Goal: Task Accomplishment & Management: Manage account settings

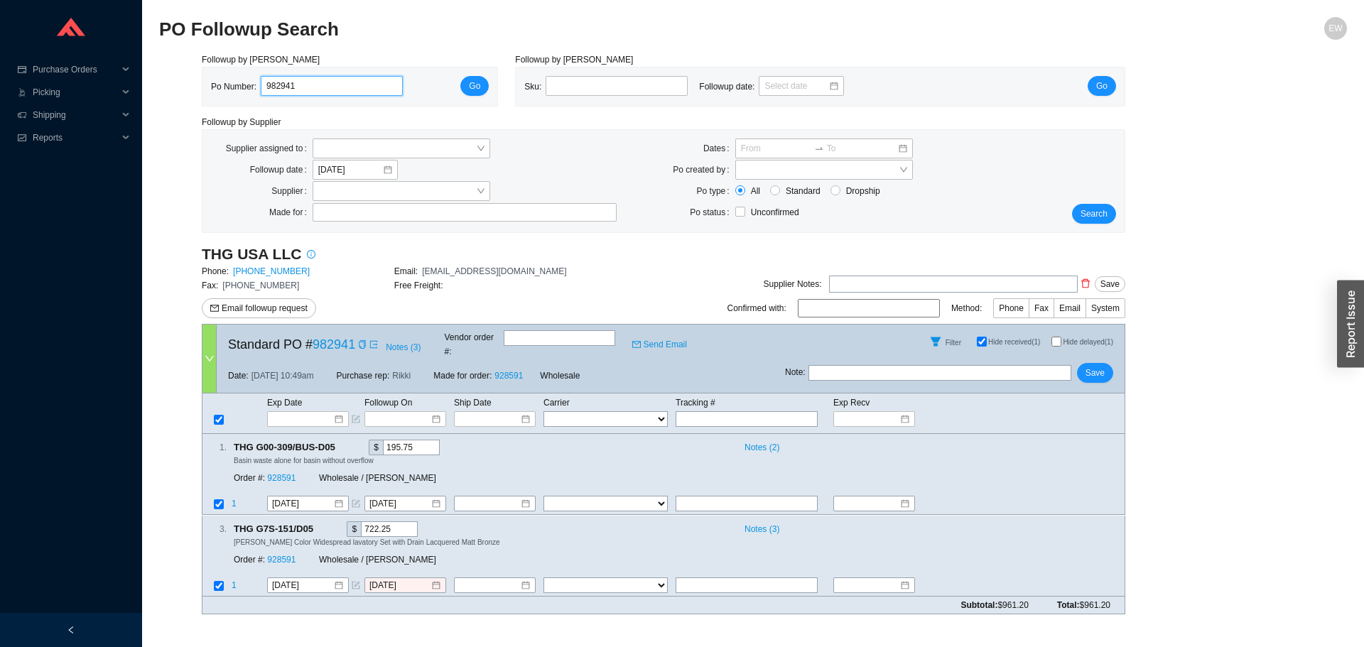
drag, startPoint x: 325, startPoint y: 84, endPoint x: 208, endPoint y: 88, distance: 117.3
click at [208, 88] on div "Po Number: 982941 Go" at bounding box center [349, 86] width 295 height 38
paste input "982941"
type input "982941"
click at [481, 82] on button "Go" at bounding box center [474, 86] width 28 height 20
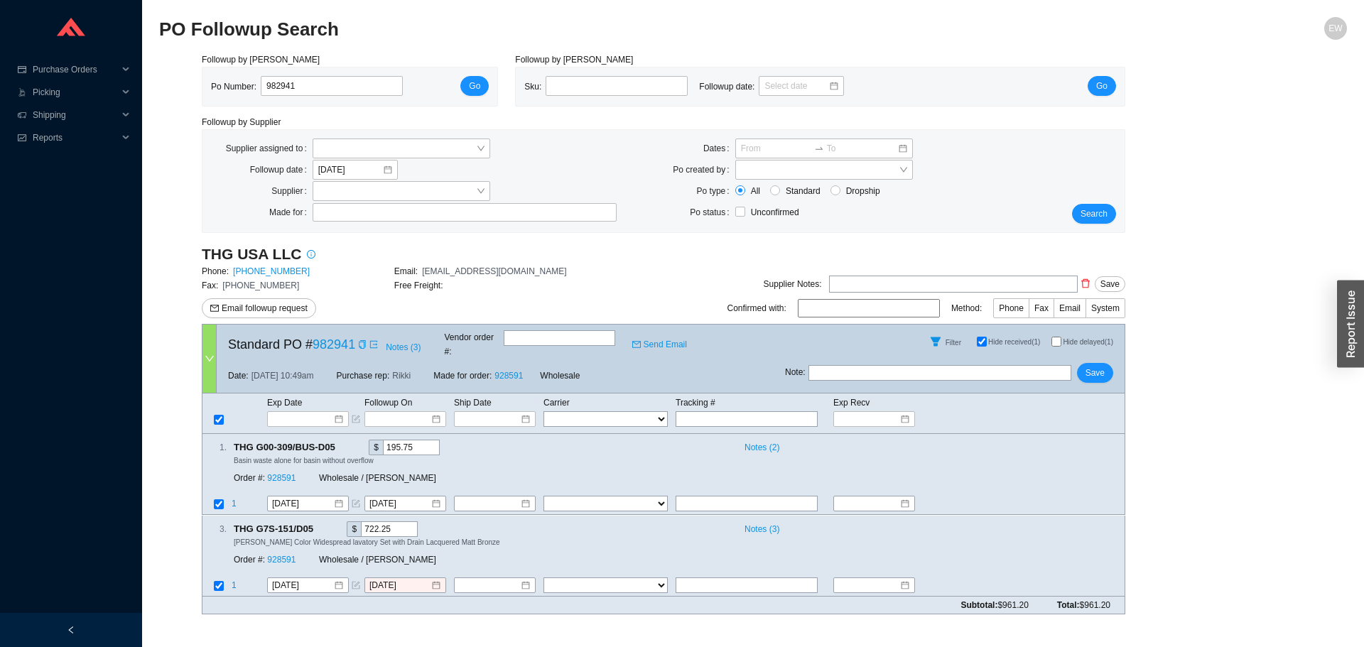
click at [463, 78] on div "Po Number: 982941 Go" at bounding box center [350, 86] width 278 height 21
click at [465, 85] on button "Go" at bounding box center [474, 86] width 28 height 20
click at [431, 578] on div "9/23/2025" at bounding box center [404, 585] width 71 height 14
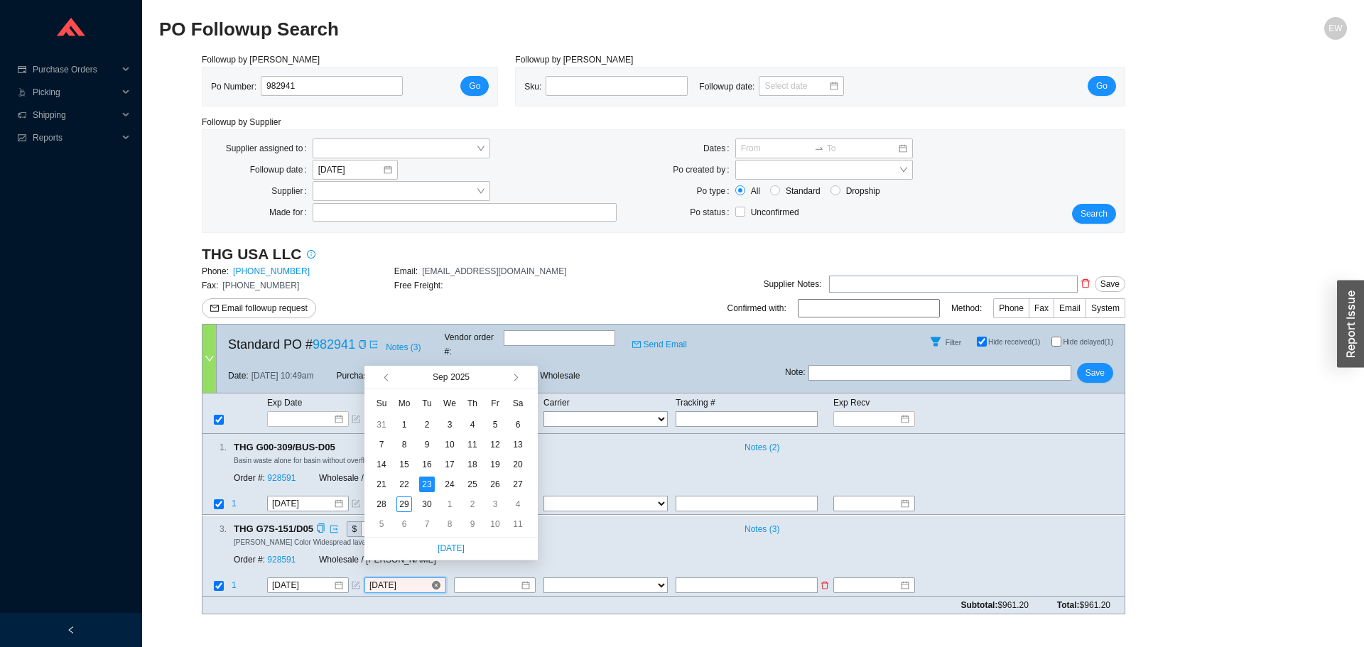
click at [431, 578] on div "9/23/2025" at bounding box center [404, 585] width 71 height 14
click at [518, 377] on button "button" at bounding box center [514, 377] width 13 height 23
type input "10/13/2025"
click at [406, 467] on div "13" at bounding box center [404, 465] width 16 height 16
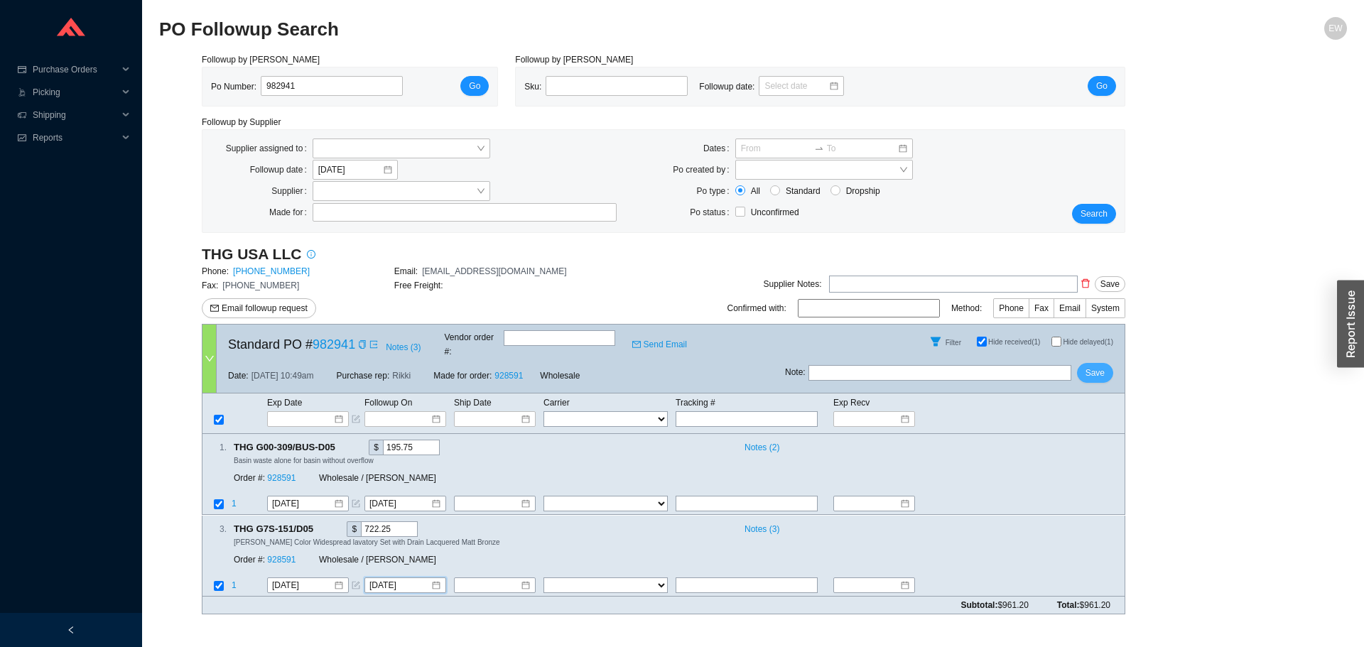
click at [1104, 366] on span "Save" at bounding box center [1094, 373] width 19 height 14
click at [557, 340] on input "text" at bounding box center [560, 338] width 112 height 16
type input "1063924"
click at [339, 412] on div at bounding box center [308, 419] width 70 height 14
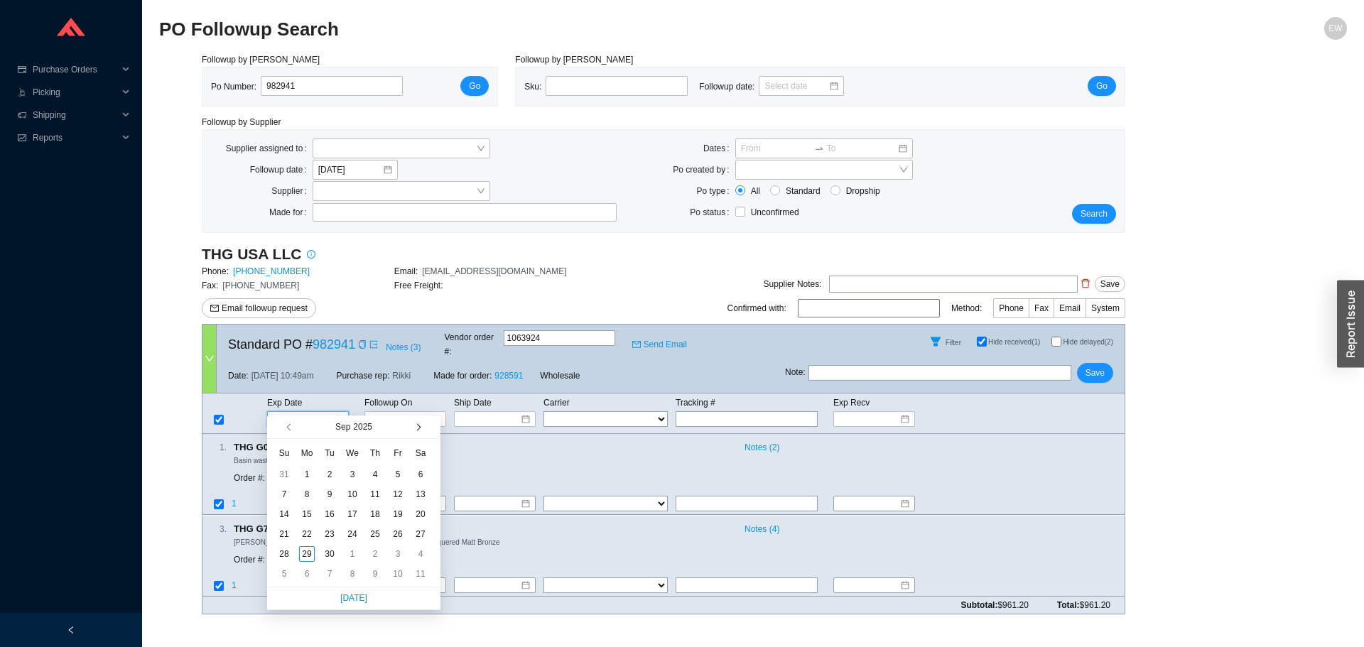
click at [415, 427] on span "button" at bounding box center [416, 427] width 7 height 7
type input "12/5/2025"
click at [396, 572] on div "5" at bounding box center [398, 574] width 16 height 16
type input "12/5/2025"
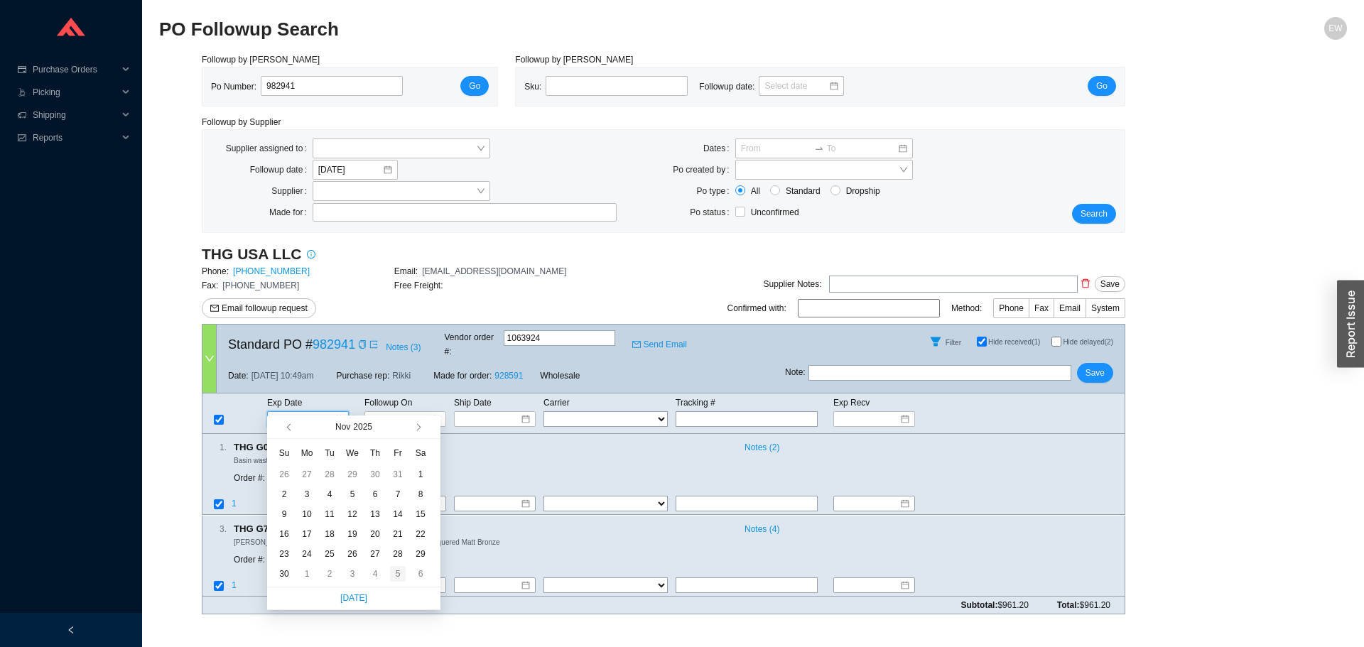
type input "12/5/2025"
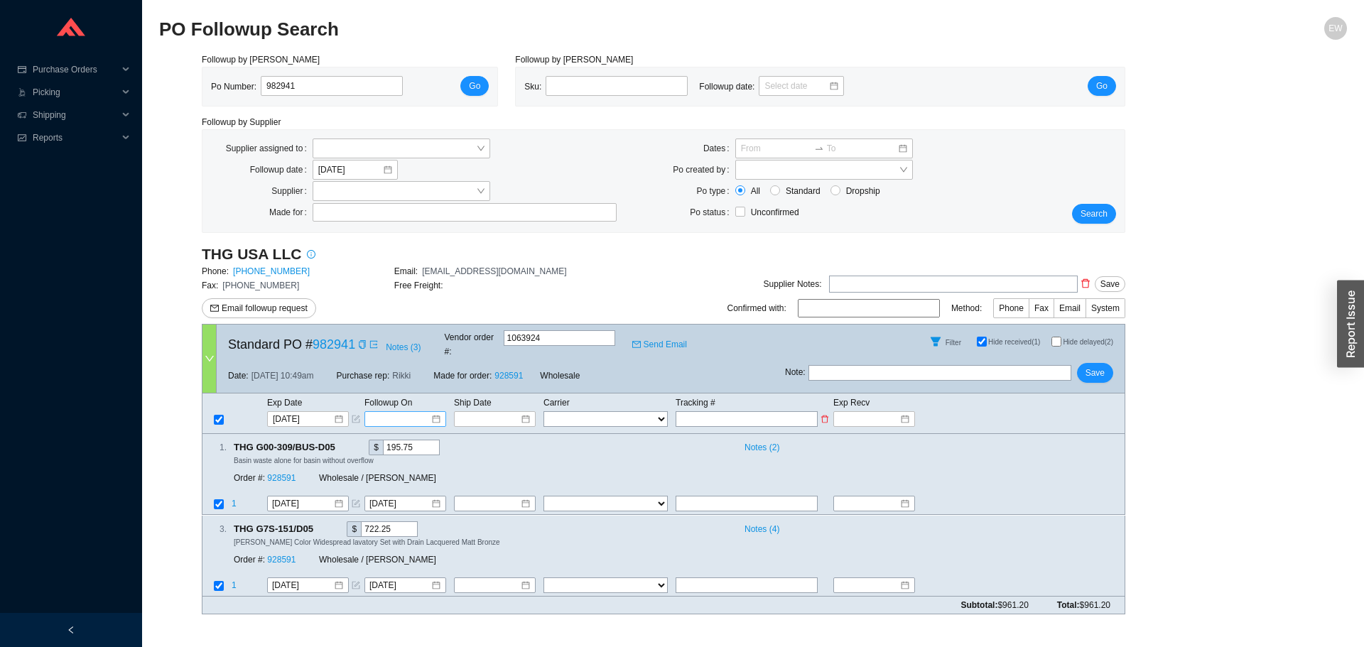
click at [435, 412] on div at bounding box center [405, 419] width 70 height 14
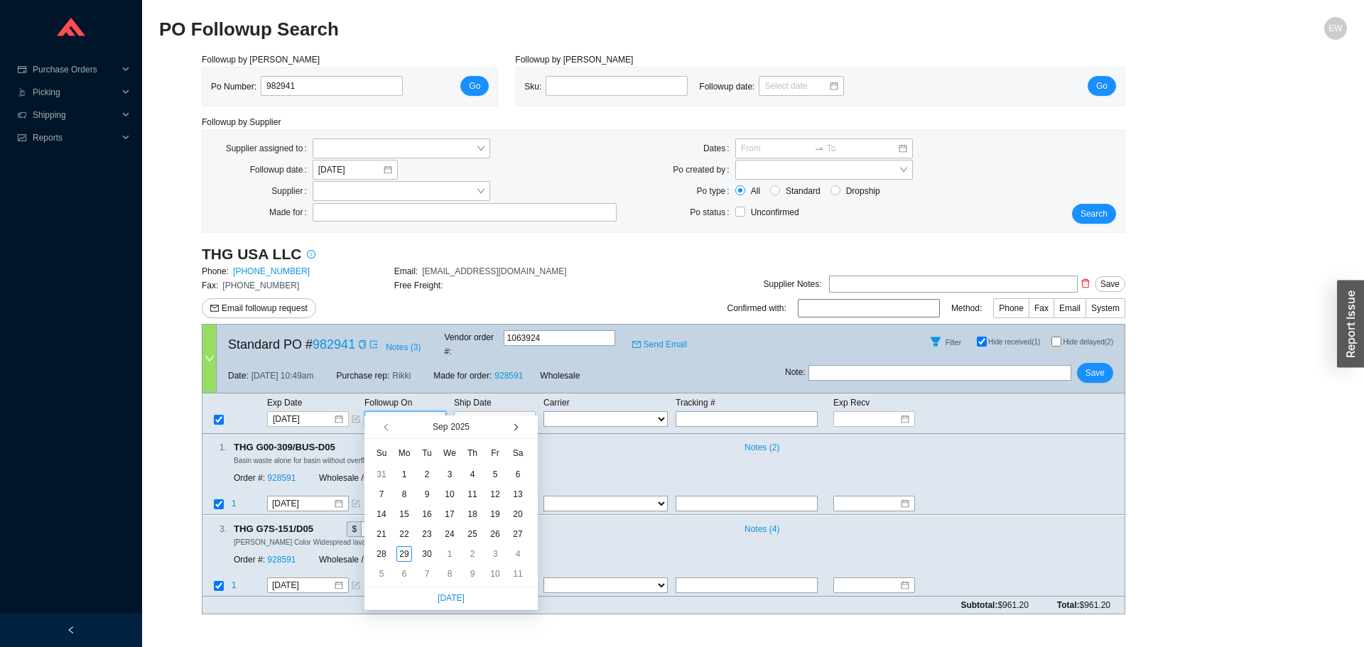
click at [514, 423] on button "button" at bounding box center [514, 426] width 13 height 23
type input "12/28/2025"
drag, startPoint x: 377, startPoint y: 553, endPoint x: 386, endPoint y: 551, distance: 8.8
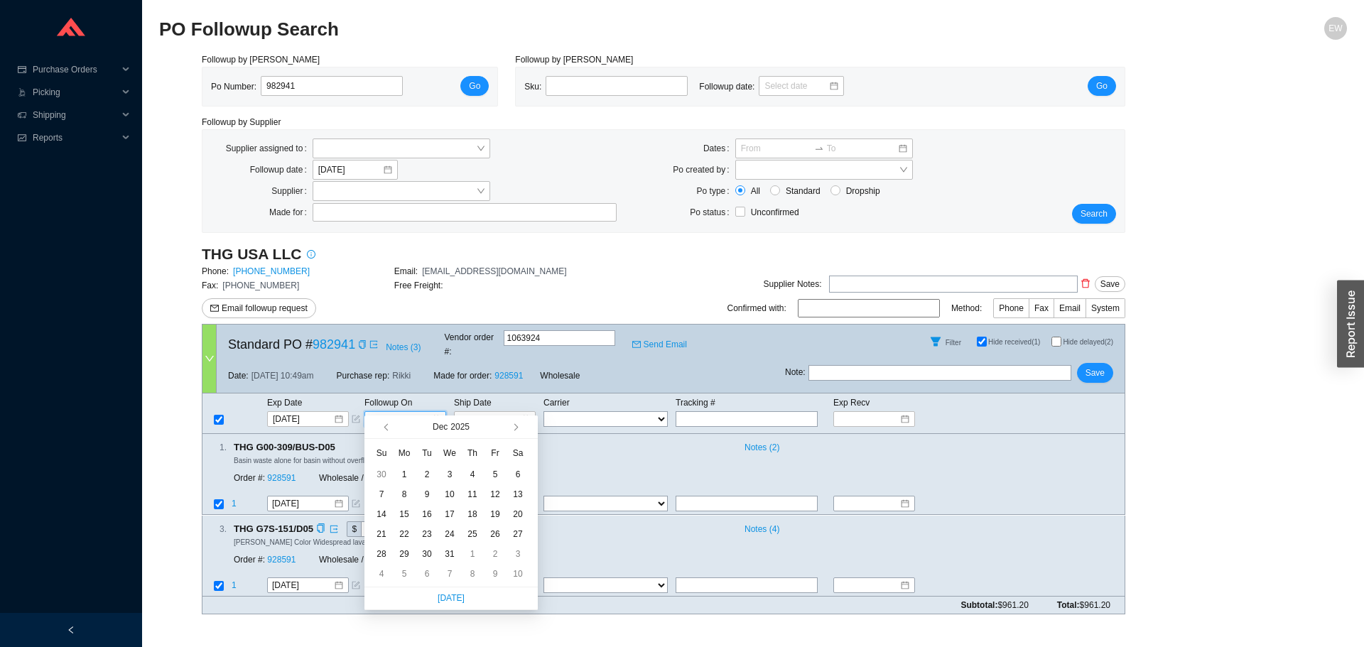
click at [379, 551] on div "28" at bounding box center [382, 554] width 16 height 16
type input "12/28/2025"
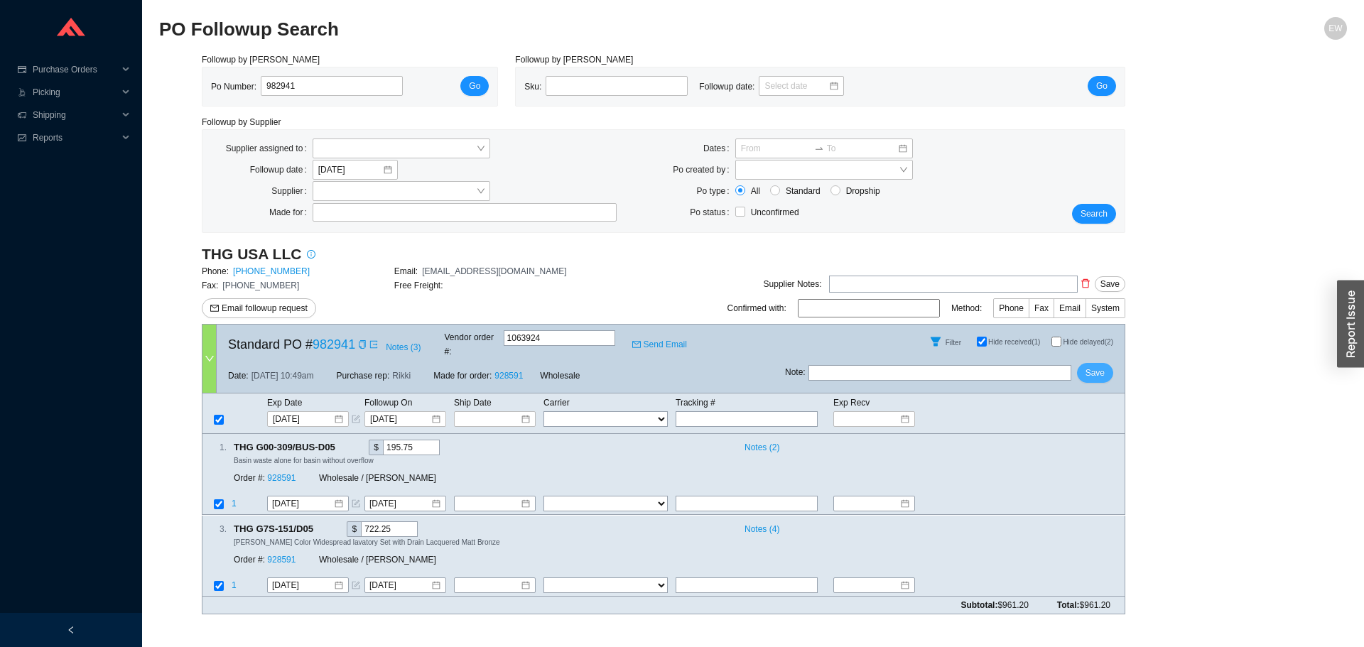
click at [1094, 363] on button "Save" at bounding box center [1095, 373] width 36 height 20
drag, startPoint x: 273, startPoint y: 84, endPoint x: 236, endPoint y: 86, distance: 37.7
click at [236, 86] on div "Po Number: 982941" at bounding box center [312, 86] width 203 height 21
paste input "986526"
type input "986526"
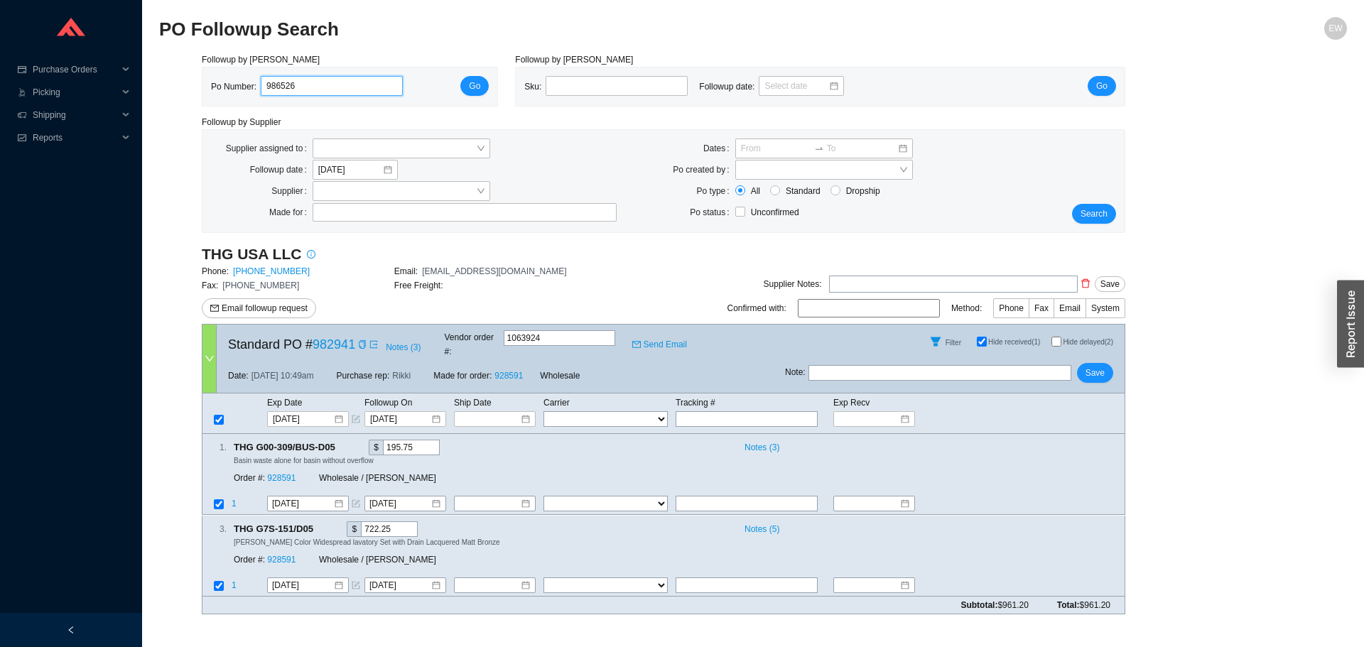
click button "Go" at bounding box center [474, 86] width 28 height 20
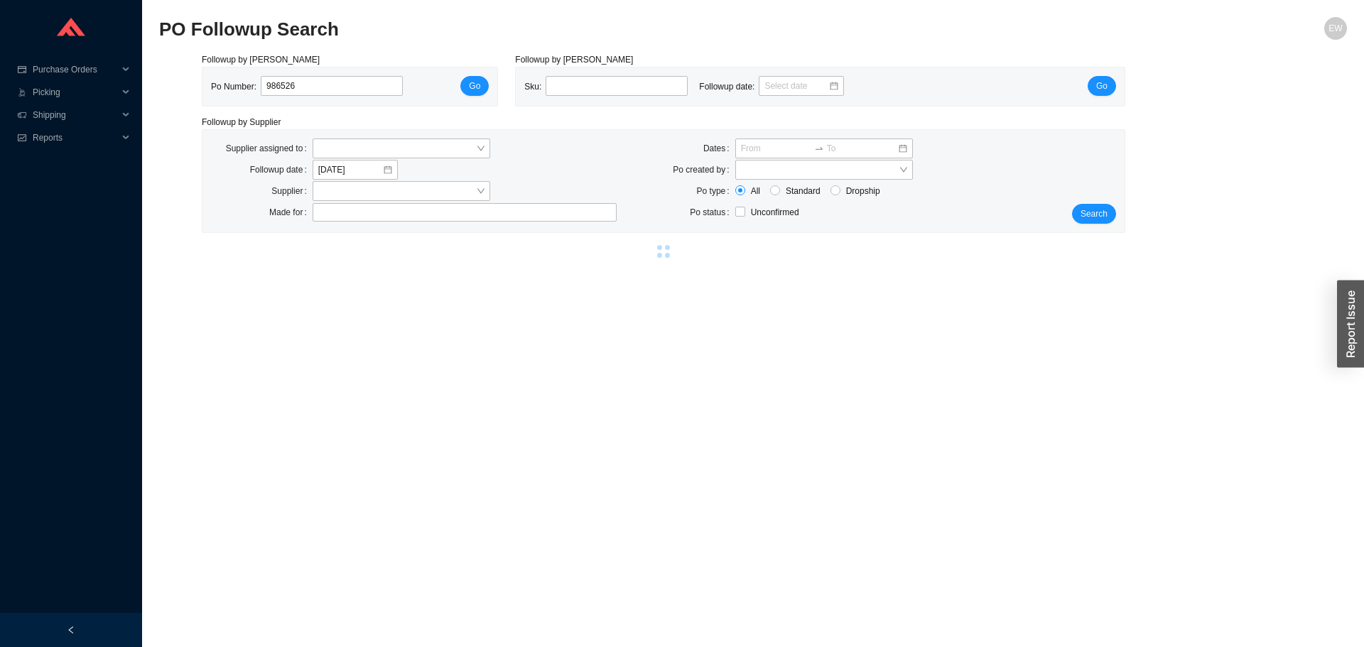
select select "2"
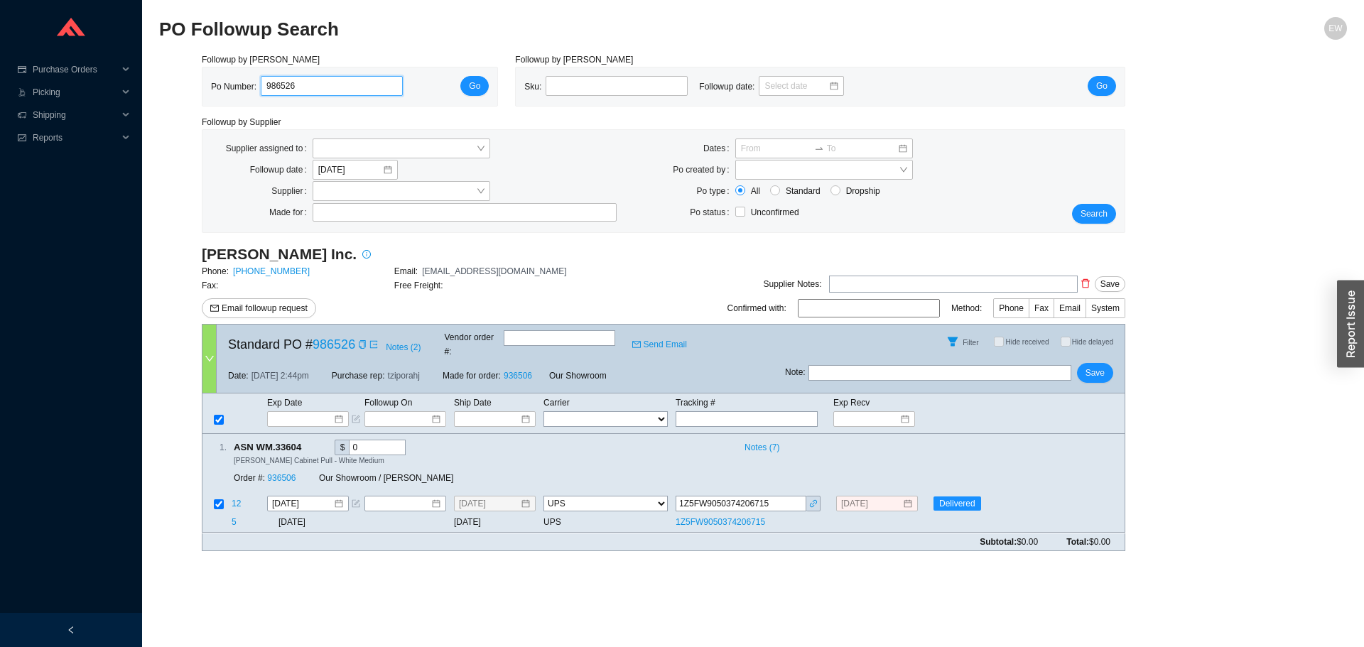
drag, startPoint x: 329, startPoint y: 88, endPoint x: 183, endPoint y: 82, distance: 146.4
click at [183, 82] on div "Followup by PO Po Number: 986526 Go Followup by Sku Sku: Followup date: Go Foll…" at bounding box center [752, 308] width 1187 height 510
paste input "987731"
type input "987731"
click button "Go" at bounding box center [474, 86] width 28 height 20
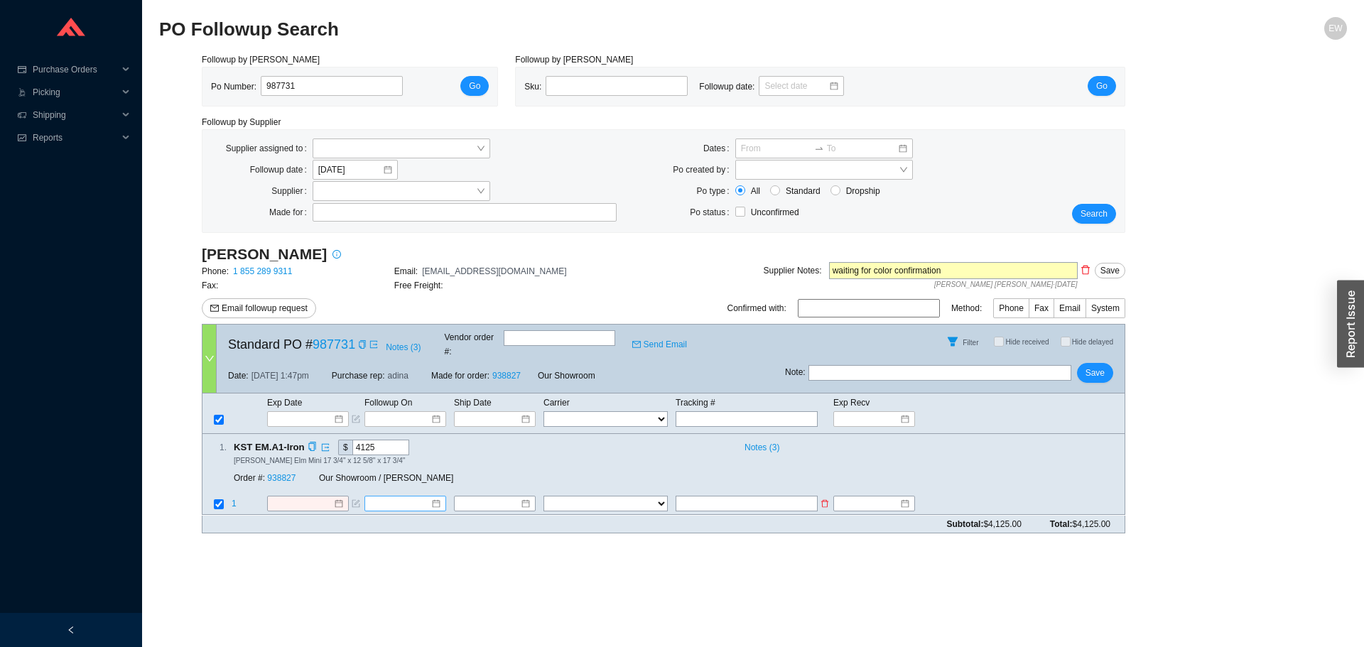
click at [435, 497] on div at bounding box center [404, 504] width 71 height 14
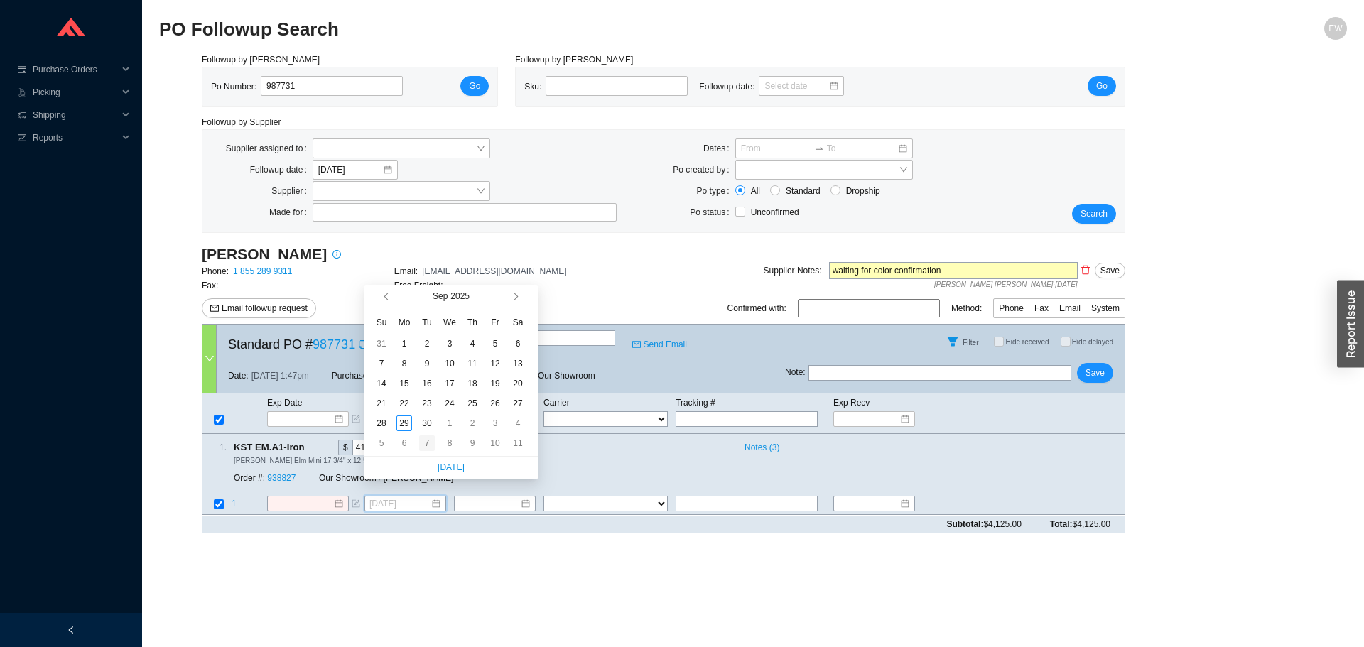
type input "[DATE]"
click at [428, 446] on div "7" at bounding box center [427, 443] width 16 height 16
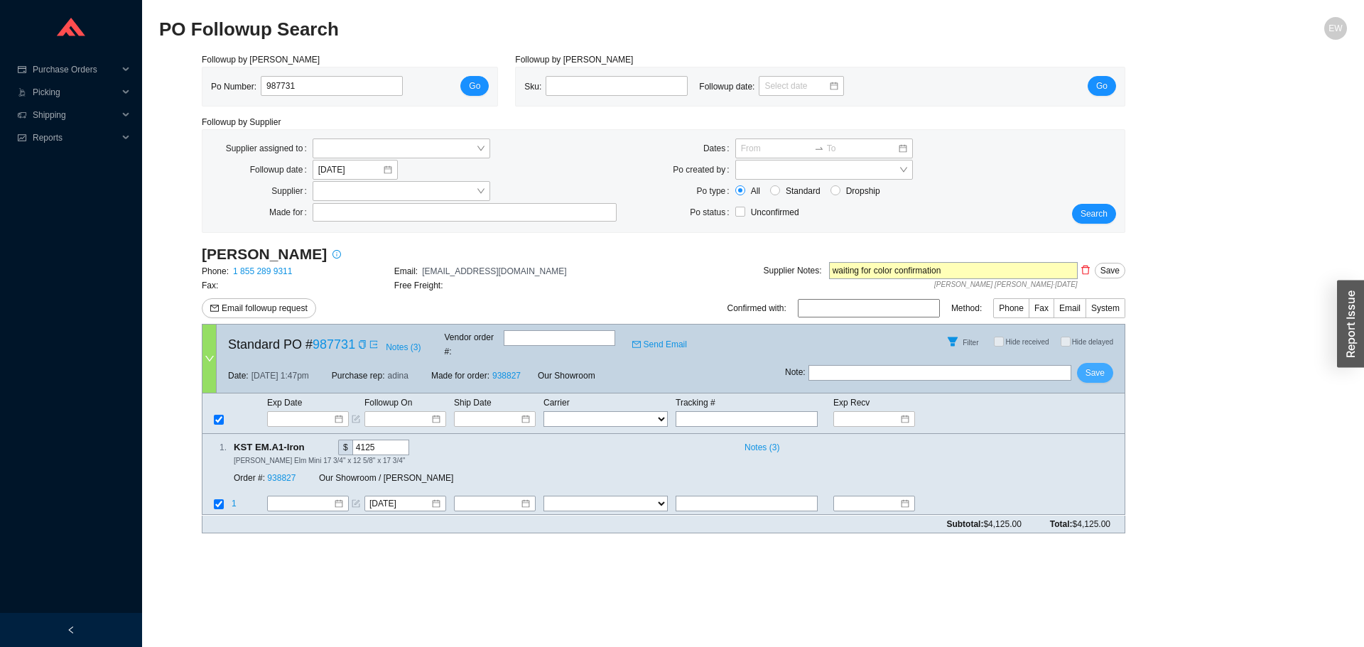
click at [1089, 366] on span "Save" at bounding box center [1094, 373] width 19 height 14
click at [337, 497] on div at bounding box center [307, 504] width 71 height 14
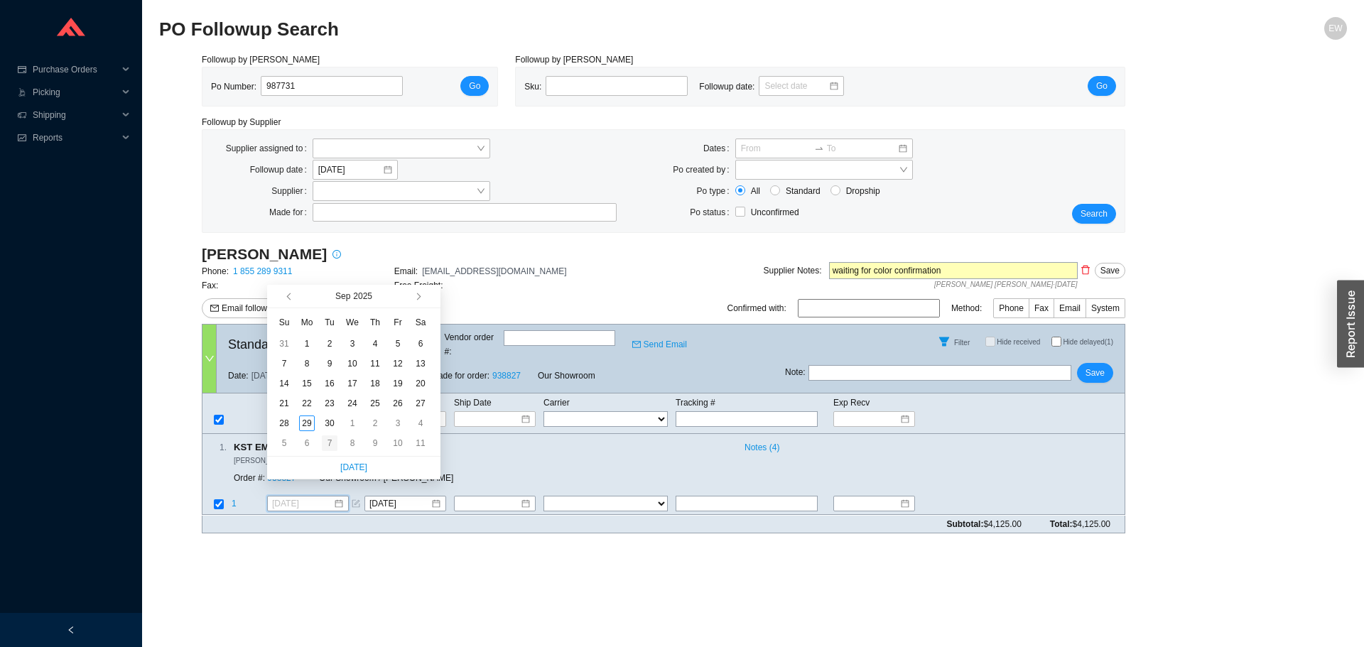
type input "[DATE]"
click at [332, 442] on div "7" at bounding box center [330, 443] width 16 height 16
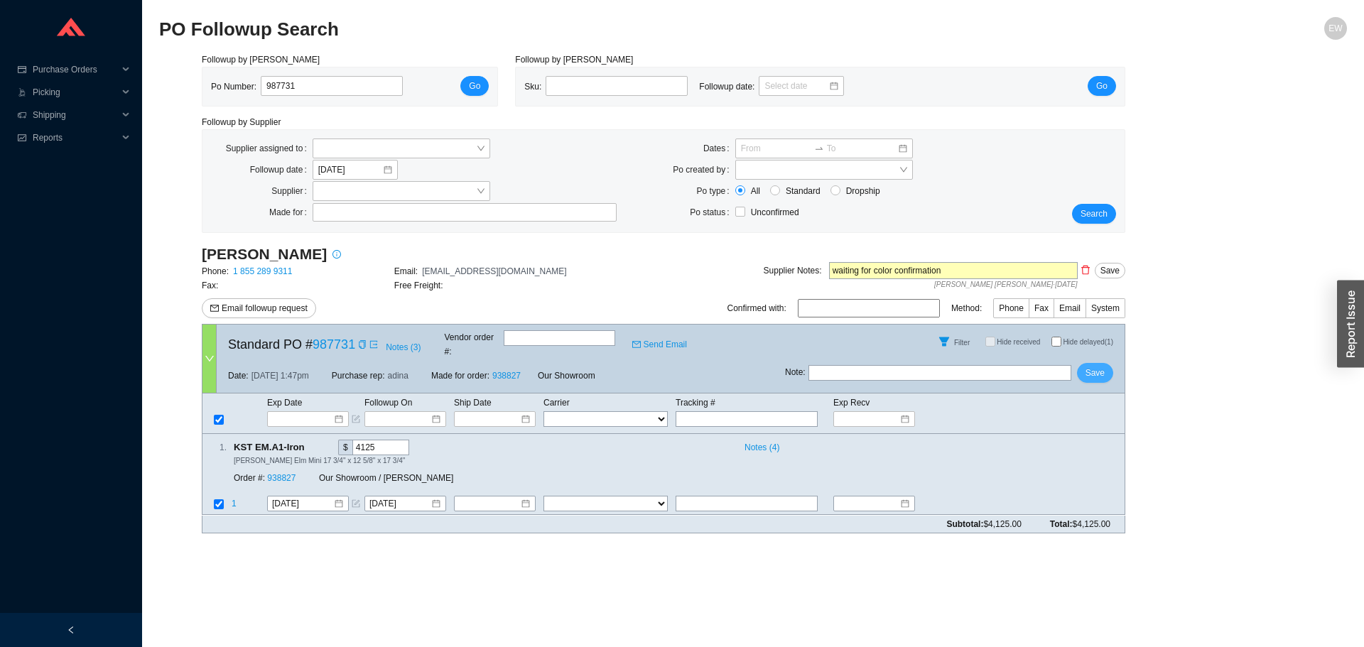
click at [1107, 363] on button "Save" at bounding box center [1095, 373] width 36 height 20
drag, startPoint x: 350, startPoint y: 81, endPoint x: 178, endPoint y: 97, distance: 172.6
click at [178, 96] on div "Followup by PO Po Number: 987731 Go Followup by Sku Sku: Followup date: Go Foll…" at bounding box center [752, 299] width 1187 height 492
paste input "986480"
type input "986480"
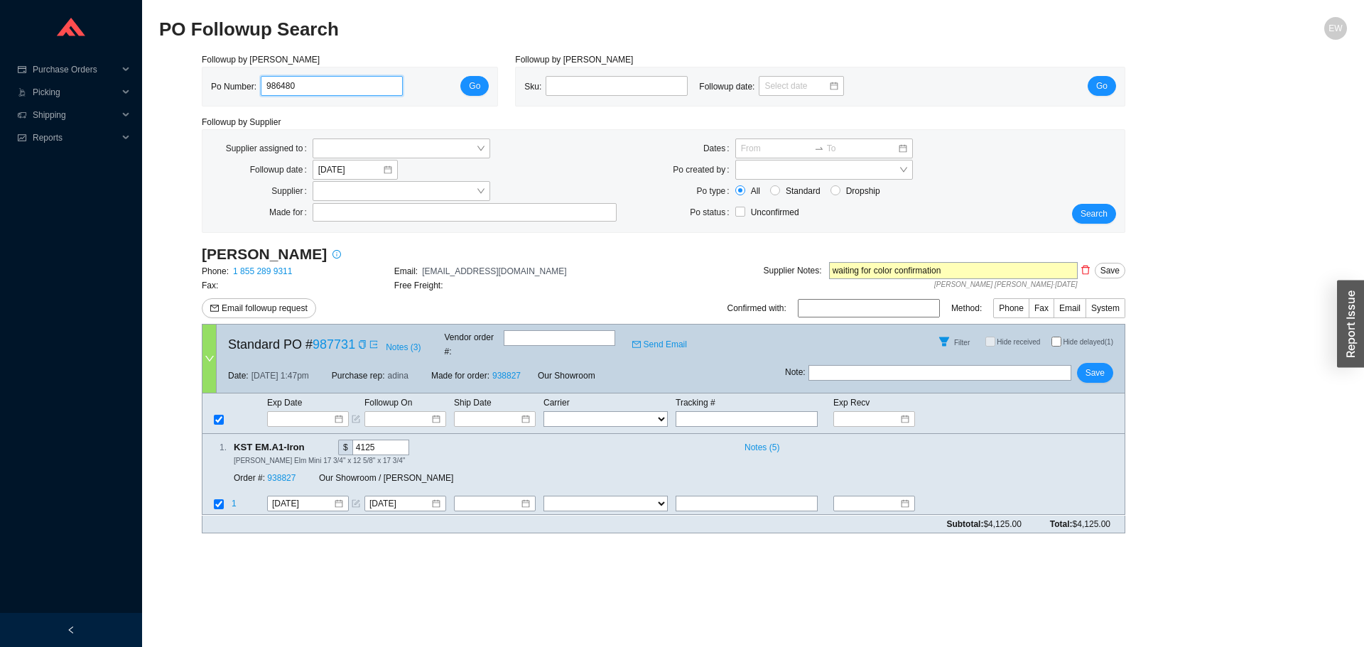
click button "Go" at bounding box center [474, 86] width 28 height 20
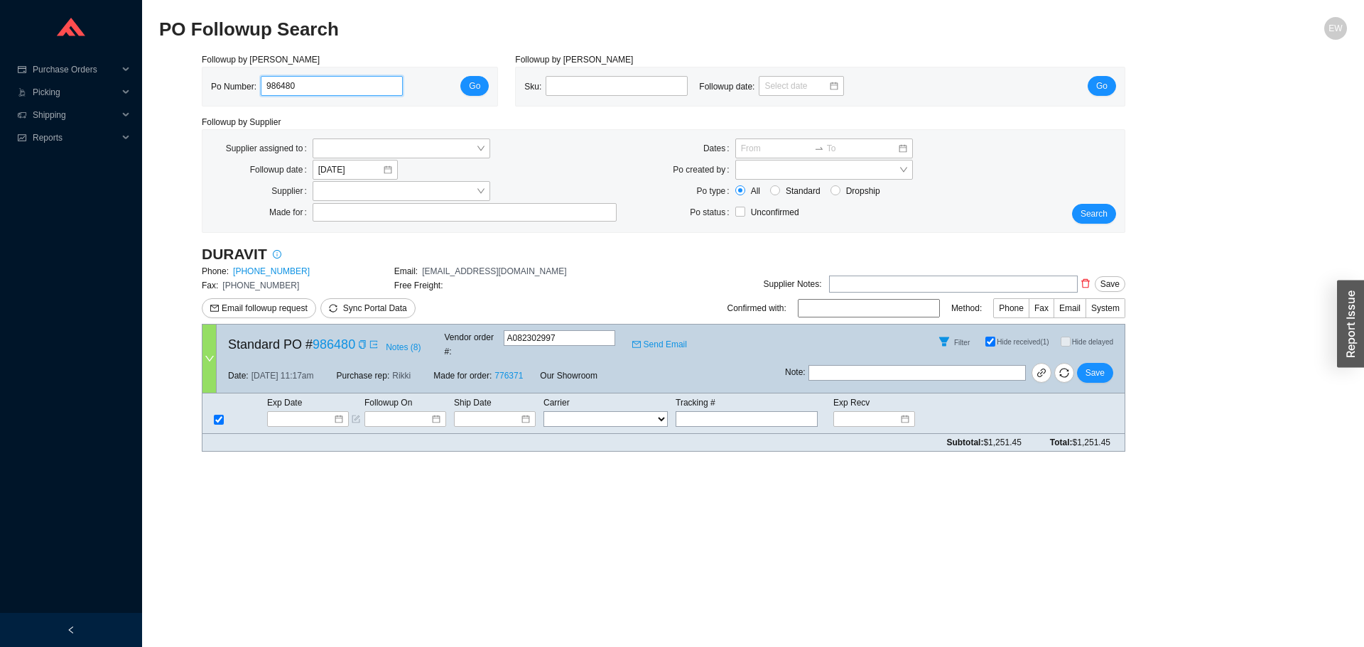
drag, startPoint x: 327, startPoint y: 89, endPoint x: 200, endPoint y: 92, distance: 127.2
click at [200, 92] on div "Followup by PO Po Number: 986480 Go" at bounding box center [349, 80] width 313 height 54
paste input "988899"
type input "988899"
click button "Go" at bounding box center [474, 86] width 28 height 20
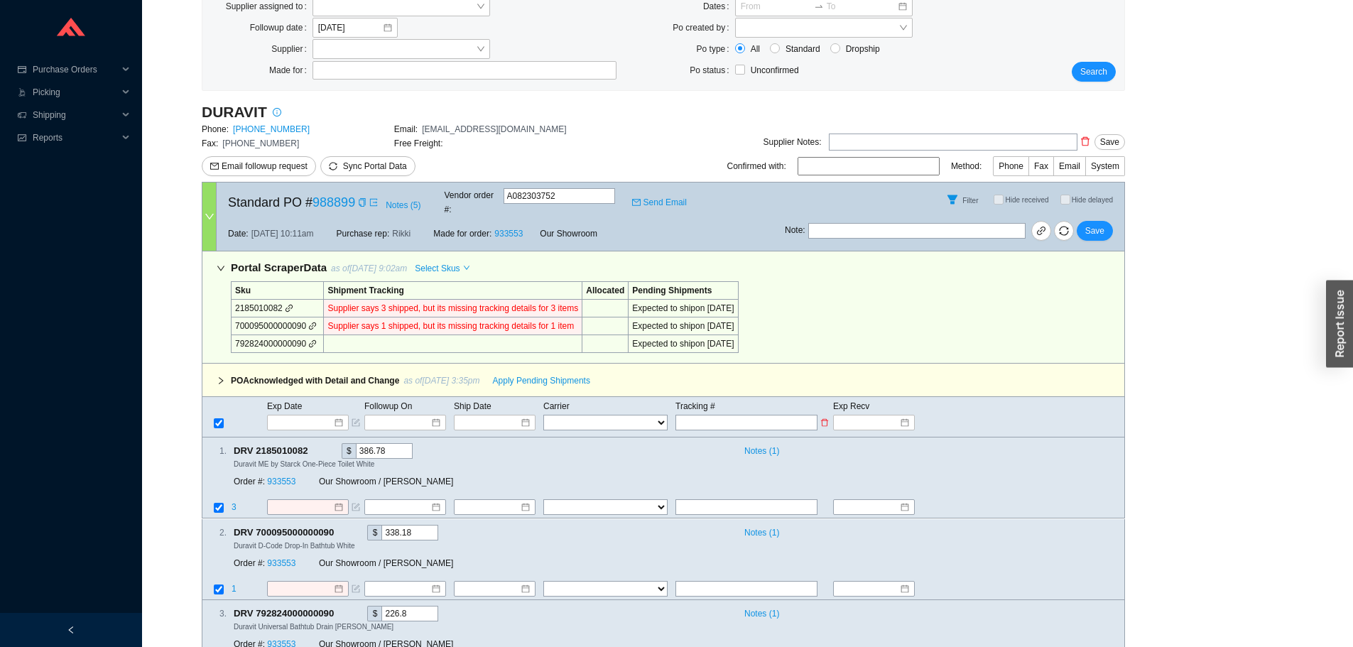
scroll to position [192, 0]
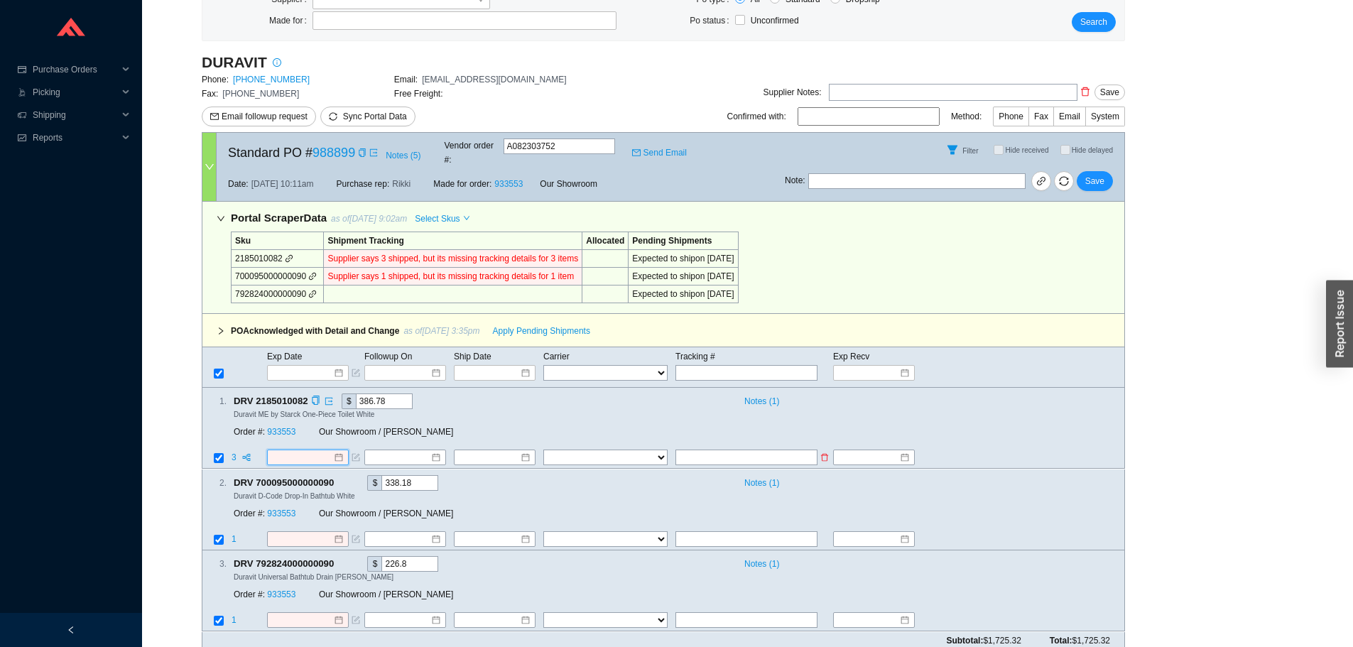
click at [332, 451] on input at bounding box center [302, 458] width 61 height 14
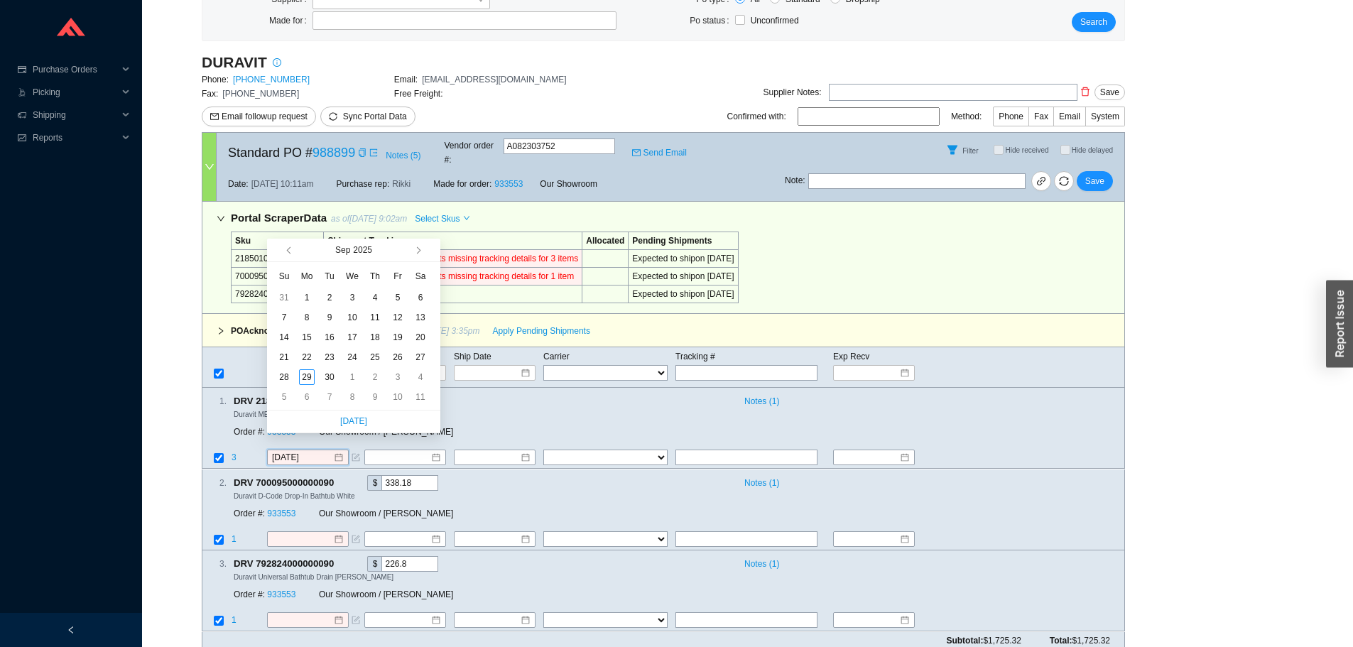
type input "[DATE]"
click at [311, 395] on div "6" at bounding box center [307, 397] width 16 height 16
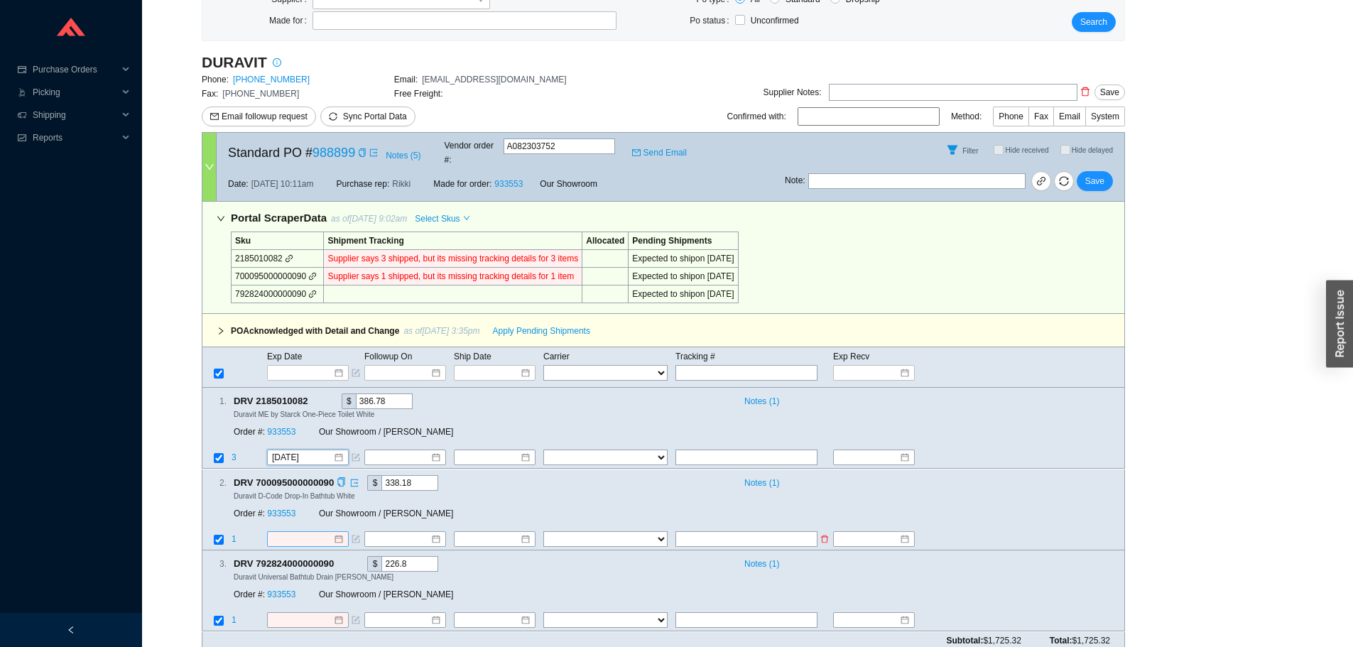
click at [335, 532] on div at bounding box center [307, 539] width 71 height 14
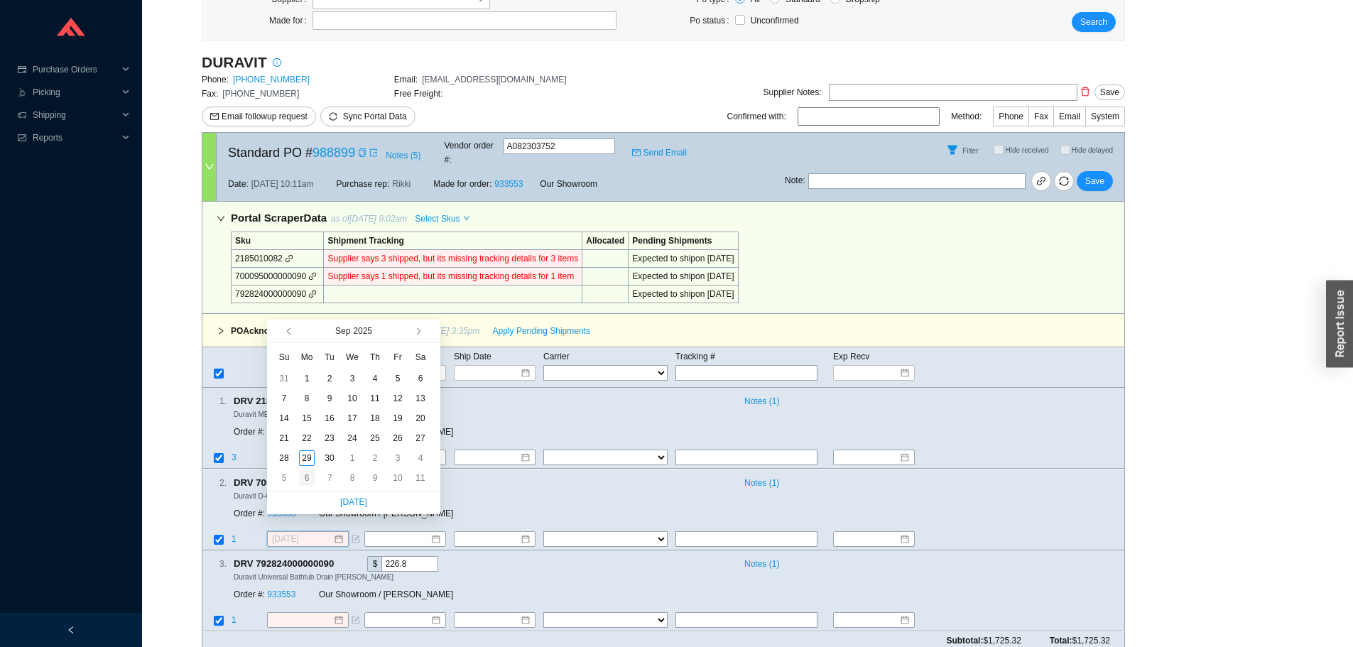
type input "[DATE]"
click at [304, 477] on div "6" at bounding box center [307, 478] width 16 height 16
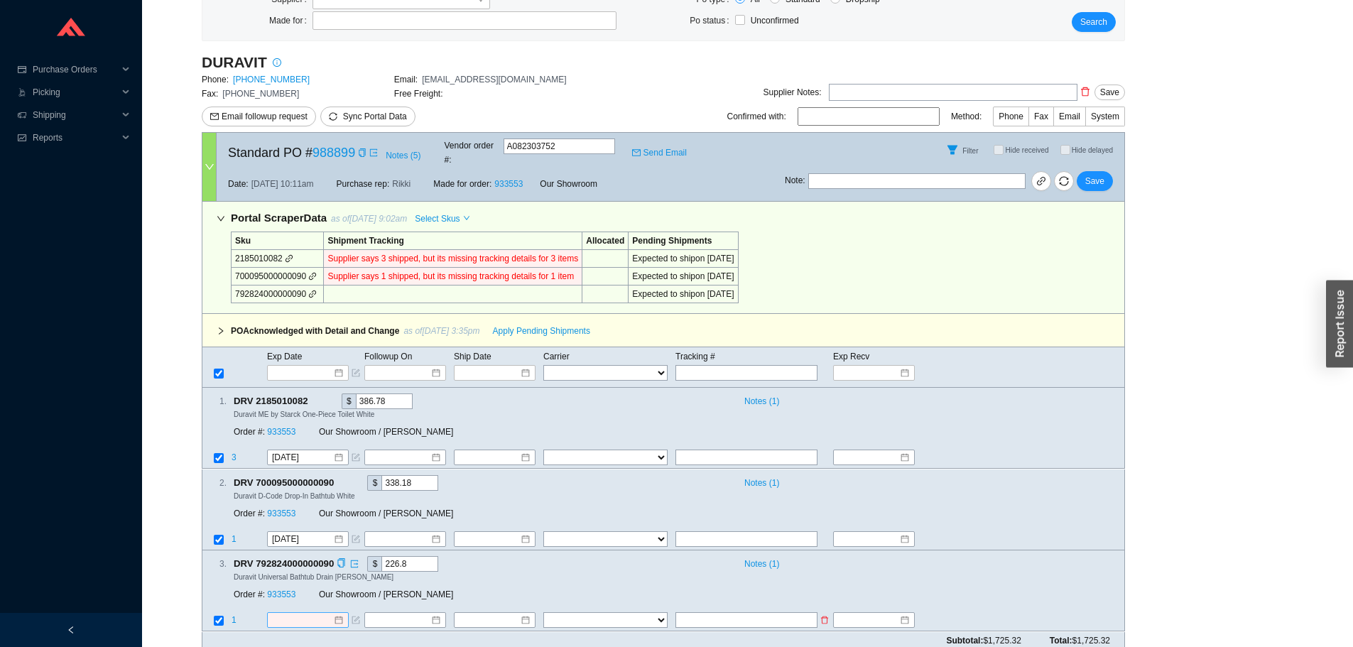
click at [337, 614] on div at bounding box center [307, 621] width 71 height 14
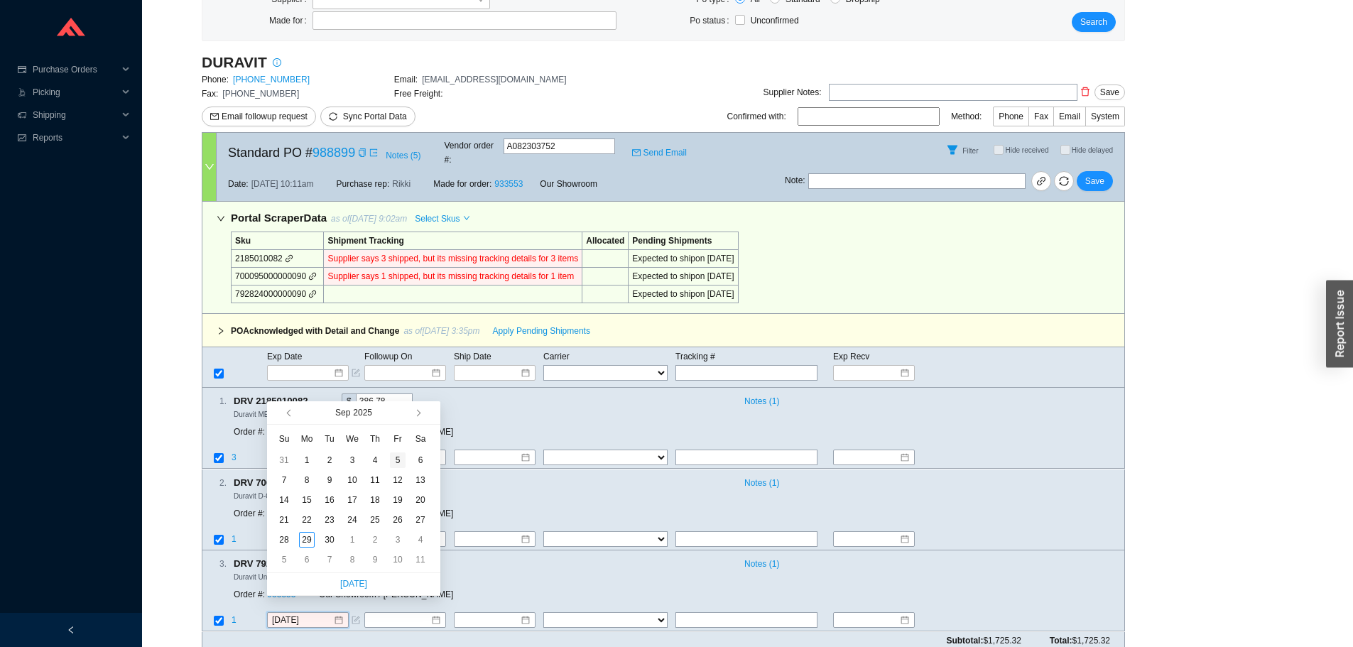
type input "[DATE]"
click at [419, 408] on button "button" at bounding box center [417, 412] width 13 height 23
type input "11/28/2025"
click at [397, 538] on div "28" at bounding box center [398, 540] width 16 height 16
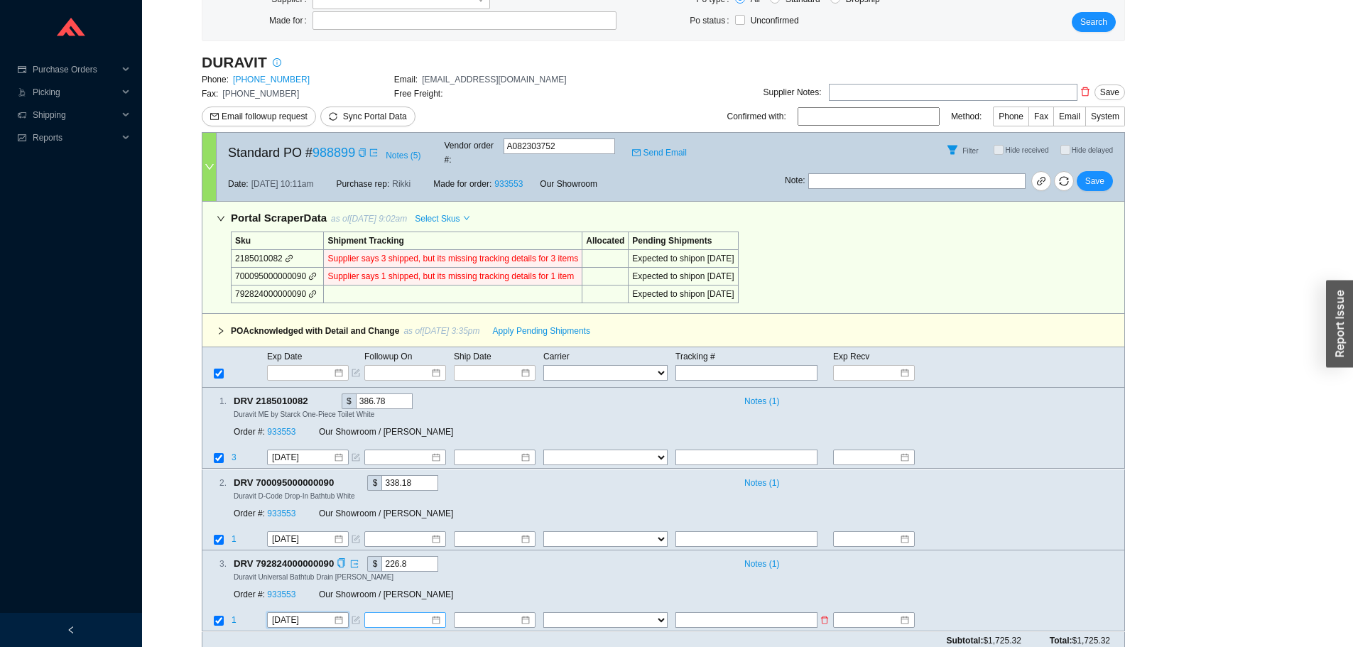
click at [428, 614] on input at bounding box center [399, 621] width 61 height 14
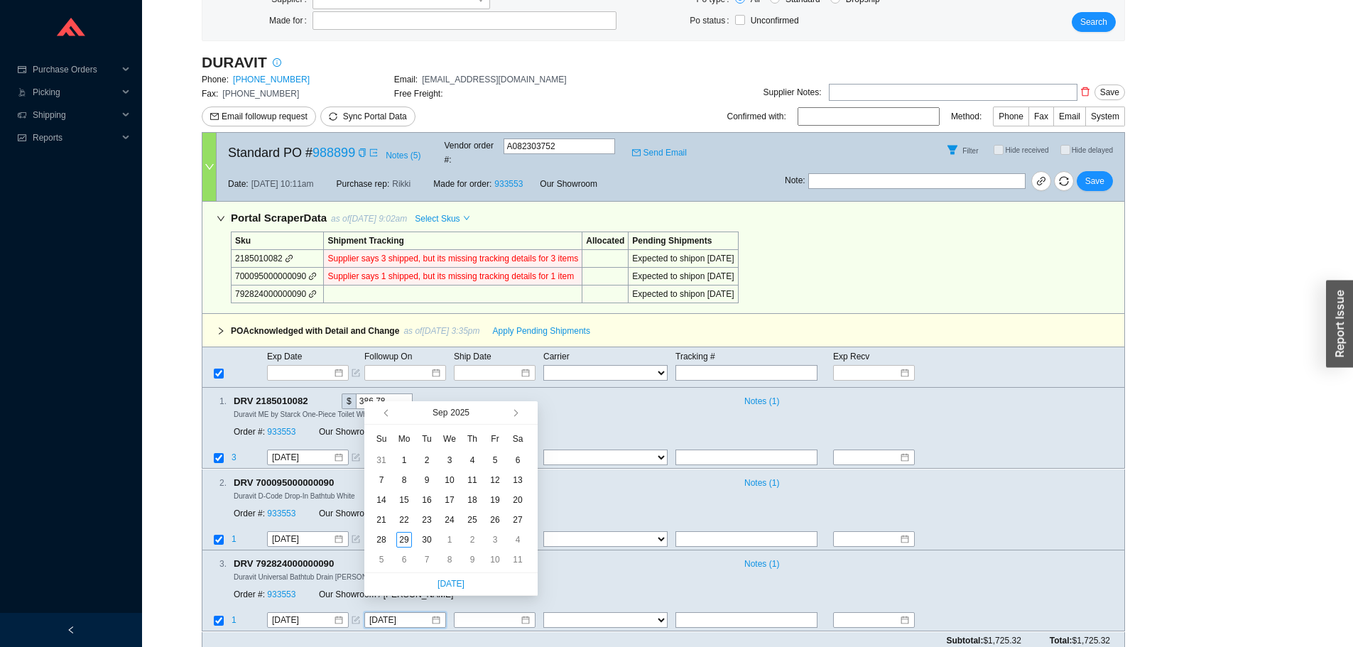
type input "[DATE]"
click at [513, 415] on span "button" at bounding box center [514, 412] width 7 height 7
type input "[DATE]"
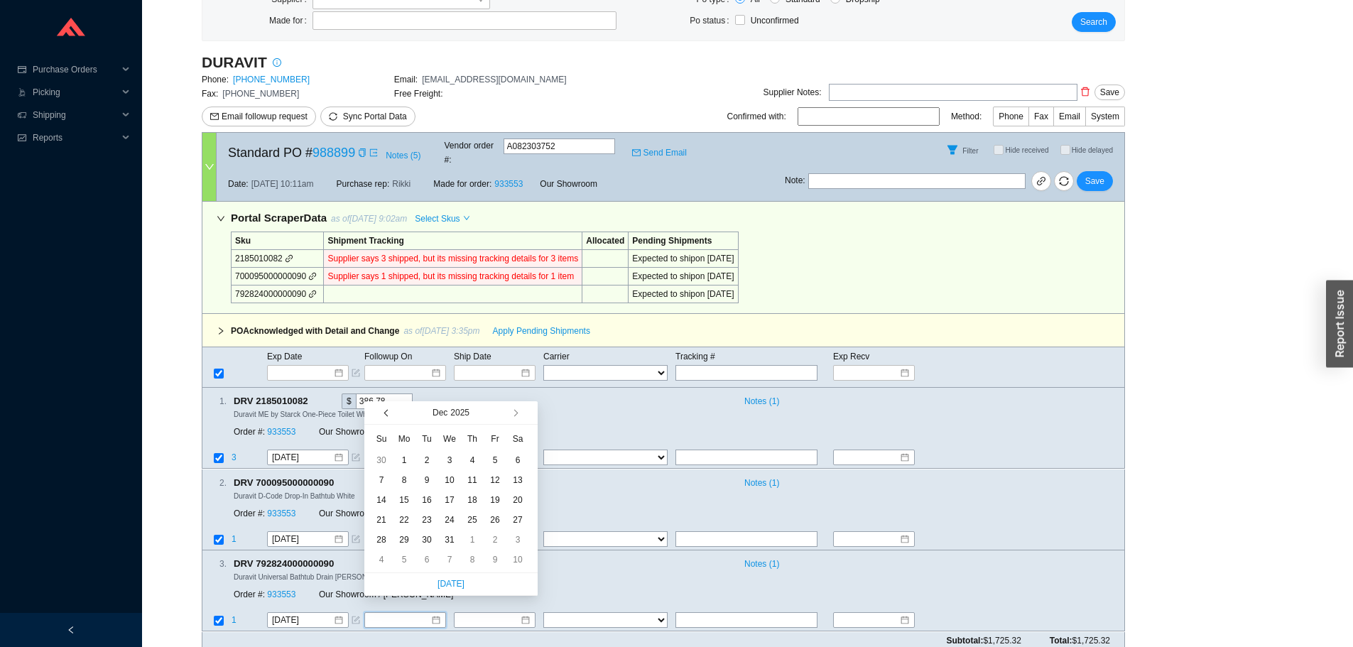
click at [389, 408] on button "button" at bounding box center [387, 412] width 13 height 23
type input "[DATE]"
click at [492, 522] on div "21" at bounding box center [495, 520] width 16 height 16
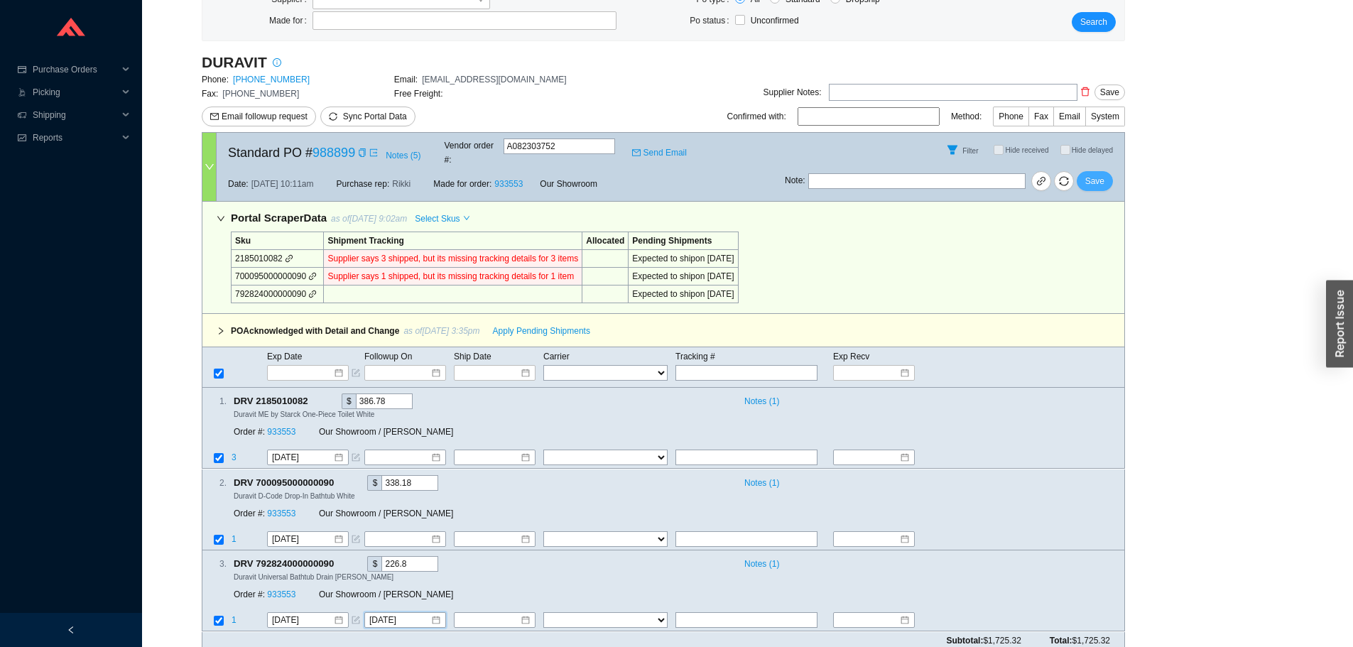
click at [1099, 174] on span "Save" at bounding box center [1094, 181] width 19 height 14
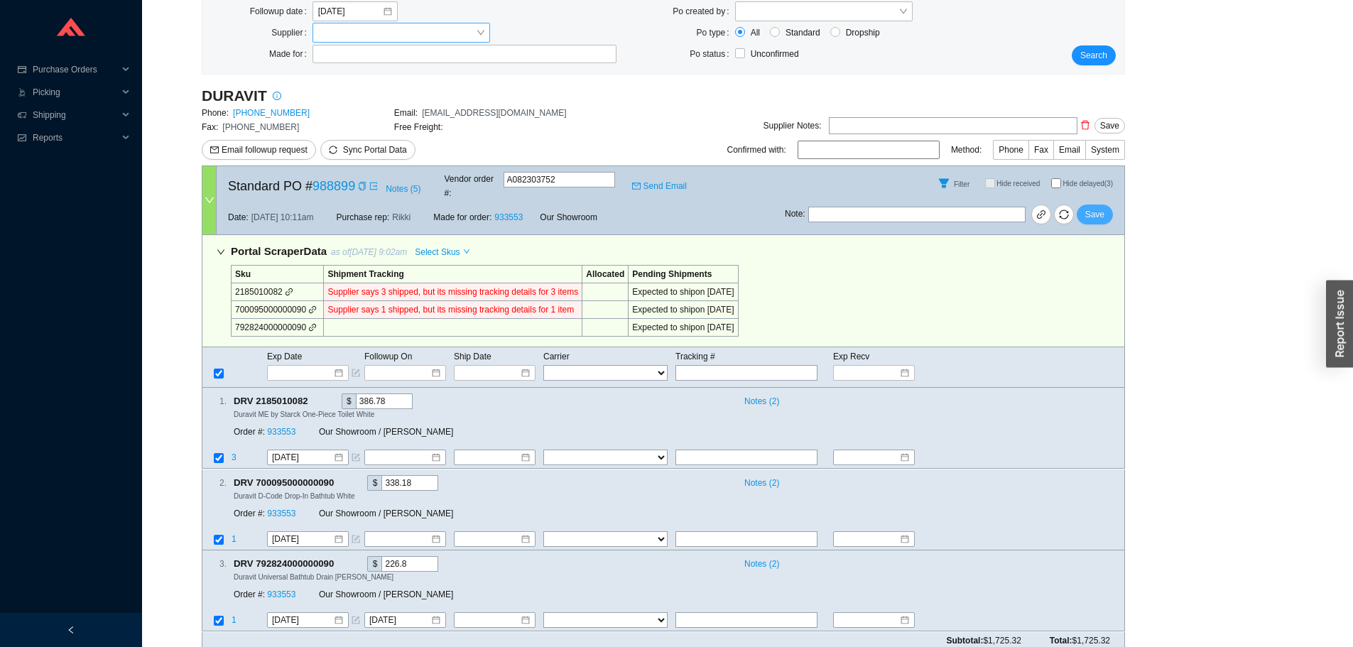
scroll to position [0, 0]
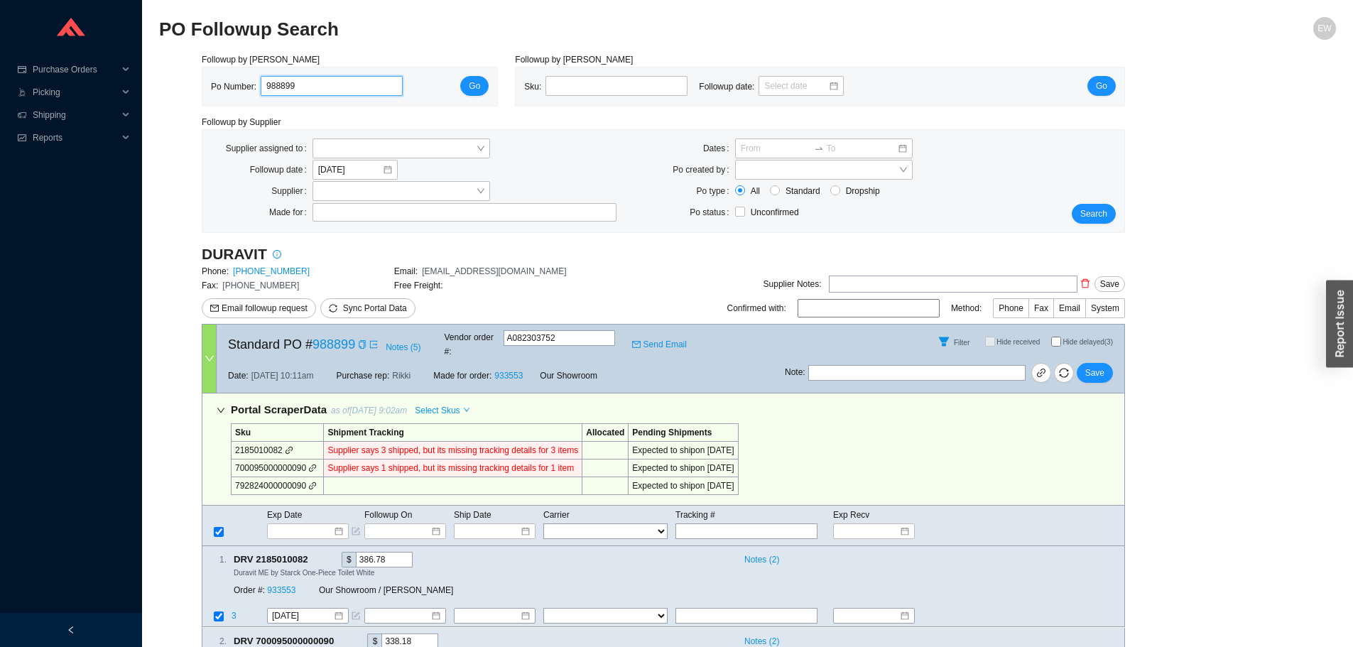
drag, startPoint x: 327, startPoint y: 89, endPoint x: 217, endPoint y: 91, distance: 109.4
click at [219, 91] on div "Po Number: 988899" at bounding box center [312, 86] width 203 height 21
paste input "988910"
type input "988910"
click button "Go" at bounding box center [474, 86] width 28 height 20
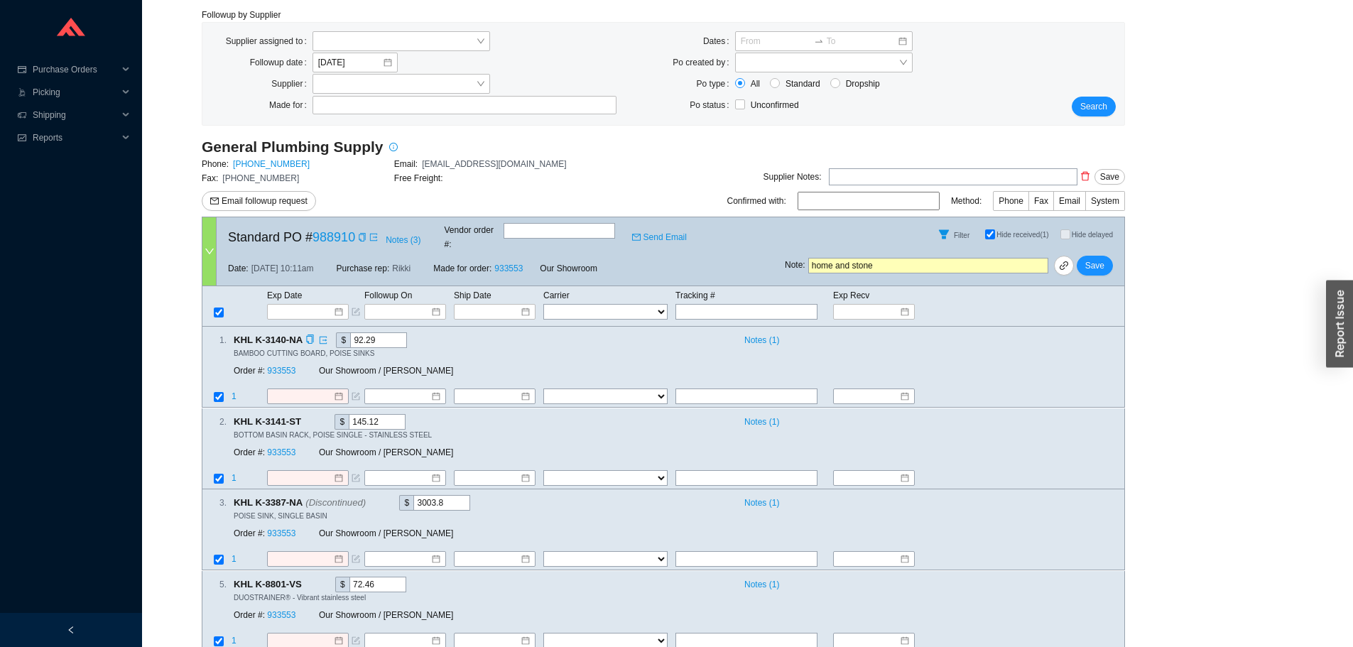
scroll to position [127, 0]
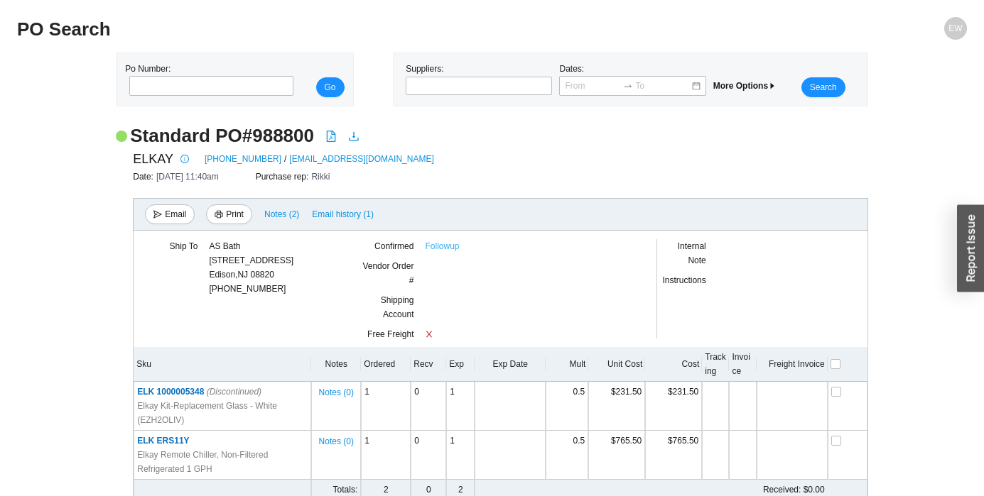
click at [442, 244] on link "Followup" at bounding box center [442, 246] width 34 height 14
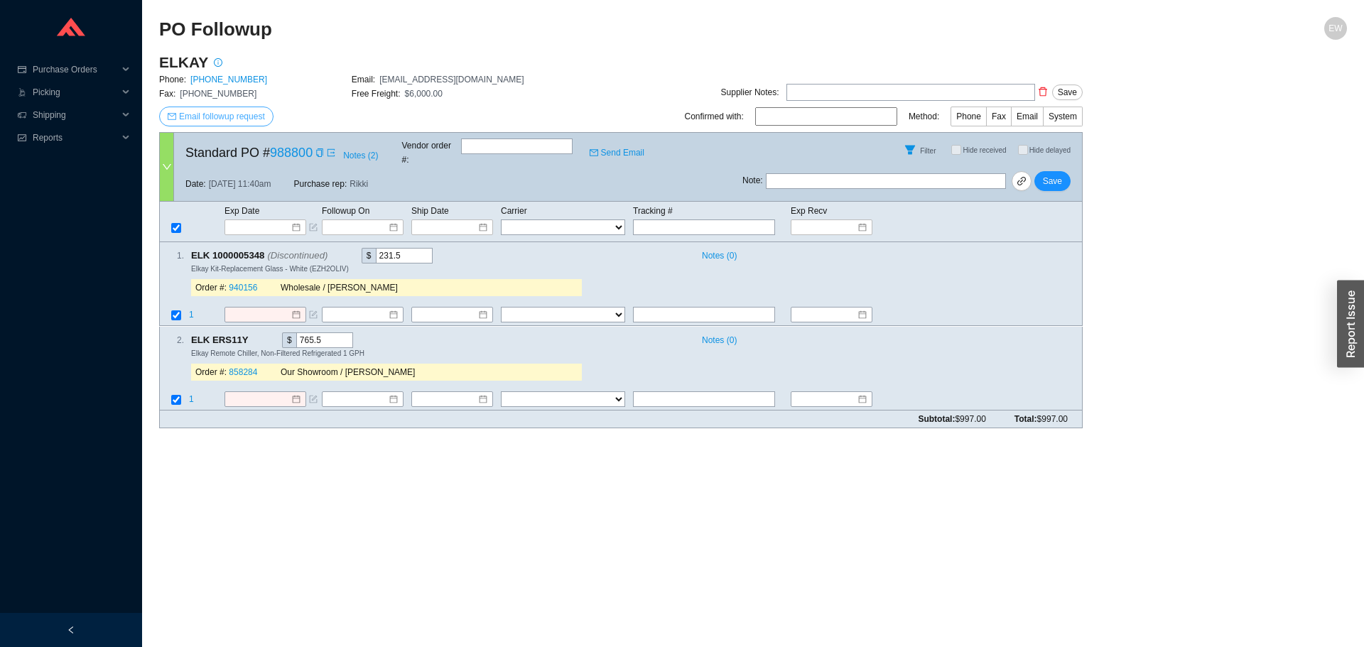
click at [227, 112] on span "Email followup request" at bounding box center [222, 116] width 86 height 14
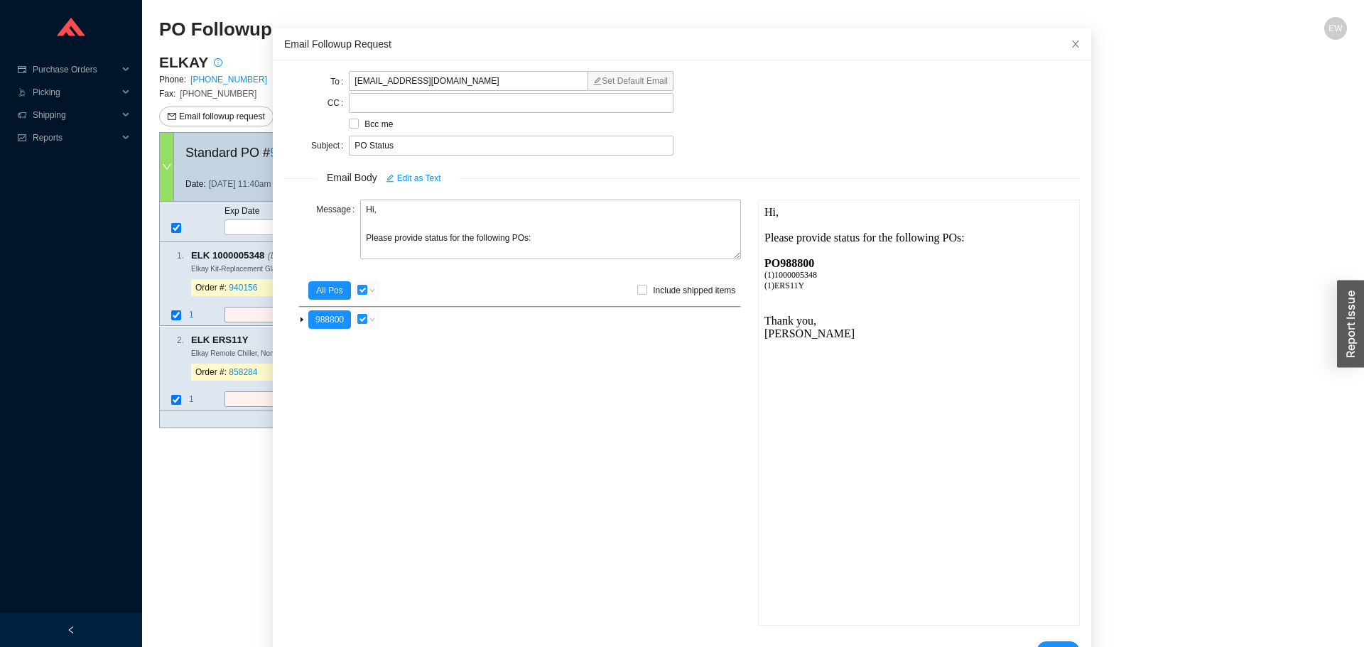
scroll to position [85, 0]
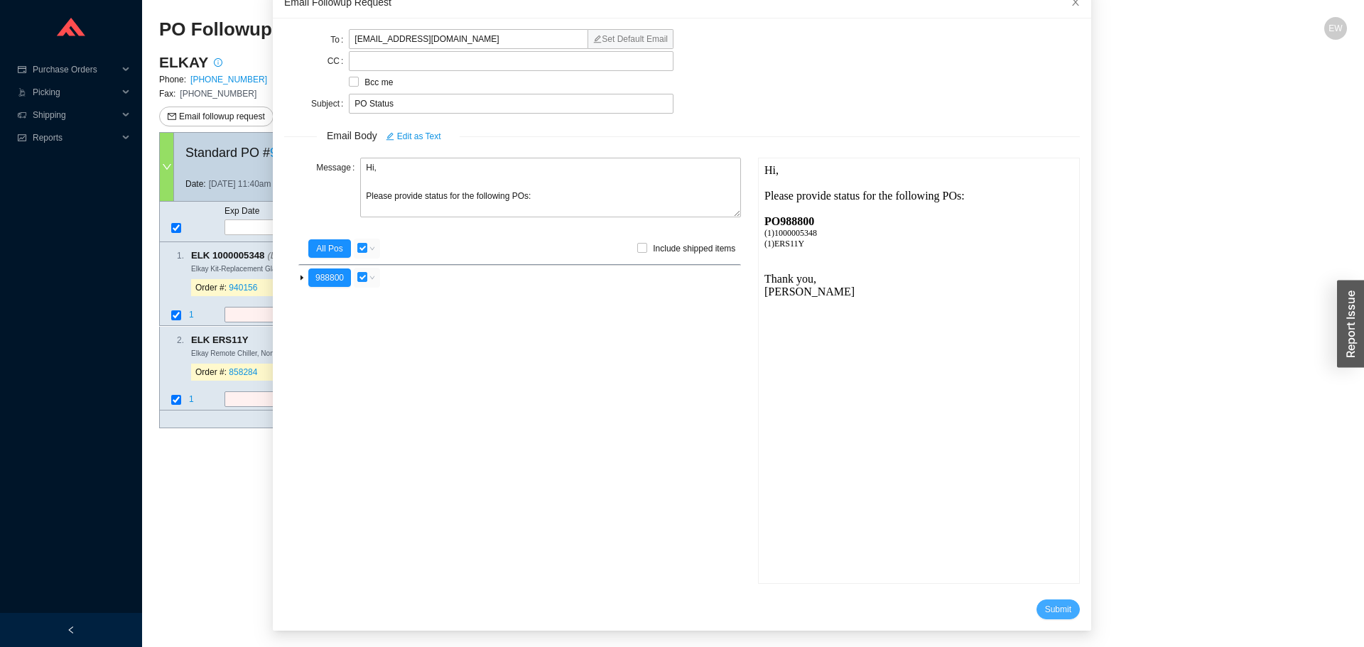
click at [1036, 612] on button "Submit" at bounding box center [1057, 609] width 43 height 20
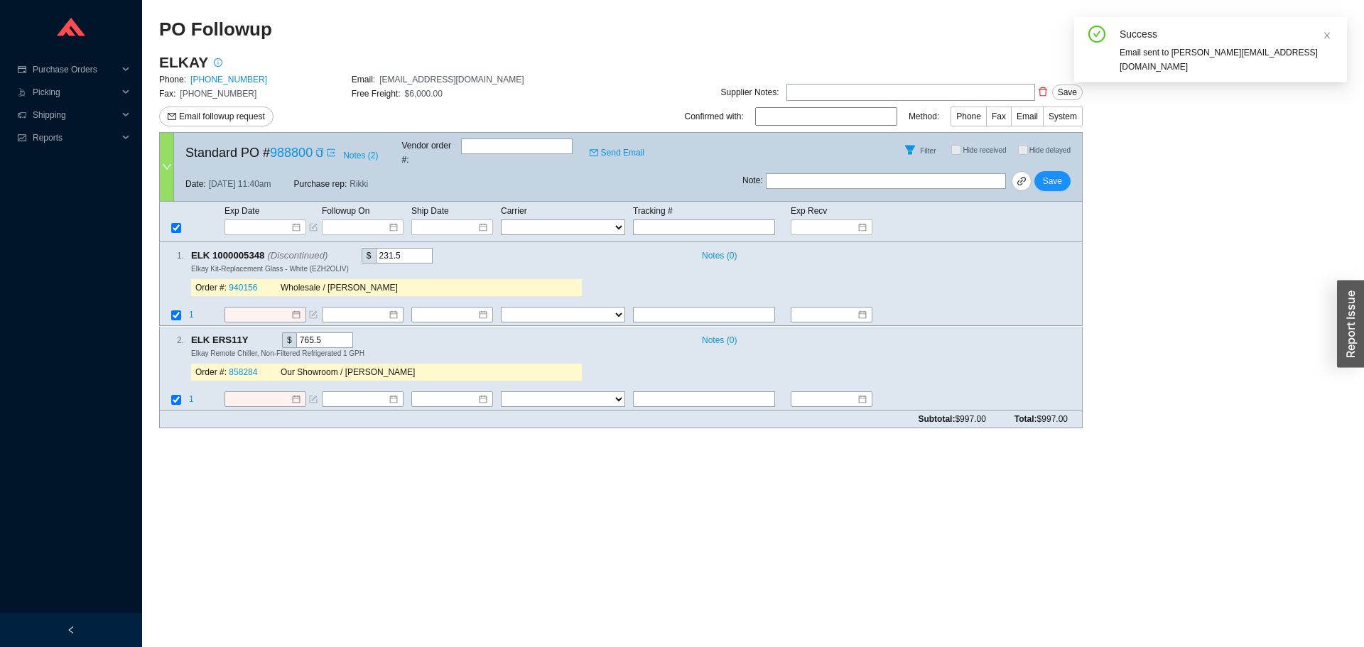
scroll to position [13, 0]
click at [631, 150] on link "Send Email" at bounding box center [616, 153] width 55 height 14
click at [305, 148] on link "988800" at bounding box center [291, 153] width 43 height 14
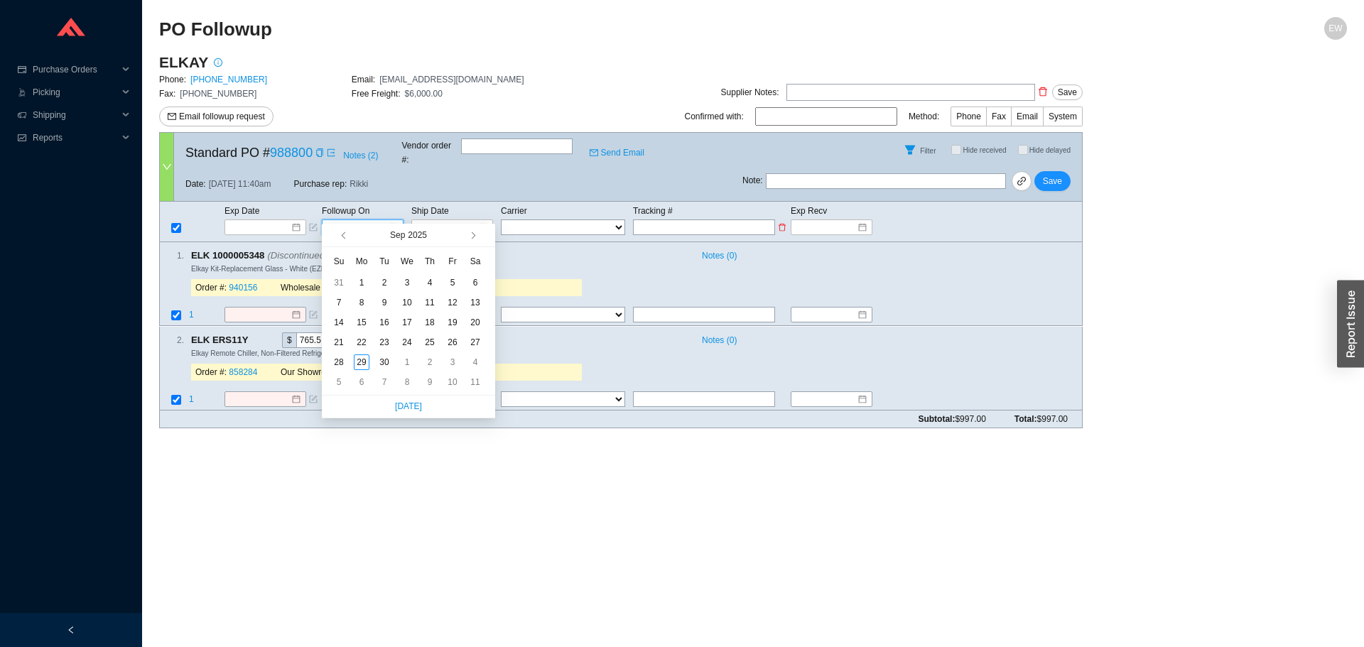
click at [384, 220] on input at bounding box center [357, 227] width 60 height 14
click at [473, 231] on button "button" at bounding box center [471, 235] width 13 height 23
type input "10/25/2025"
click at [468, 348] on div "25" at bounding box center [475, 343] width 16 height 16
type input "10/25/2025"
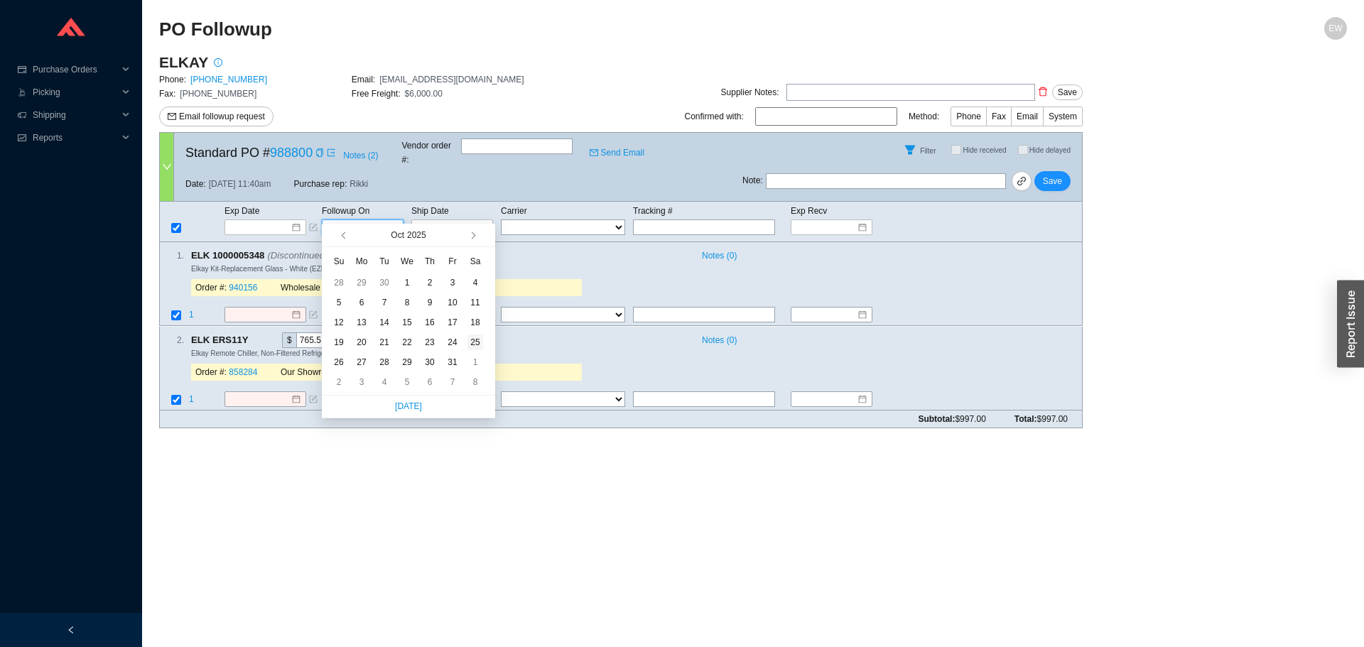
type input "10/25/2025"
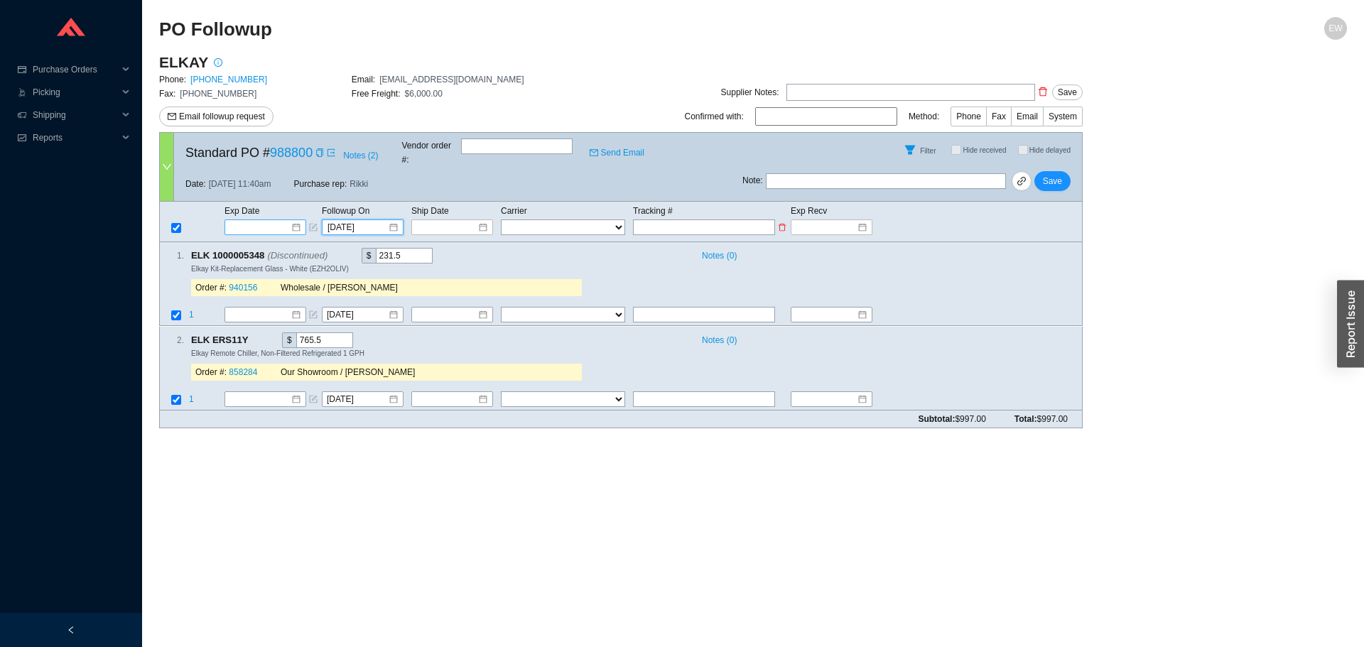
click at [301, 219] on div at bounding box center [265, 227] width 82 height 16
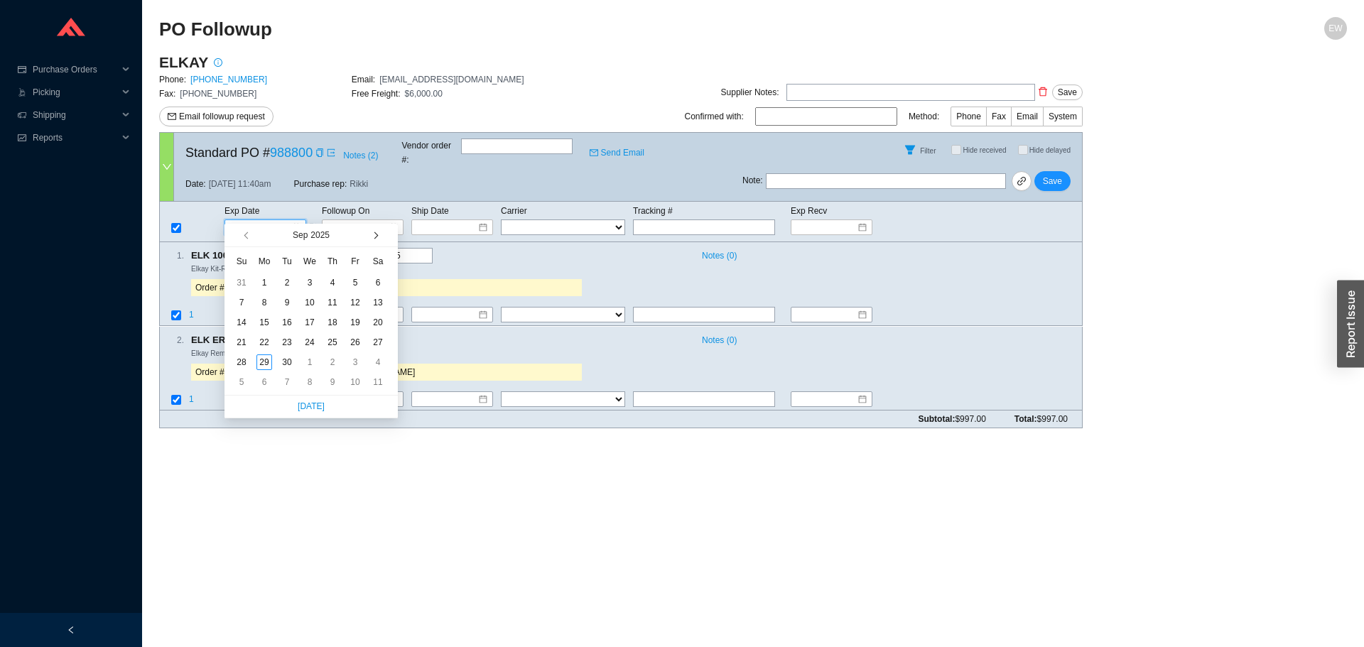
click at [368, 234] on button "button" at bounding box center [374, 235] width 13 height 23
click at [376, 235] on span "button" at bounding box center [374, 235] width 7 height 7
click at [245, 237] on span "button" at bounding box center [247, 235] width 7 height 7
type input "11/1/2025"
click at [376, 356] on div "1" at bounding box center [378, 362] width 16 height 16
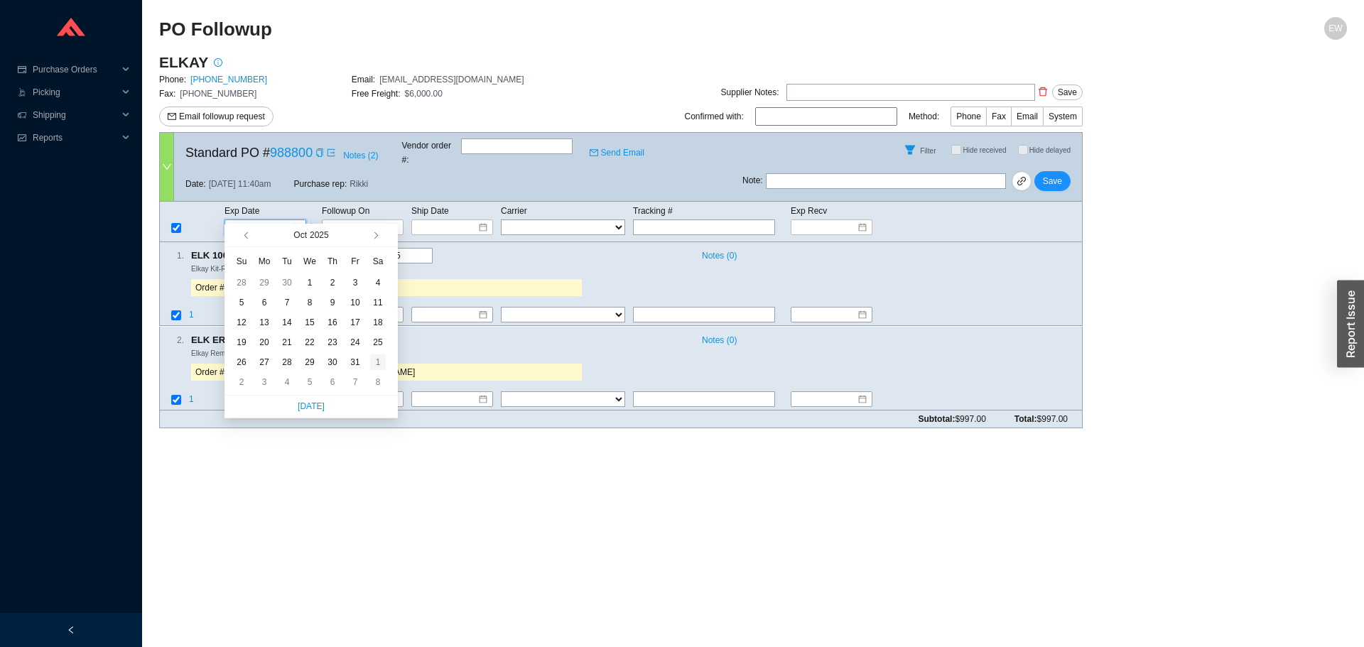
type input "[DATE]"
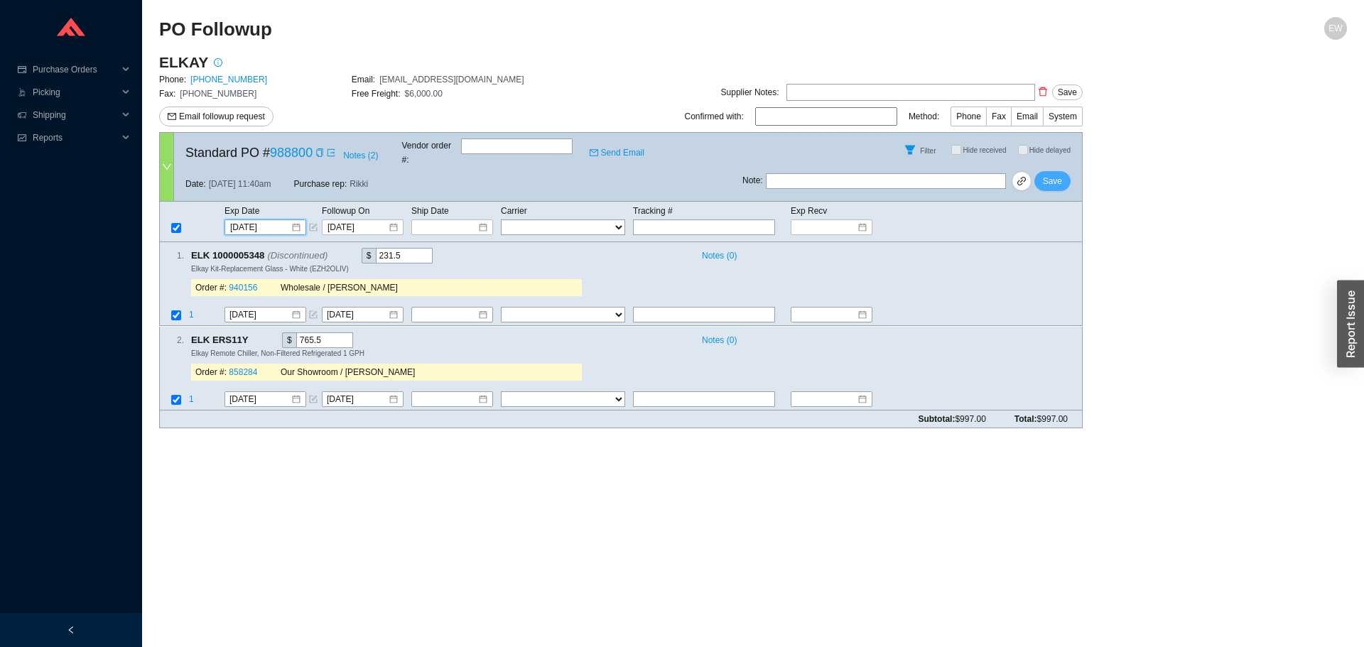
click at [1058, 174] on span "Save" at bounding box center [1052, 181] width 19 height 14
click at [89, 68] on span "Purchase Orders" at bounding box center [75, 69] width 85 height 23
click at [68, 114] on link "Followup" at bounding box center [51, 115] width 34 height 10
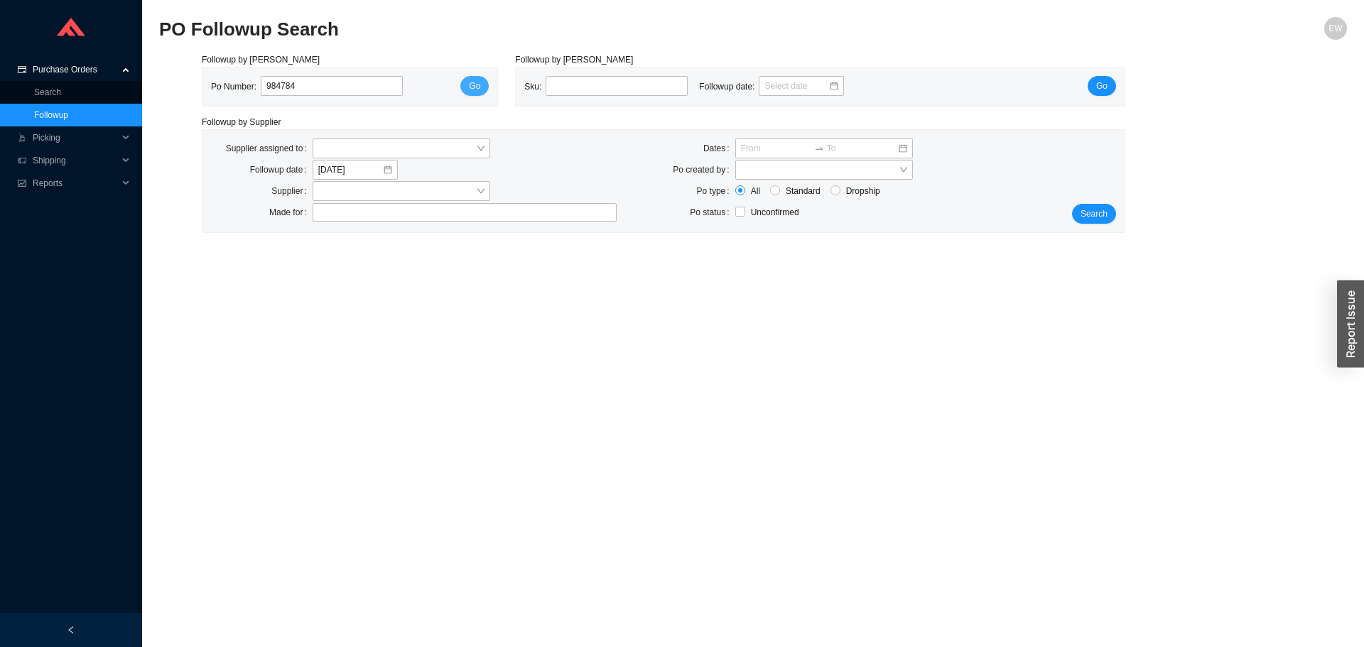
type input "984784"
click at [482, 89] on button "Go" at bounding box center [474, 86] width 28 height 20
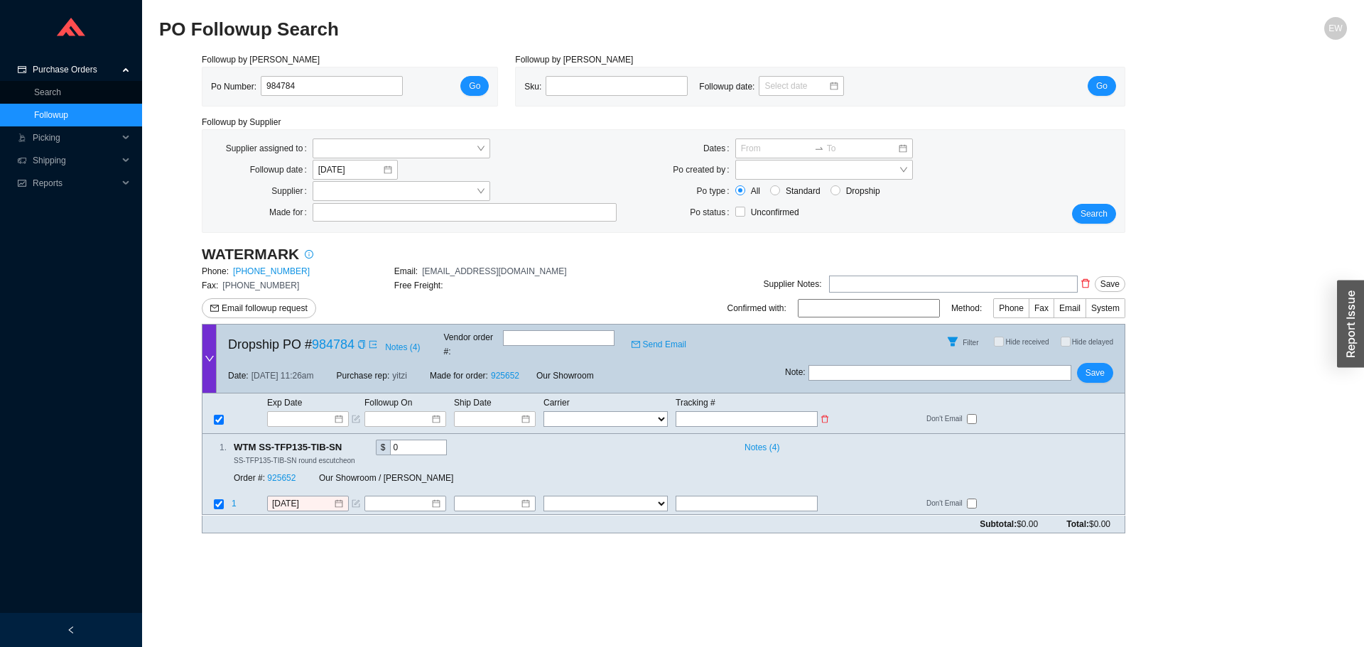
paste input "444740973540"
type input "444740973540"
click at [513, 412] on input at bounding box center [490, 419] width 60 height 14
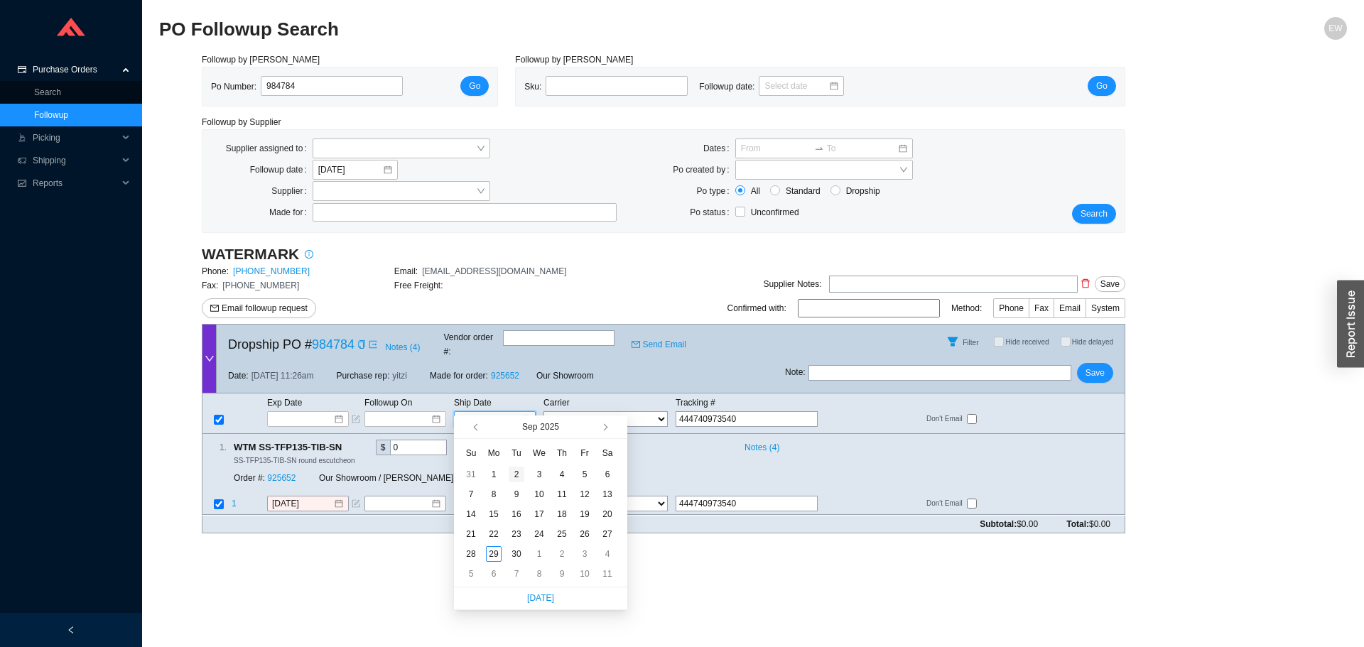
type input "9/2/2025"
click at [472, 429] on button "button" at bounding box center [476, 426] width 13 height 23
type input "8/21/2025"
click at [565, 528] on div "21" at bounding box center [562, 534] width 16 height 16
type input "8/21/2025"
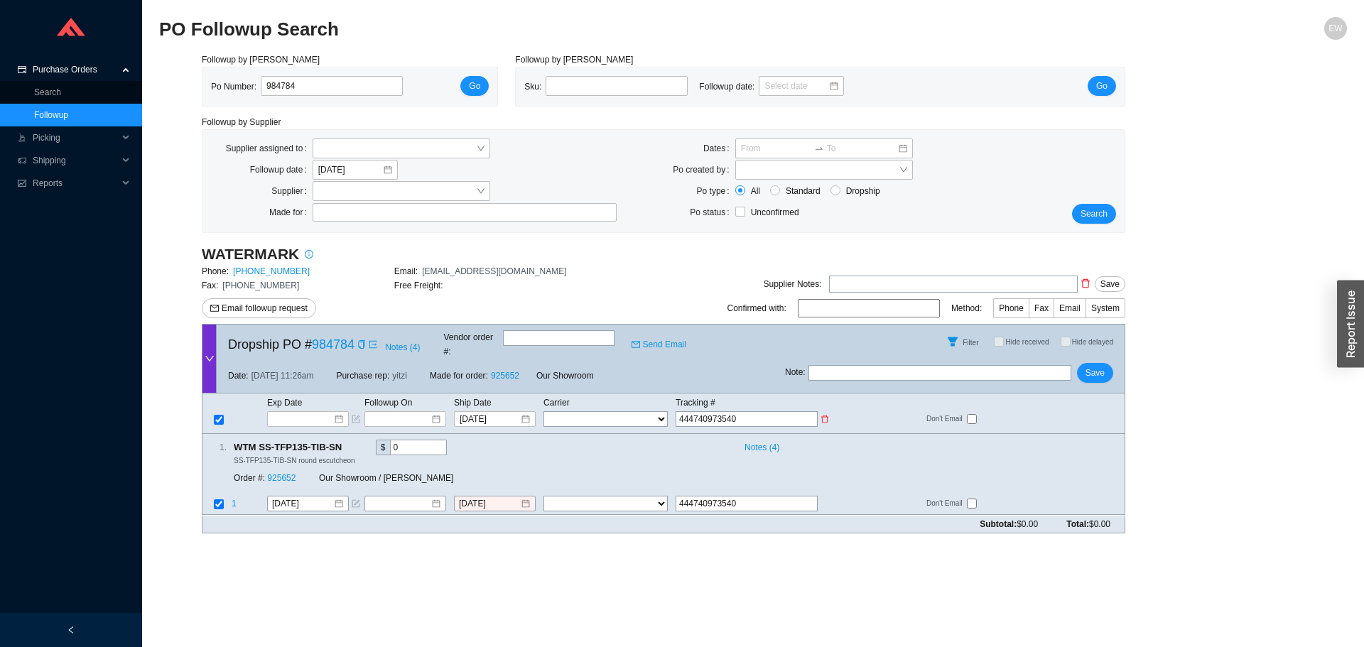
click at [626, 411] on select "FedEx UPS ---------------- 2 Day Transportation INC A&B Freight A. Duie Pyle AA…" at bounding box center [605, 419] width 124 height 16
select select "1"
click at [543, 411] on select "FedEx UPS ---------------- 2 Day Transportation INC A&B Freight A. Duie Pyle AA…" at bounding box center [605, 419] width 124 height 16
select select "1"
click at [1089, 366] on span "Save" at bounding box center [1094, 373] width 19 height 14
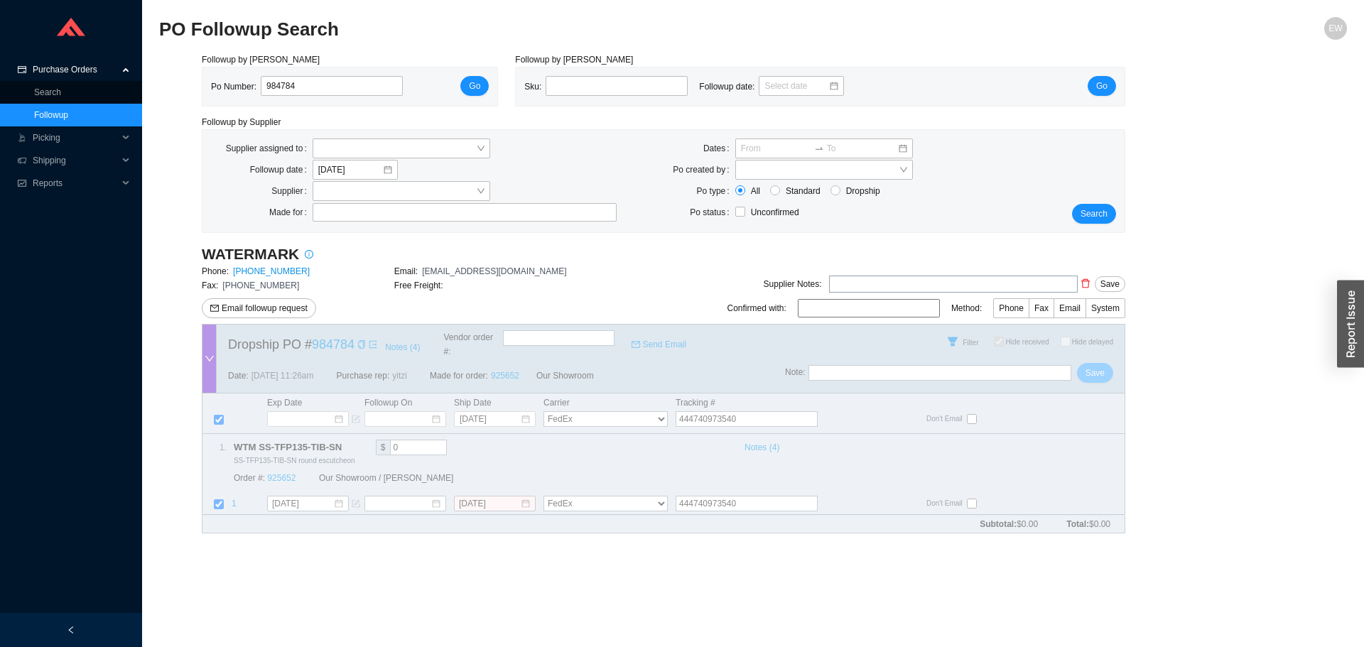
checkbox input "true"
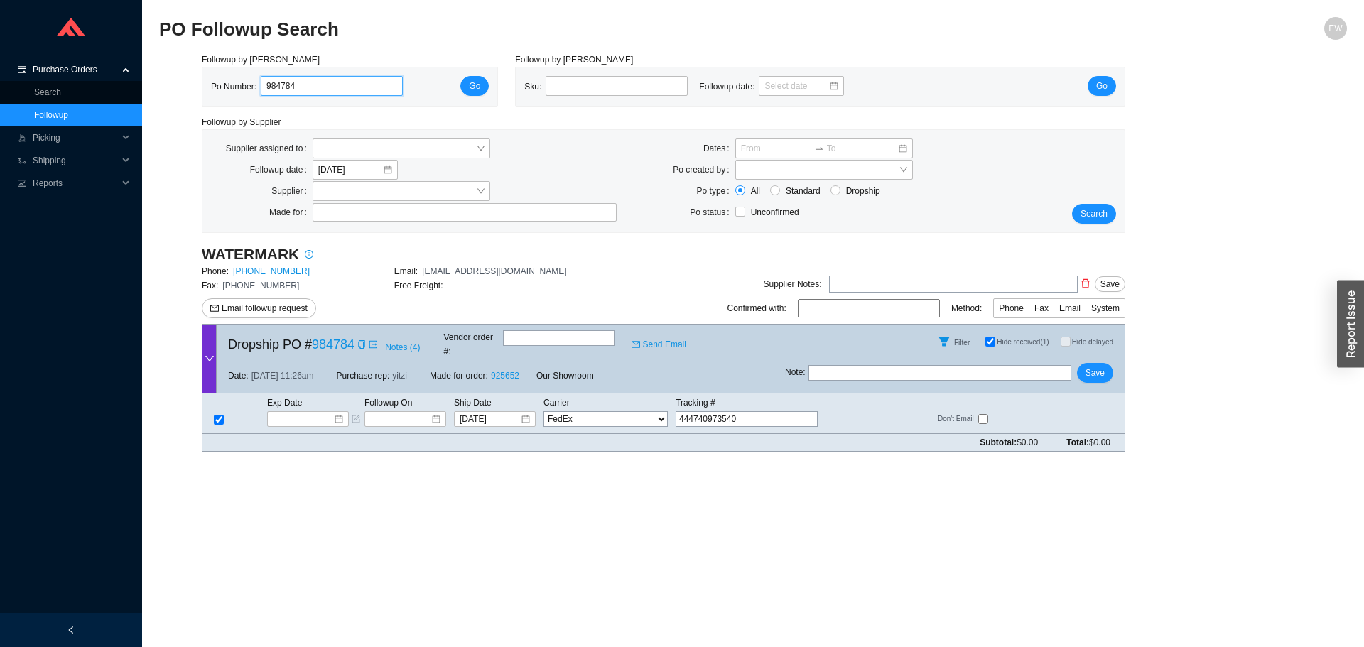
drag, startPoint x: 298, startPoint y: 90, endPoint x: 212, endPoint y: 84, distance: 85.5
click at [205, 86] on div "Po Number: 984784 Go" at bounding box center [349, 86] width 295 height 38
paste input "987537"
type input "987537"
click button "Go" at bounding box center [474, 86] width 28 height 20
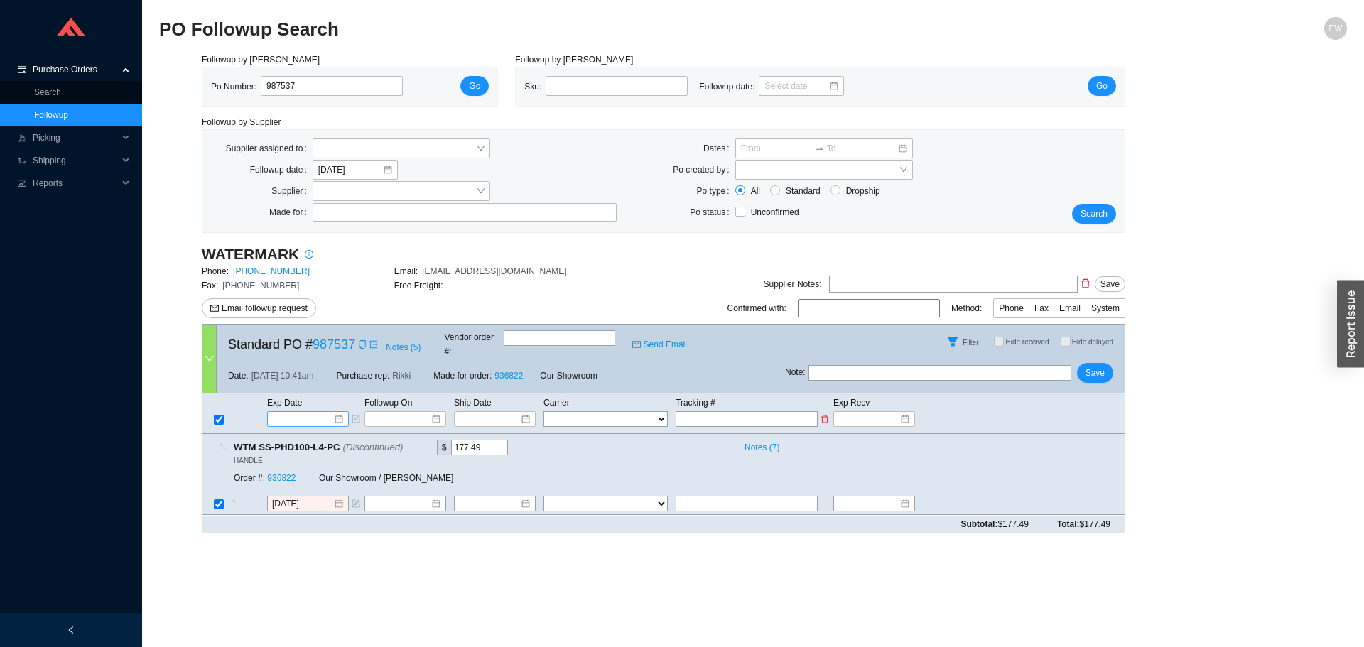
click at [339, 412] on div at bounding box center [308, 419] width 70 height 14
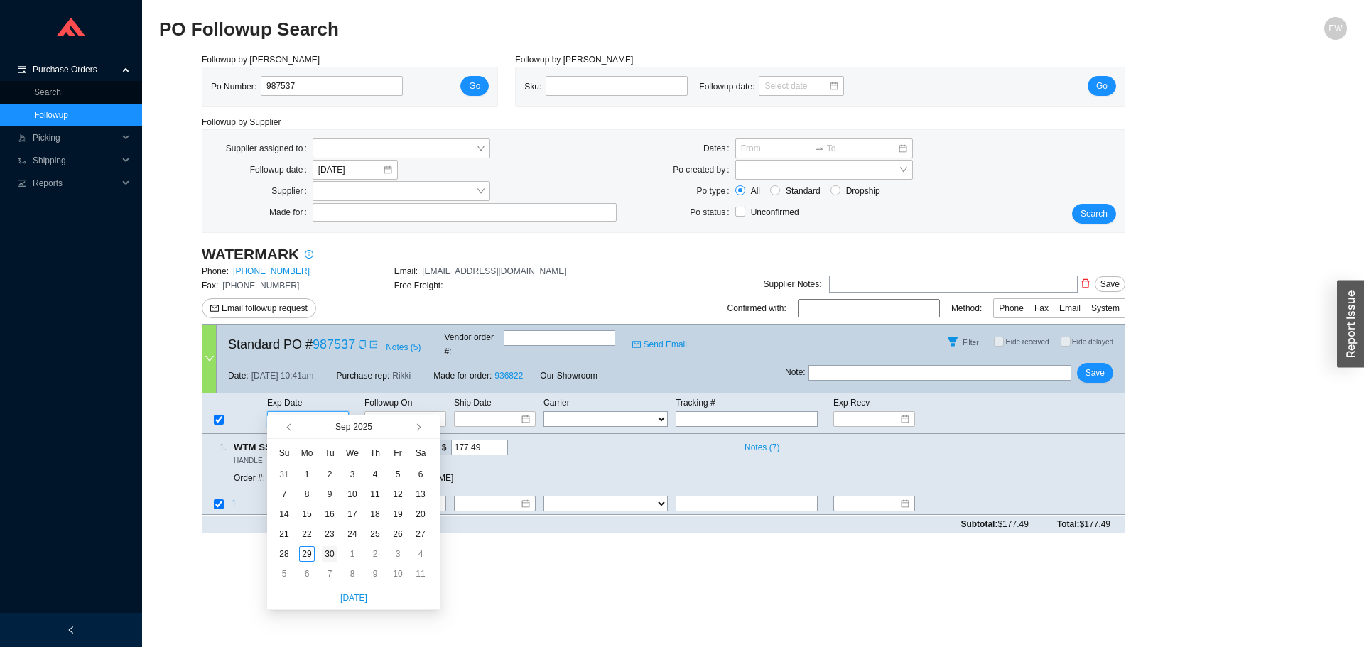
type input "[DATE]"
click at [334, 558] on div "30" at bounding box center [330, 554] width 16 height 16
type input "[DATE]"
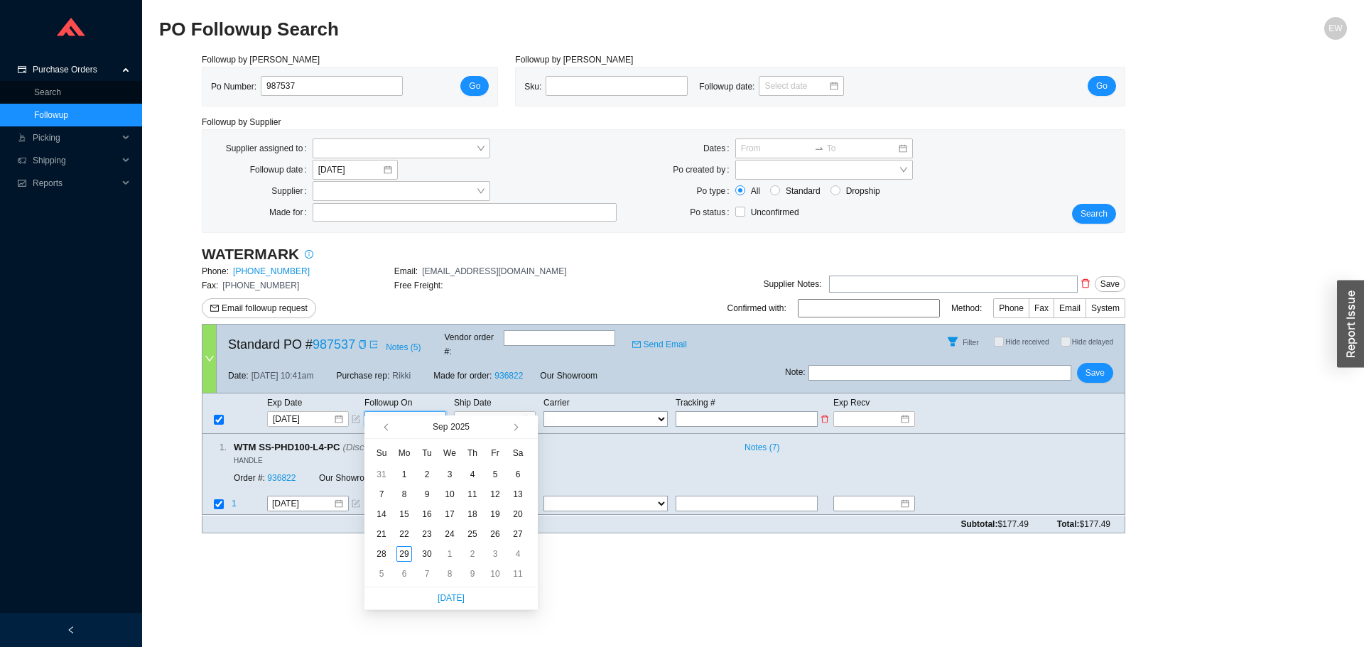
click at [430, 412] on input at bounding box center [400, 419] width 60 height 14
type input "9/14/2025"
click at [312, 524] on div "WATERMARK Phone: 718-257-2800 Email: ORDERS@WATERMARK-DESIGNS.COM Fax: 718-257-…" at bounding box center [663, 394] width 923 height 300
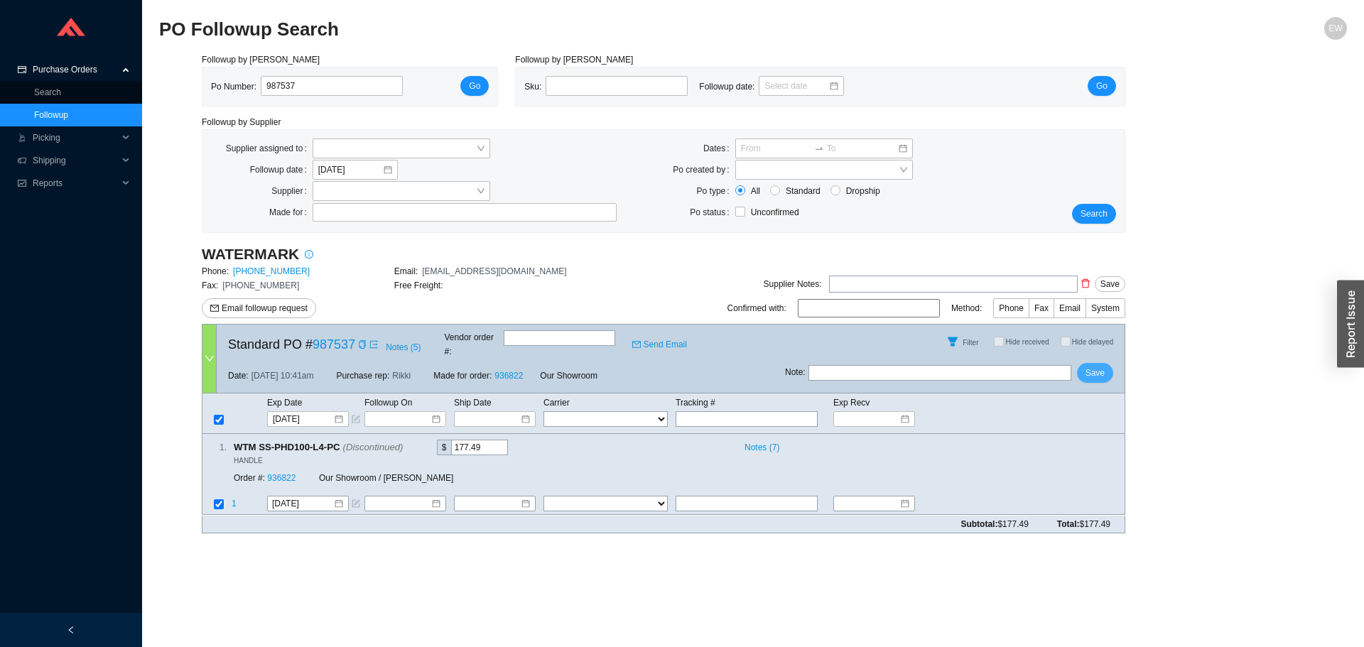
click at [1092, 366] on span "Save" at bounding box center [1094, 373] width 19 height 14
drag, startPoint x: 292, startPoint y: 83, endPoint x: 236, endPoint y: 77, distance: 56.4
click at [241, 86] on div "Po Number: 987537" at bounding box center [312, 86] width 203 height 21
paste input "988274"
type input "988274"
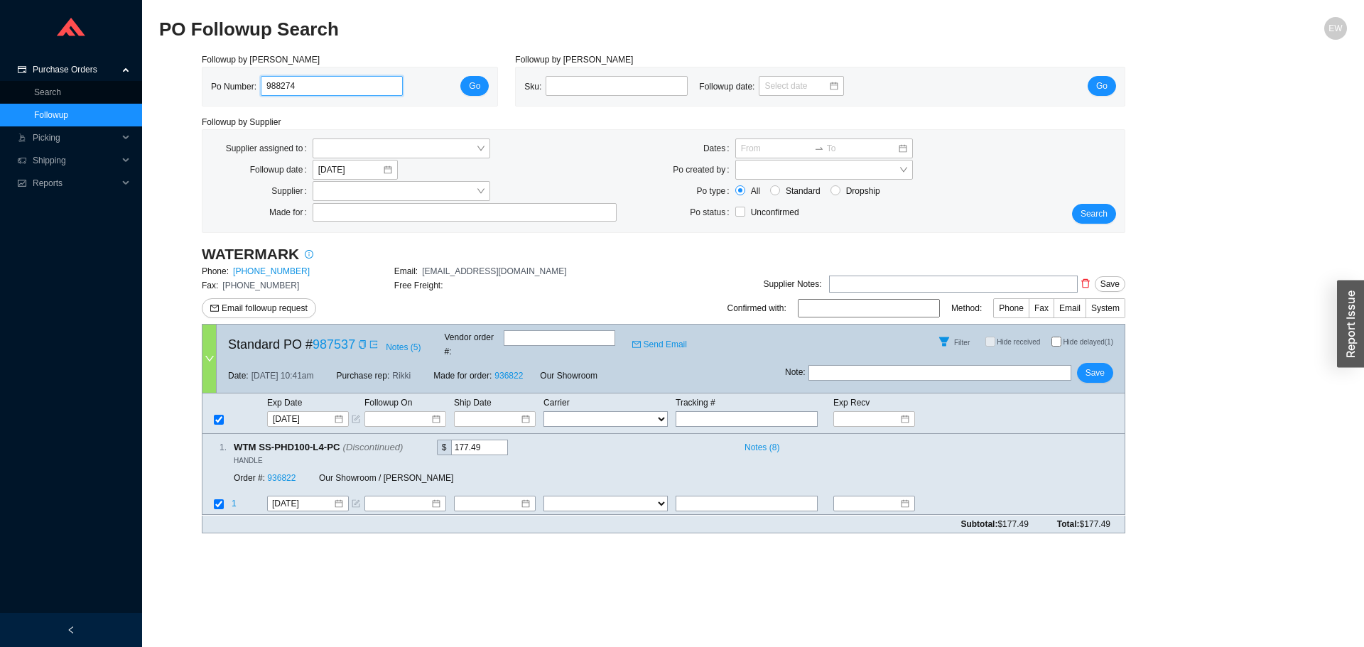
click button "Go" at bounding box center [474, 86] width 28 height 20
click at [342, 412] on div at bounding box center [308, 419] width 70 height 14
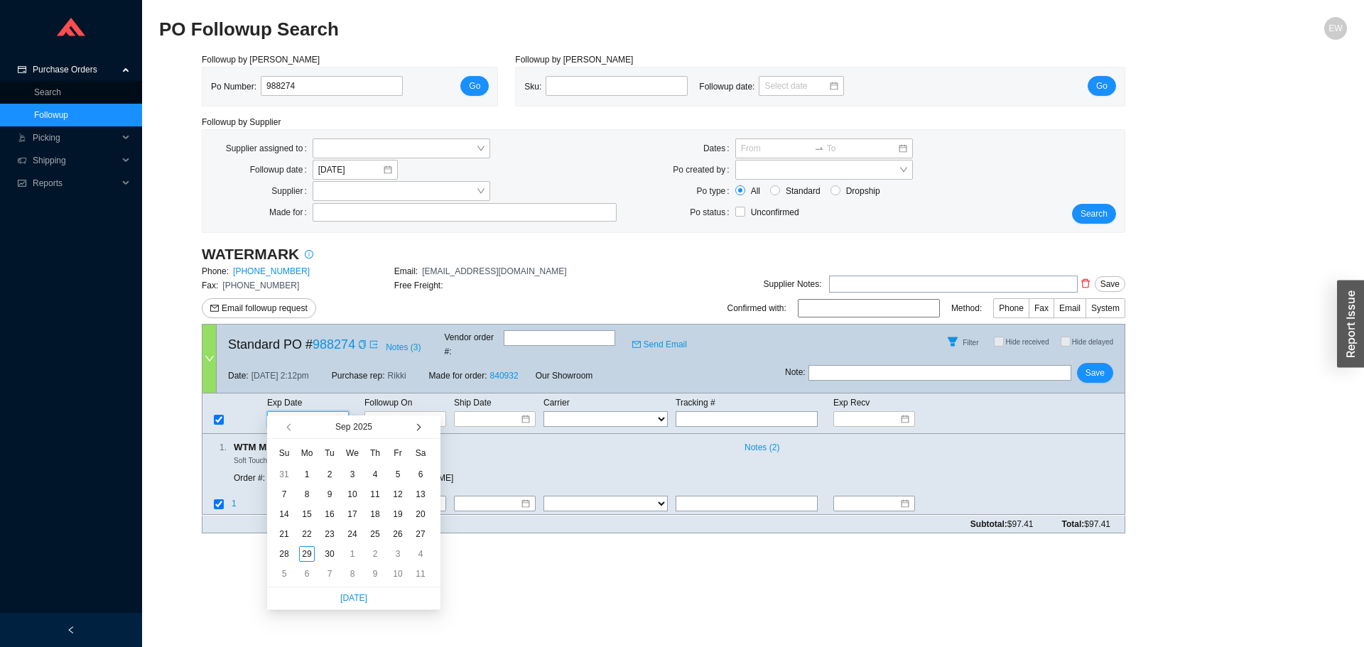
click at [418, 430] on span "button" at bounding box center [416, 427] width 7 height 7
type input "[DATE]"
click at [349, 536] on div "22" at bounding box center [352, 534] width 16 height 16
type input "[DATE]"
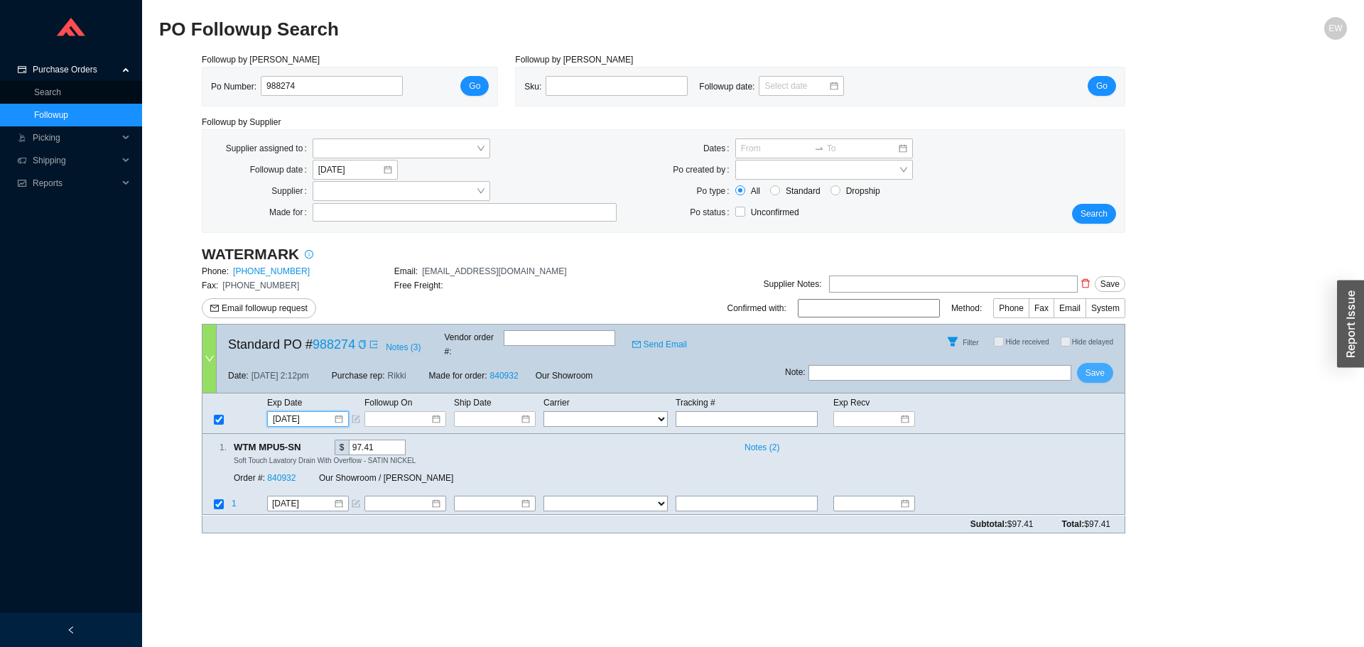
click at [1103, 366] on span "Save" at bounding box center [1094, 373] width 19 height 14
drag, startPoint x: 316, startPoint y: 85, endPoint x: 253, endPoint y: 93, distance: 63.8
click at [253, 93] on div "Po Number: 988274" at bounding box center [312, 86] width 203 height 21
paste input "988275"
type input "988275"
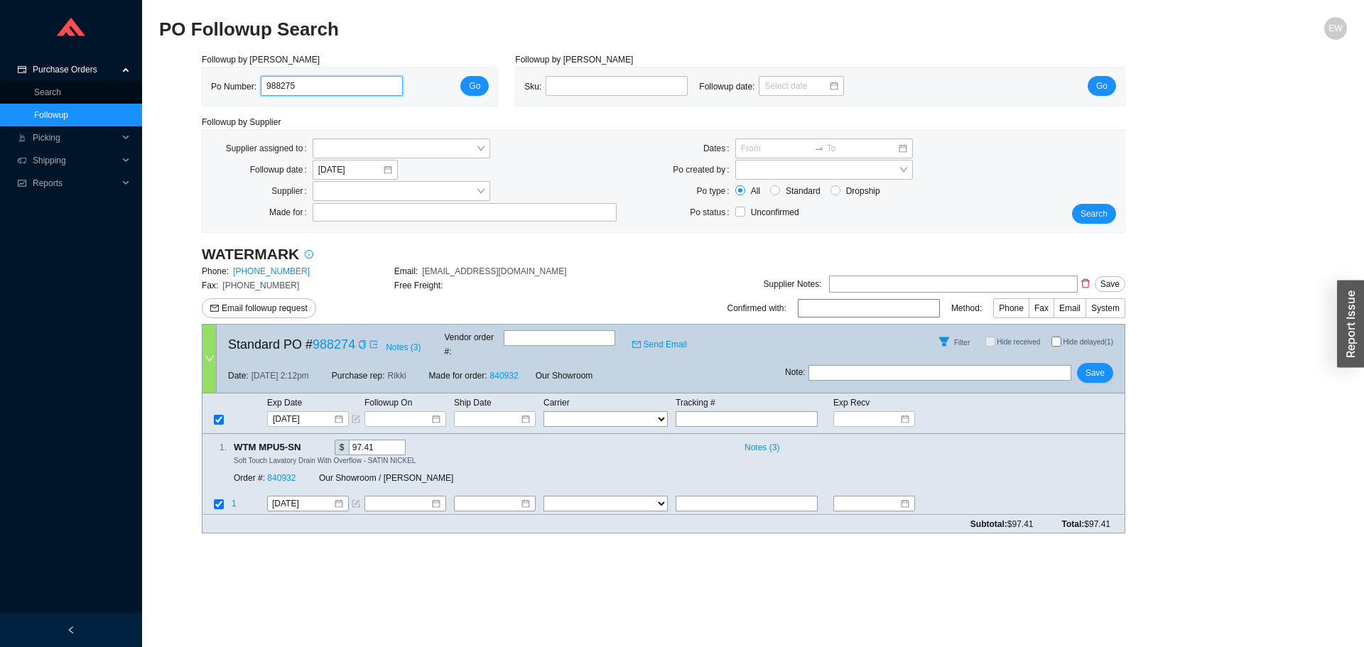
click button "Go" at bounding box center [474, 86] width 28 height 20
click at [339, 497] on div at bounding box center [307, 504] width 71 height 14
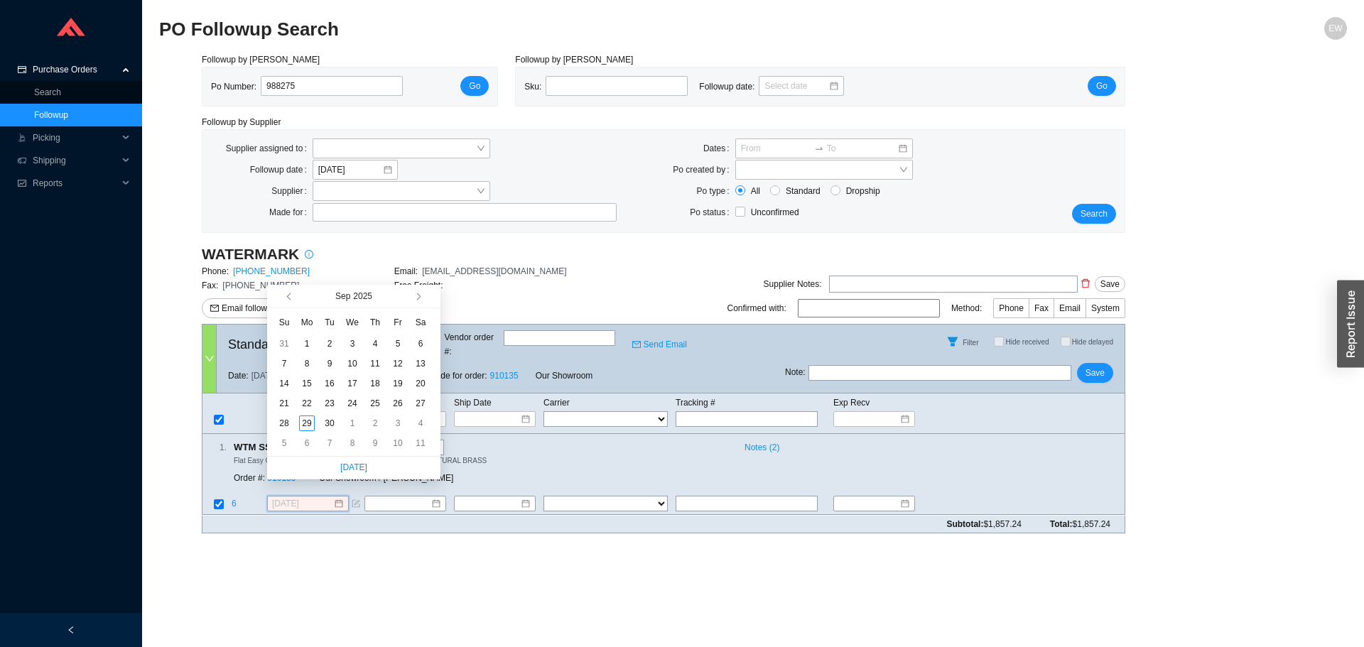
type input "[DATE]"
click at [413, 300] on button "button" at bounding box center [417, 296] width 13 height 23
type input "[DATE]"
click at [349, 386] on div "15" at bounding box center [352, 384] width 16 height 16
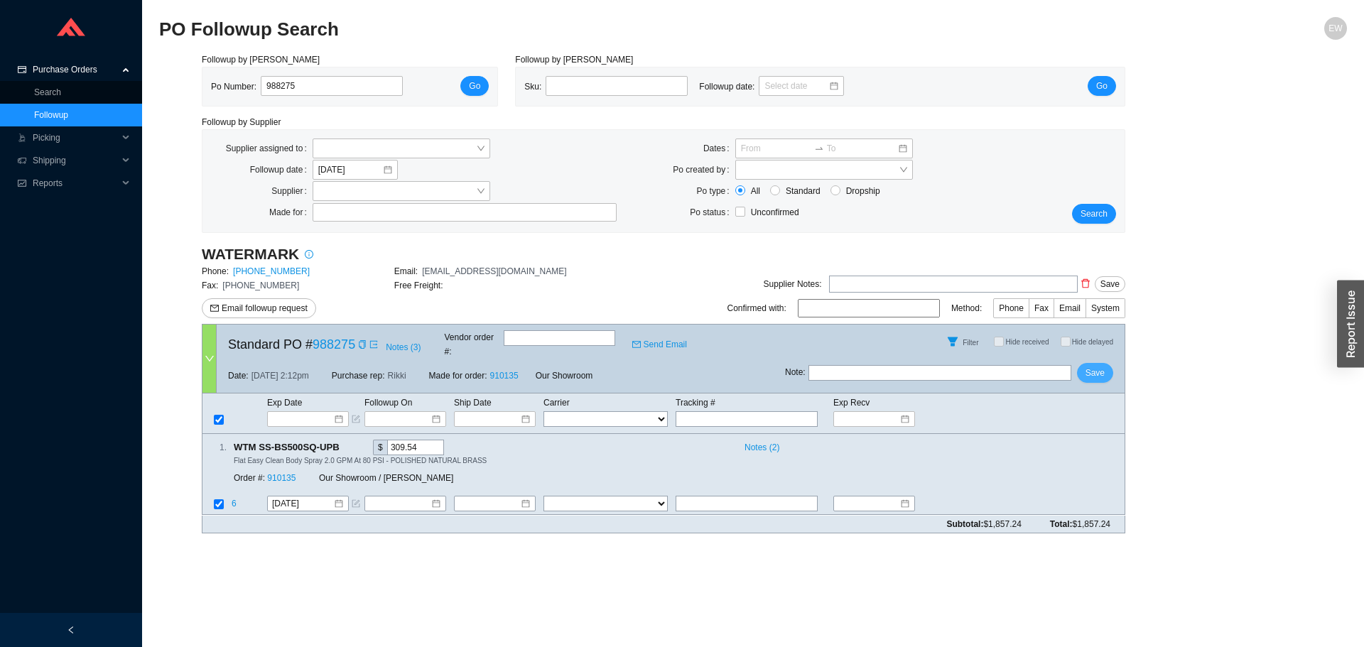
click at [1105, 363] on button "Save" at bounding box center [1095, 373] width 36 height 20
drag, startPoint x: 308, startPoint y: 75, endPoint x: 207, endPoint y: 79, distance: 100.9
click at [207, 79] on div "Po Number: 988275 Go" at bounding box center [349, 86] width 295 height 38
drag, startPoint x: 327, startPoint y: 77, endPoint x: 244, endPoint y: 83, distance: 84.0
click at [244, 83] on div "Po Number: 988275" at bounding box center [312, 86] width 203 height 21
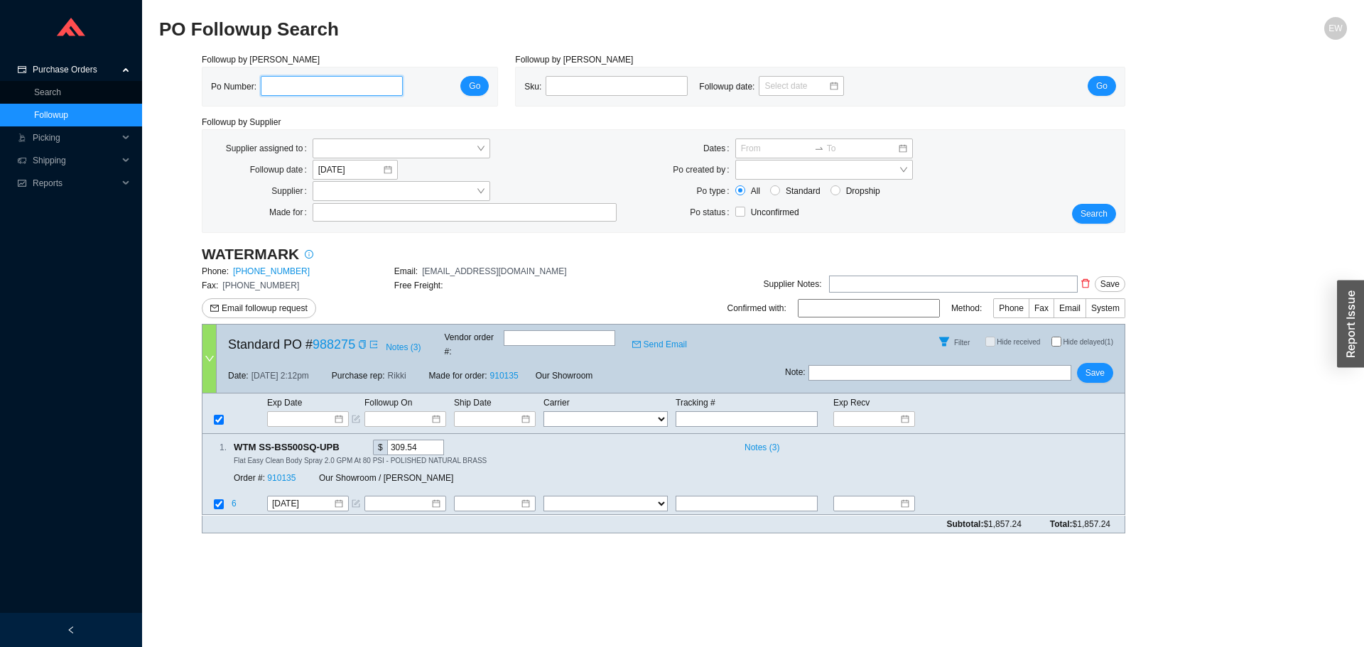
paste input "988276"
type input "988276"
click button "Go" at bounding box center [474, 86] width 28 height 20
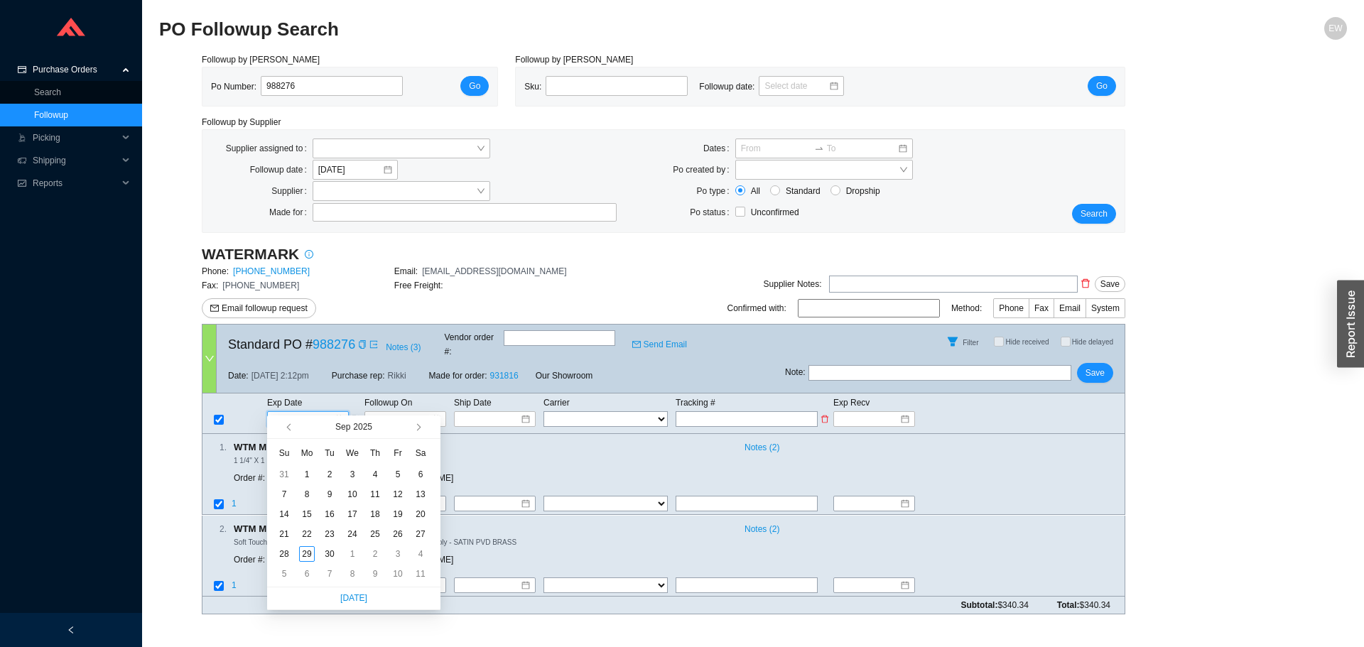
click at [328, 412] on input at bounding box center [303, 419] width 60 height 14
click at [421, 425] on button "button" at bounding box center [417, 426] width 13 height 23
type input "[DATE]"
click at [355, 511] on div "12" at bounding box center [352, 514] width 16 height 16
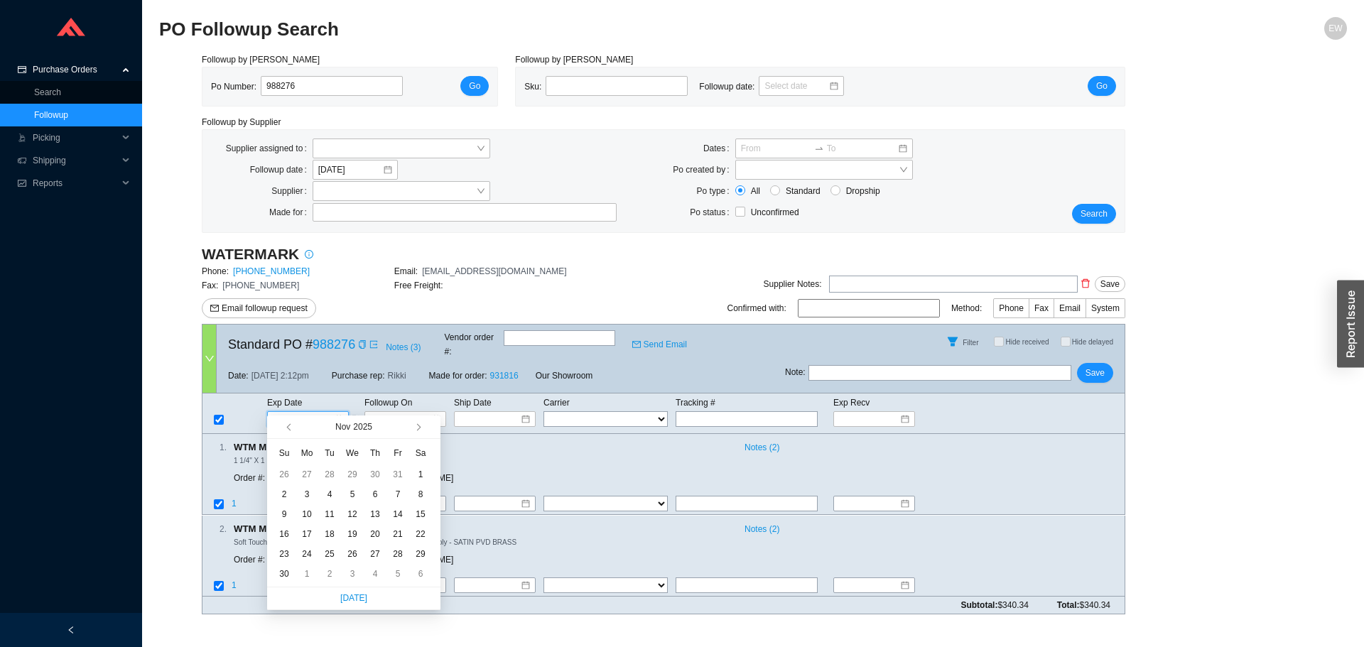
type input "[DATE]"
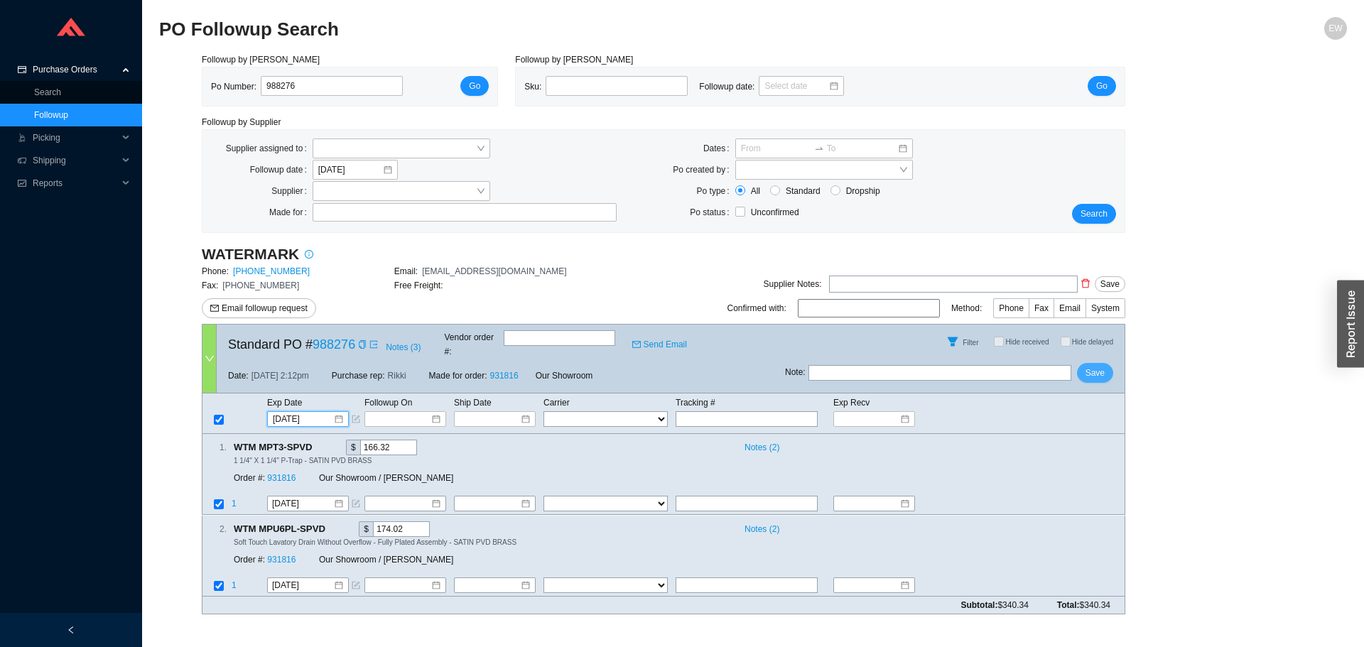
click at [1104, 366] on span "Save" at bounding box center [1094, 373] width 19 height 14
drag, startPoint x: 295, startPoint y: 87, endPoint x: 256, endPoint y: 84, distance: 38.5
click at [258, 87] on div "988276" at bounding box center [335, 86] width 158 height 20
paste input "988354"
type input "988354"
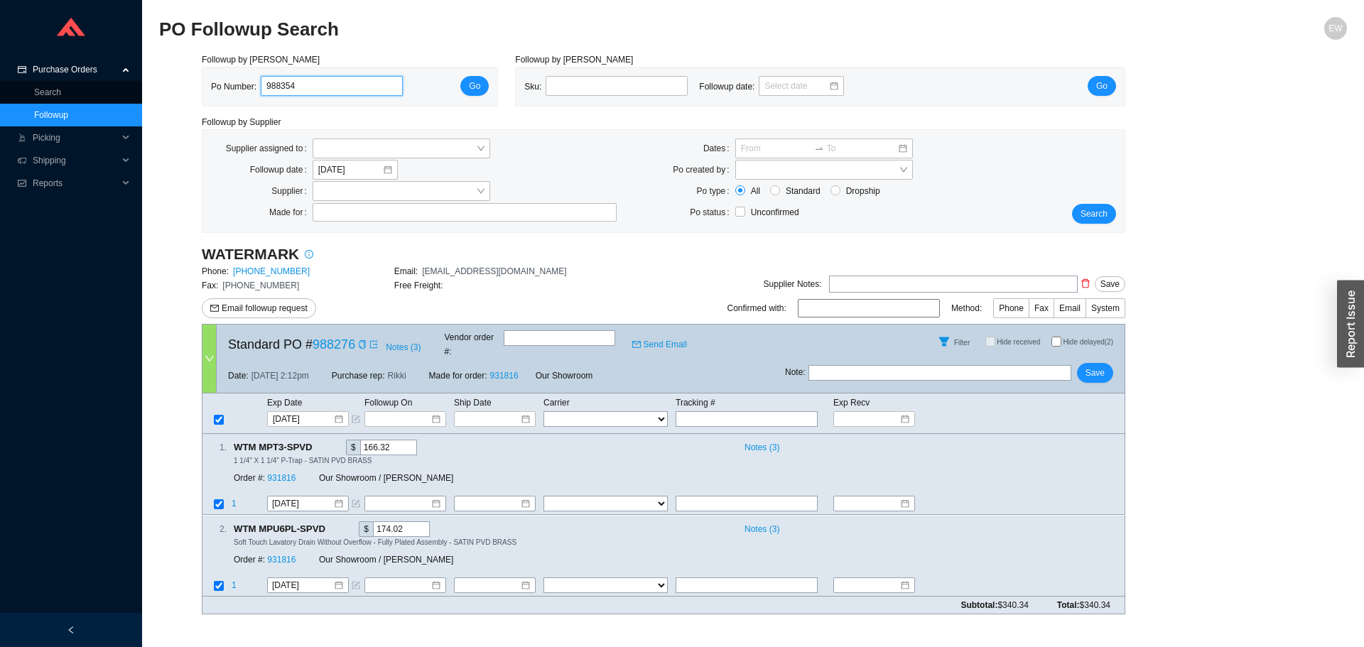
click button "Go" at bounding box center [474, 86] width 28 height 20
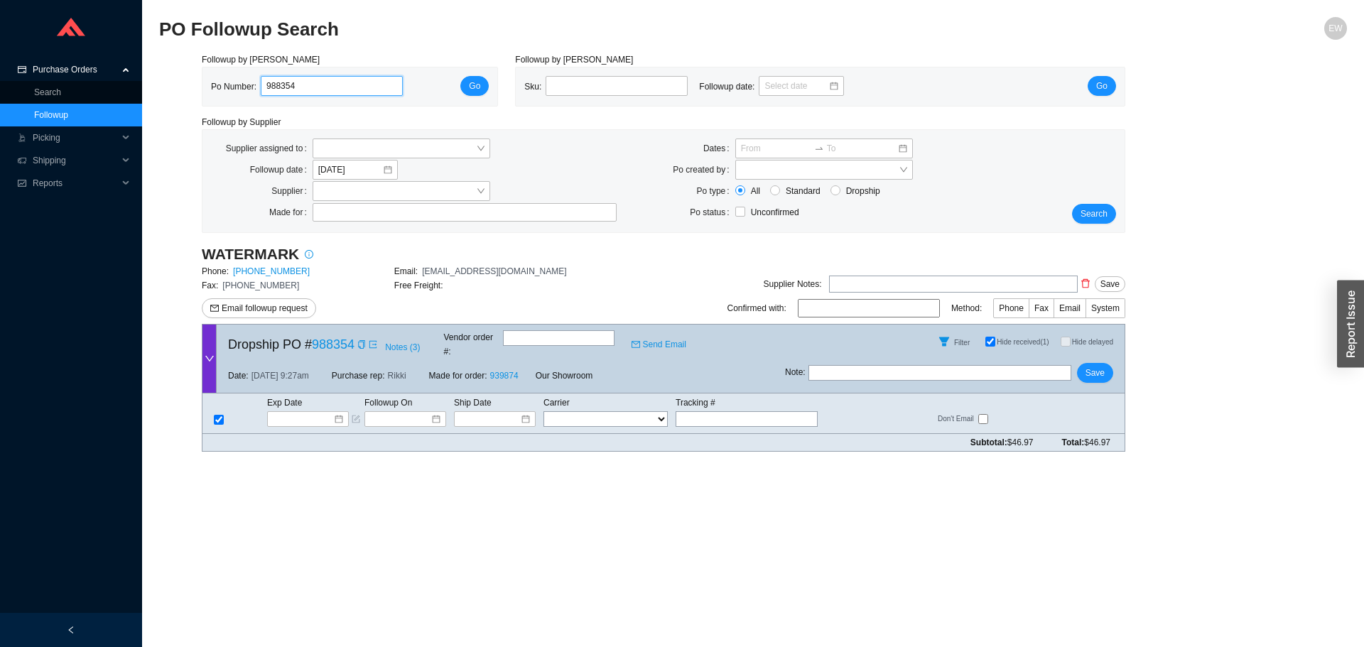
drag, startPoint x: 310, startPoint y: 79, endPoint x: 262, endPoint y: 75, distance: 47.8
click at [262, 75] on div "Po Number: 988354 Go" at bounding box center [349, 86] width 295 height 38
paste input "988514"
type input "988514"
click button "Go" at bounding box center [474, 86] width 28 height 20
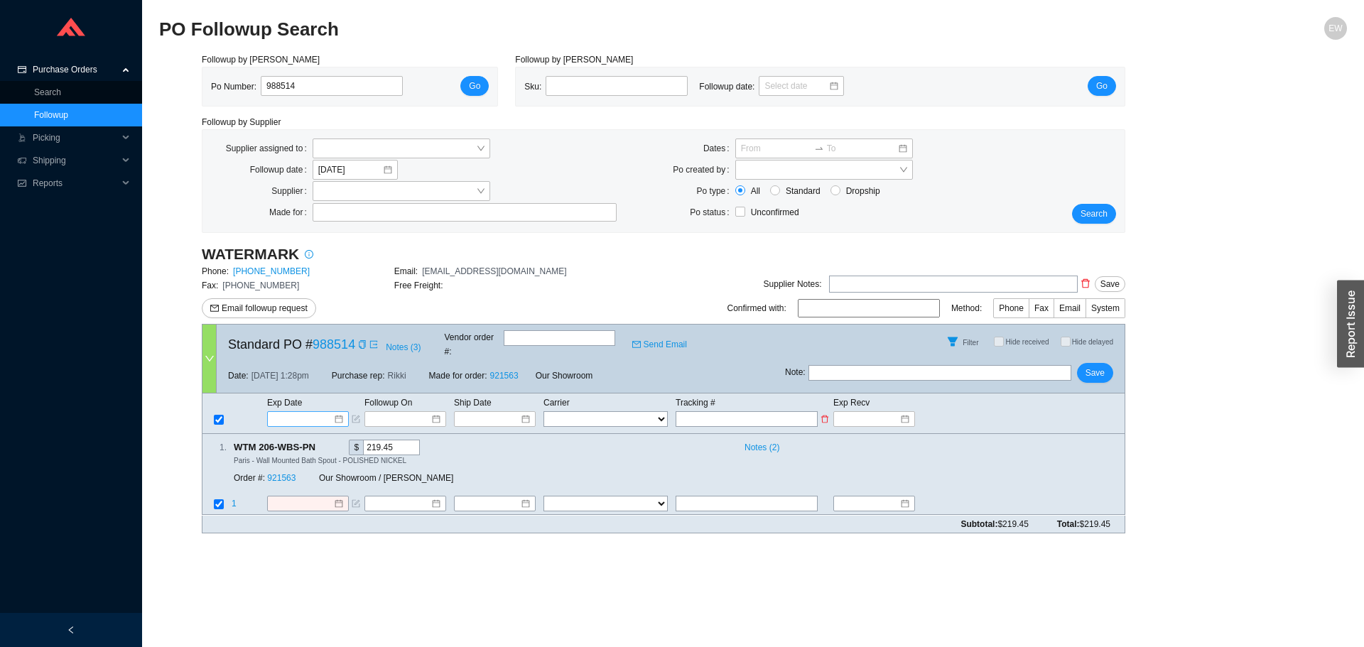
click at [342, 412] on div at bounding box center [308, 419] width 70 height 14
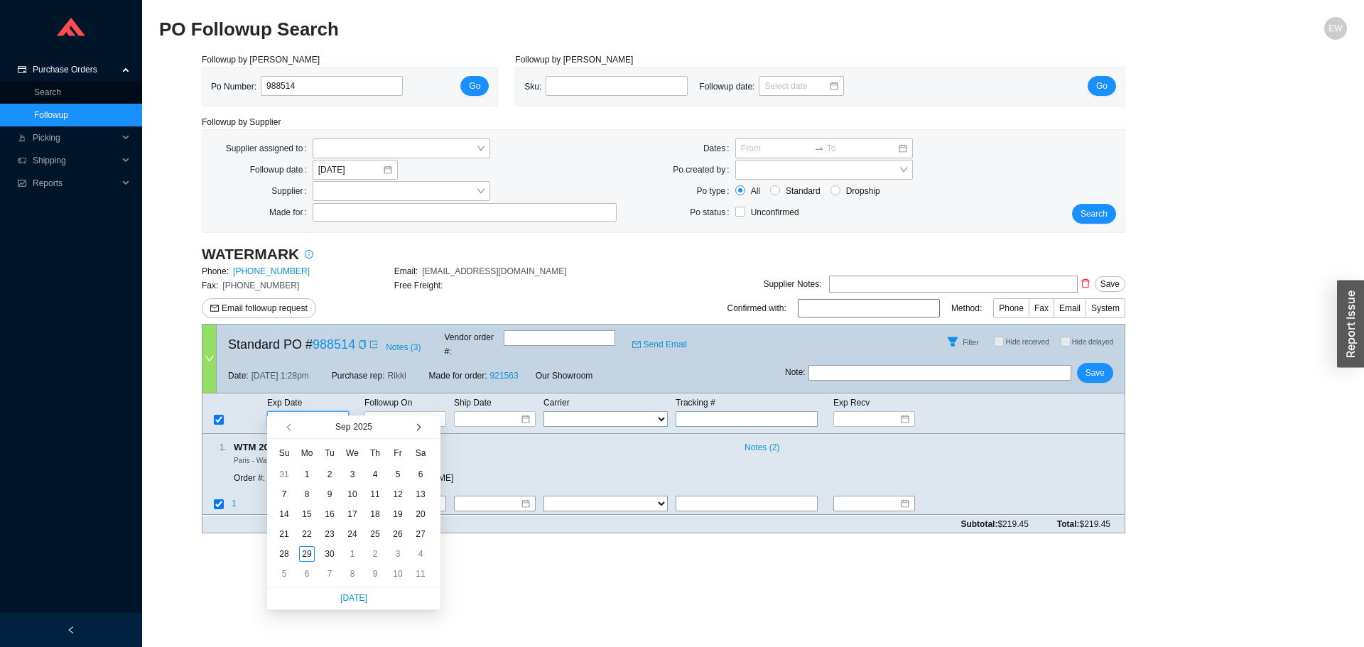
click at [417, 425] on span "button" at bounding box center [416, 427] width 7 height 7
type input "[DATE]"
click at [399, 496] on div "10" at bounding box center [398, 494] width 16 height 16
type input "[DATE]"
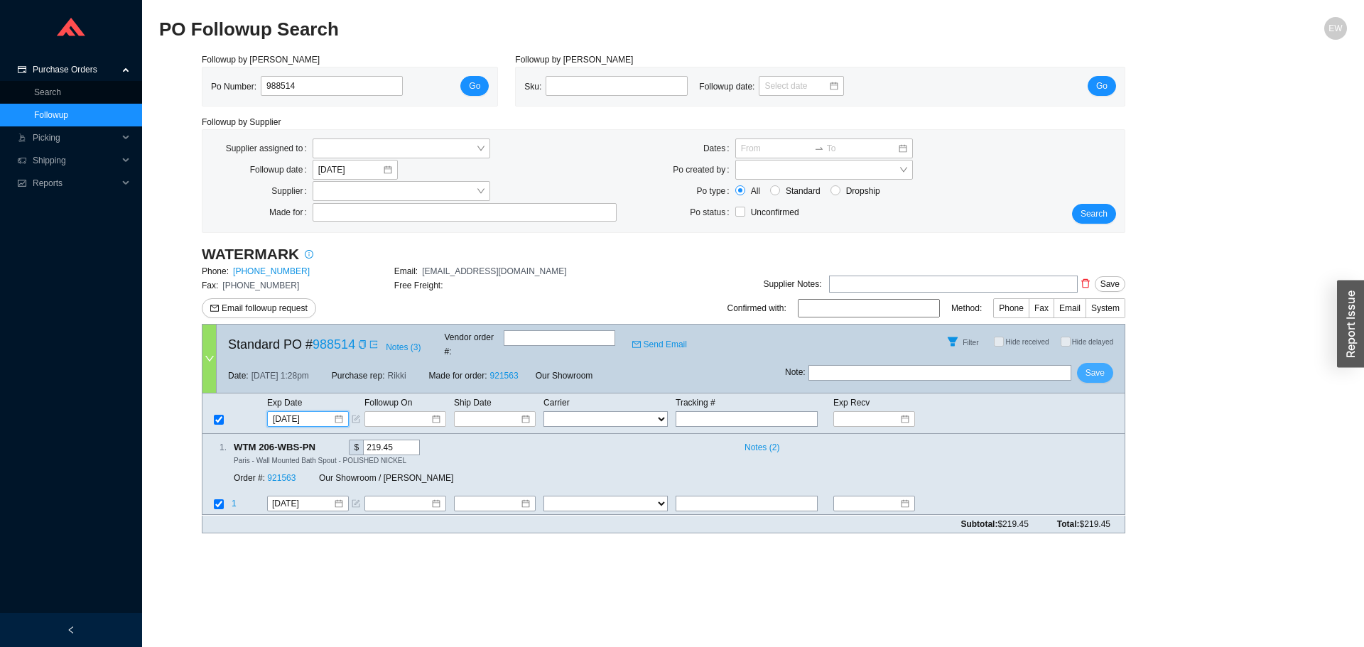
click at [1095, 366] on span "Save" at bounding box center [1094, 373] width 19 height 14
drag, startPoint x: 314, startPoint y: 82, endPoint x: 211, endPoint y: 83, distance: 103.0
click at [214, 87] on div "Po Number: 988514" at bounding box center [312, 86] width 203 height 21
paste input "988553"
type input "988553"
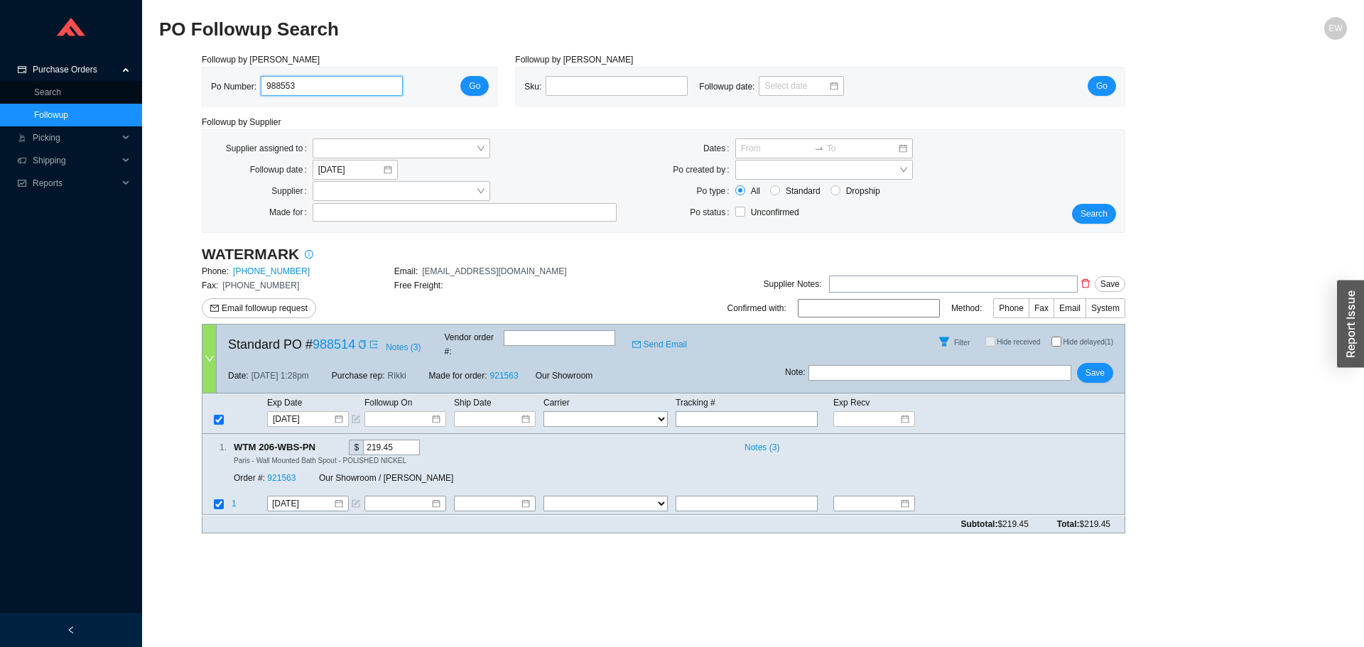
click button "Go" at bounding box center [474, 86] width 28 height 20
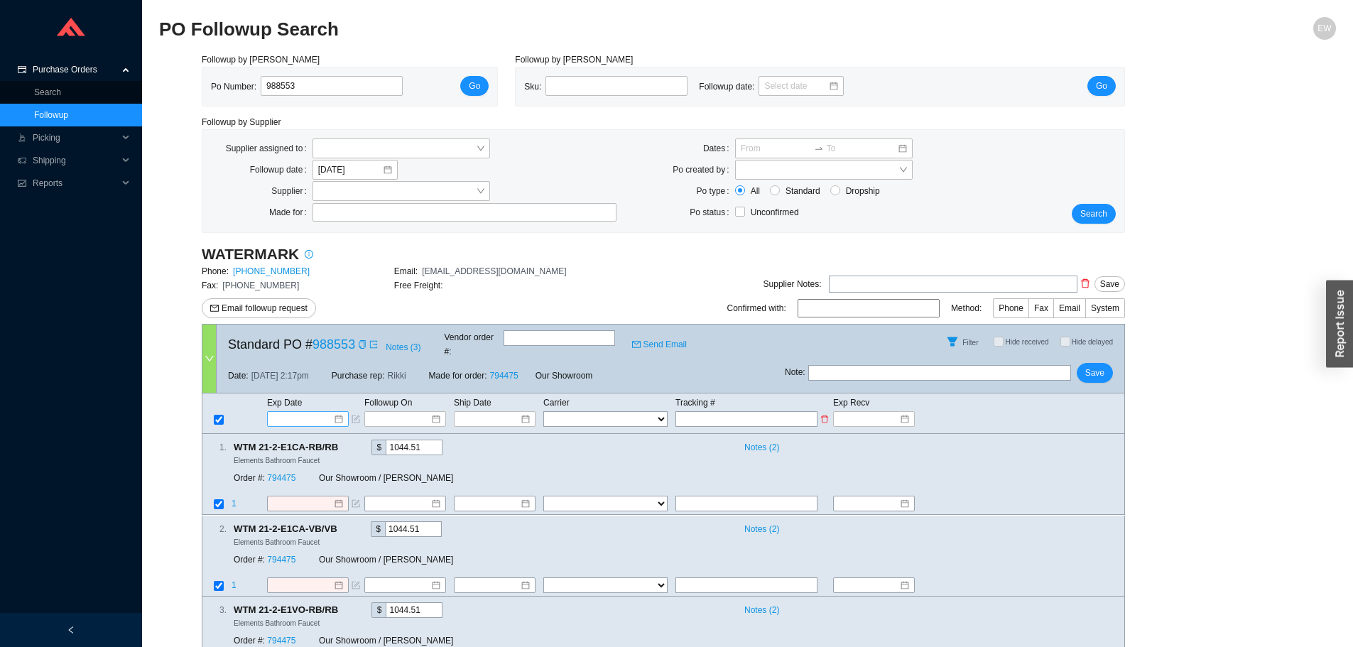
click at [337, 412] on div at bounding box center [308, 419] width 70 height 14
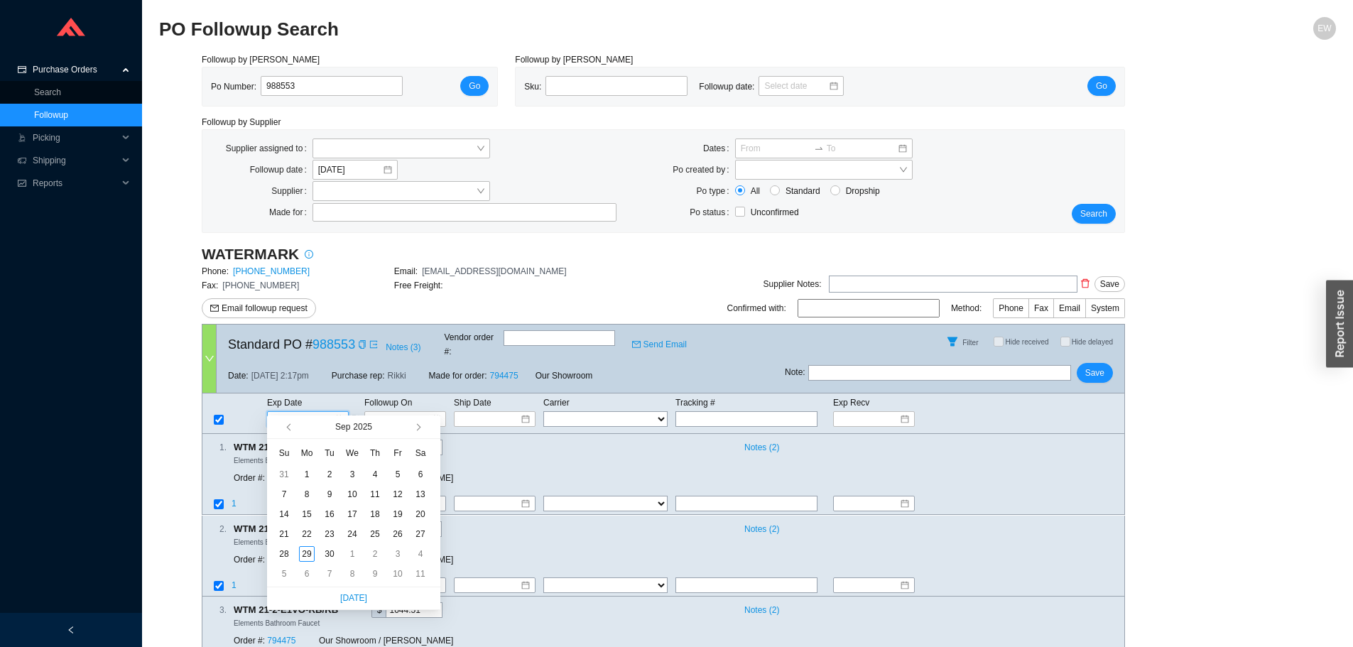
click at [425, 425] on span "button" at bounding box center [430, 426] width 13 height 23
click at [420, 425] on button "button" at bounding box center [417, 426] width 13 height 23
click at [419, 426] on span "button" at bounding box center [416, 427] width 7 height 7
type input "[DATE]"
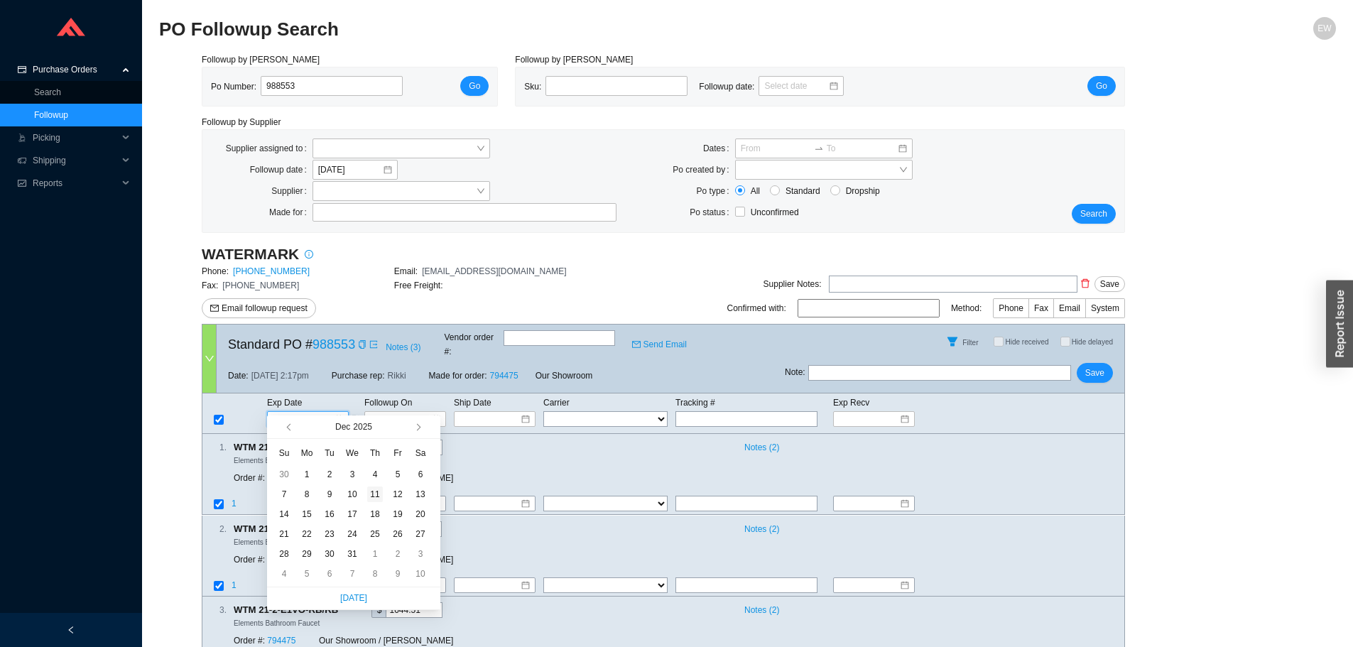
click at [378, 491] on div "11" at bounding box center [375, 494] width 16 height 16
type input "[DATE]"
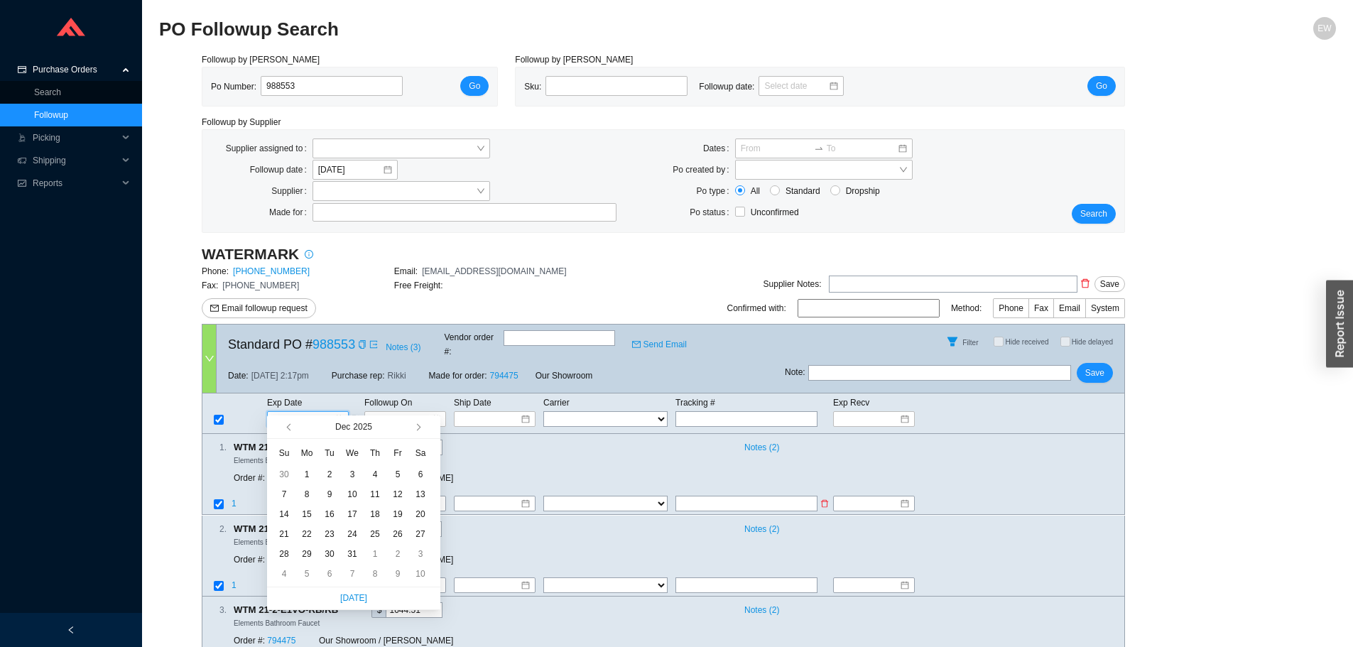
type input "[DATE]"
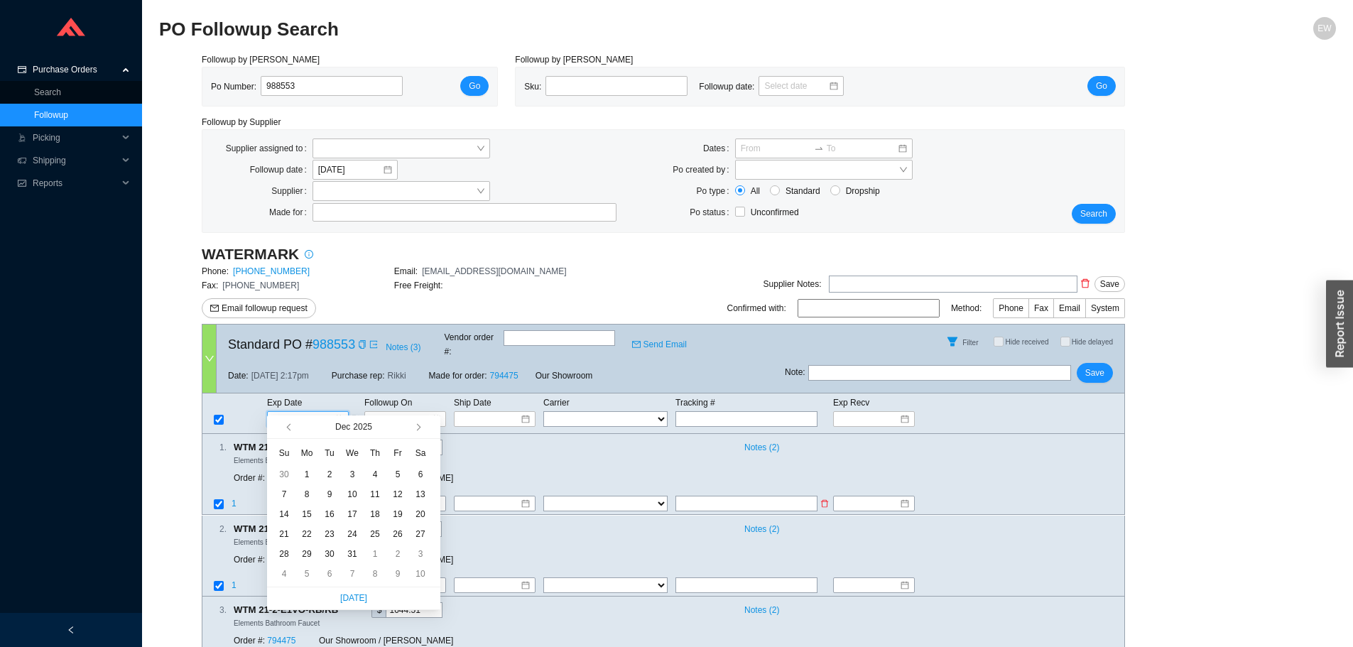
type input "[DATE]"
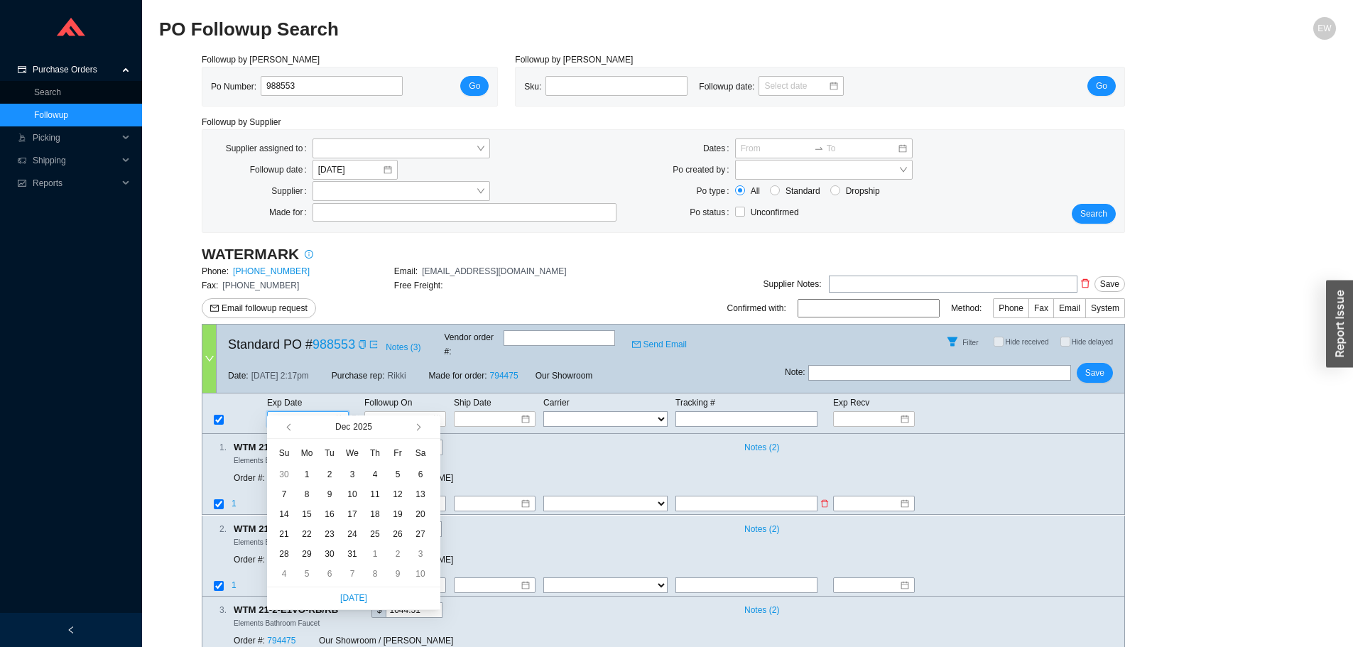
type input "[DATE]"
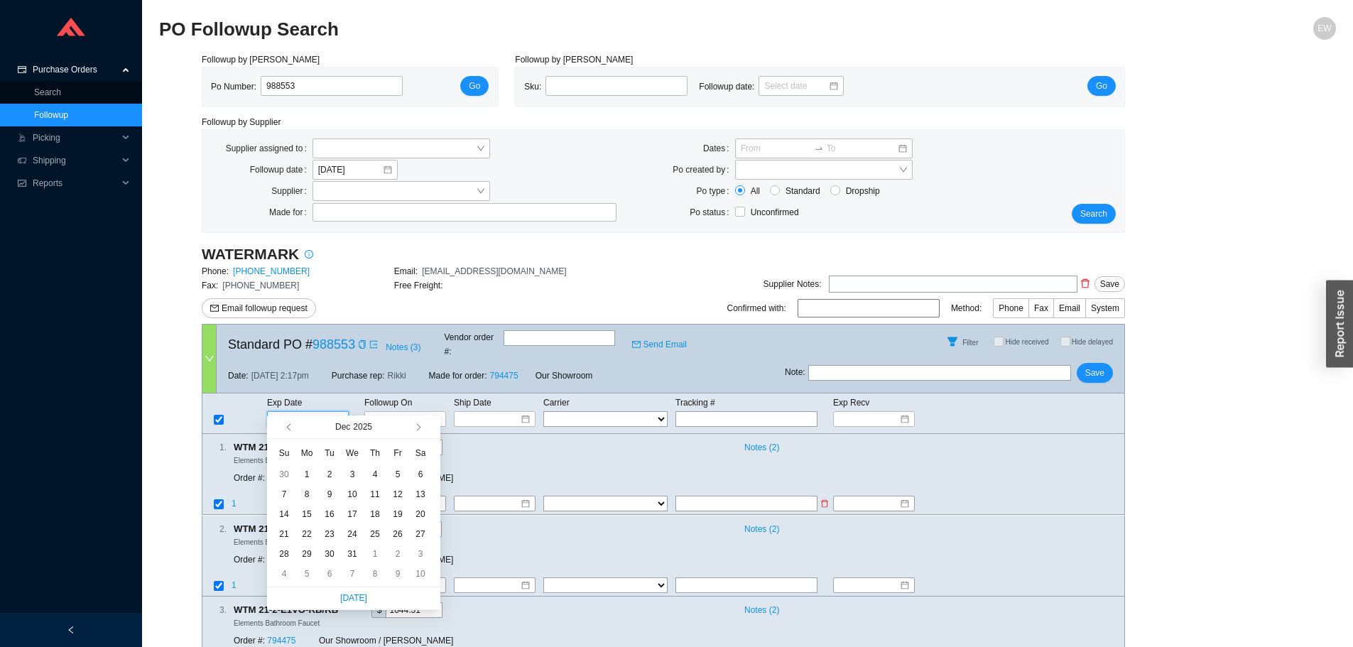
type input "[DATE]"
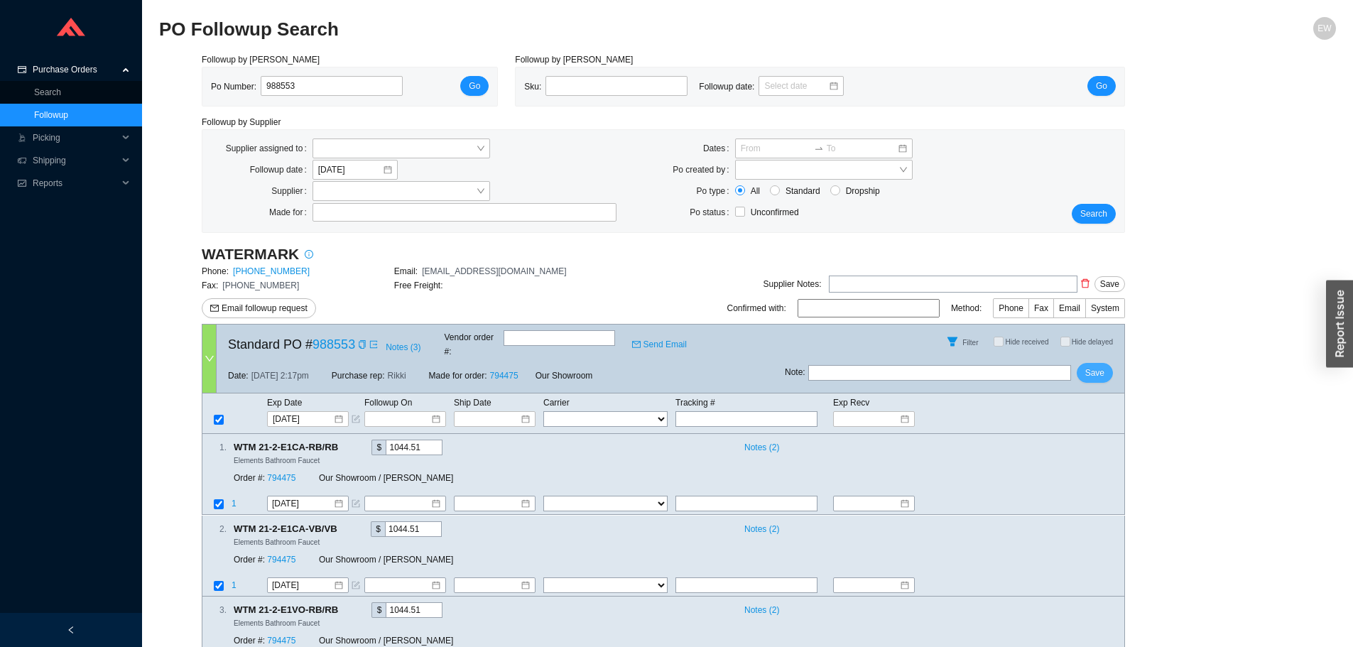
click at [1092, 366] on span "Save" at bounding box center [1094, 373] width 19 height 14
drag, startPoint x: 315, startPoint y: 85, endPoint x: 237, endPoint y: 78, distance: 77.7
click at [238, 78] on div "Po Number: 988553" at bounding box center [312, 86] width 203 height 21
paste input "988555"
type input "988555"
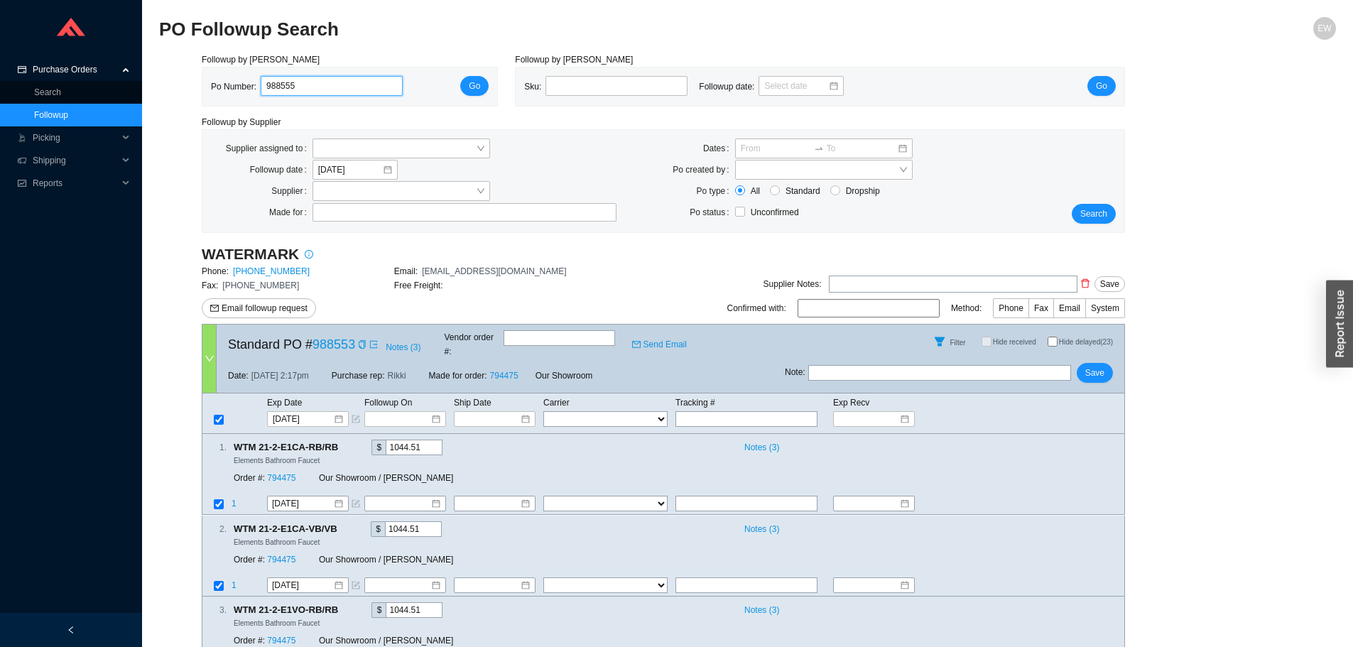
click button "Go" at bounding box center [474, 86] width 28 height 20
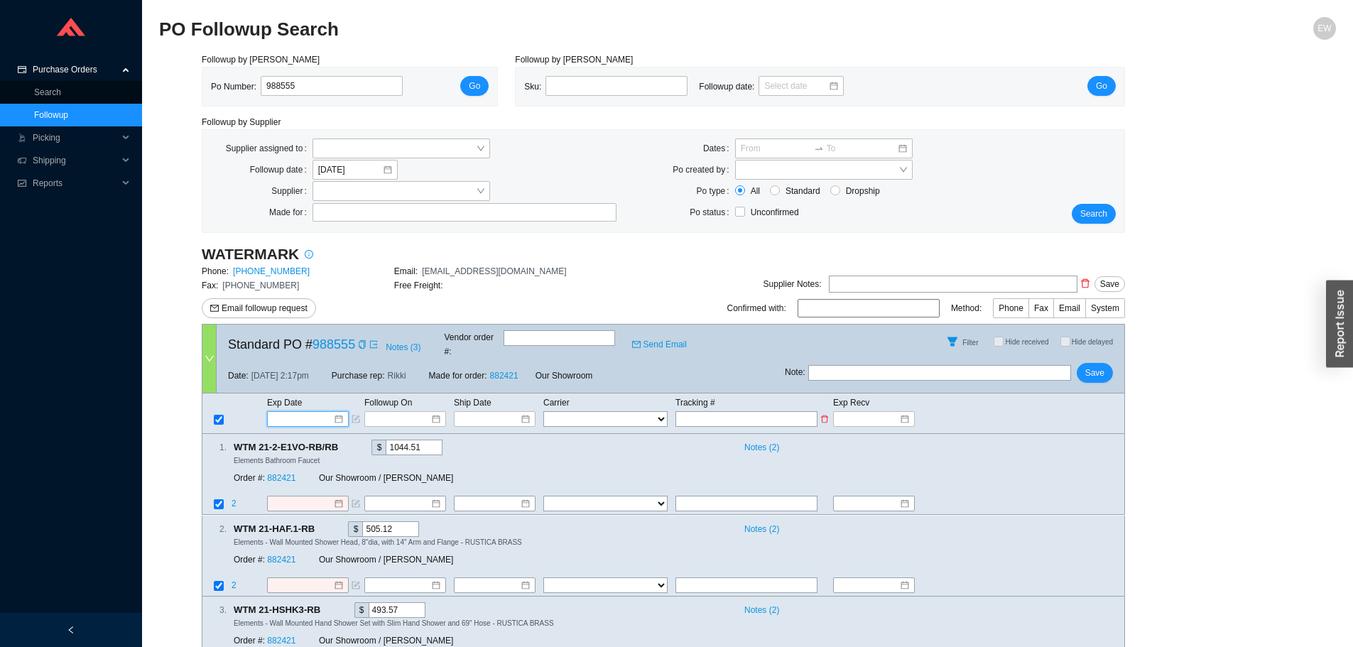
click at [331, 412] on input at bounding box center [303, 419] width 60 height 14
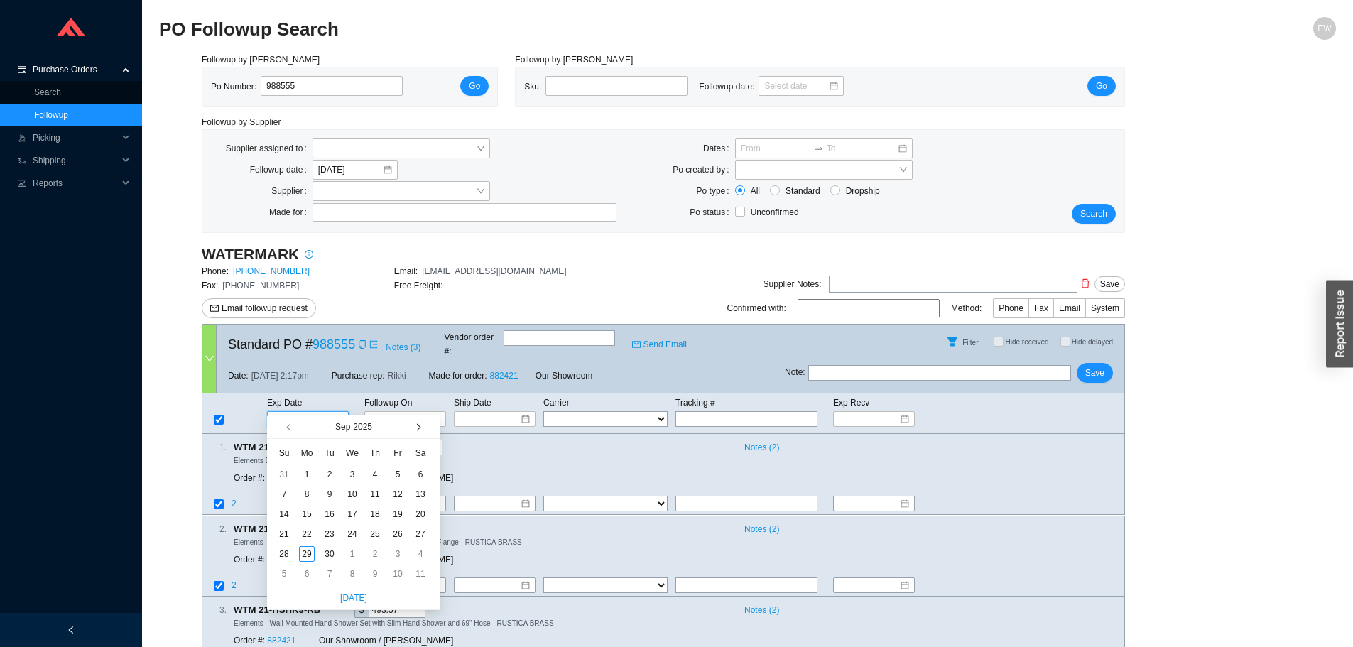
click at [420, 423] on button "button" at bounding box center [417, 426] width 13 height 23
type input "10/23/2025"
click at [372, 531] on div "23" at bounding box center [375, 534] width 16 height 16
type input "10/23/2025"
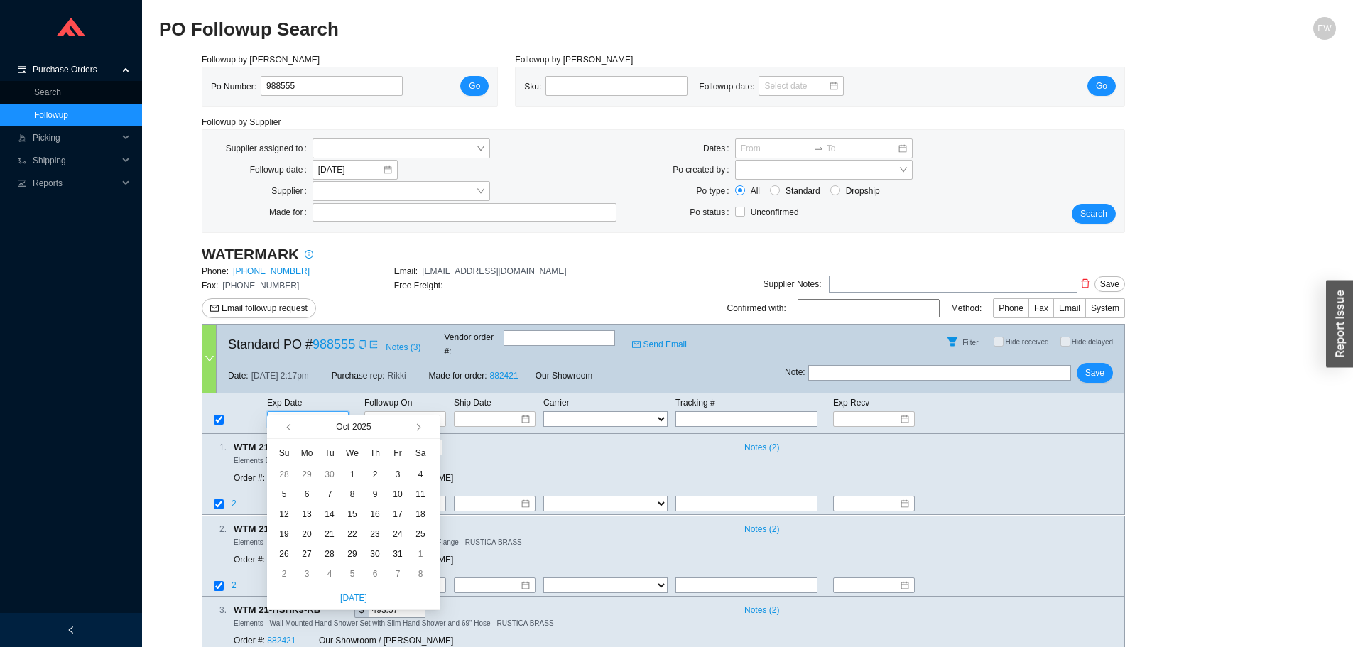
type input "10/23/2025"
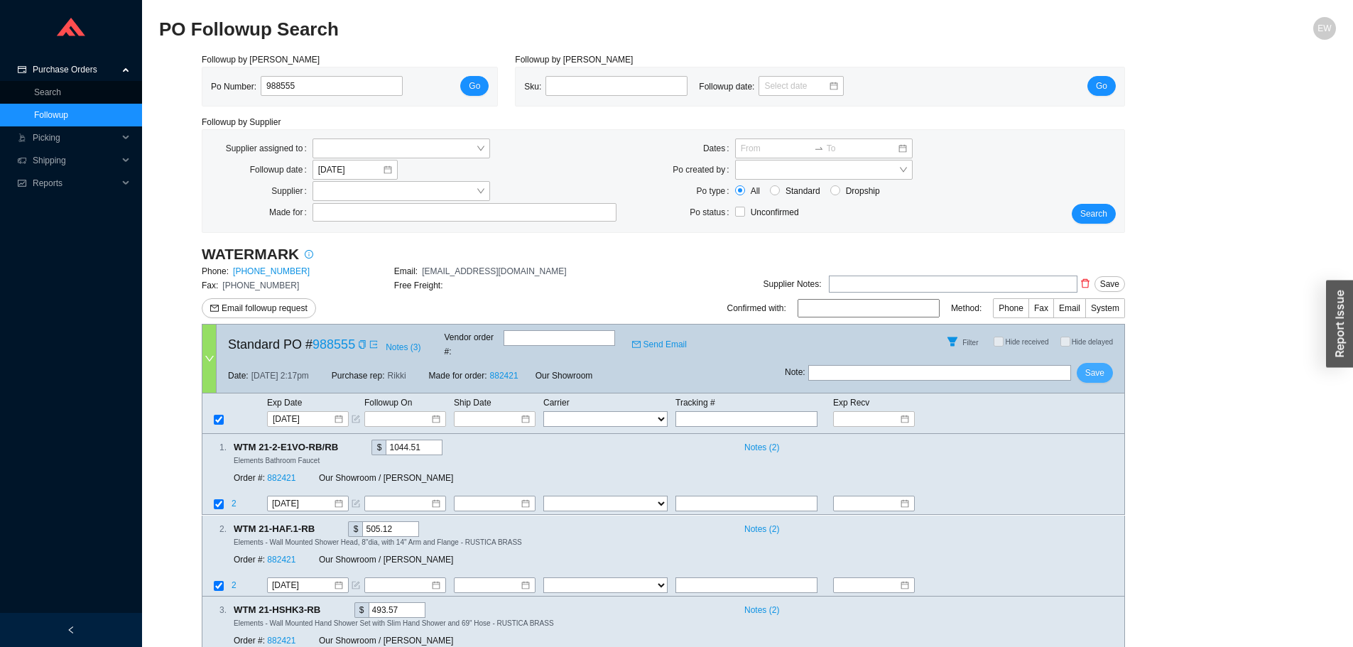
click at [1101, 366] on span "Save" at bounding box center [1094, 373] width 19 height 14
drag, startPoint x: 351, startPoint y: 87, endPoint x: 177, endPoint y: 82, distance: 174.1
click at [178, 83] on div "Followup by PO Po Number: 988555 Go Followup by Sku Sku: Followup date: Go Foll…" at bounding box center [747, 461] width 1177 height 817
paste input "988753"
type input "988753"
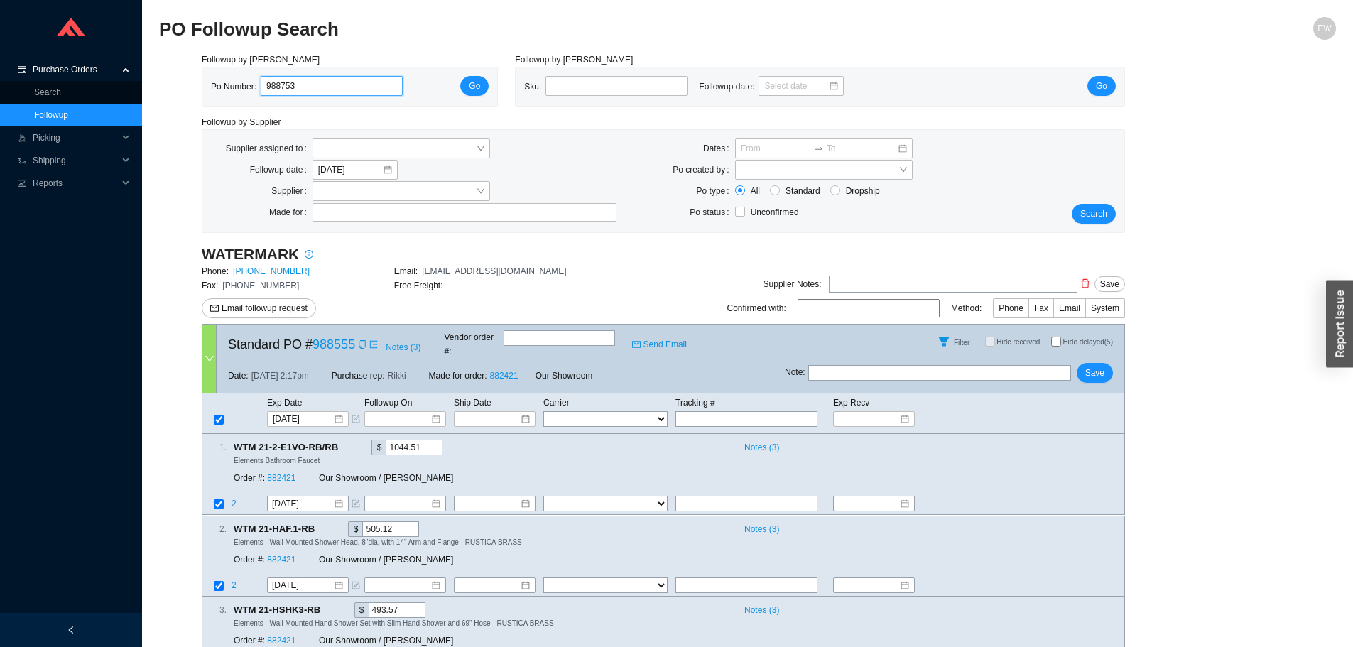
click button "Go" at bounding box center [474, 86] width 28 height 20
click at [327, 395] on td "Exp Date" at bounding box center [314, 403] width 97 height 16
click at [332, 412] on input at bounding box center [303, 419] width 60 height 14
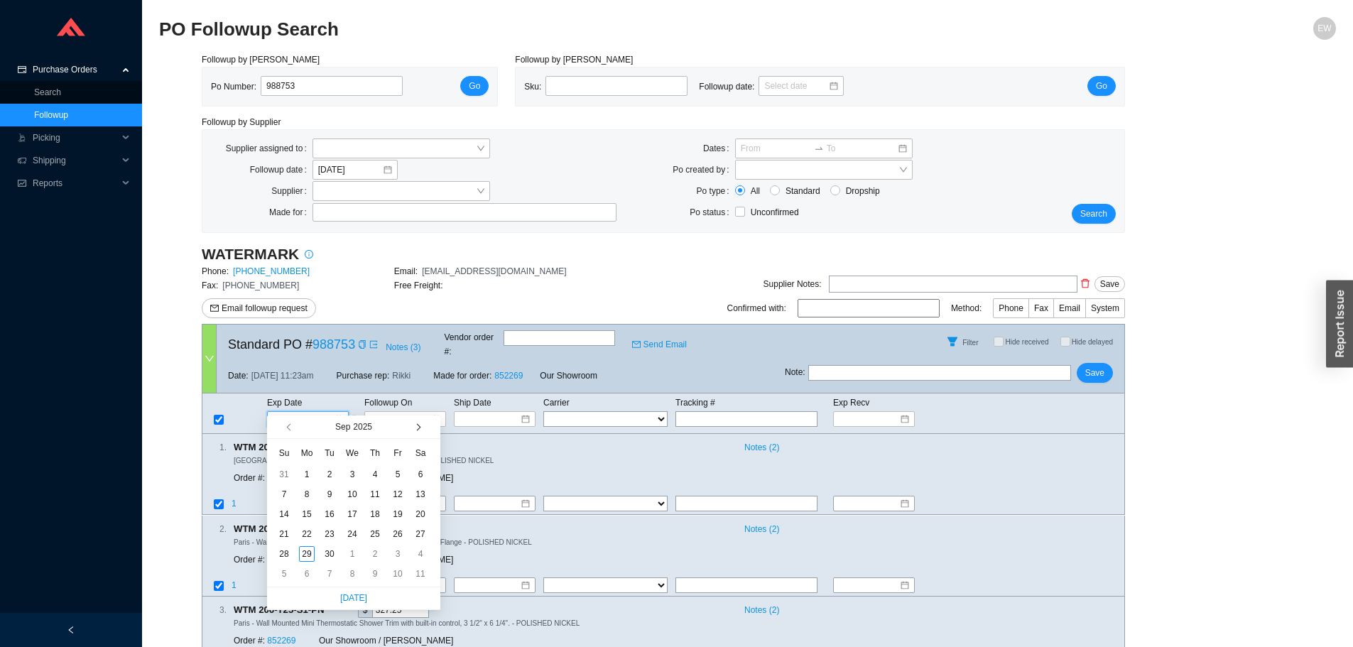
click at [414, 427] on span "button" at bounding box center [416, 427] width 7 height 7
type input "[DATE]"
drag, startPoint x: 310, startPoint y: 510, endPoint x: 450, endPoint y: 514, distance: 140.0
click at [312, 511] on div "13" at bounding box center [307, 514] width 16 height 16
type input "[DATE]"
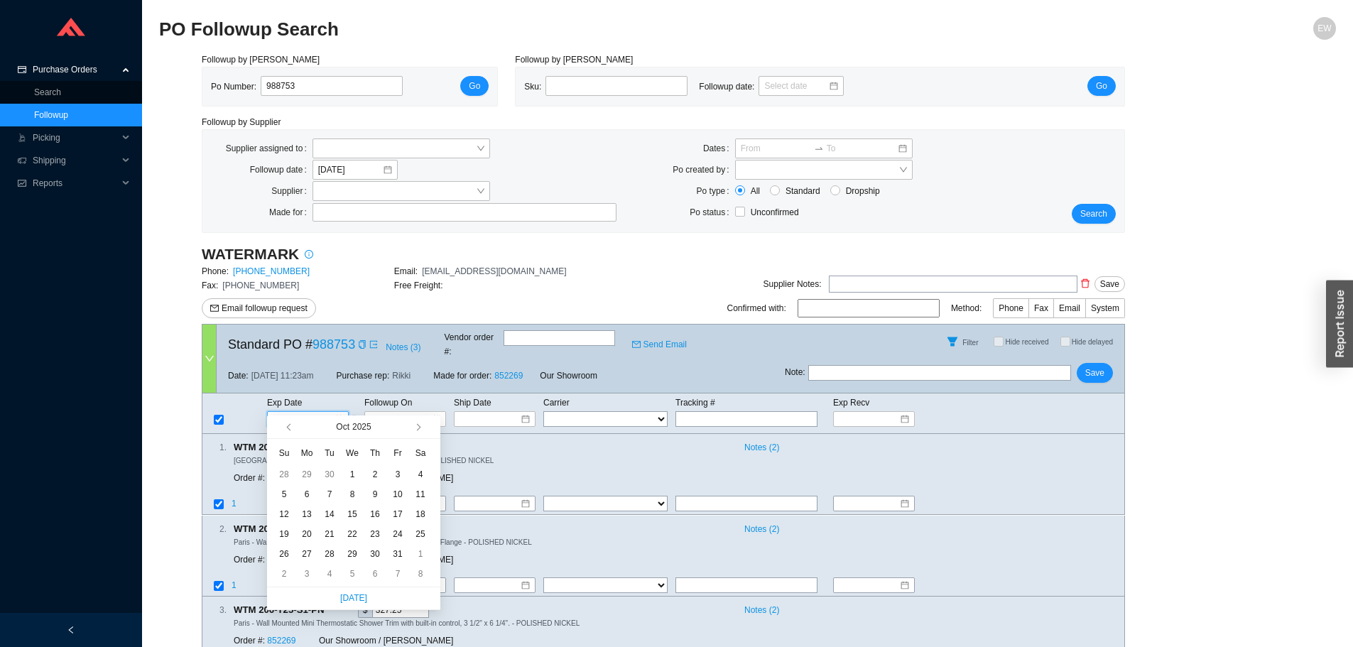
type input "[DATE]"
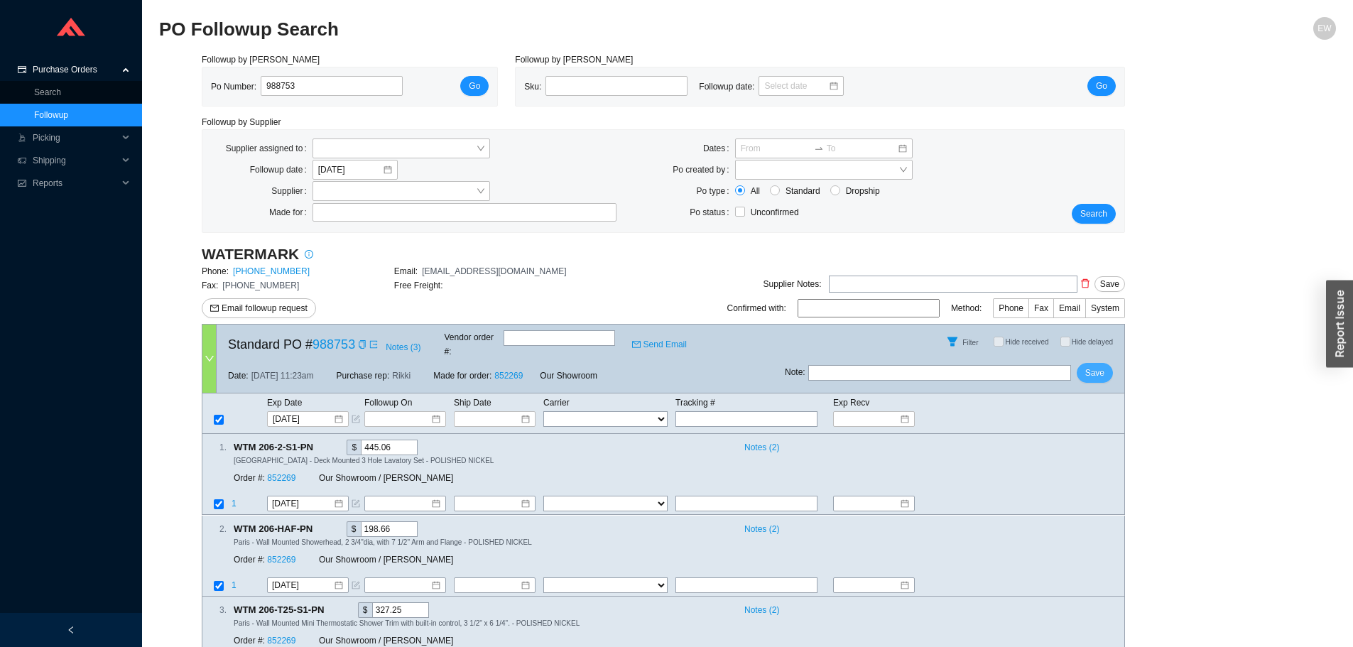
click at [1105, 363] on button "Save" at bounding box center [1095, 373] width 36 height 20
drag, startPoint x: 316, startPoint y: 89, endPoint x: 197, endPoint y: 77, distance: 119.9
click at [197, 85] on div "Followup by PO Po Number: 988753 Go" at bounding box center [349, 80] width 313 height 54
click at [460, 76] on button "Go" at bounding box center [474, 86] width 28 height 20
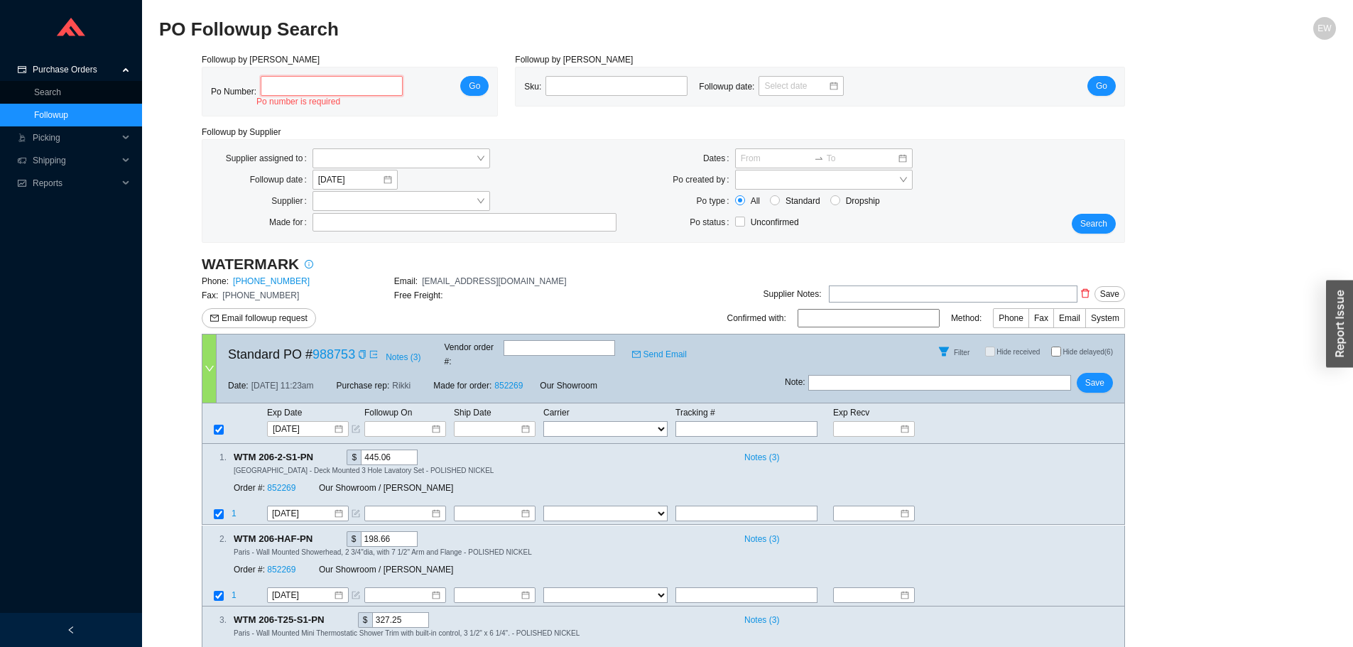
click at [286, 87] on input "tel" at bounding box center [332, 86] width 142 height 20
paste input "988754"
type input "988754"
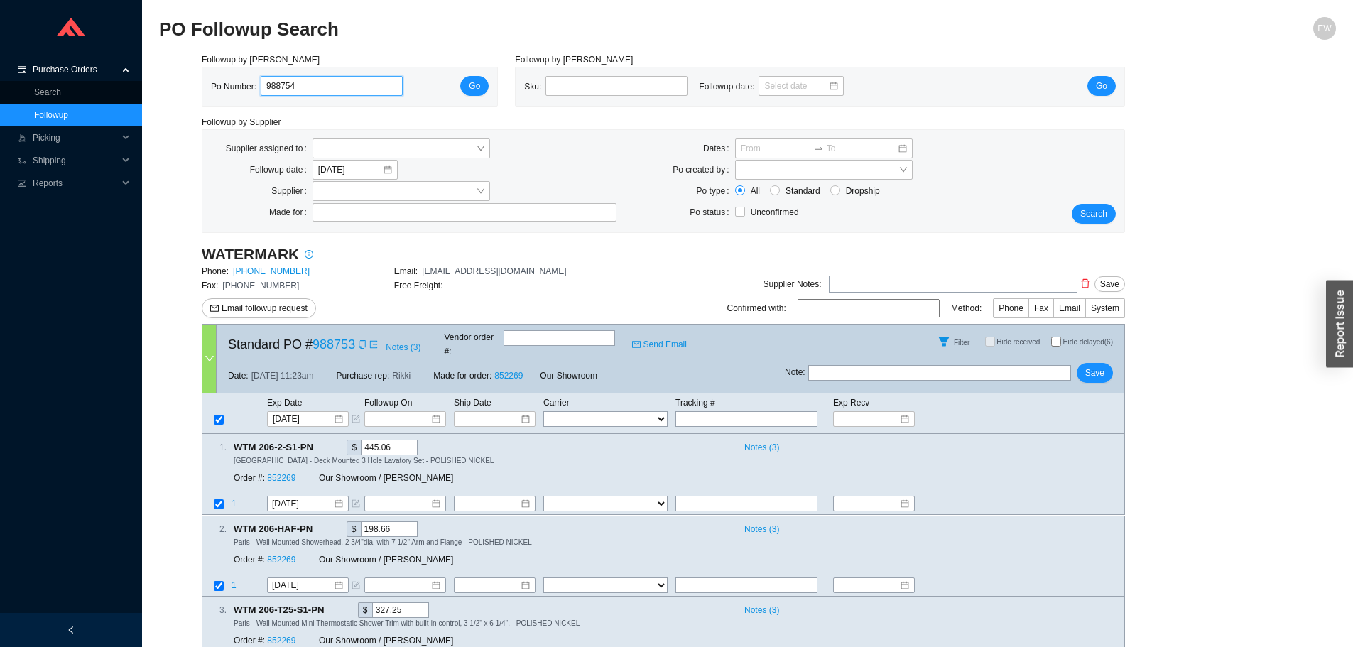
click button "Go" at bounding box center [474, 86] width 28 height 20
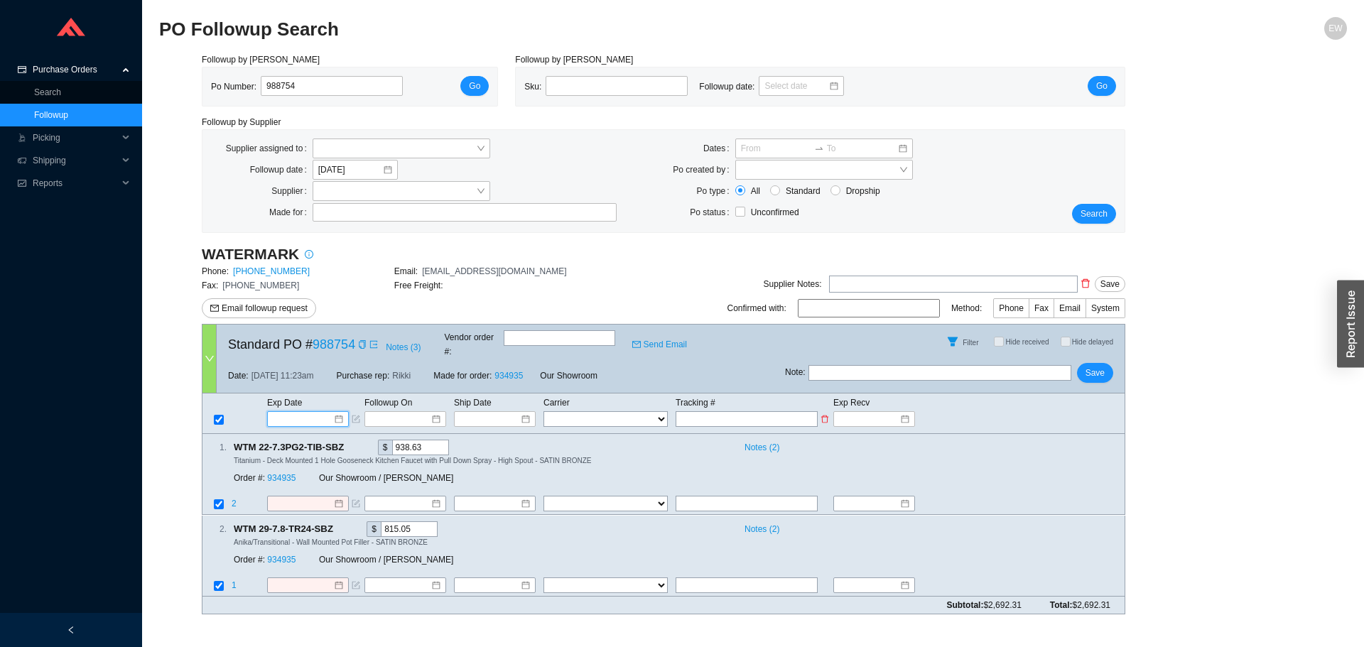
click at [330, 412] on input at bounding box center [303, 419] width 60 height 14
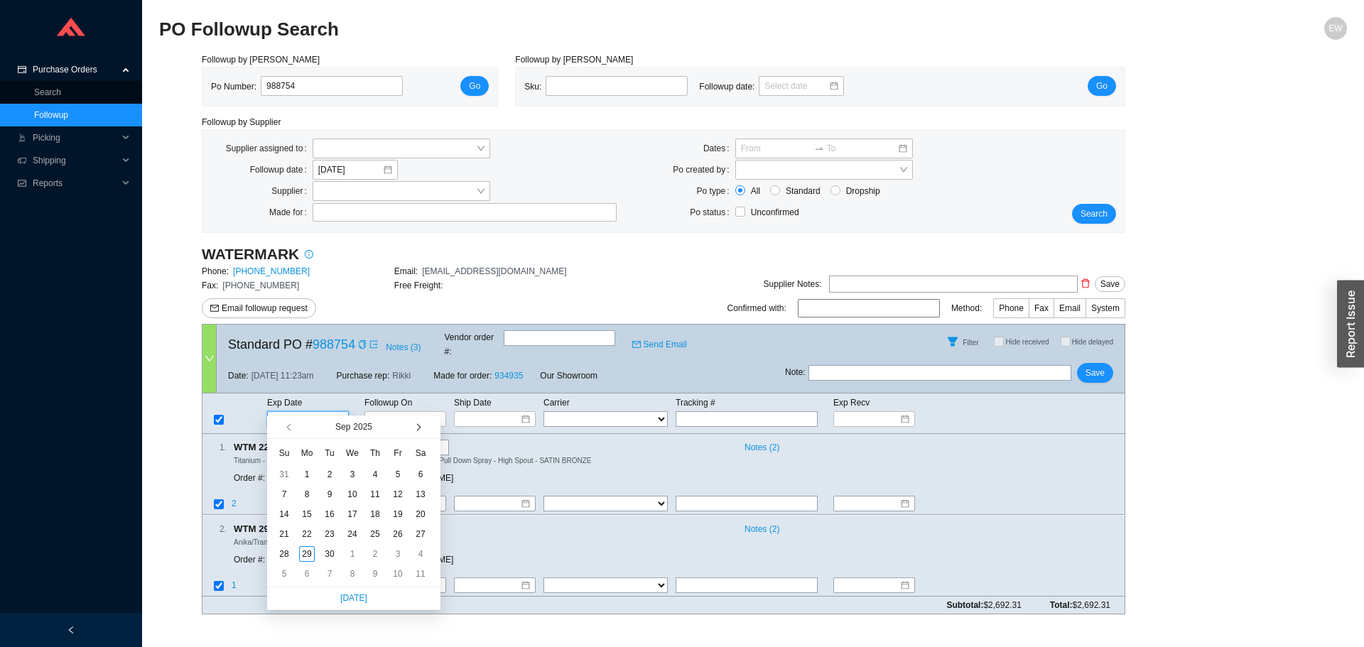
click at [420, 424] on button "button" at bounding box center [417, 426] width 13 height 23
type input "[DATE]"
click at [308, 535] on div "17" at bounding box center [307, 534] width 16 height 16
type input "[DATE]"
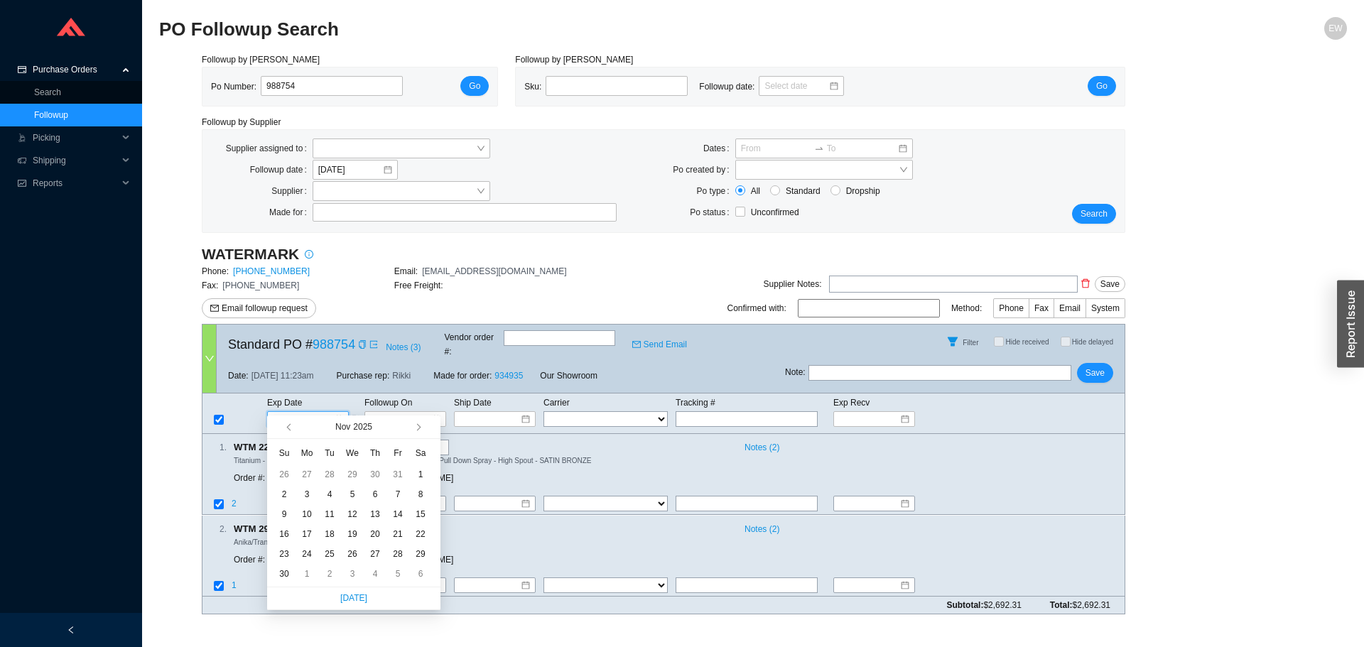
type input "[DATE]"
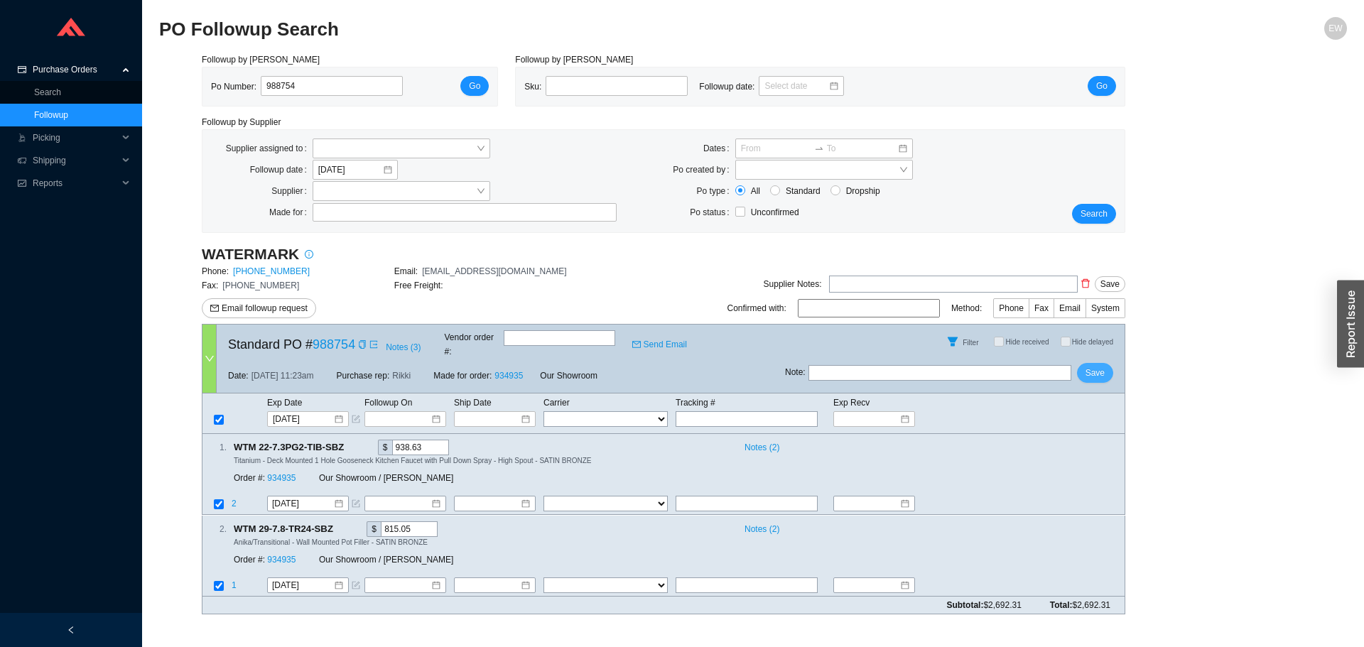
click at [1096, 366] on span "Save" at bounding box center [1094, 373] width 19 height 14
drag, startPoint x: 350, startPoint y: 83, endPoint x: 218, endPoint y: 72, distance: 132.6
click at [224, 81] on div "Po Number: 988754" at bounding box center [312, 86] width 203 height 21
paste input "988888"
type input "988888"
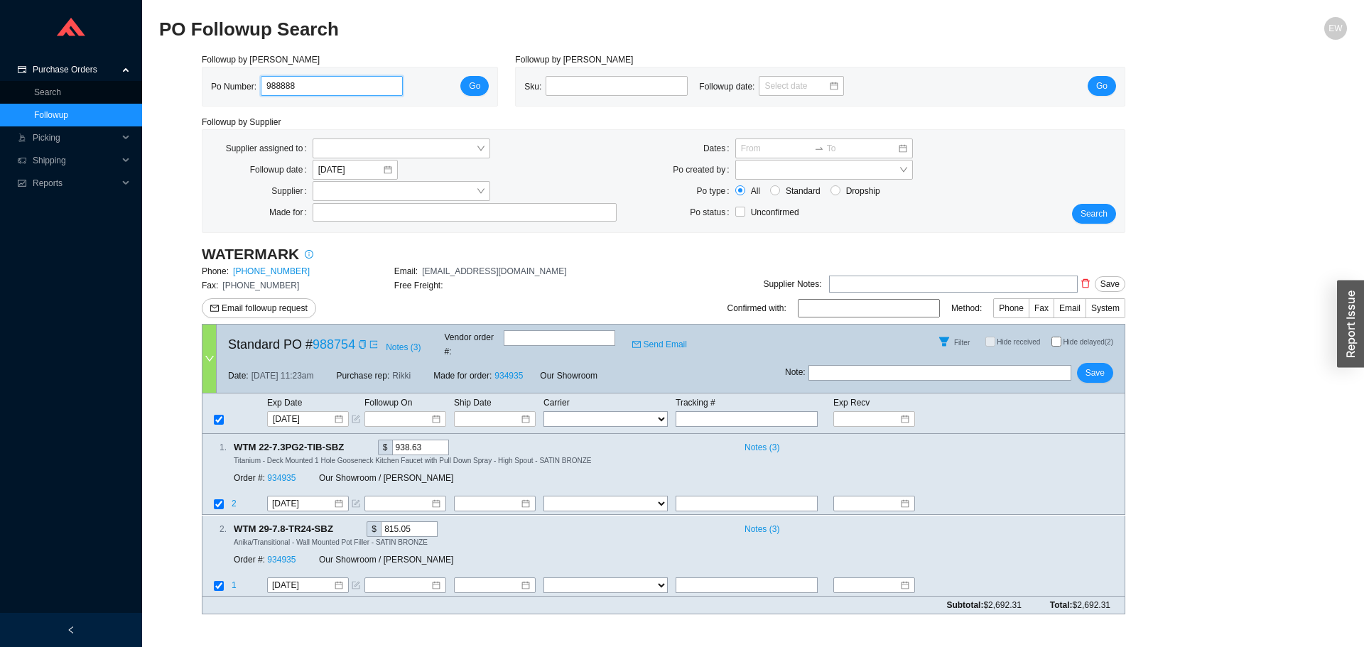
click button "Go" at bounding box center [474, 86] width 28 height 20
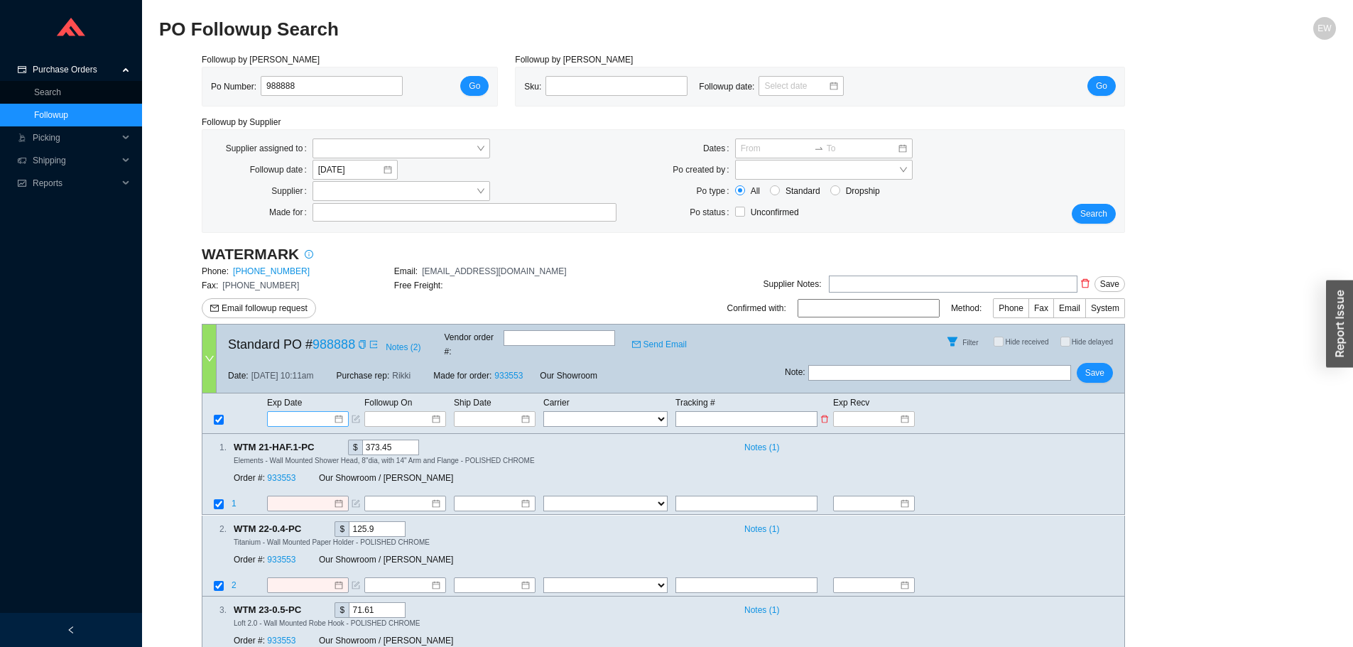
click at [342, 412] on div at bounding box center [308, 419] width 70 height 14
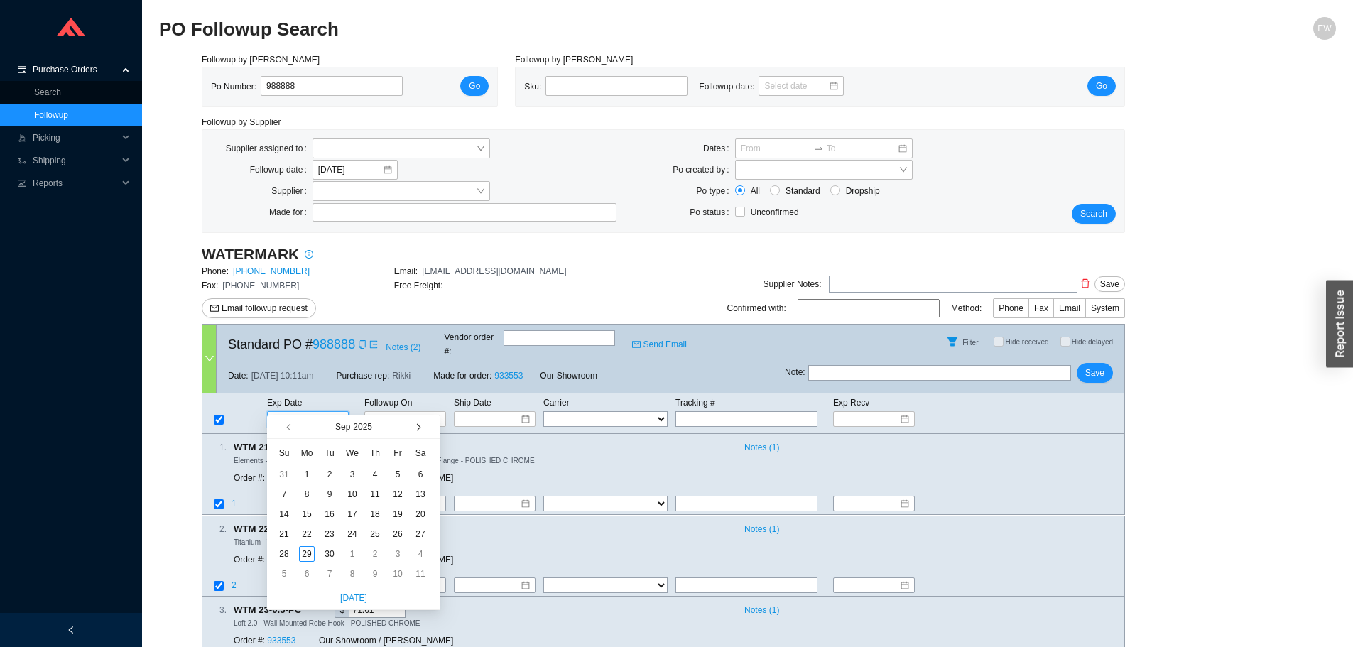
click at [422, 430] on button "button" at bounding box center [417, 426] width 13 height 23
type input "[DATE]"
drag, startPoint x: 302, startPoint y: 515, endPoint x: 430, endPoint y: 511, distance: 128.6
click at [303, 515] on div "13" at bounding box center [307, 514] width 16 height 16
type input "[DATE]"
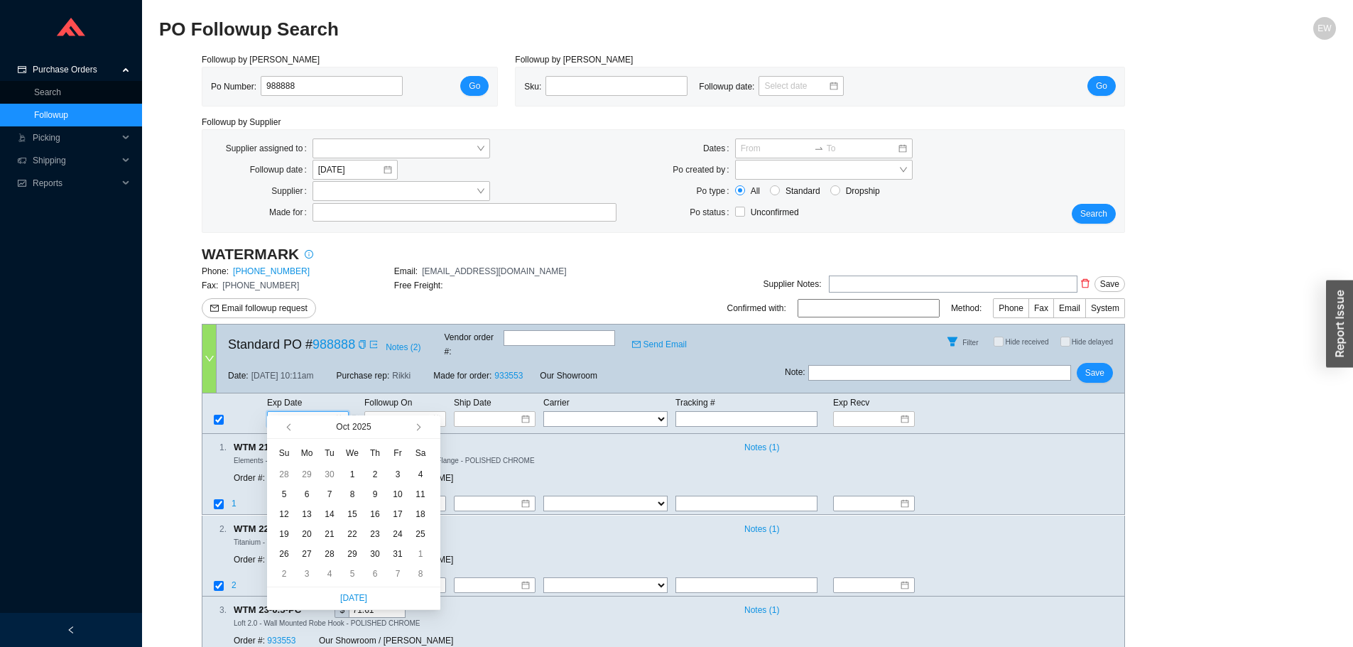
type input "[DATE]"
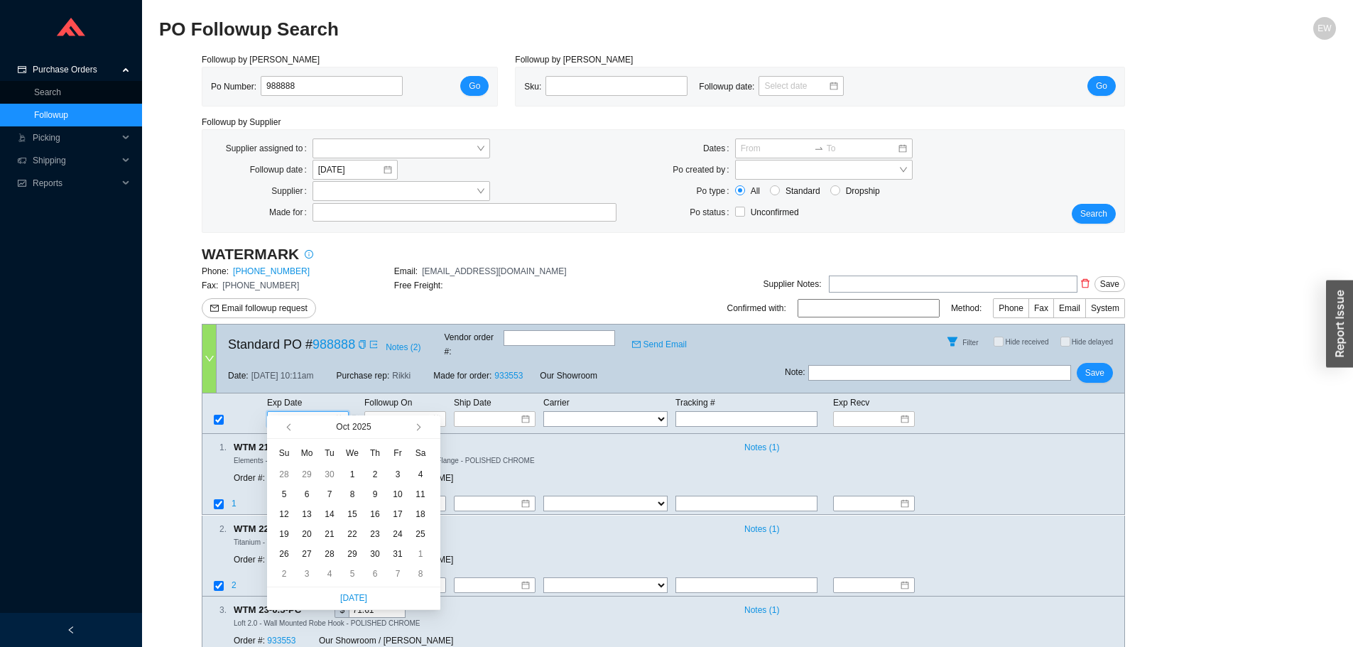
type input "[DATE]"
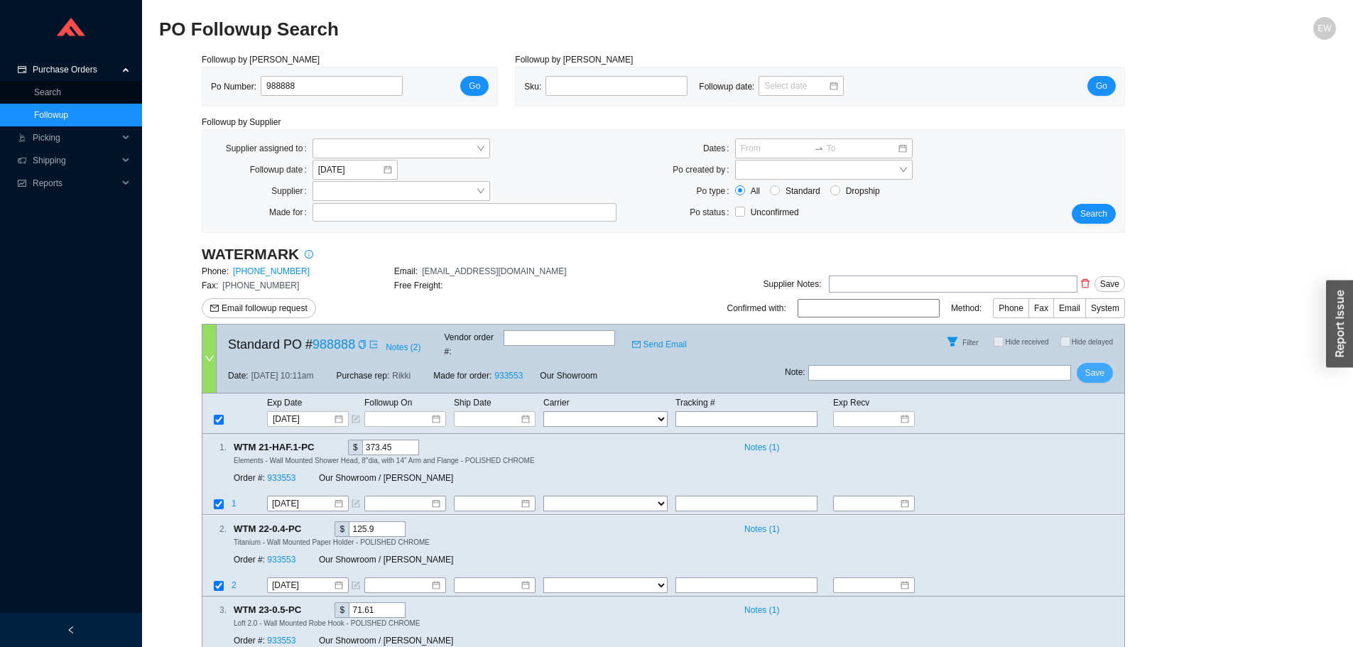
click at [1091, 366] on span "Save" at bounding box center [1094, 373] width 19 height 14
drag, startPoint x: 308, startPoint y: 84, endPoint x: 242, endPoint y: 80, distance: 65.5
click at [242, 83] on div "Po Number: 988888" at bounding box center [312, 86] width 203 height 21
paste input "988917"
type input "988917"
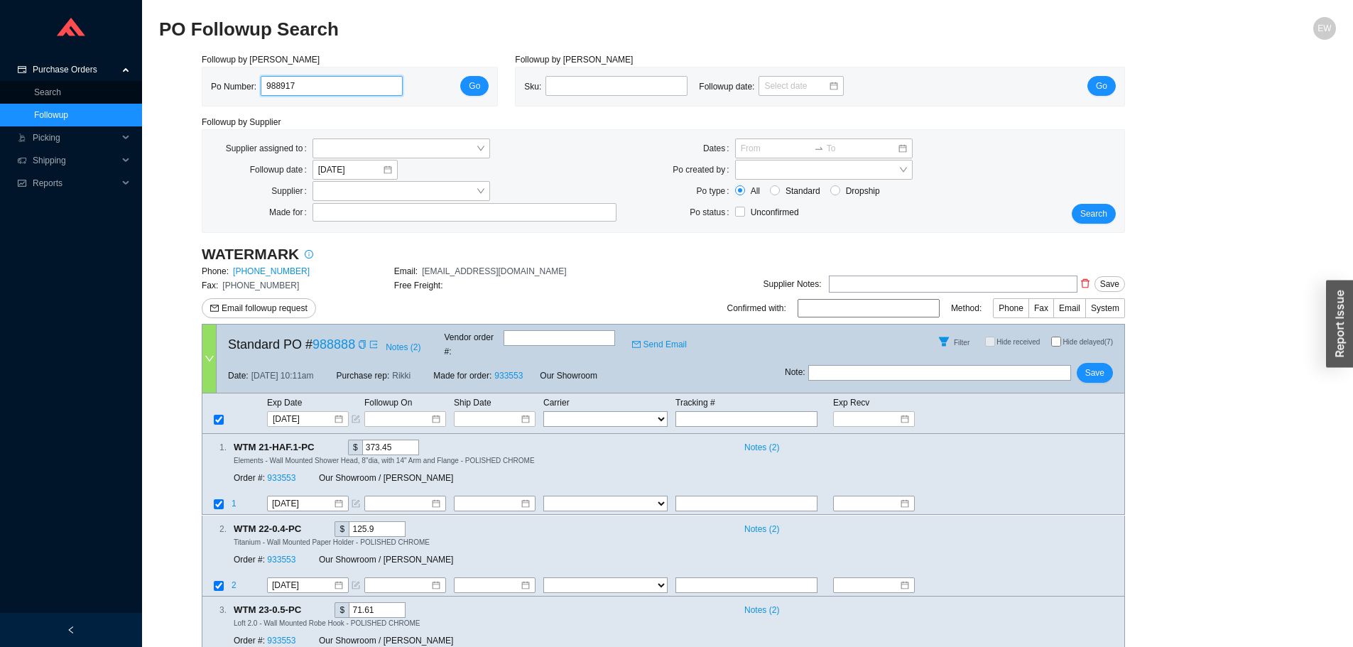
click button "Go" at bounding box center [474, 86] width 28 height 20
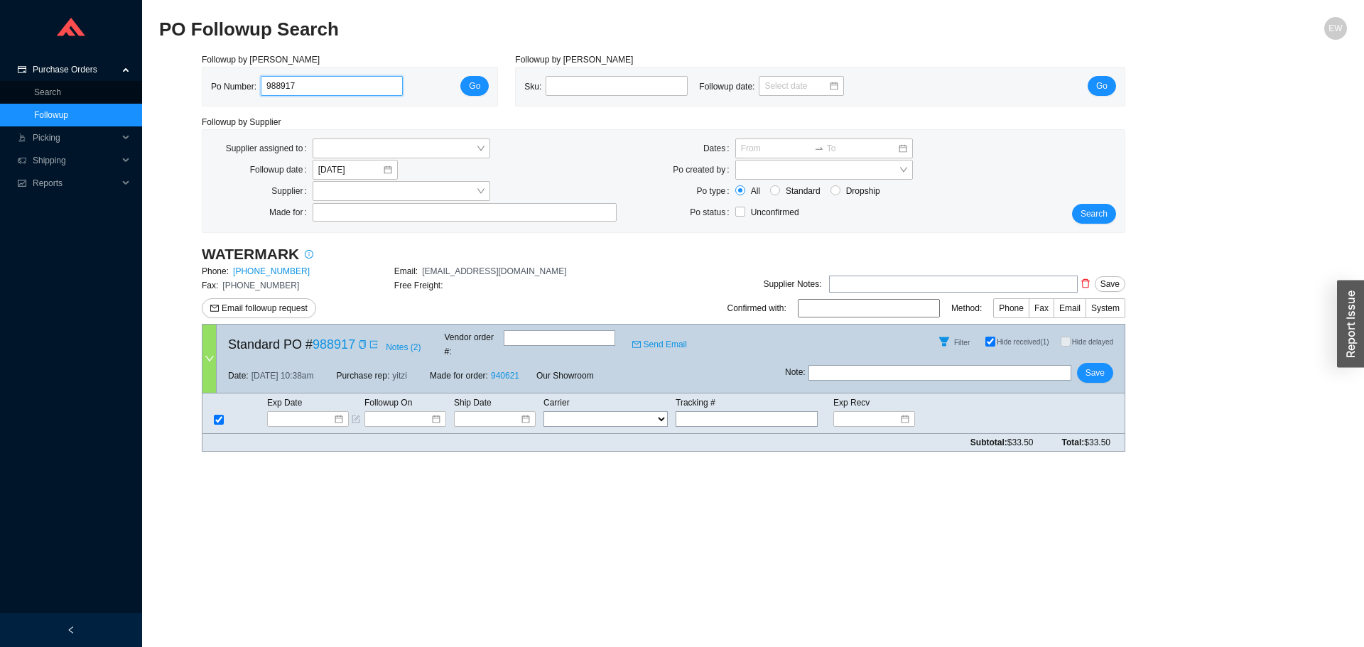
drag, startPoint x: 301, startPoint y: 91, endPoint x: 220, endPoint y: 82, distance: 81.4
click at [220, 82] on div "Po Number: 988917" at bounding box center [312, 86] width 203 height 21
paste input "988934"
type input "988934"
click at [477, 86] on span "Go" at bounding box center [474, 86] width 11 height 14
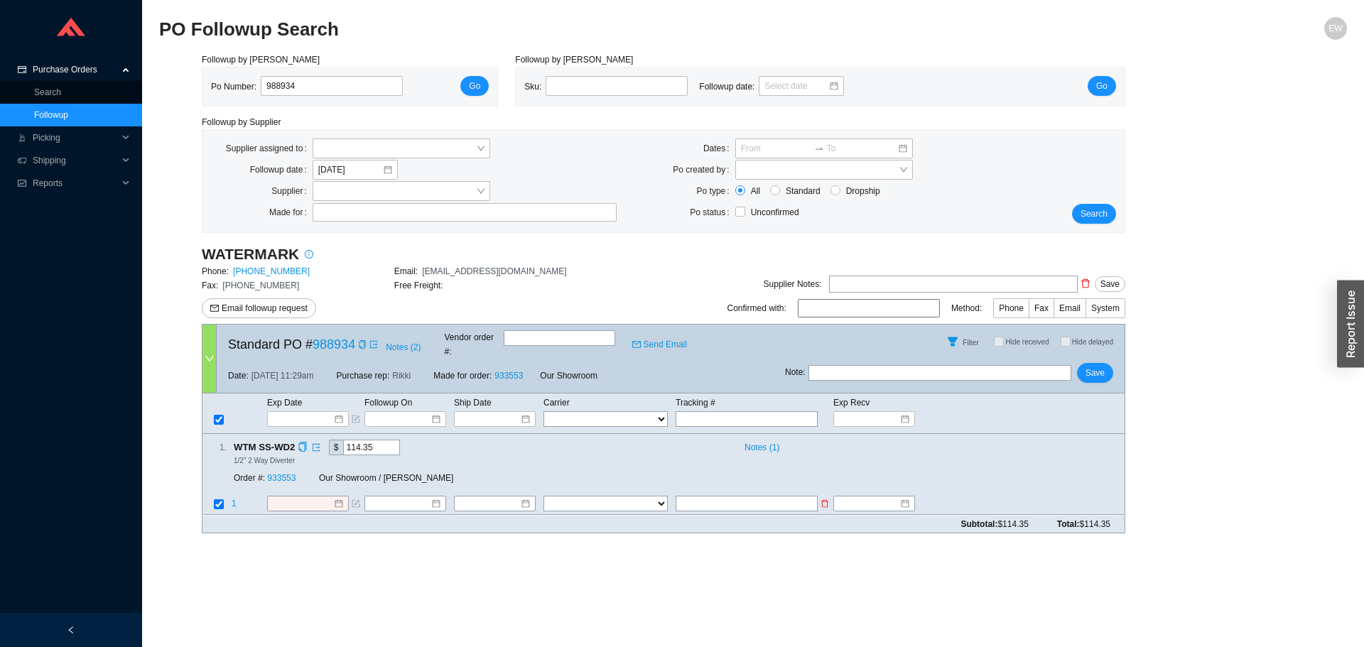
paste input "478394334783"
type input "478394334783"
click at [639, 496] on select "FedEx UPS ---------------- 2 Day Transportation INC A&B Freight A. Duie Pyle AA…" at bounding box center [605, 504] width 124 height 16
select select "1"
click at [543, 496] on select "FedEx UPS ---------------- 2 Day Transportation INC A&B Freight A. Duie Pyle AA…" at bounding box center [605, 504] width 124 height 16
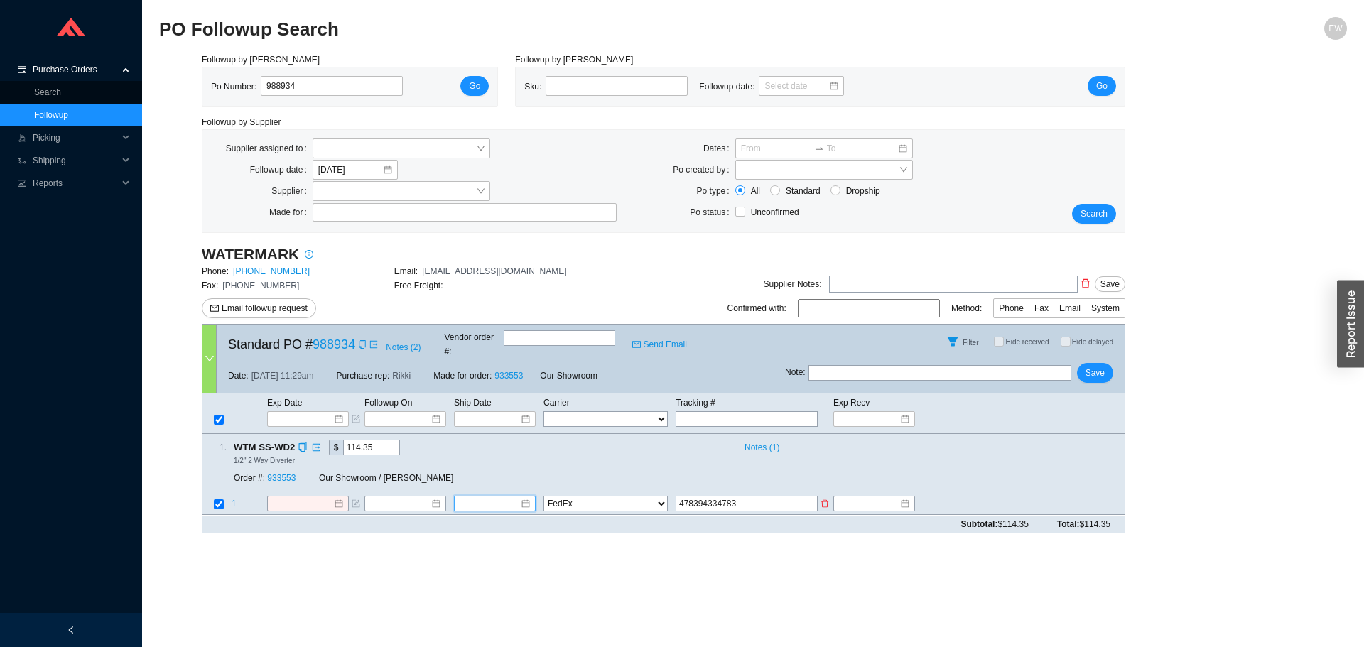
click at [513, 497] on input at bounding box center [489, 504] width 61 height 14
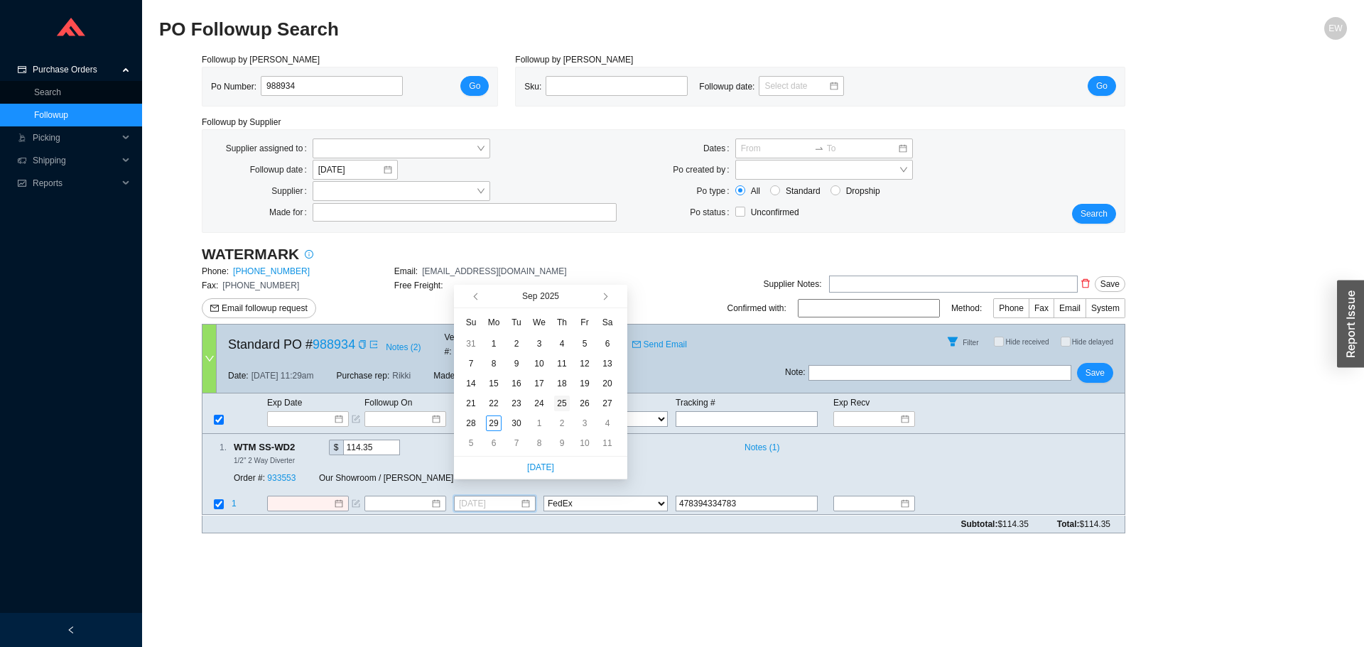
type input "[DATE]"
click at [562, 402] on div "25" at bounding box center [562, 404] width 16 height 16
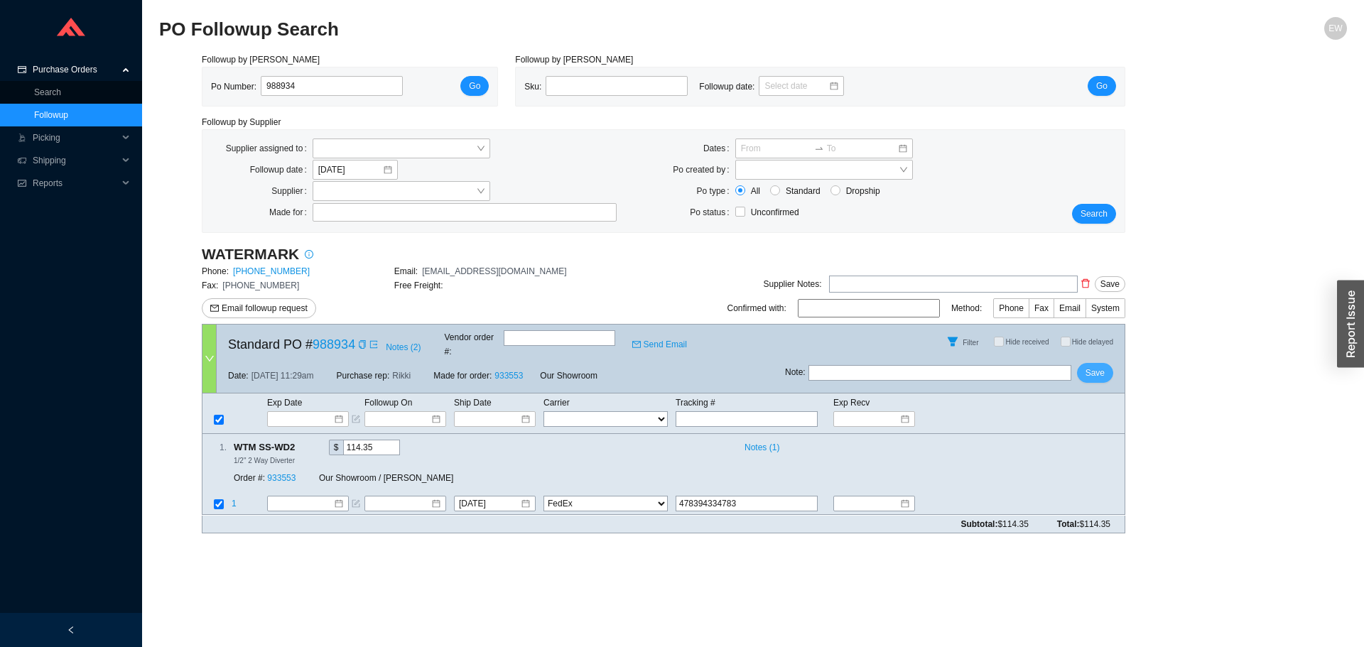
drag, startPoint x: 1103, startPoint y: 361, endPoint x: 1067, endPoint y: 361, distance: 36.2
click at [1101, 366] on span "Save" at bounding box center [1094, 373] width 19 height 14
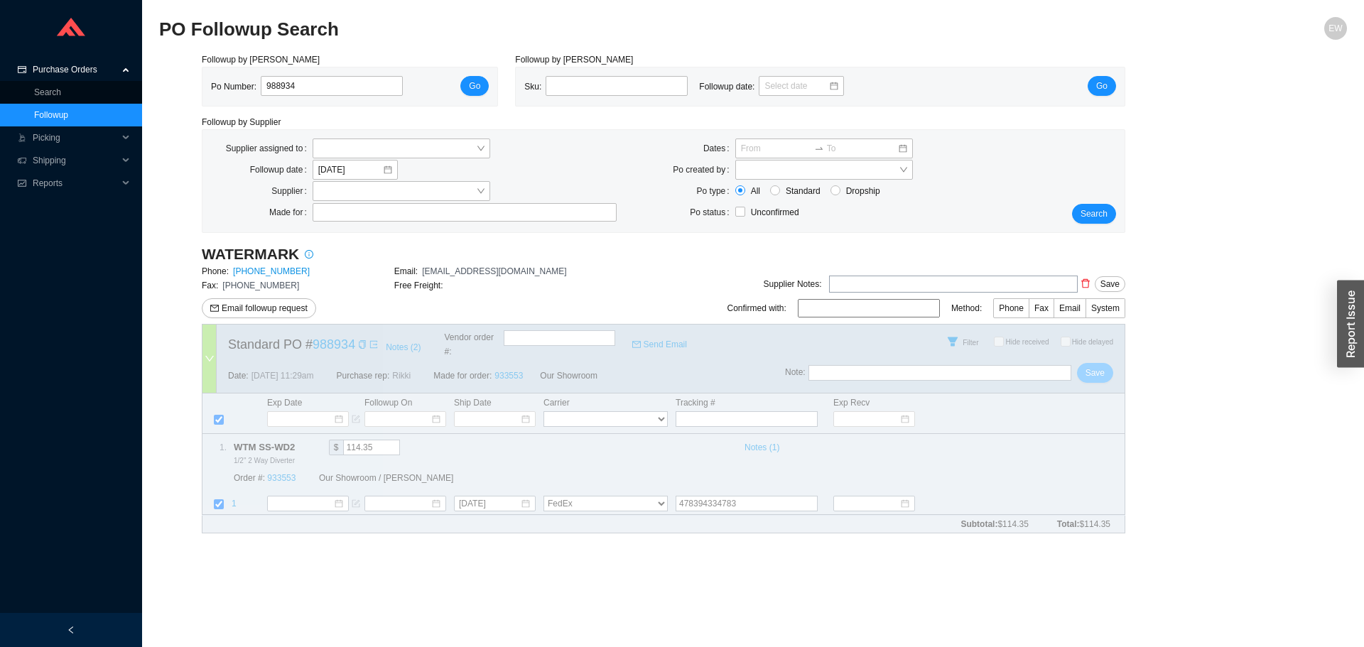
select select "1"
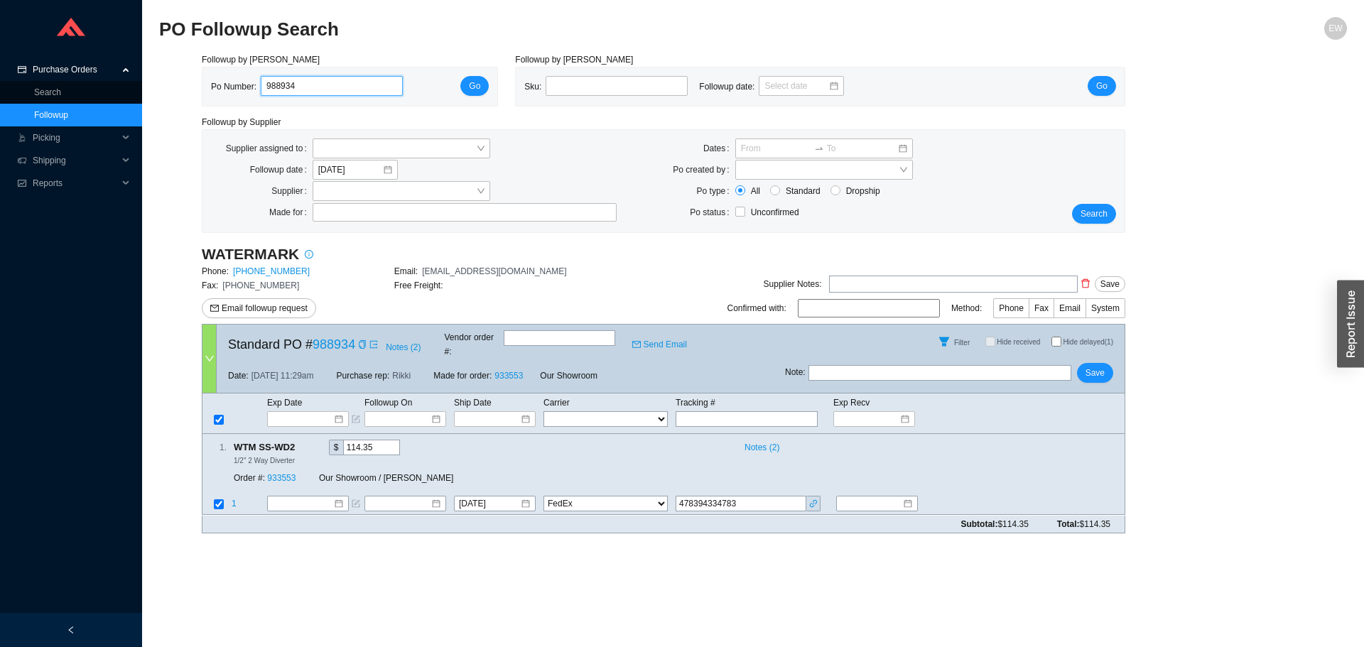
drag, startPoint x: 328, startPoint y: 89, endPoint x: 206, endPoint y: 98, distance: 122.5
click at [208, 100] on div "Po Number: 988934 Go" at bounding box center [349, 86] width 295 height 38
paste input "988917"
type input "988917"
click button "Go" at bounding box center [474, 86] width 28 height 20
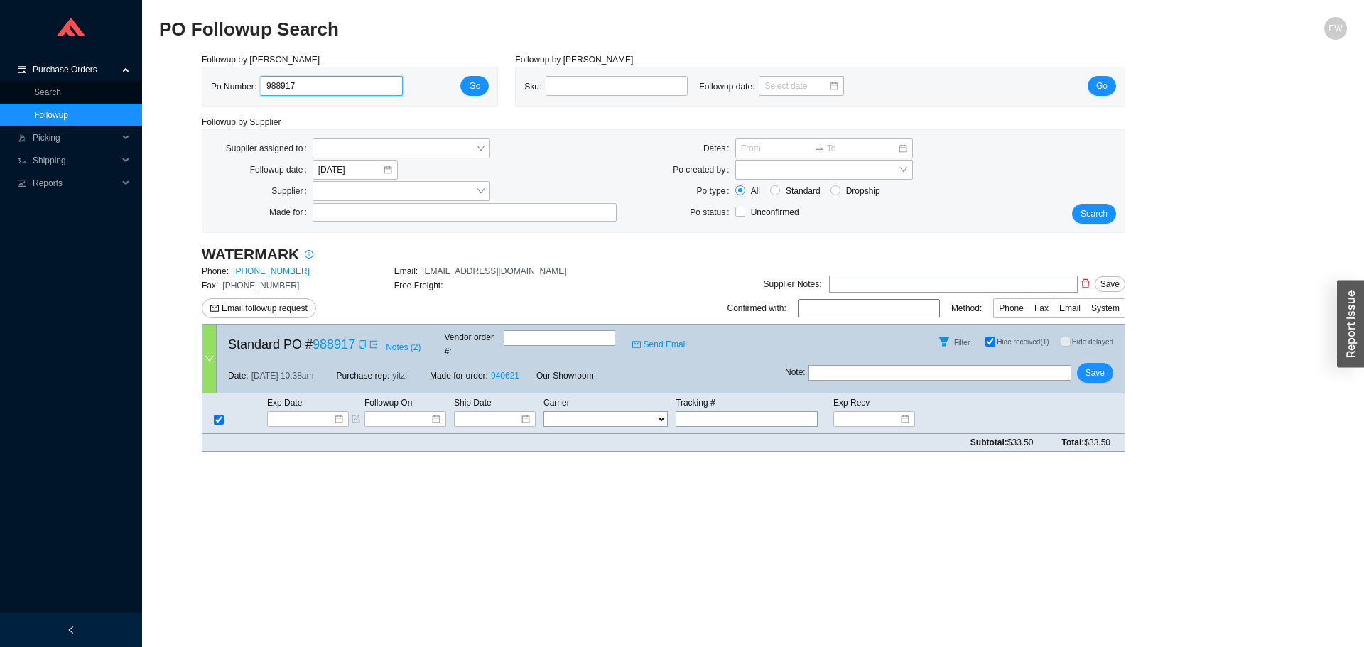
drag, startPoint x: 335, startPoint y: 93, endPoint x: 238, endPoint y: 94, distance: 97.3
click at [238, 94] on div "Po Number: 988917" at bounding box center [312, 86] width 203 height 21
paste input "988800"
type input "988800"
click button "Go" at bounding box center [474, 86] width 28 height 20
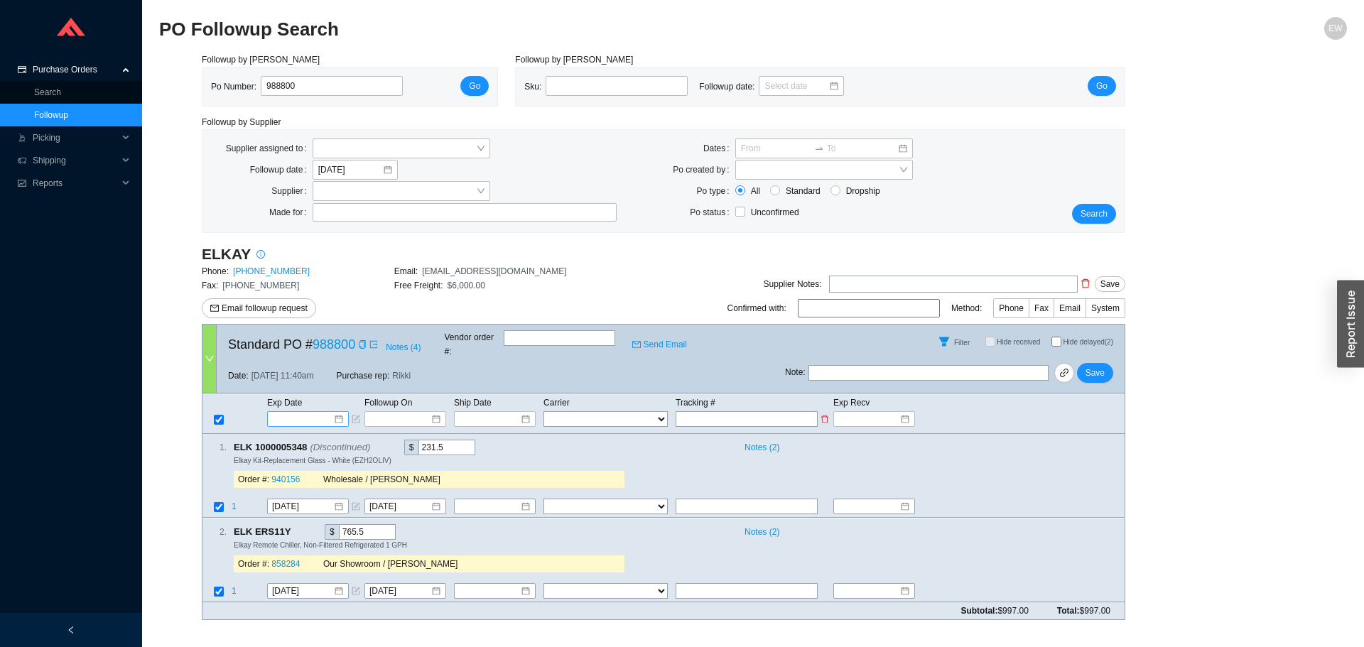
click at [338, 413] on div at bounding box center [308, 419] width 82 height 16
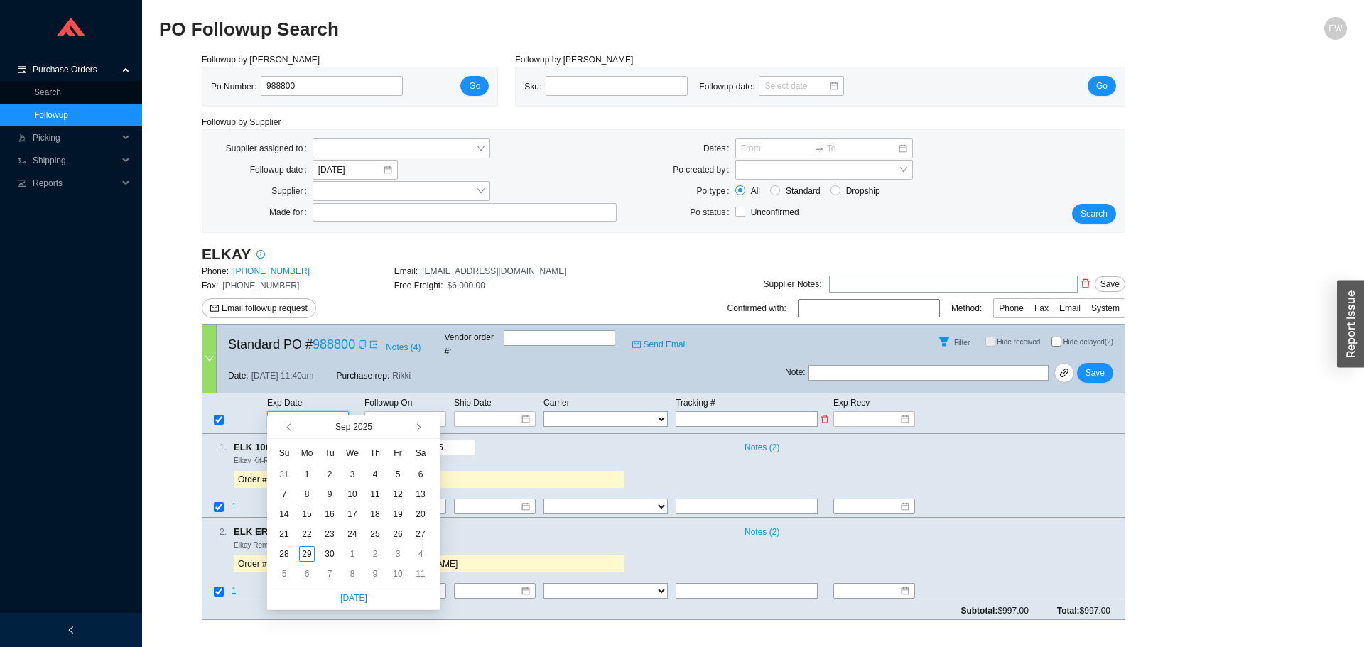
click at [337, 412] on div at bounding box center [308, 419] width 70 height 14
click at [421, 430] on button "button" at bounding box center [417, 426] width 13 height 23
click at [418, 426] on span "button" at bounding box center [416, 427] width 7 height 7
click at [287, 421] on button "button" at bounding box center [289, 426] width 13 height 23
type input "[DATE]"
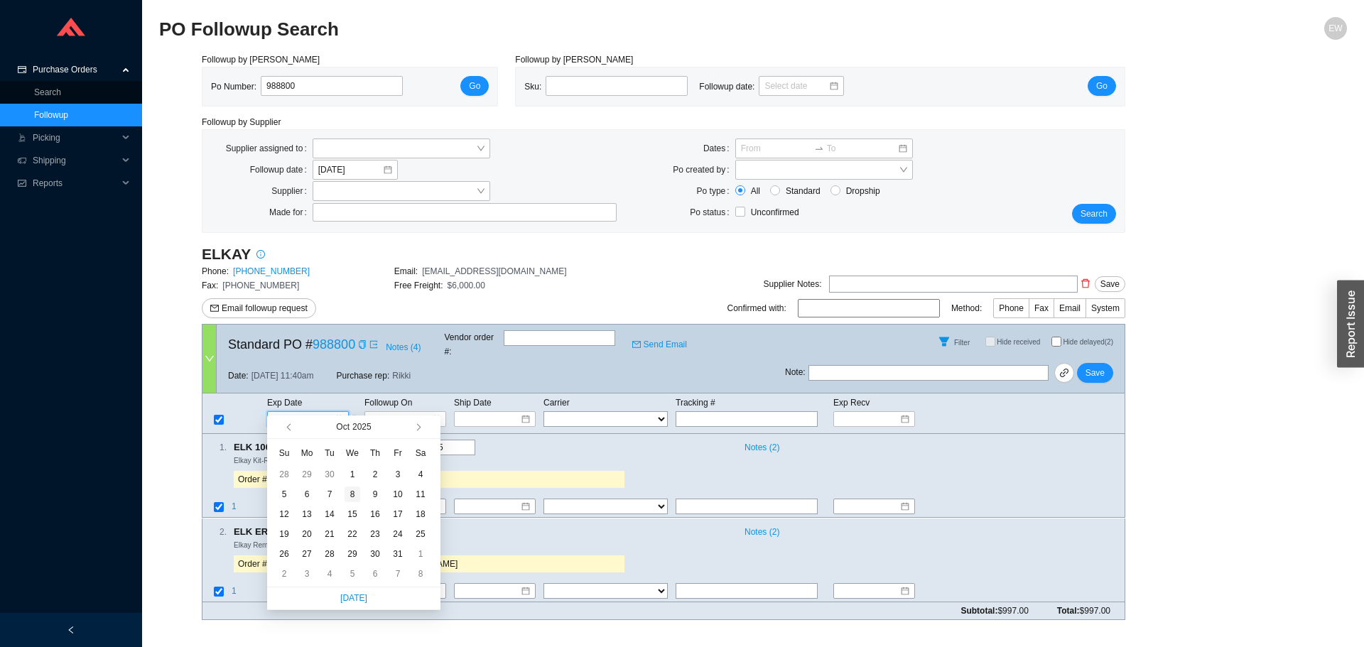
click at [355, 493] on div "8" at bounding box center [352, 494] width 16 height 16
type input "[DATE]"
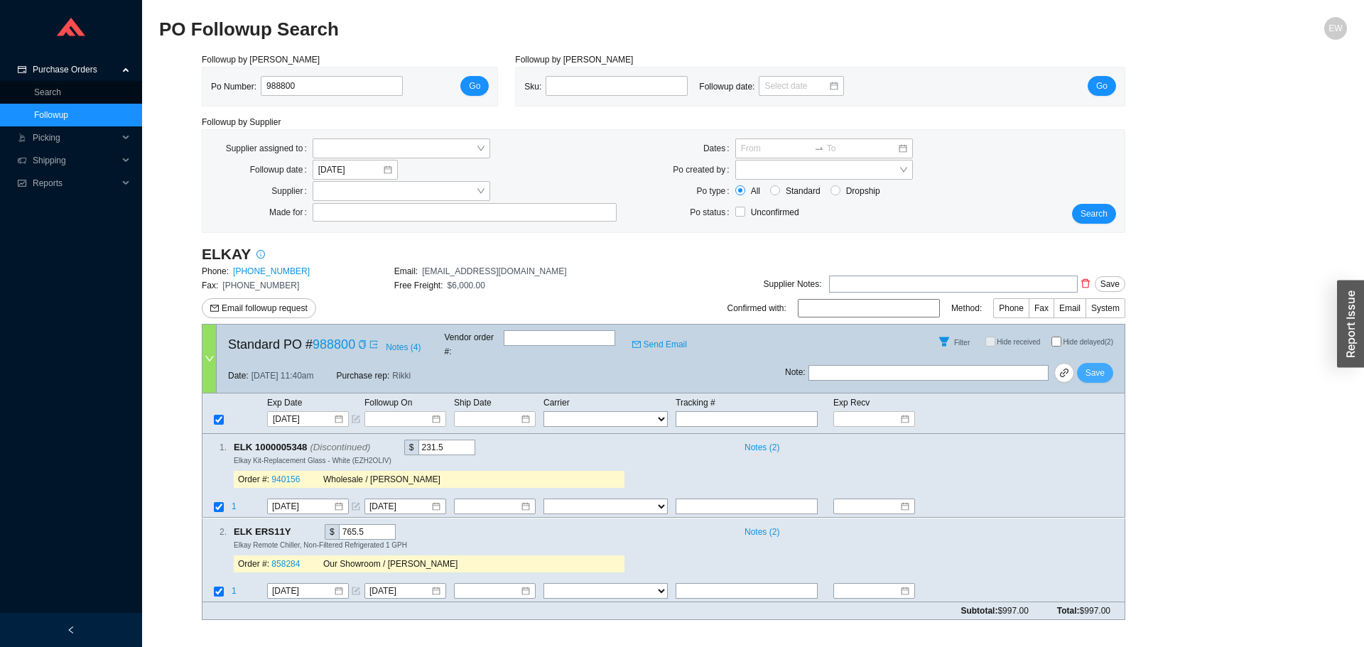
click at [1102, 366] on span "Save" at bounding box center [1094, 373] width 19 height 14
click at [82, 61] on span "Purchase Orders" at bounding box center [75, 69] width 85 height 23
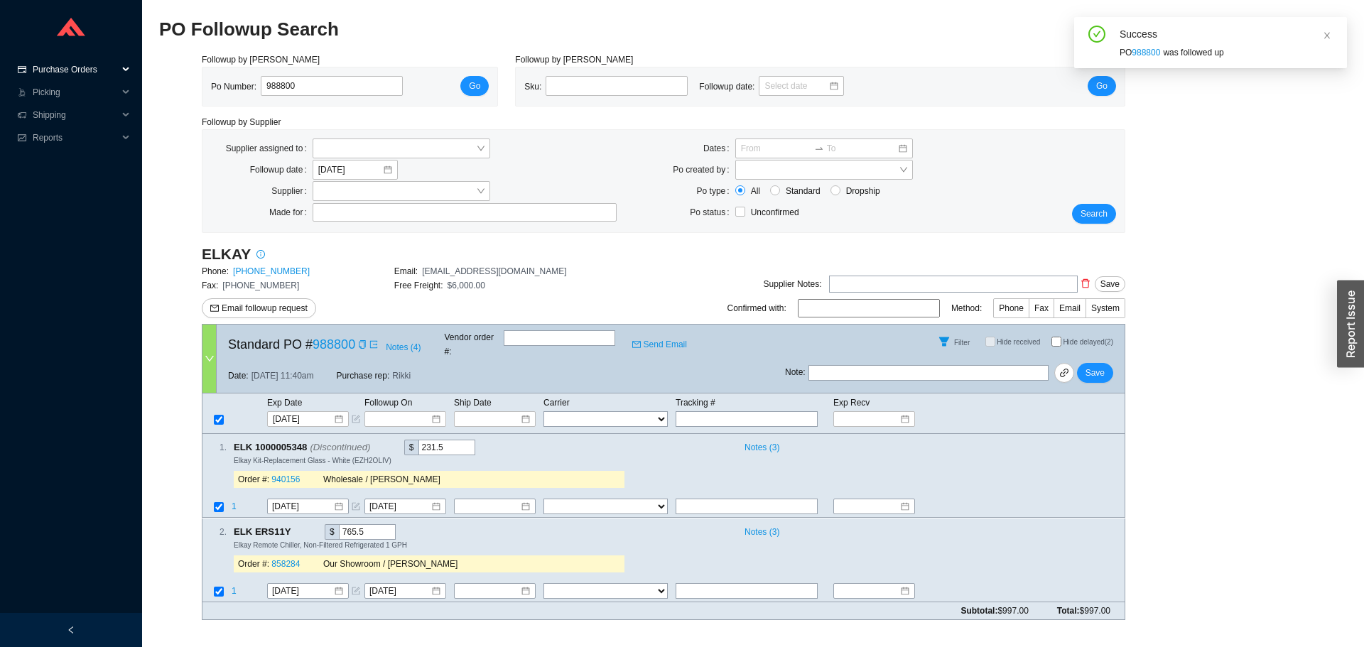
click at [50, 69] on span "Purchase Orders" at bounding box center [75, 69] width 85 height 23
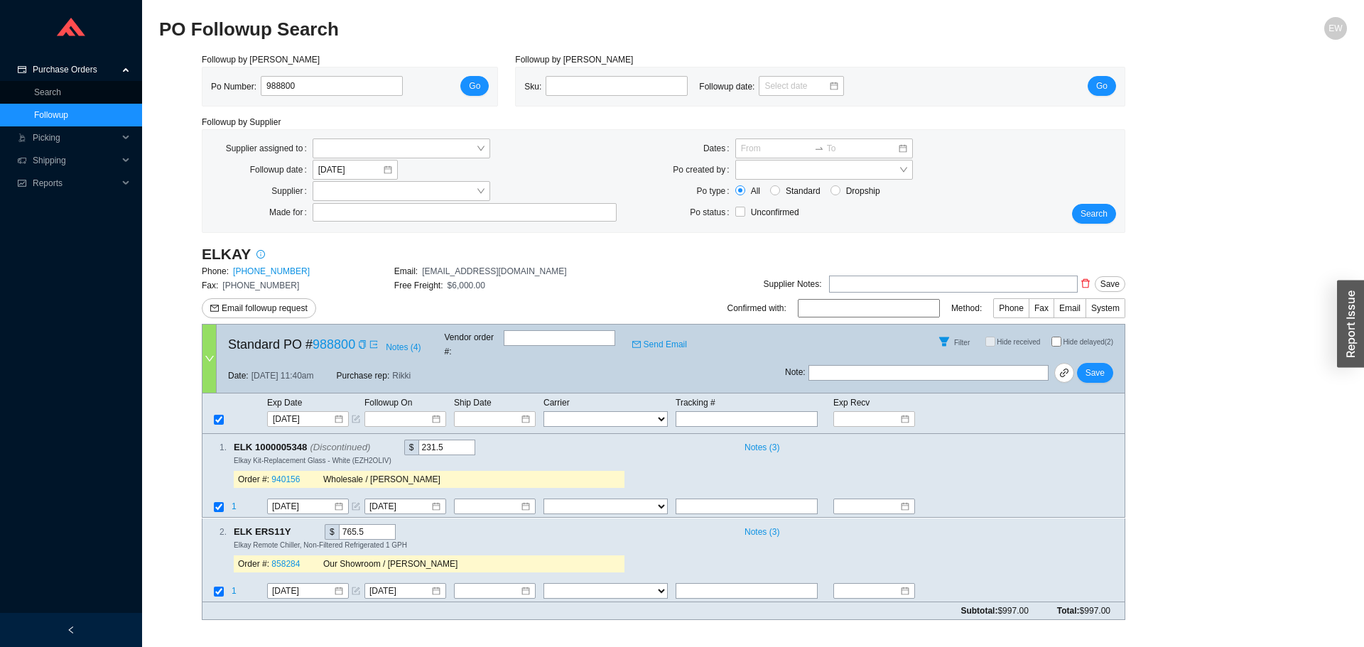
click at [49, 116] on link "Followup" at bounding box center [51, 115] width 34 height 10
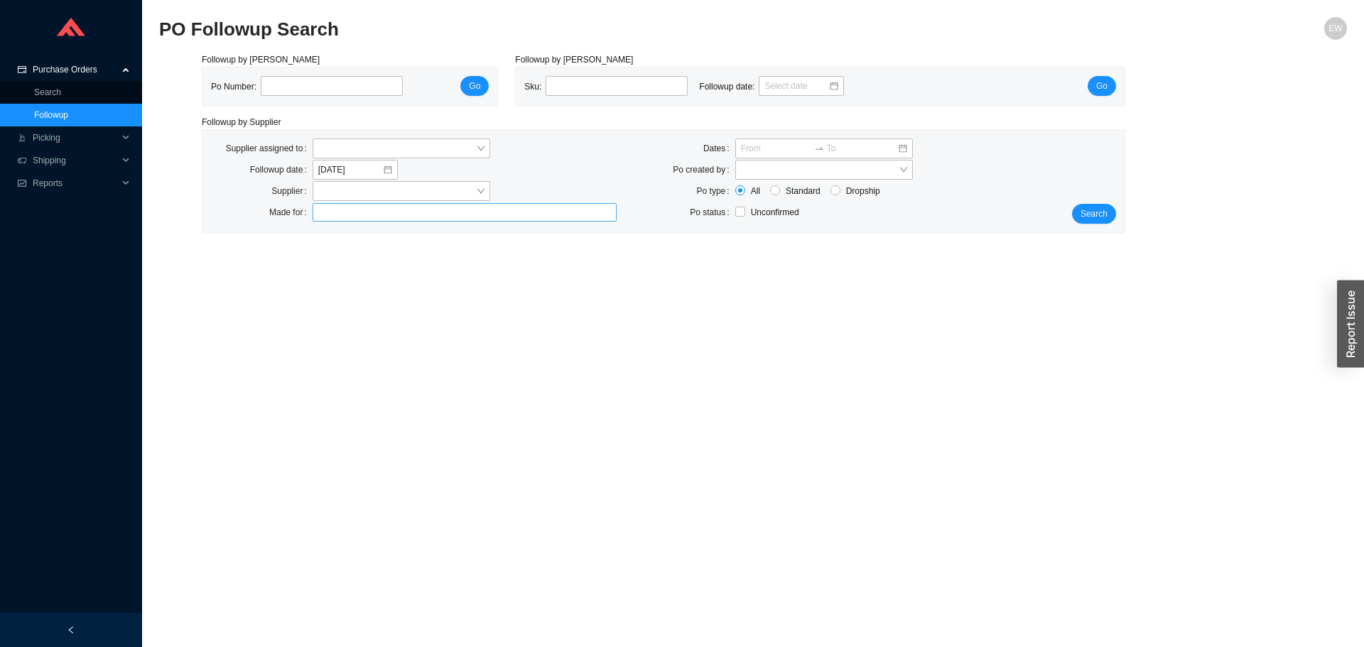
click at [398, 214] on div at bounding box center [458, 212] width 286 height 14
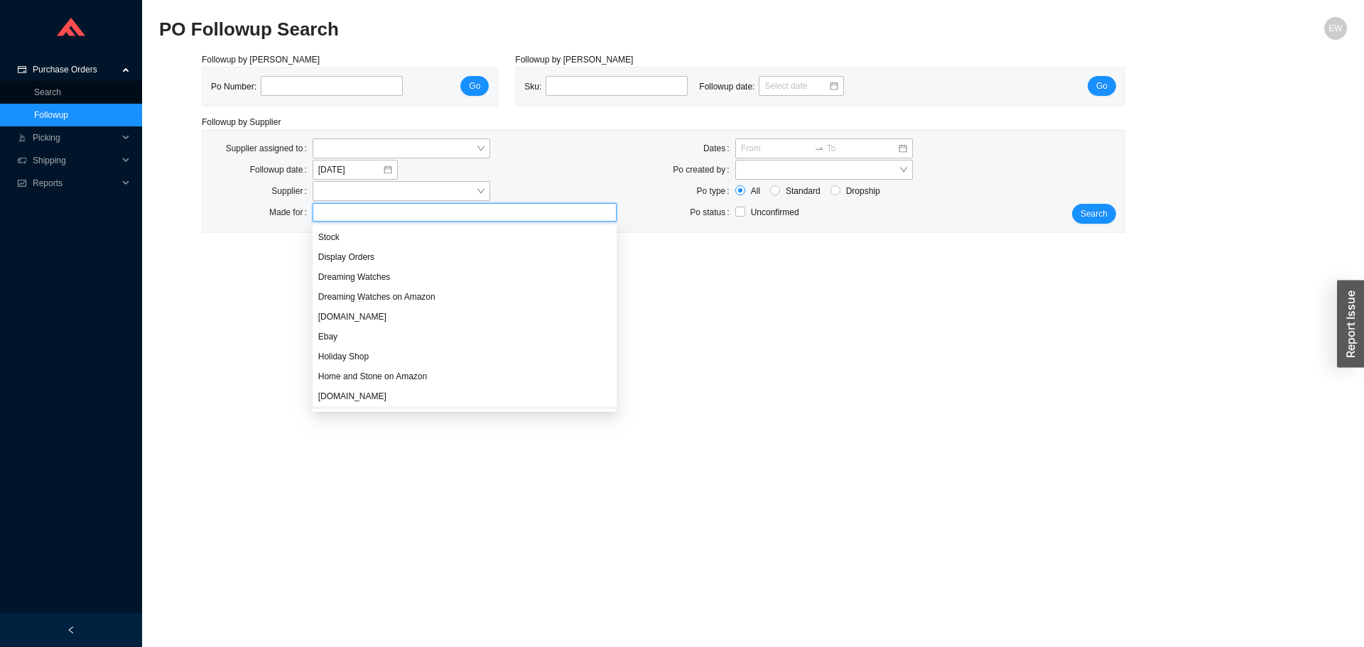
click at [390, 381] on div "Home and Stone on Amazon" at bounding box center [464, 376] width 293 height 13
click at [391, 395] on div "HomeAndStone.Com" at bounding box center [464, 396] width 293 height 13
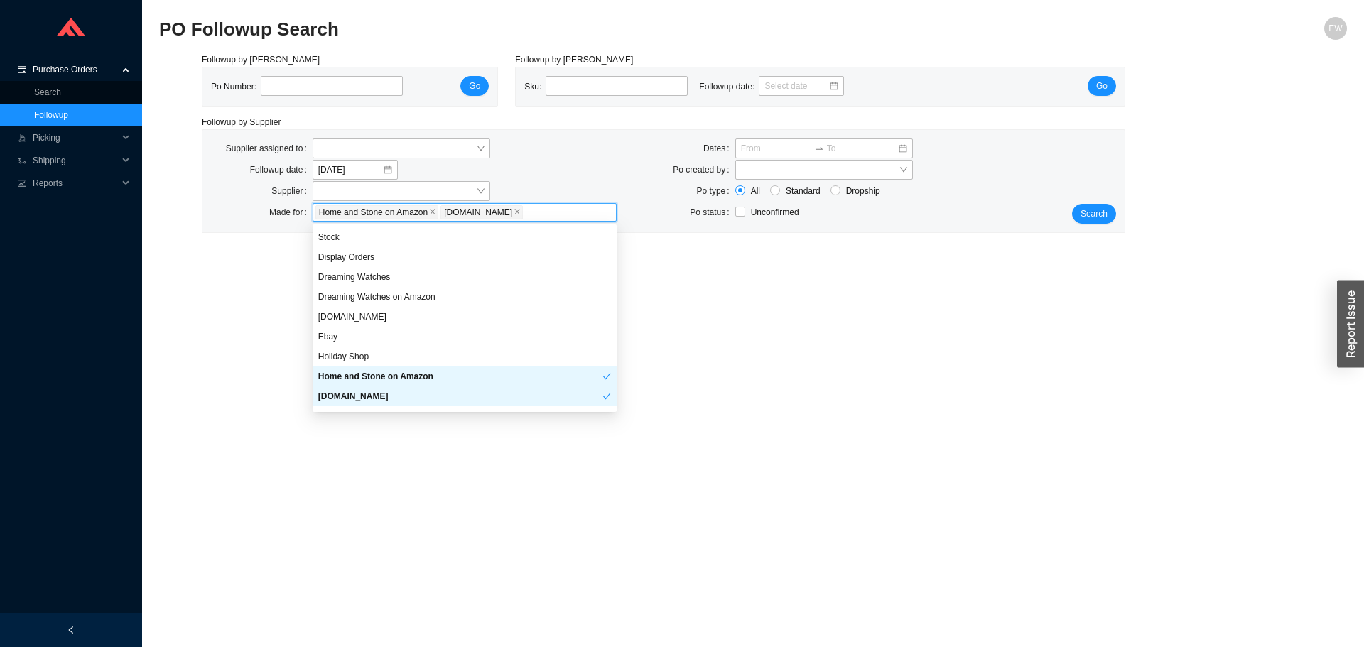
click at [381, 371] on div "Home and Stone on Amazon" at bounding box center [460, 376] width 284 height 13
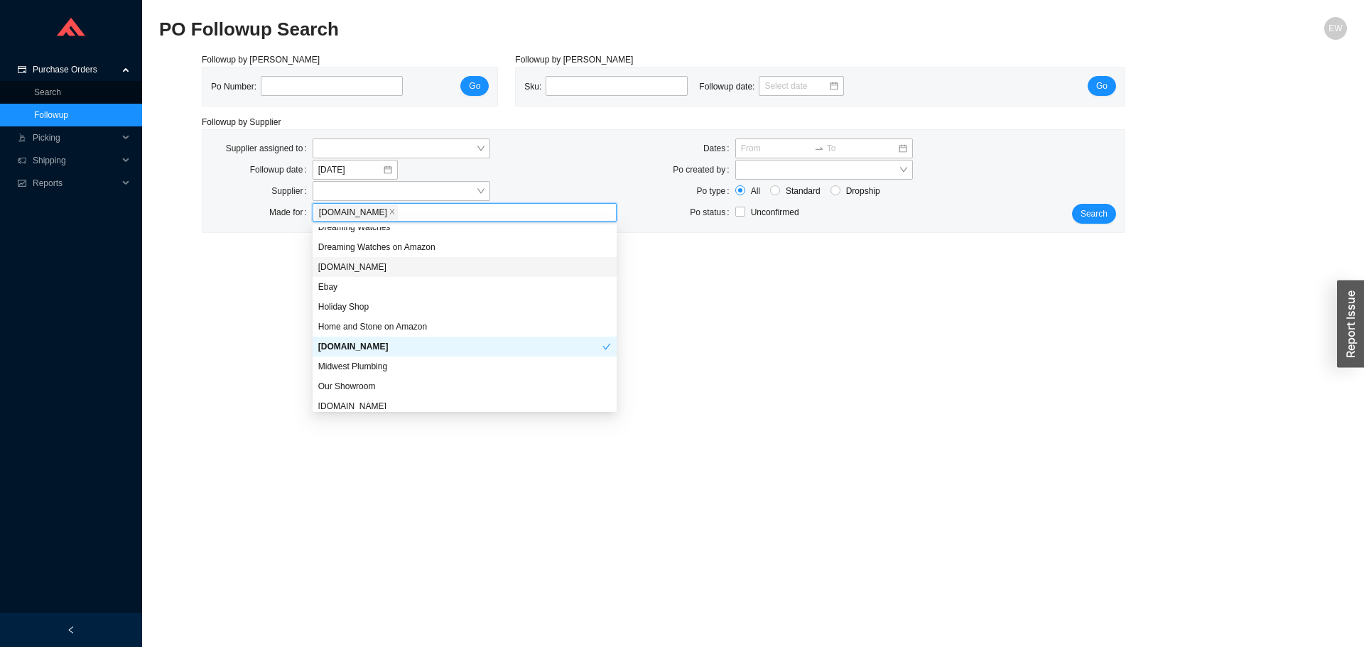
scroll to position [71, 0]
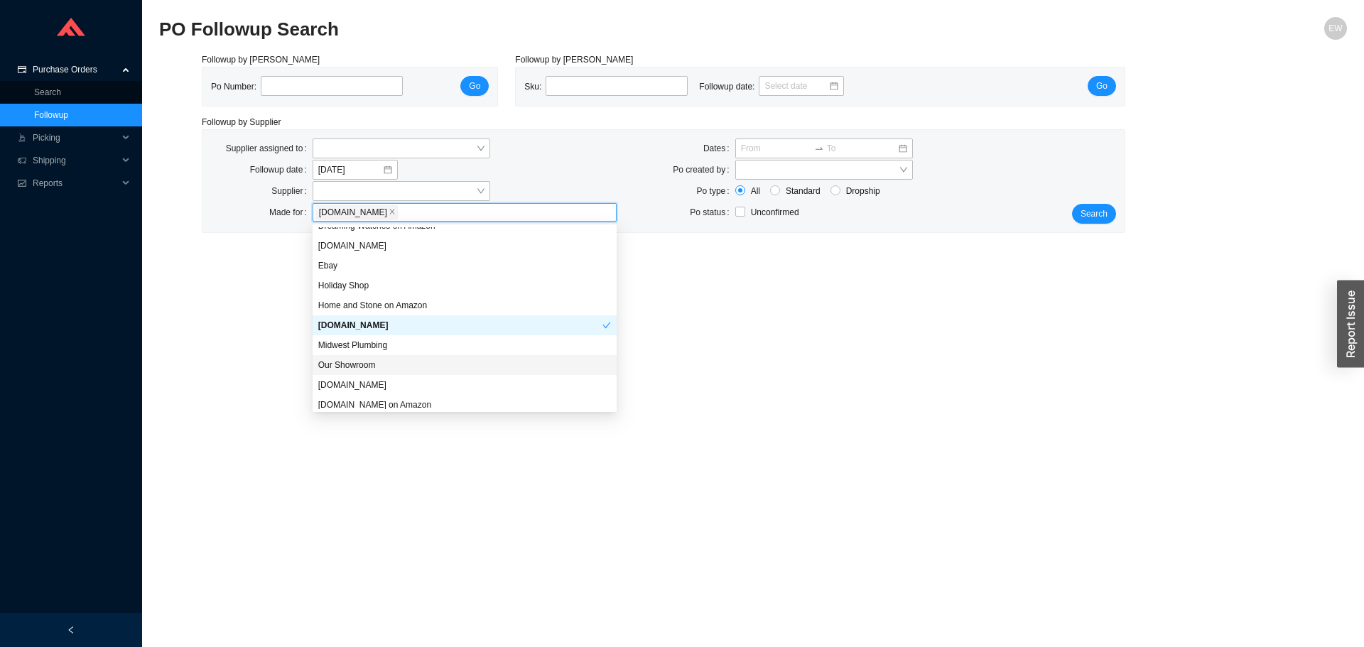
click at [371, 366] on div "Our Showroom" at bounding box center [464, 365] width 293 height 13
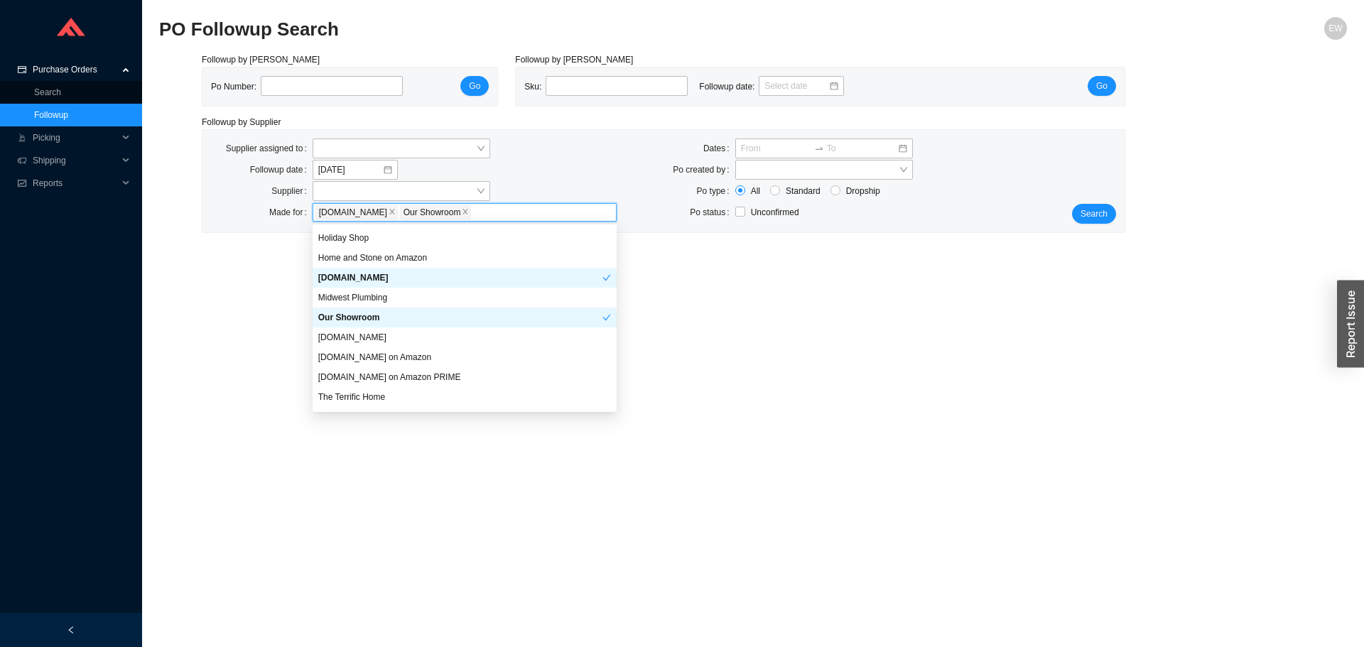
scroll to position [136, 0]
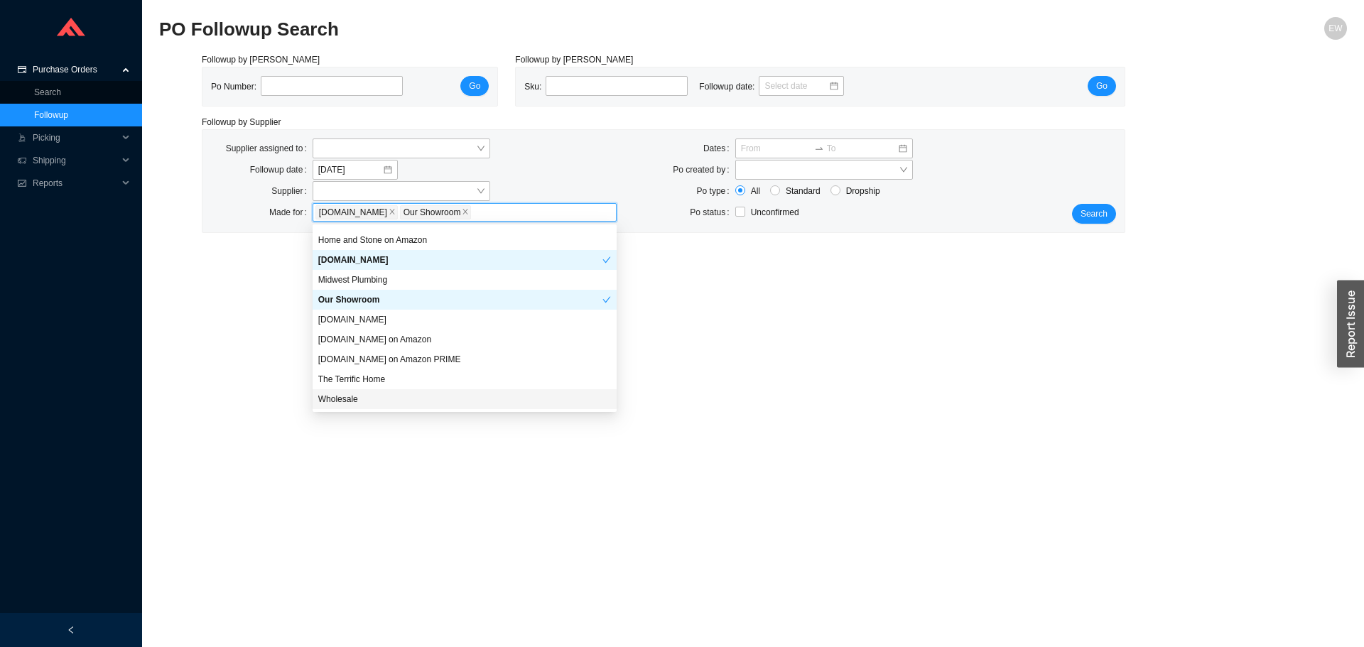
click at [361, 399] on div "Wholesale" at bounding box center [464, 399] width 293 height 13
click at [1098, 222] on button "Search" at bounding box center [1094, 214] width 44 height 20
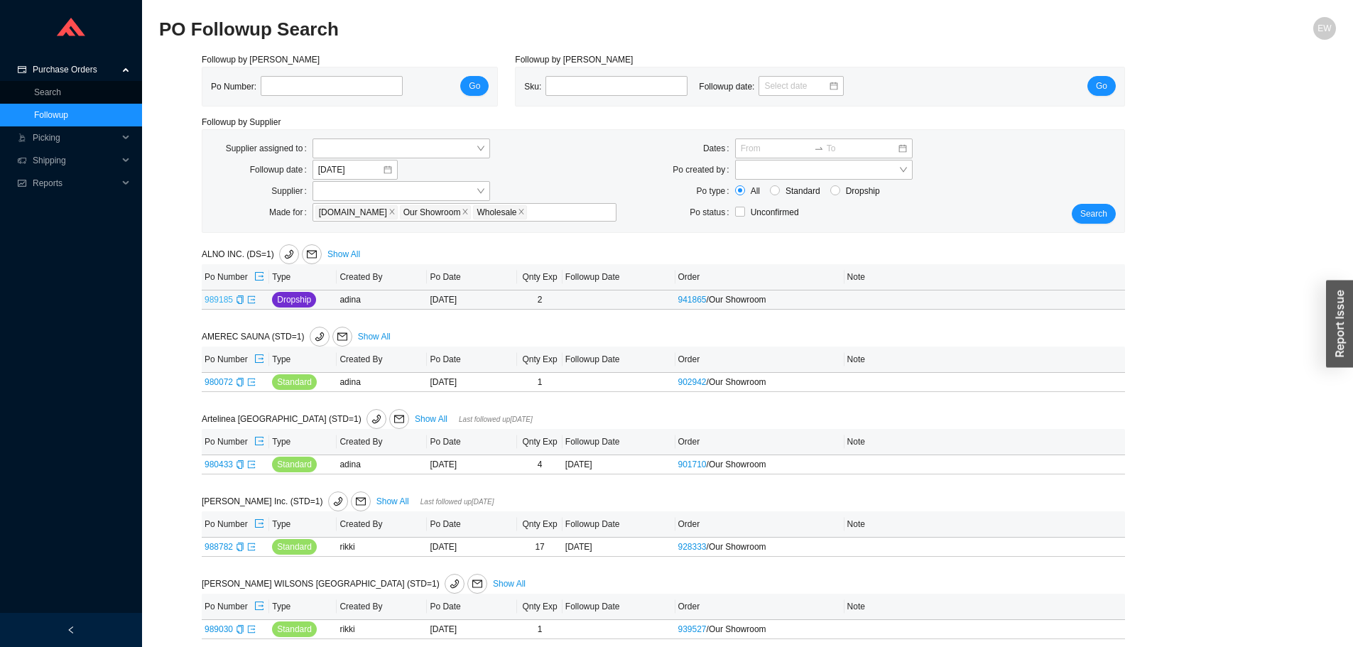
click at [220, 299] on link "989185" at bounding box center [219, 300] width 28 height 10
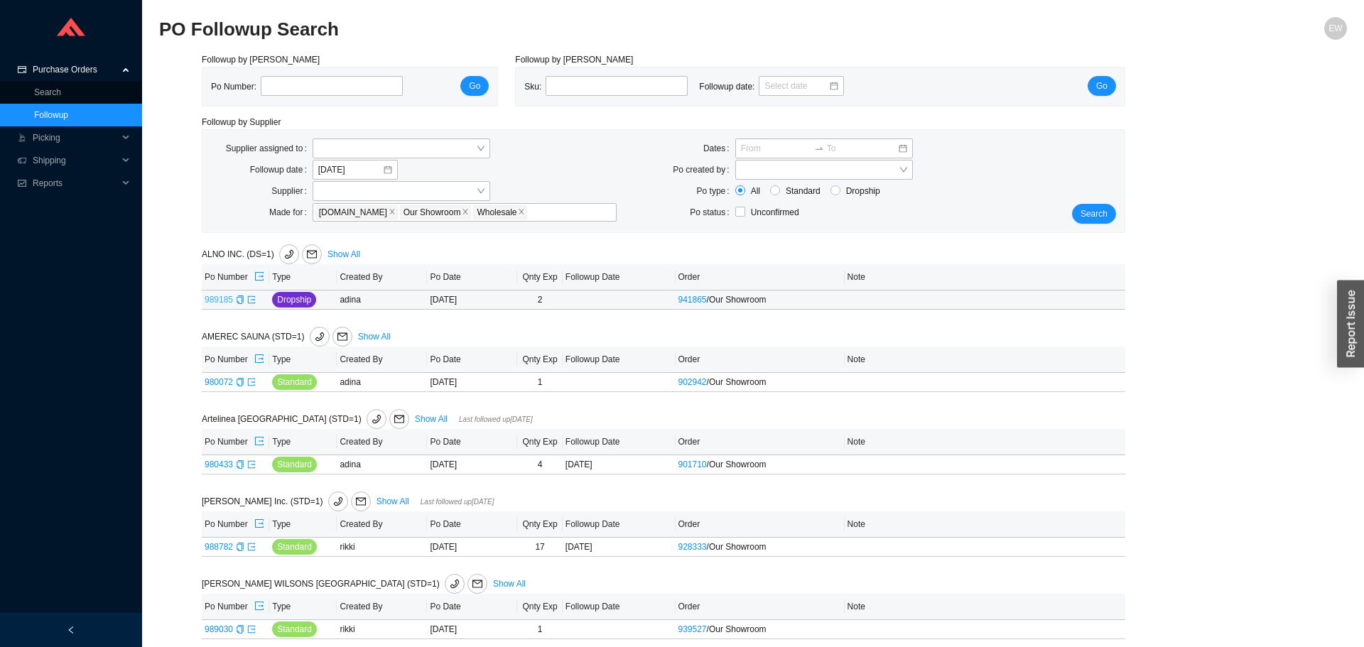
type input "989185"
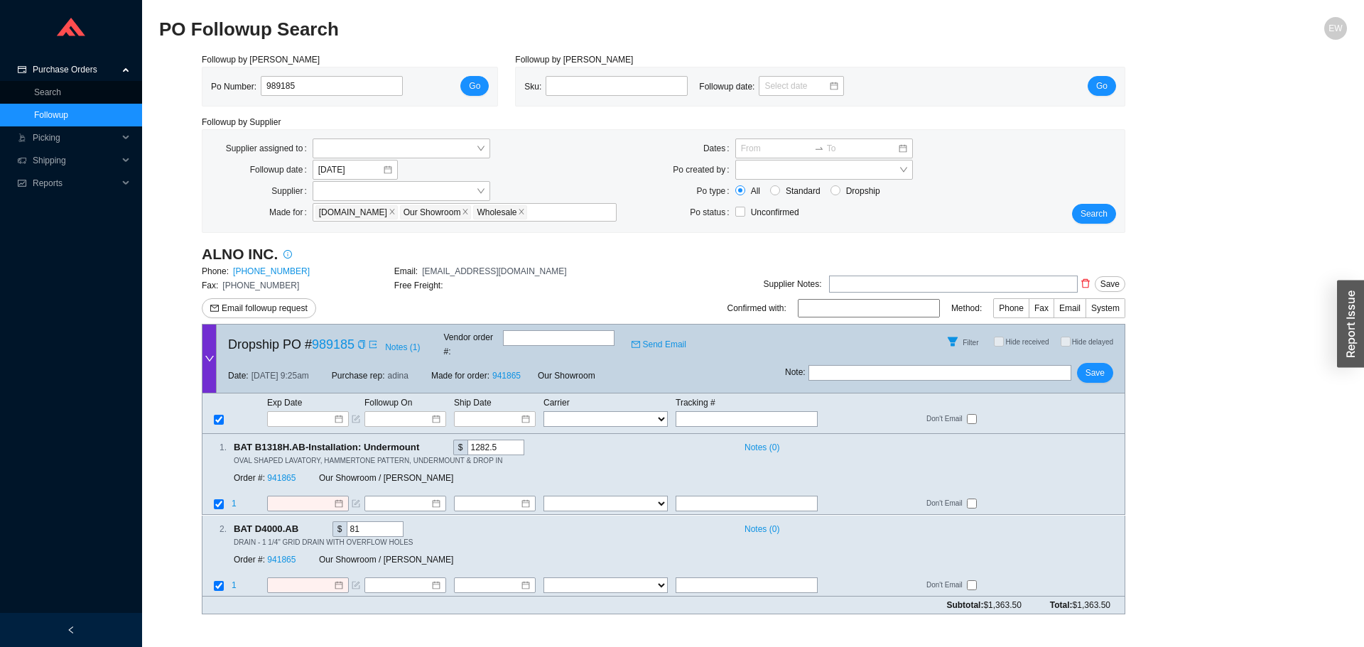
click at [268, 320] on div "ALNO INC. Phone: 818-882-6028 Email: orders@alnoinc.com Fax: 818-700-1540 Free …" at bounding box center [394, 284] width 385 height 80
click at [267, 316] on button "Email followup request" at bounding box center [259, 308] width 114 height 20
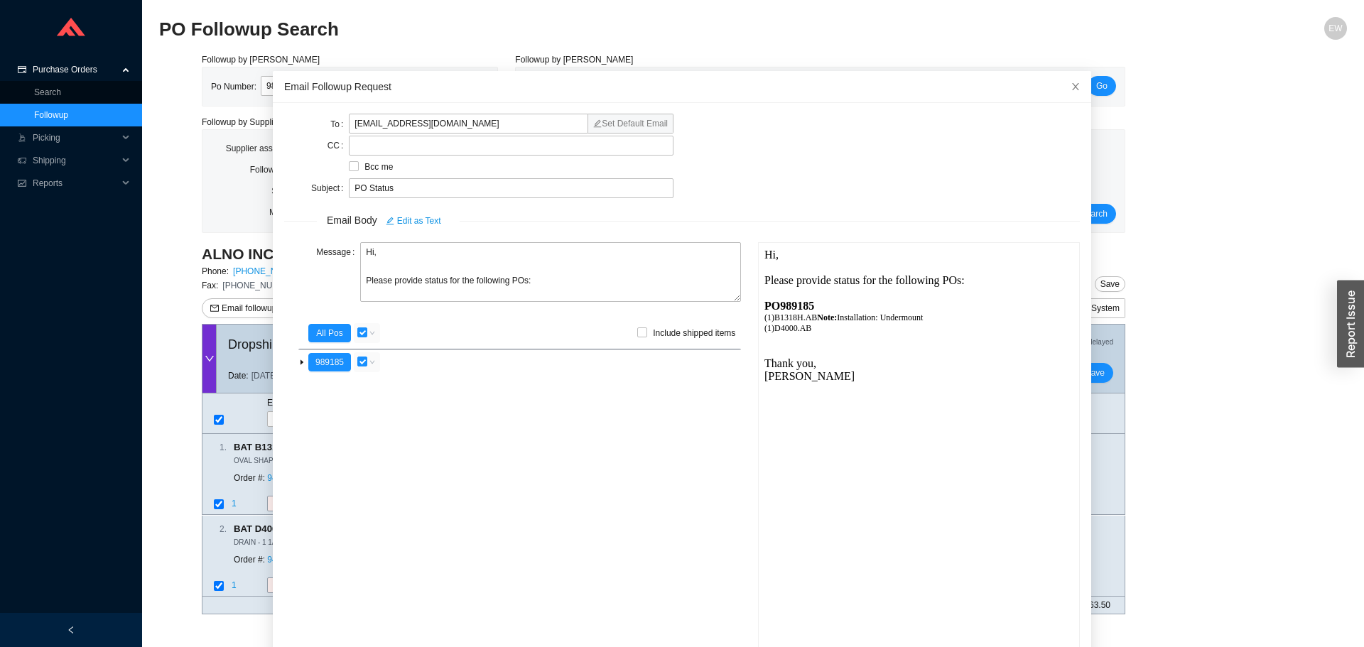
scroll to position [85, 0]
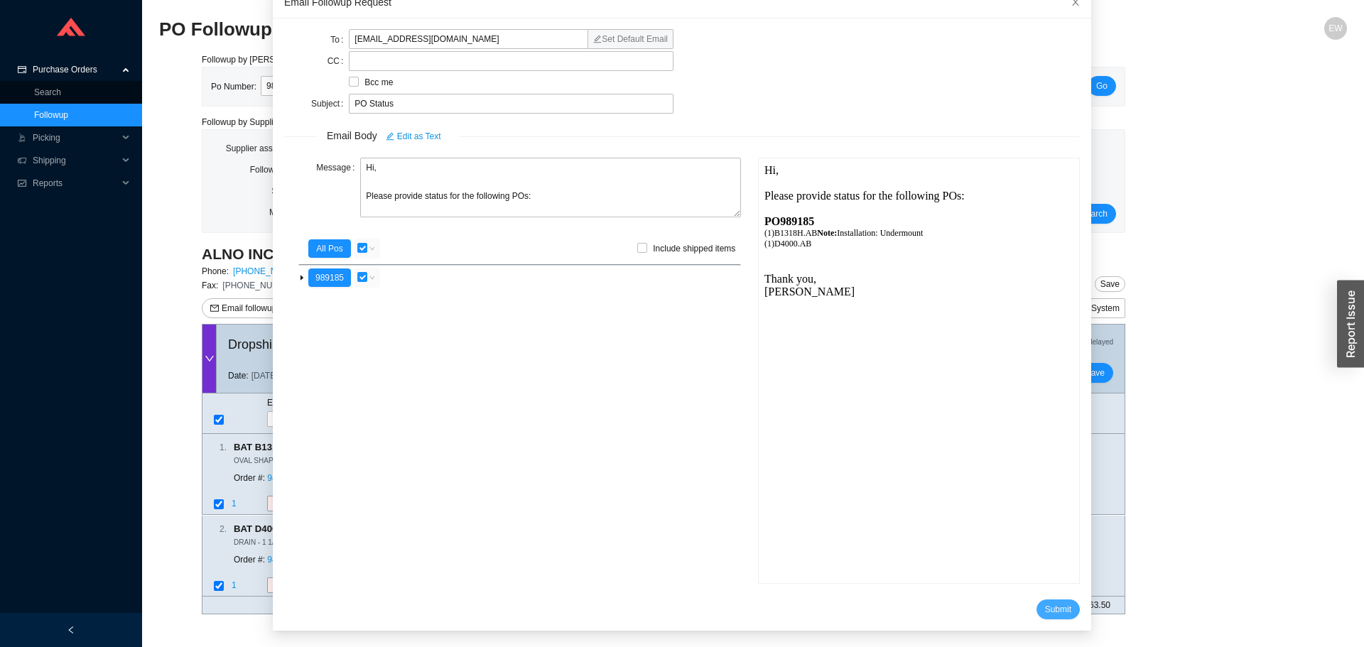
click at [1045, 604] on span "Submit" at bounding box center [1058, 609] width 26 height 14
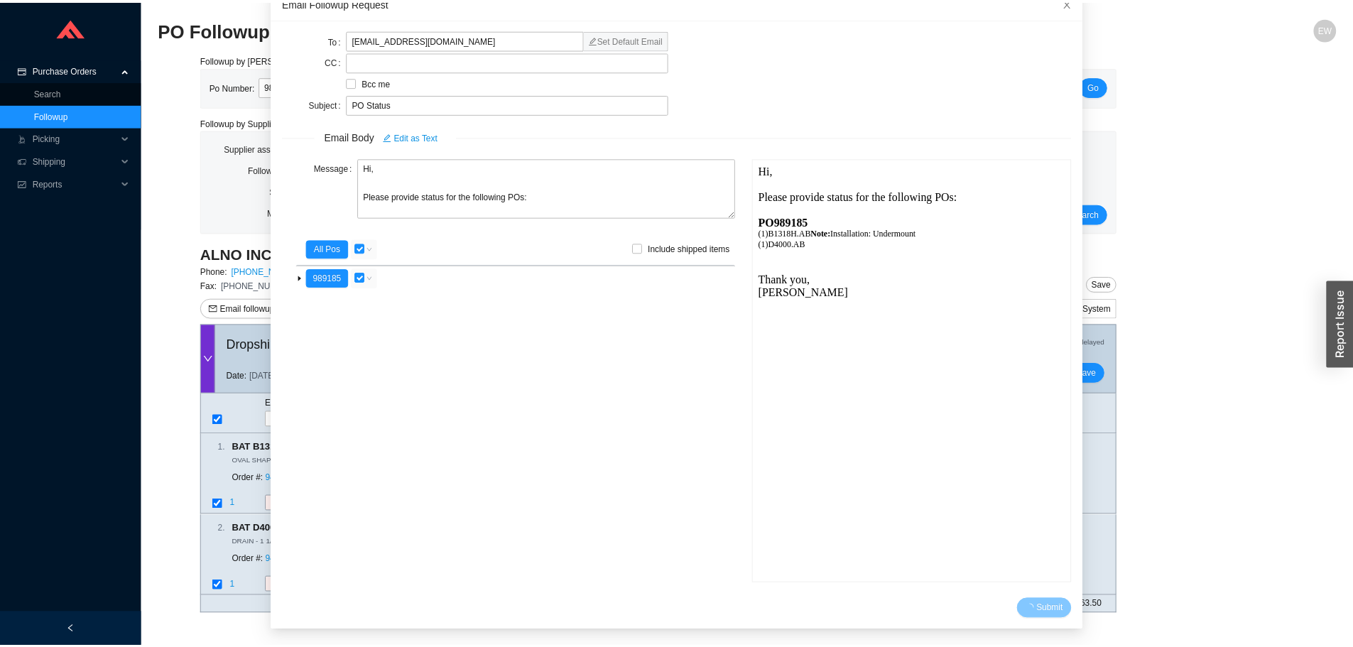
scroll to position [13, 0]
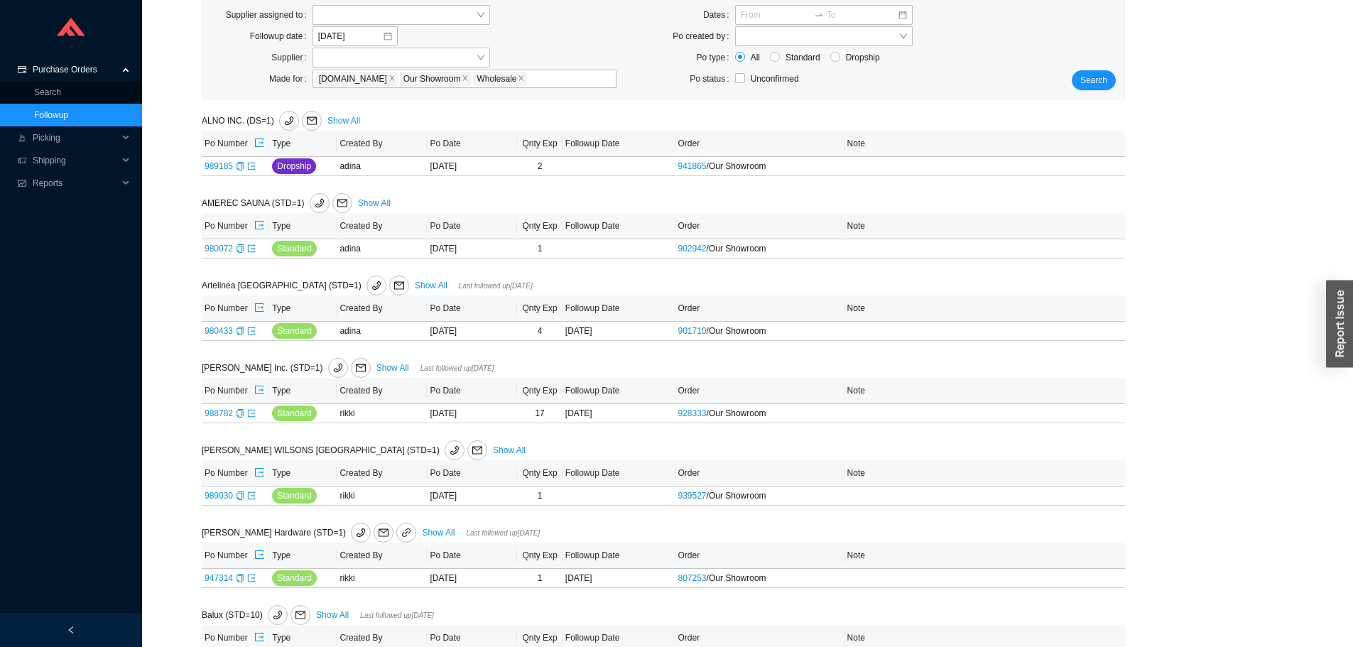
scroll to position [142, 0]
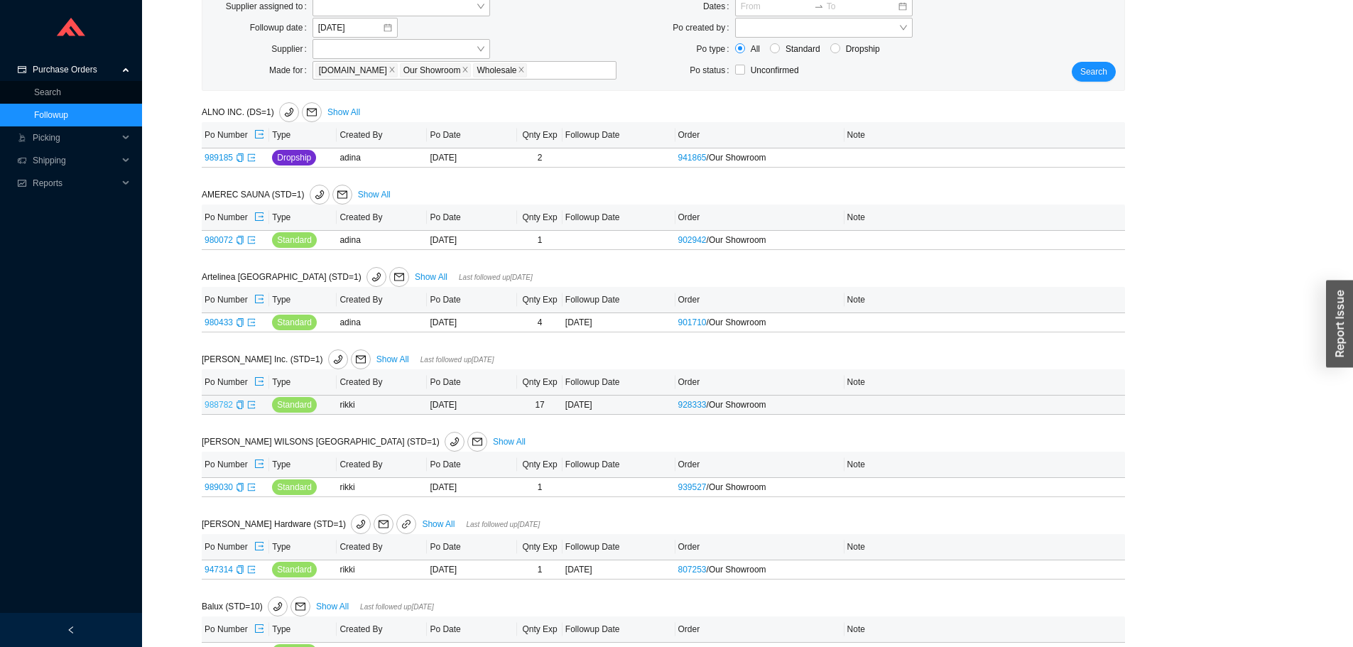
click at [217, 402] on link "988782" at bounding box center [219, 405] width 28 height 10
type input "988782"
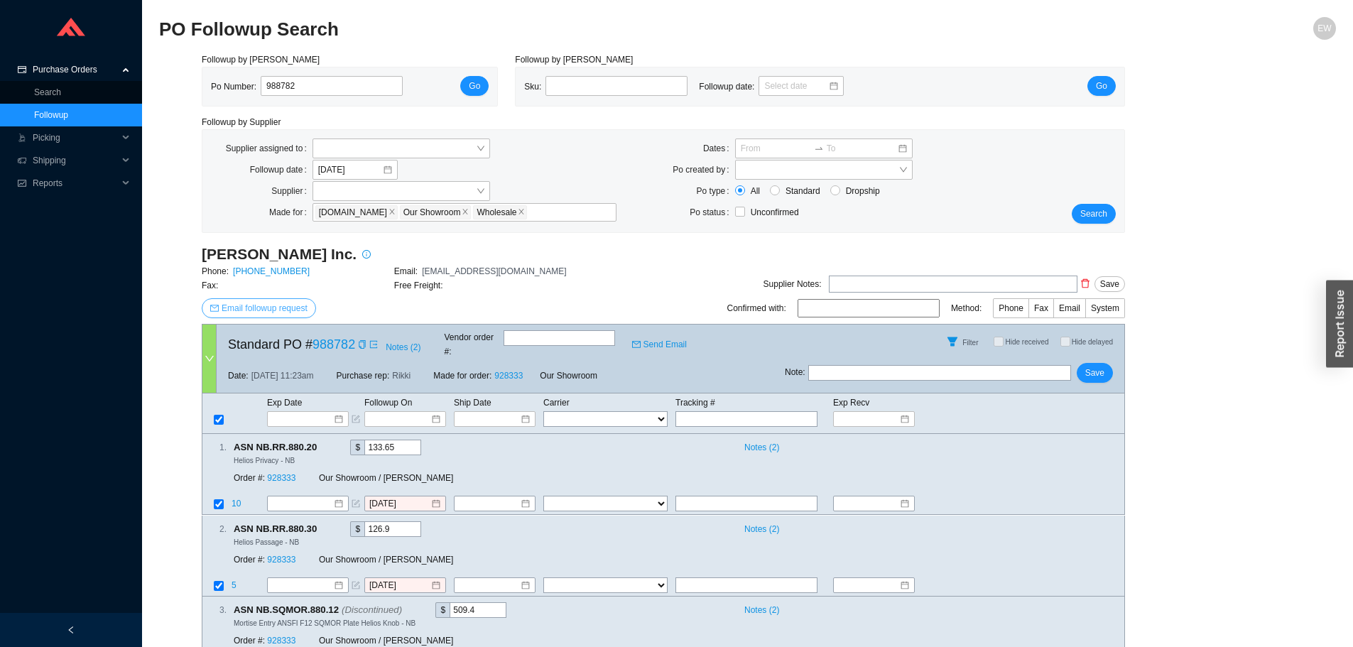
click at [288, 299] on button "Email followup request" at bounding box center [259, 308] width 114 height 20
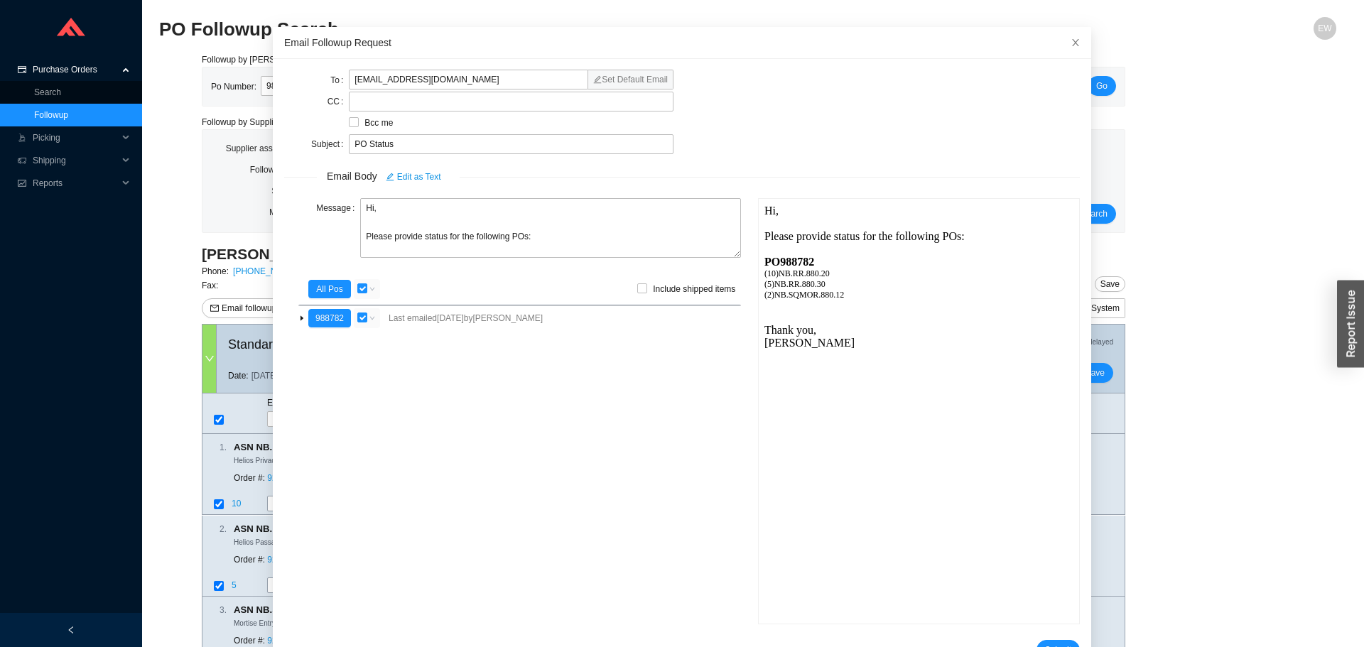
scroll to position [81, 0]
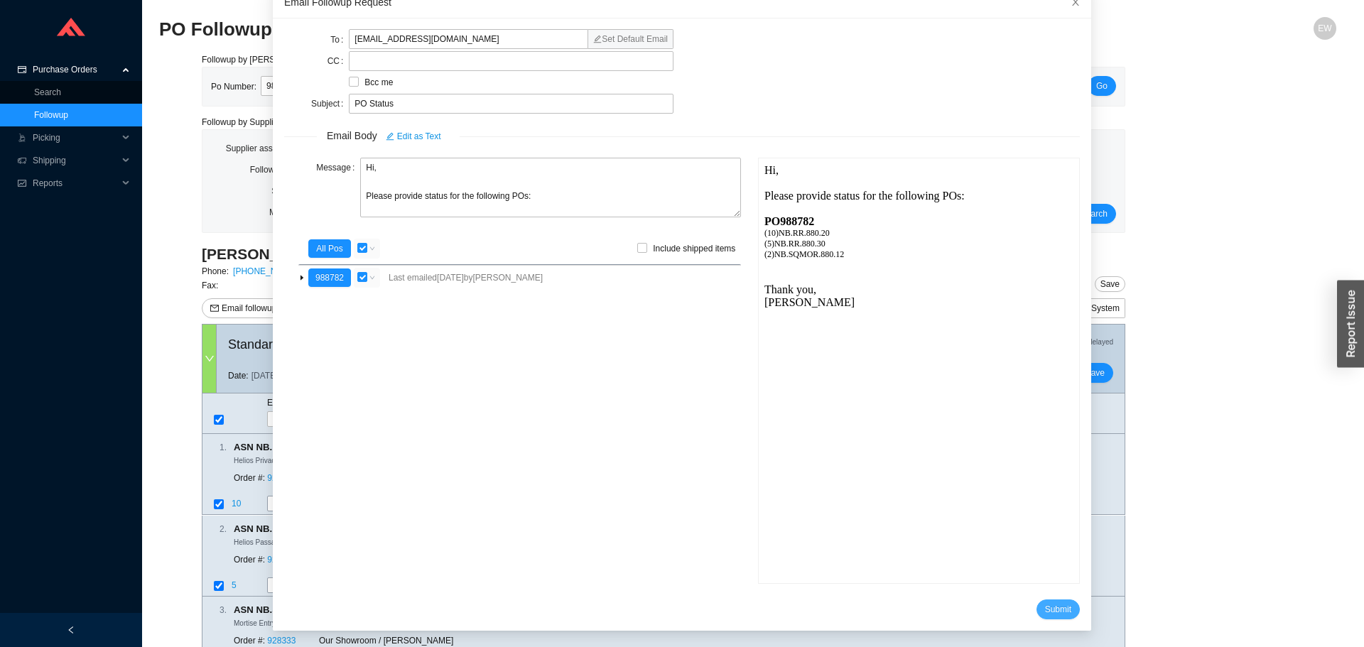
drag, startPoint x: 1040, startPoint y: 603, endPoint x: 1014, endPoint y: 588, distance: 29.6
click at [1045, 603] on span "Submit" at bounding box center [1058, 609] width 26 height 14
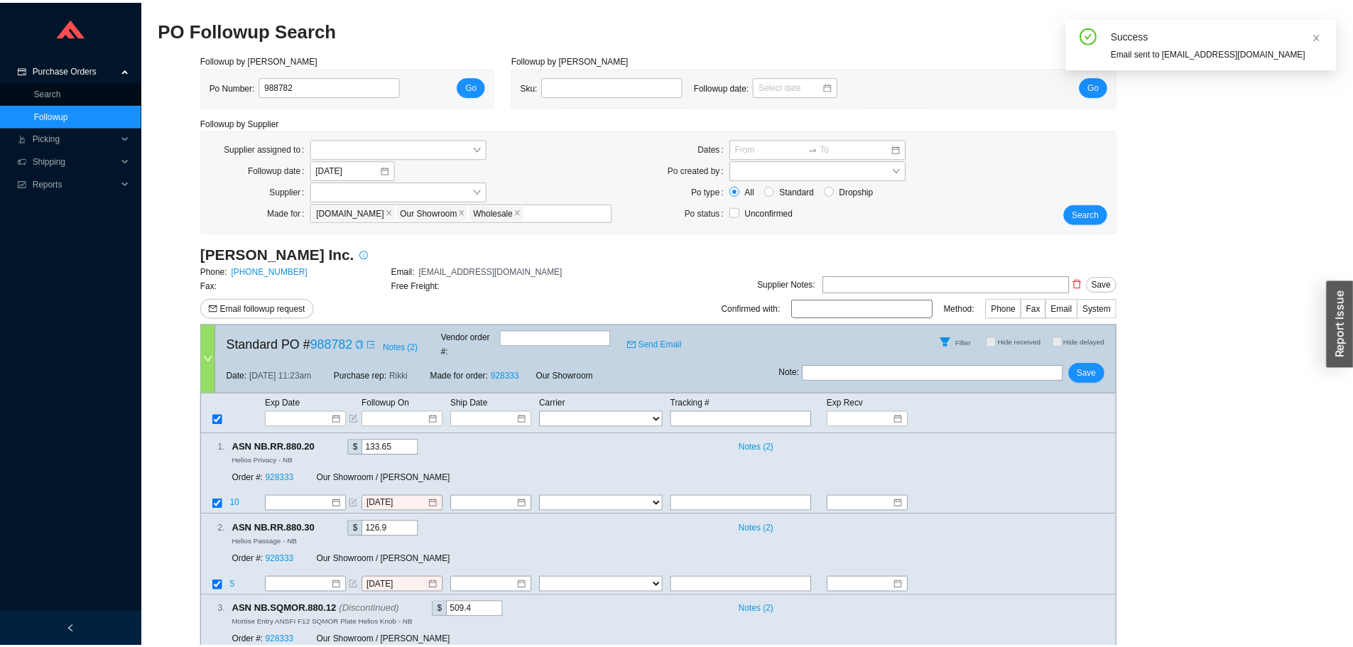
scroll to position [13, 0]
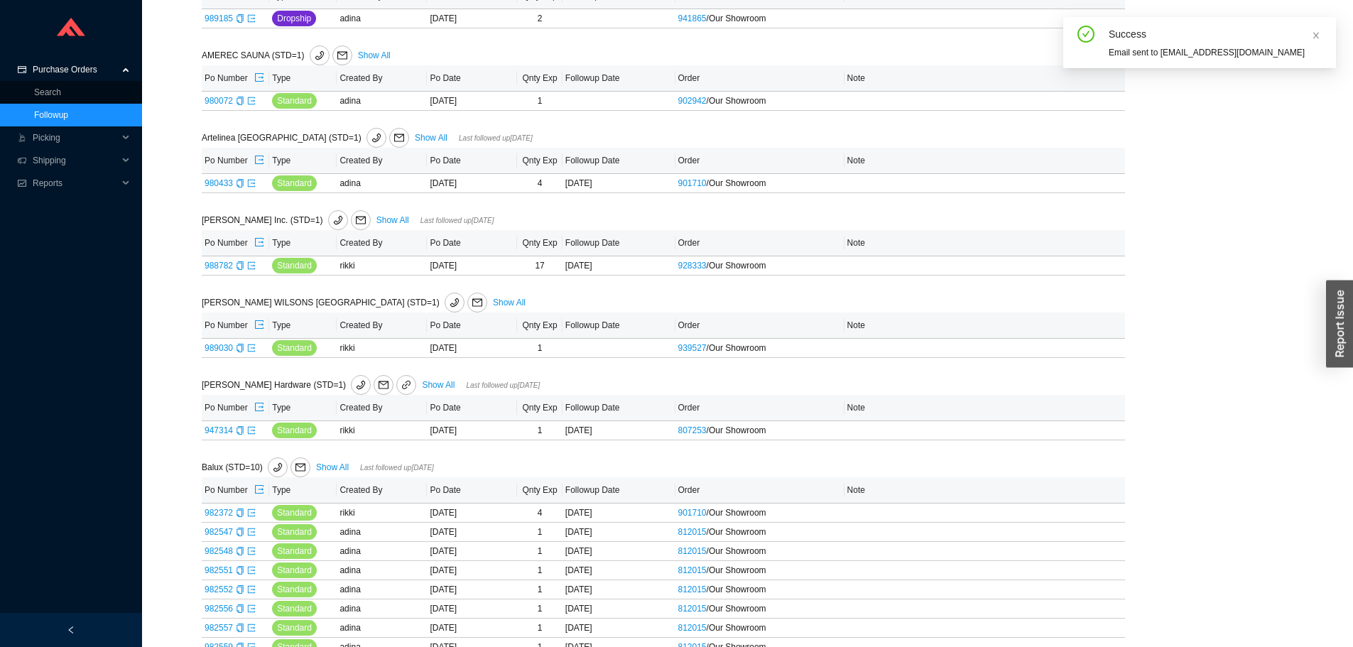
scroll to position [284, 0]
click at [220, 345] on link "989030" at bounding box center [219, 345] width 28 height 10
type input "989030"
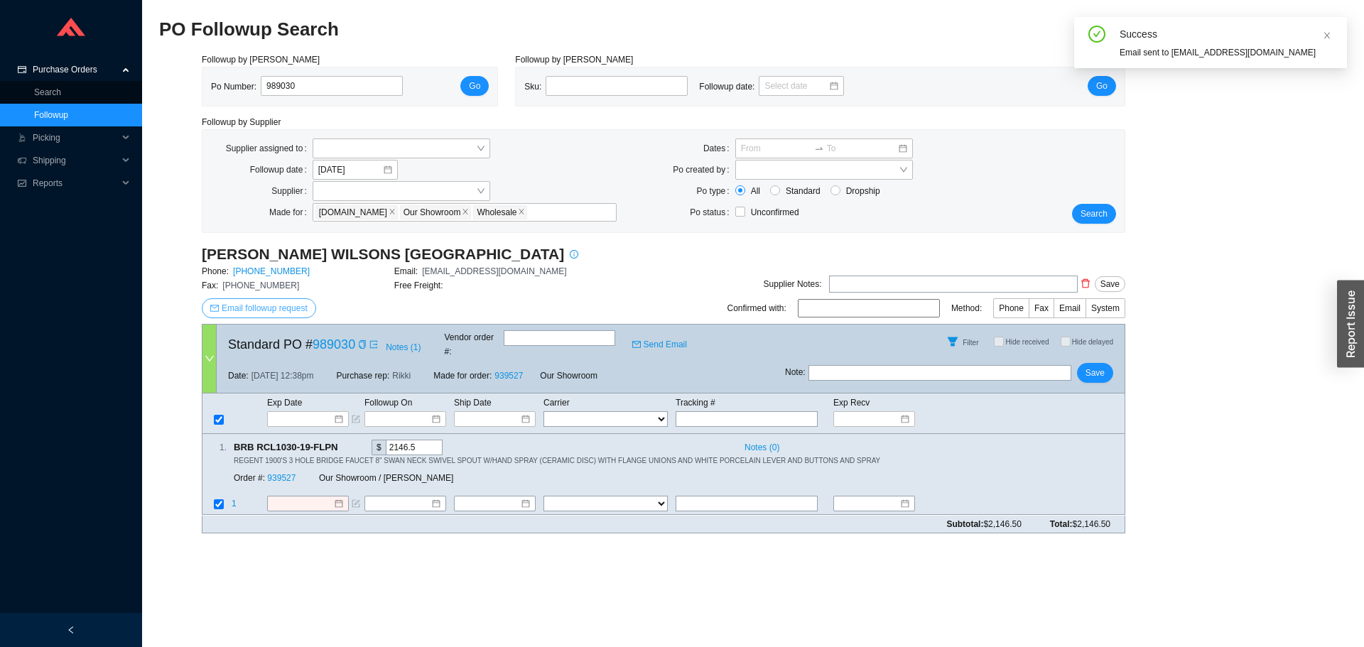
click at [254, 300] on button "Email followup request" at bounding box center [259, 308] width 114 height 20
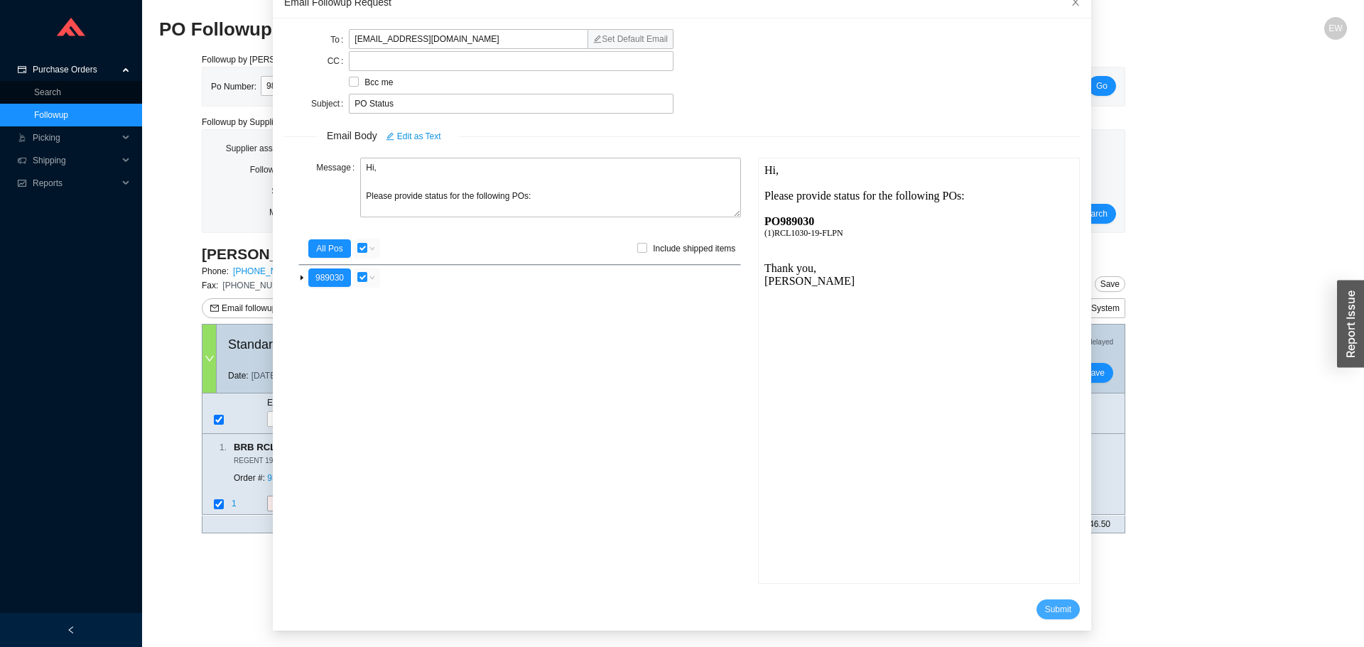
click at [1045, 610] on span "Submit" at bounding box center [1058, 609] width 26 height 14
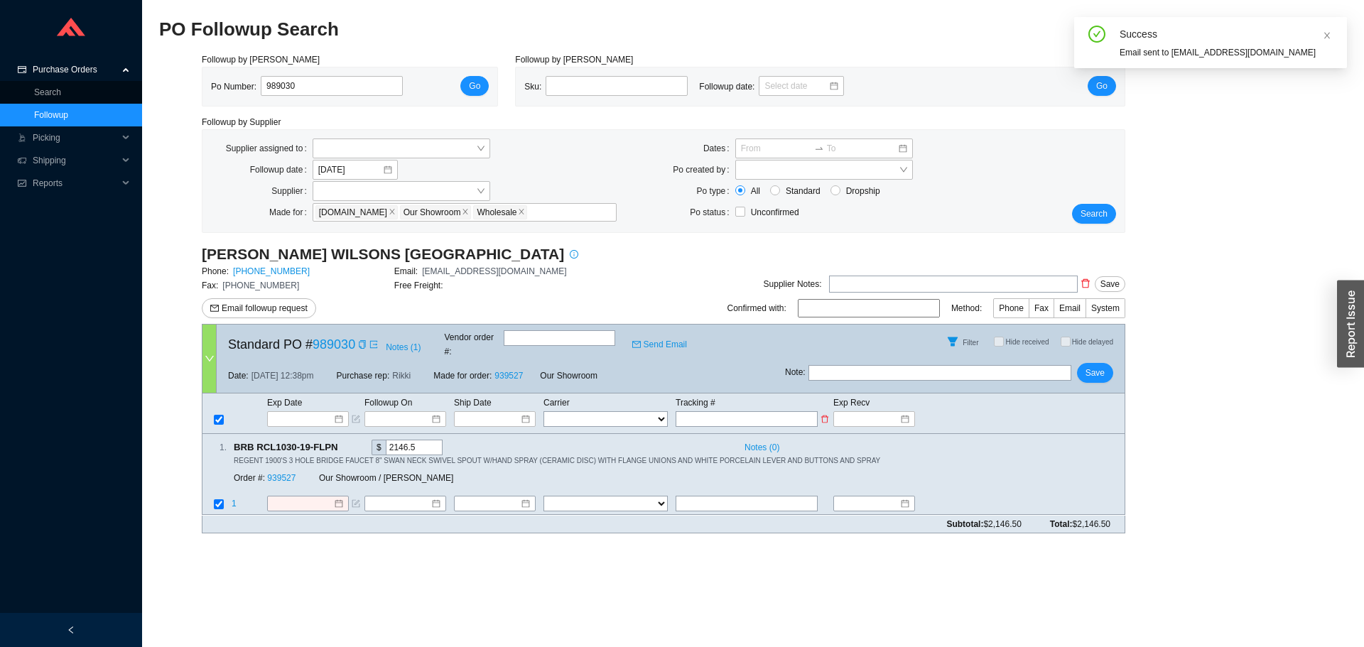
scroll to position [13, 0]
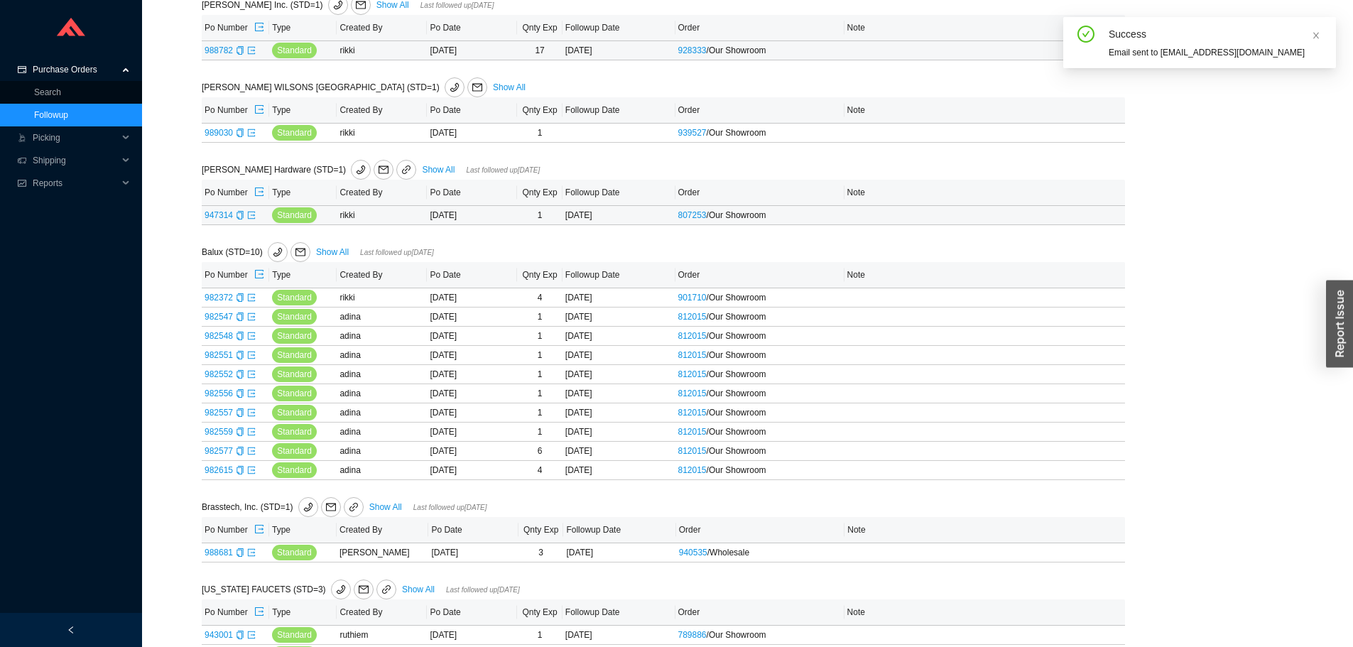
scroll to position [497, 0]
click at [205, 217] on link "947314" at bounding box center [219, 215] width 28 height 10
type input "947314"
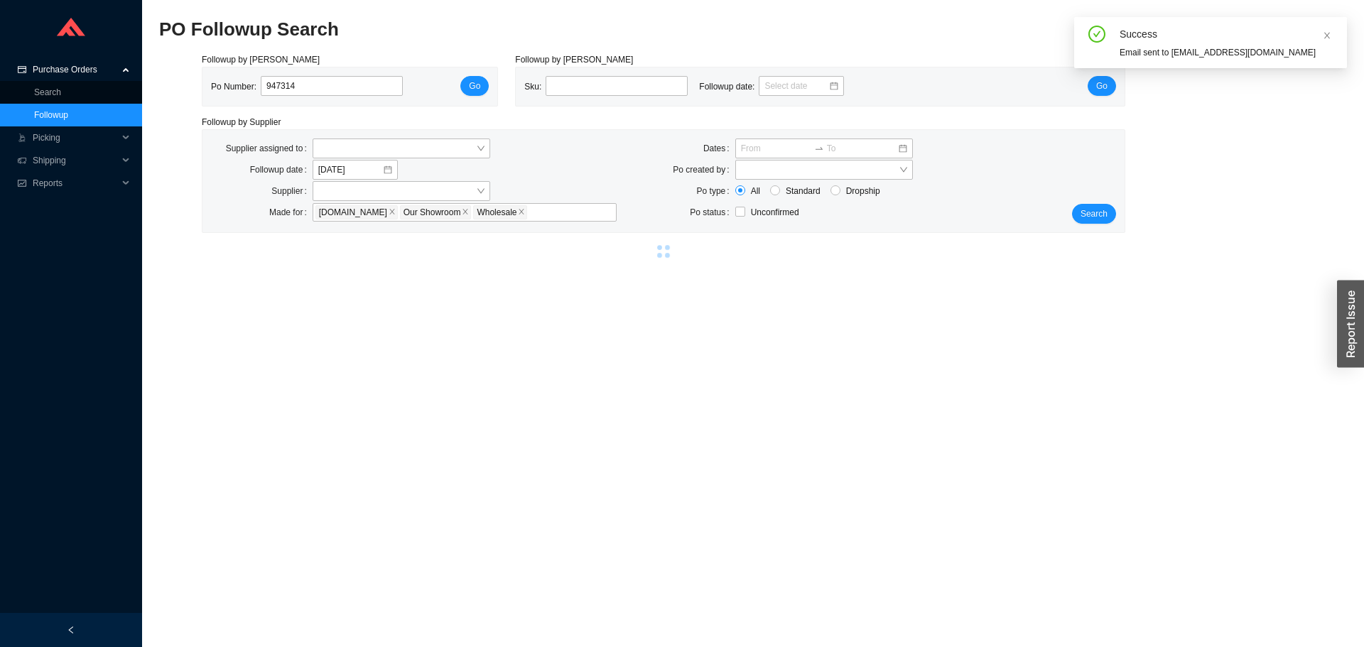
select select "2"
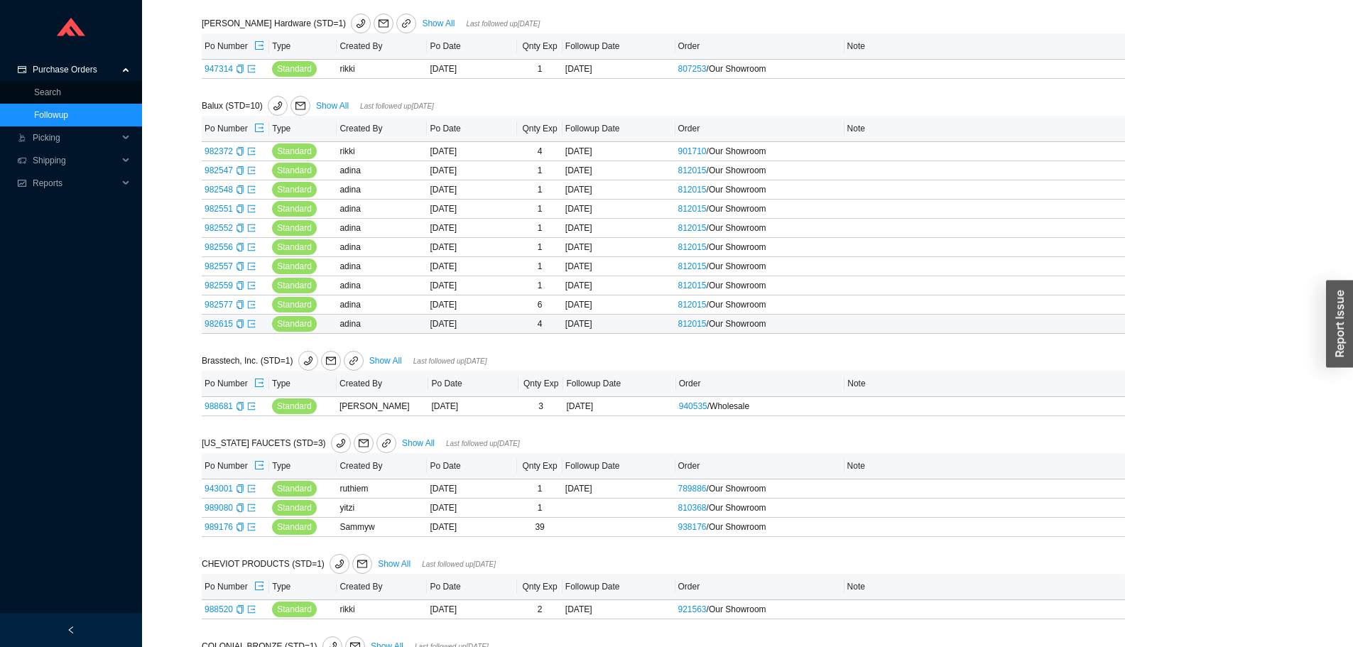
scroll to position [710, 0]
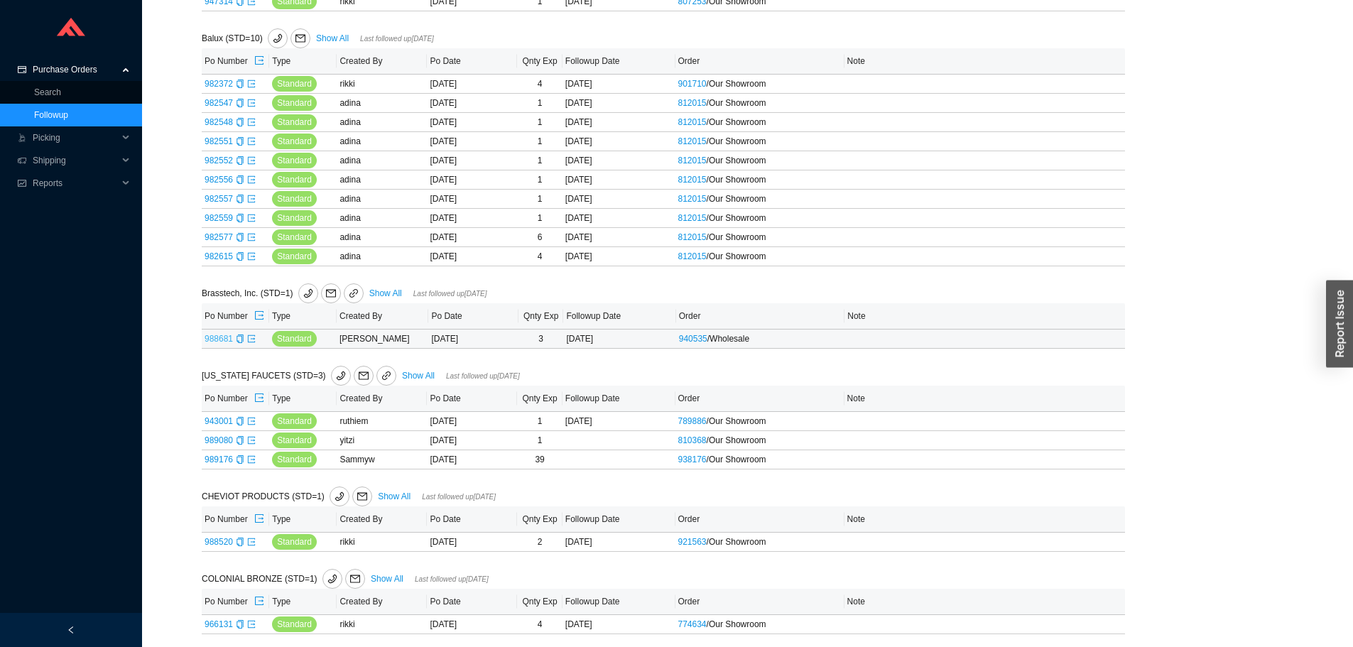
click at [214, 337] on link "988681" at bounding box center [219, 339] width 28 height 10
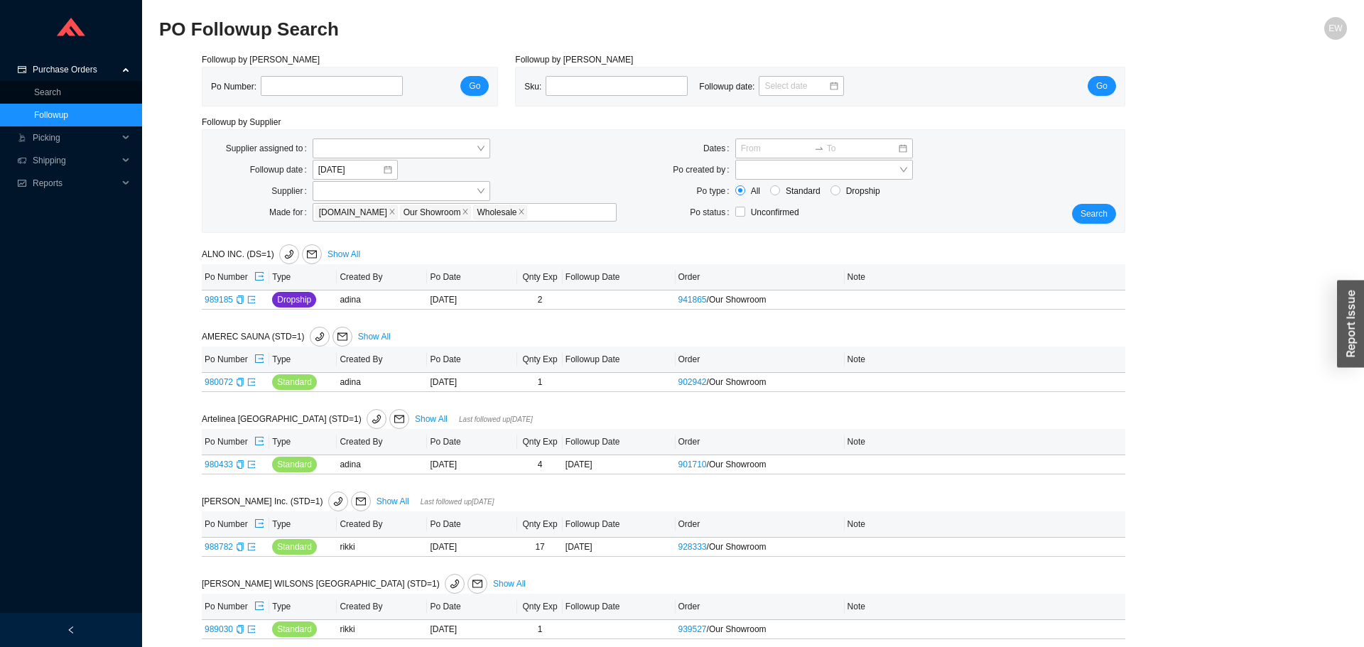
type input "988681"
select select "1"
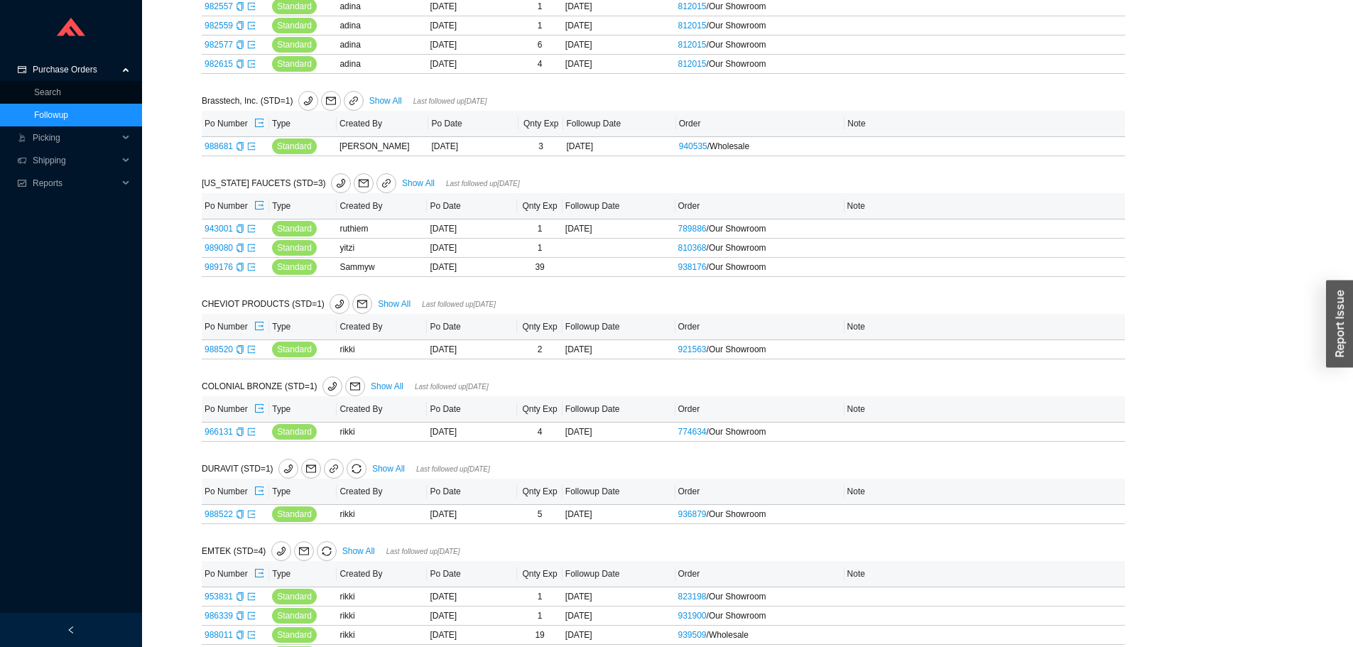
scroll to position [923, 0]
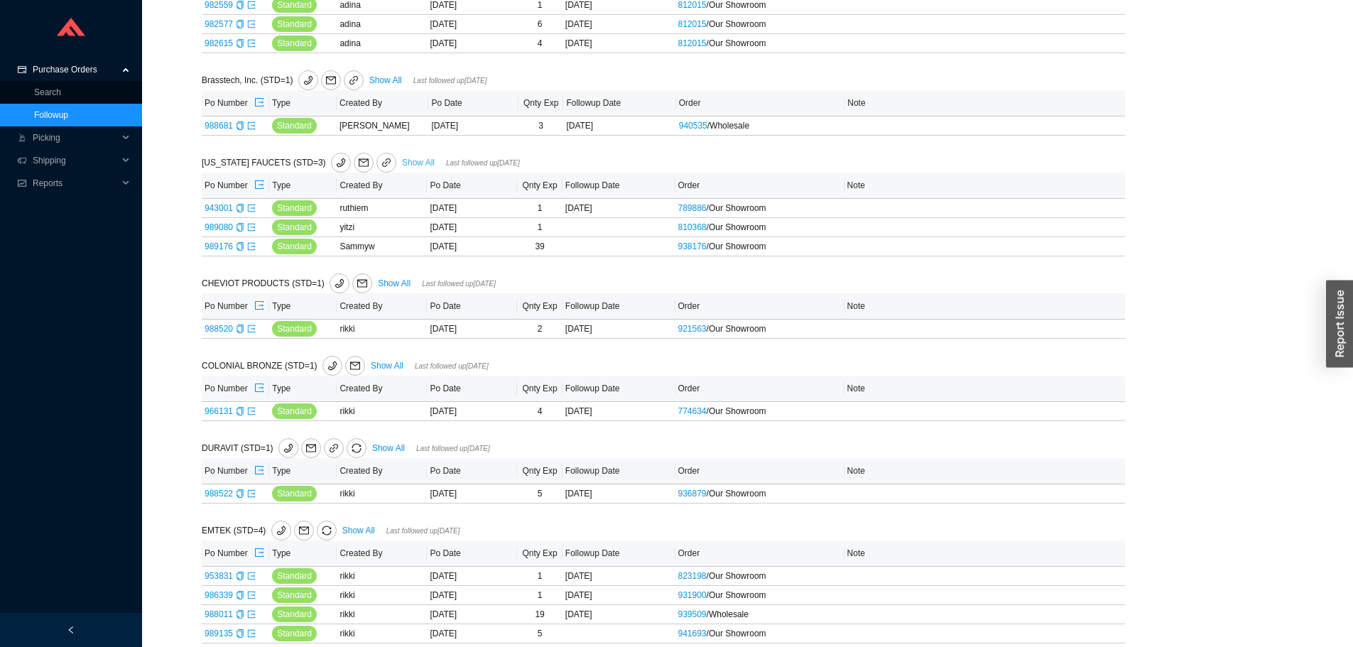
click at [402, 161] on link "Show All" at bounding box center [418, 163] width 33 height 10
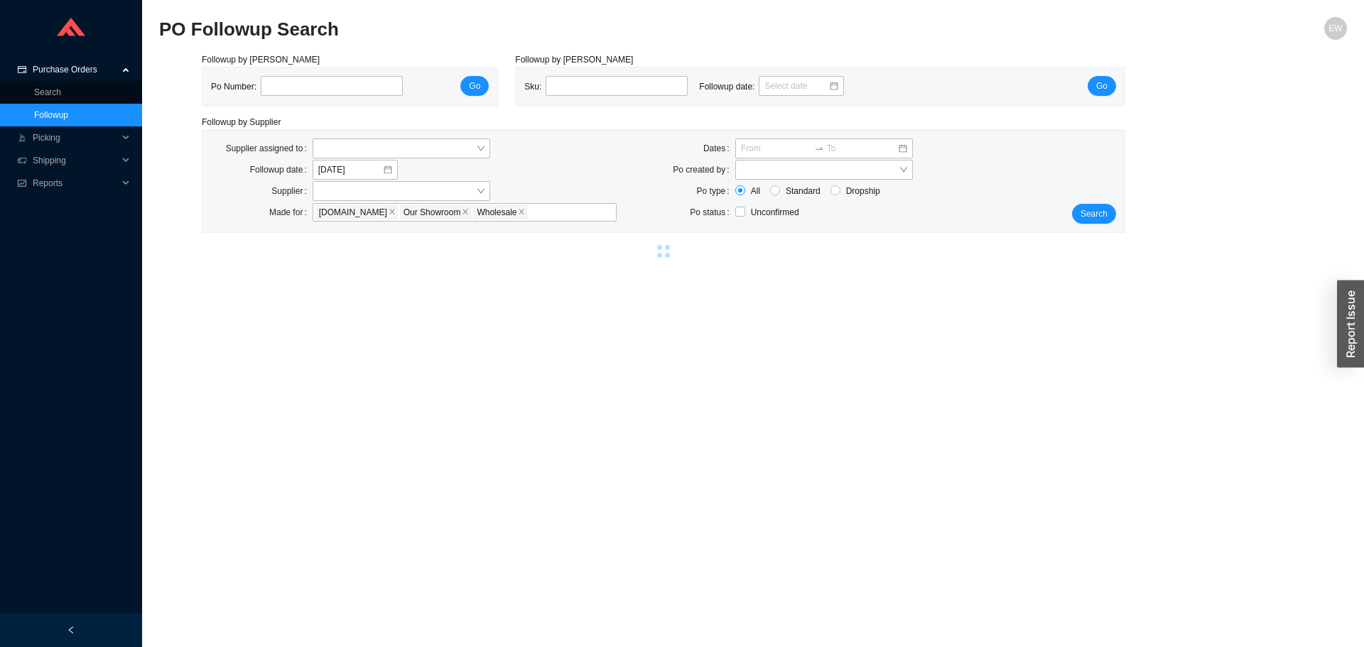
select select "2"
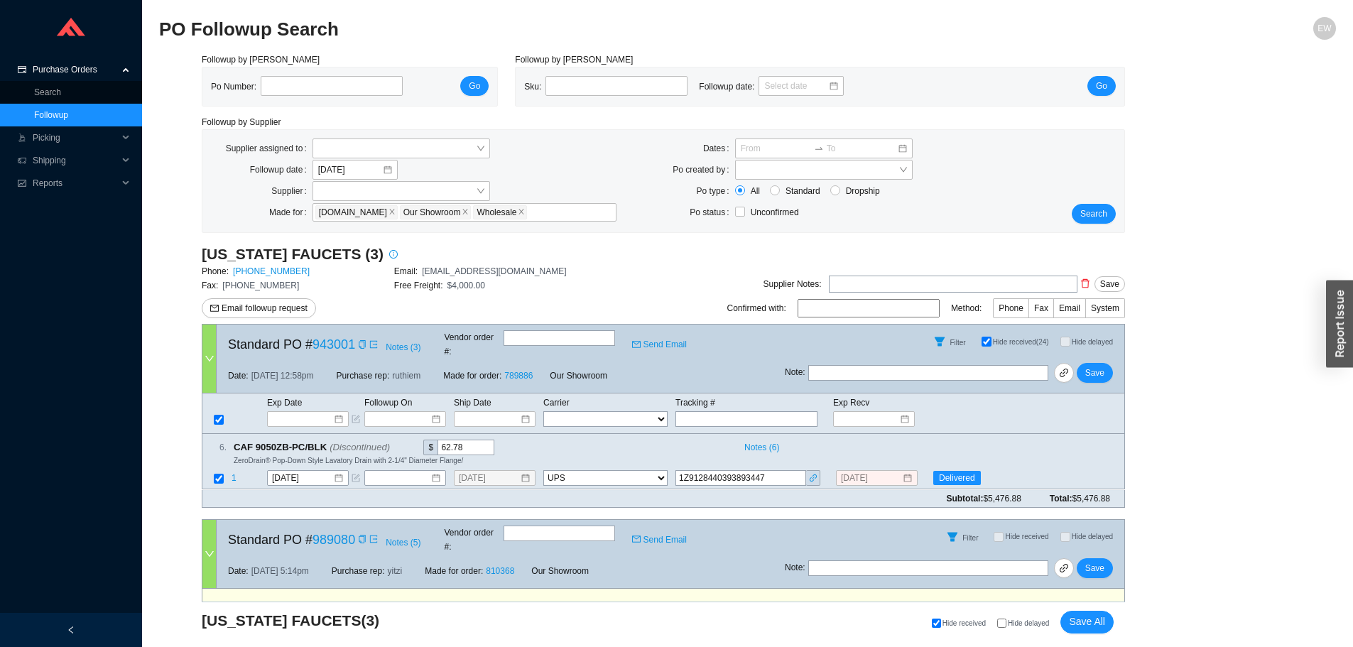
click at [279, 296] on div "CALIFORNIA FAUCETS (3) Phone: 800-822-8855 Email: customerservice@calfaucets.co…" at bounding box center [394, 284] width 385 height 80
click at [278, 303] on span "Email followup request" at bounding box center [265, 308] width 86 height 14
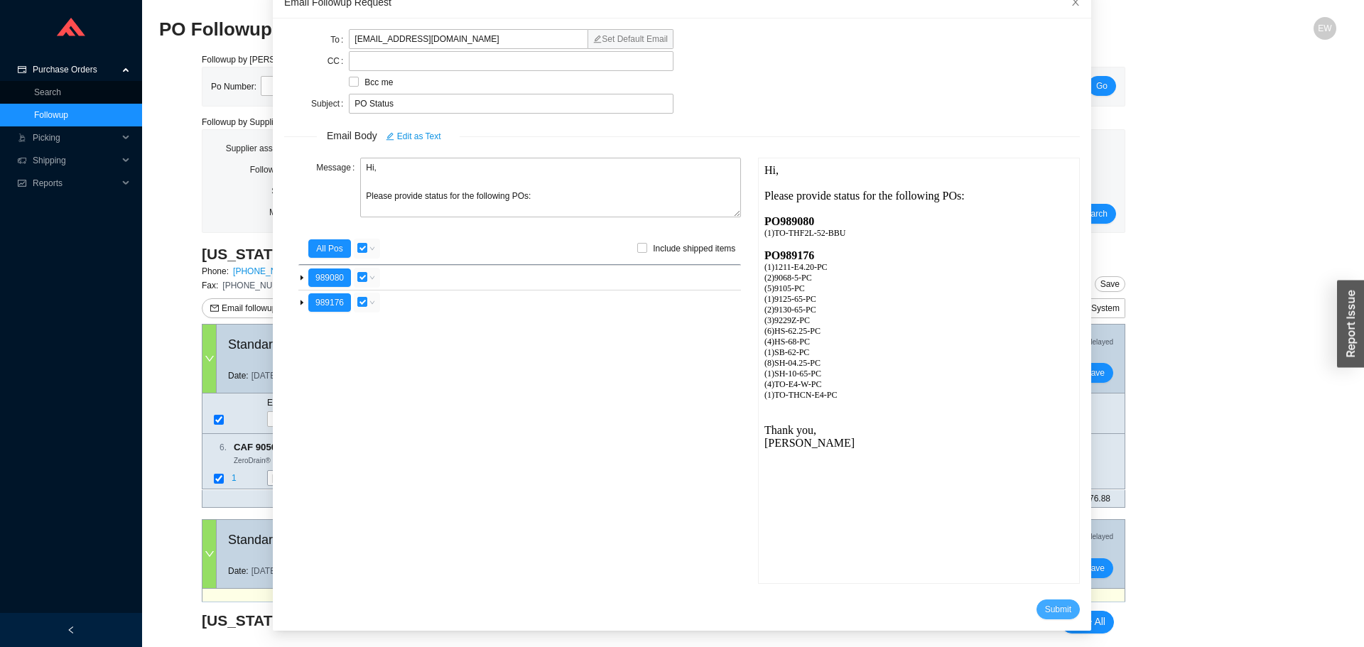
click at [1045, 609] on span "Submit" at bounding box center [1058, 609] width 26 height 14
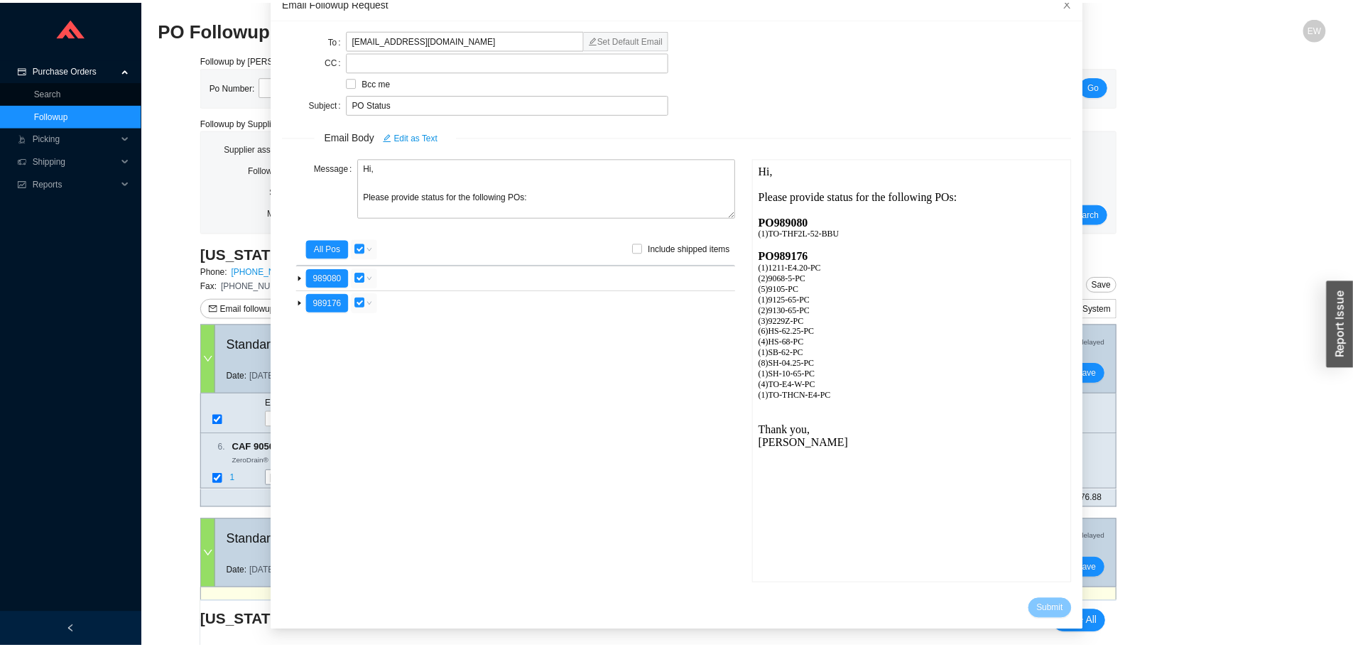
scroll to position [13, 0]
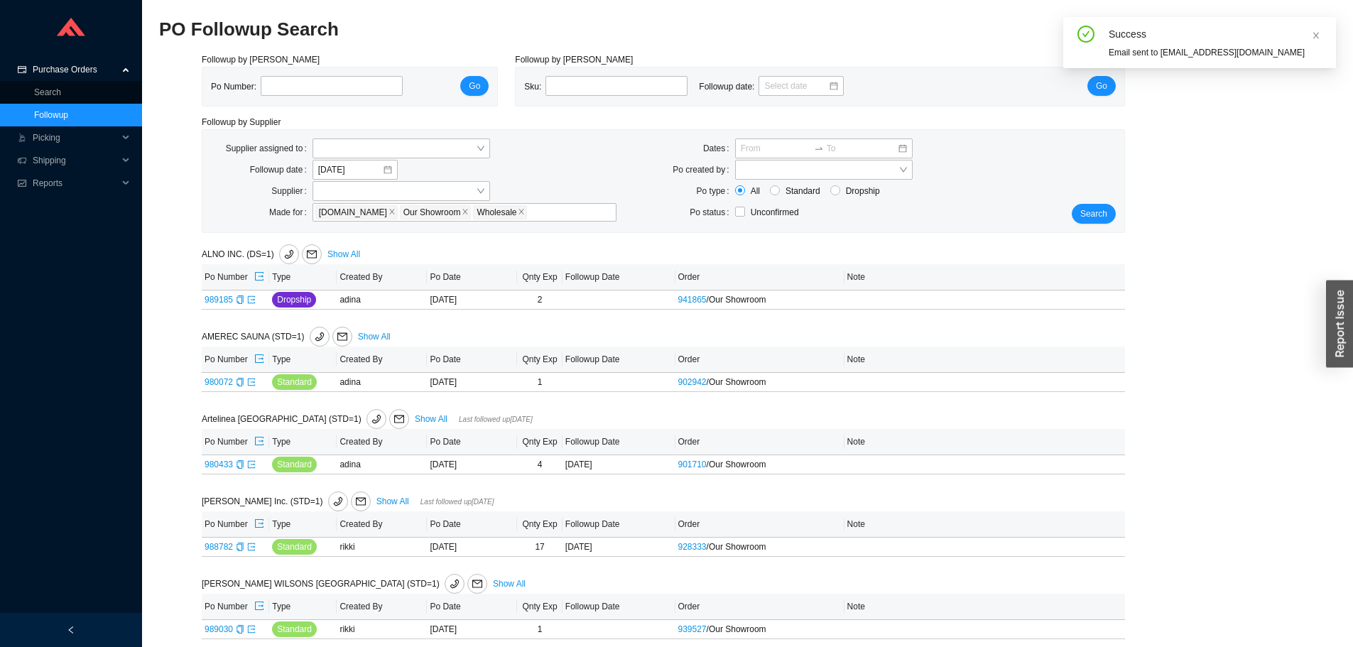
scroll to position [923, 0]
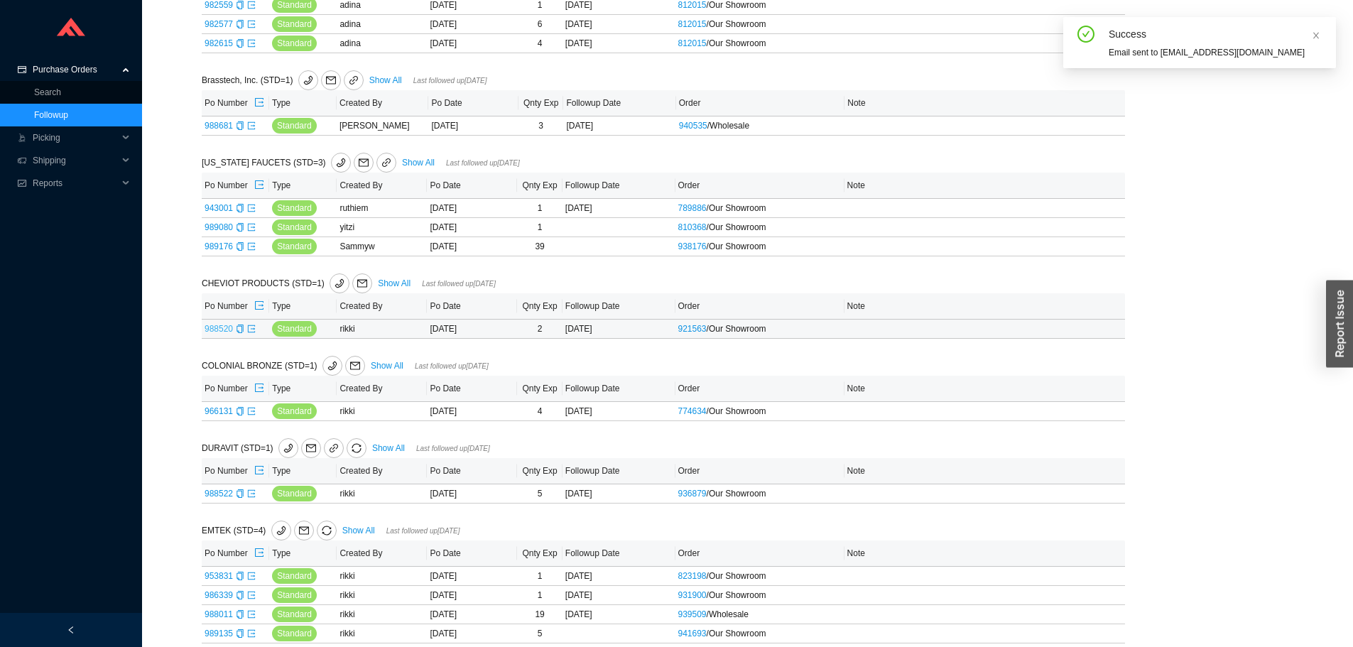
click at [217, 325] on link "988520" at bounding box center [219, 329] width 28 height 10
type input "988520"
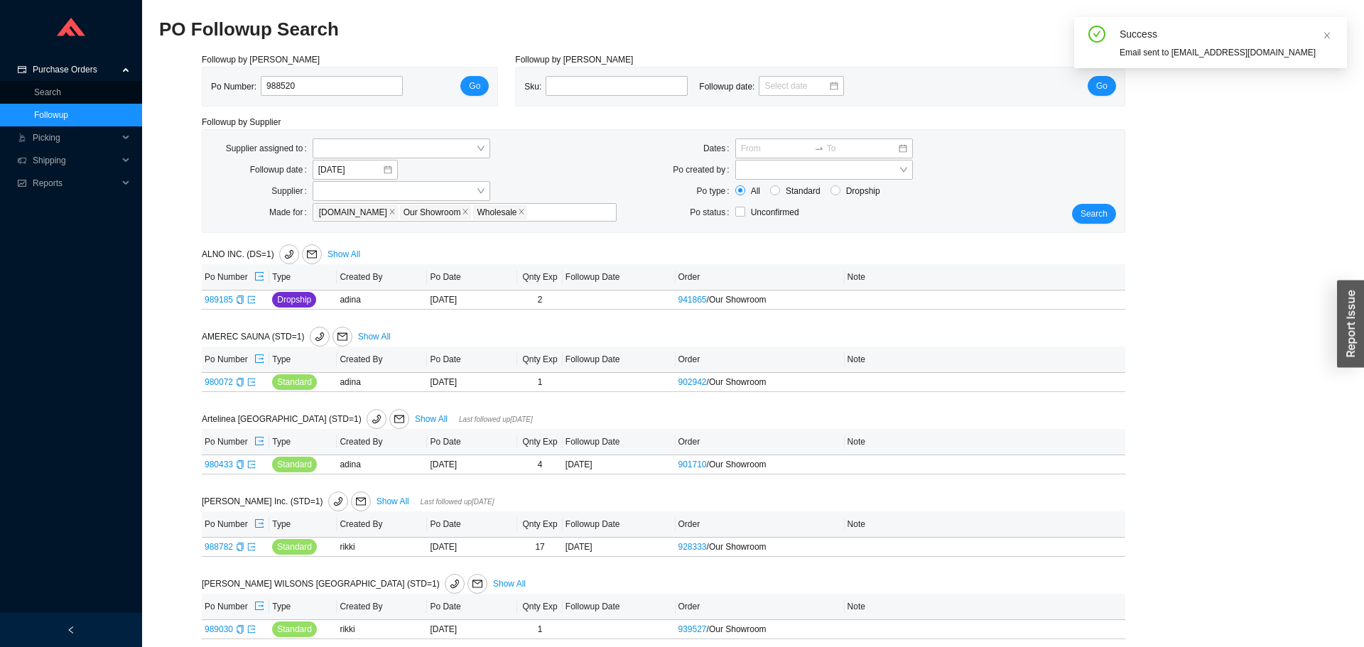
select select "1"
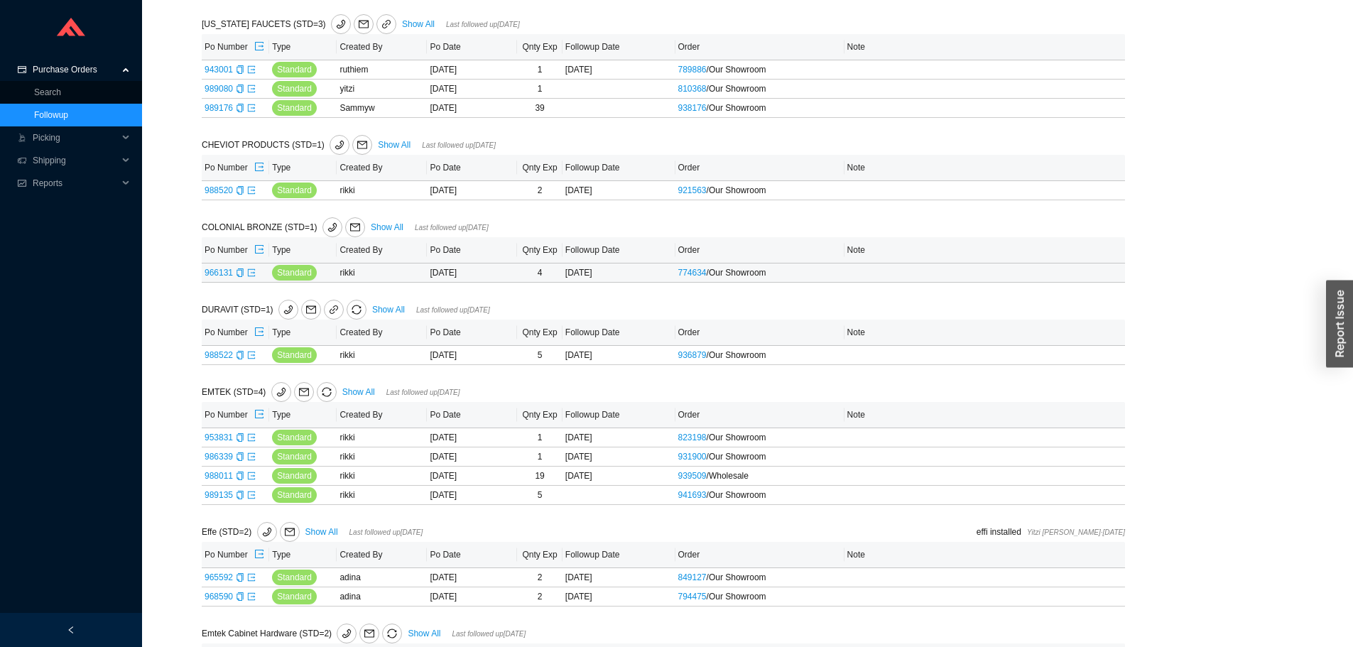
scroll to position [1065, 0]
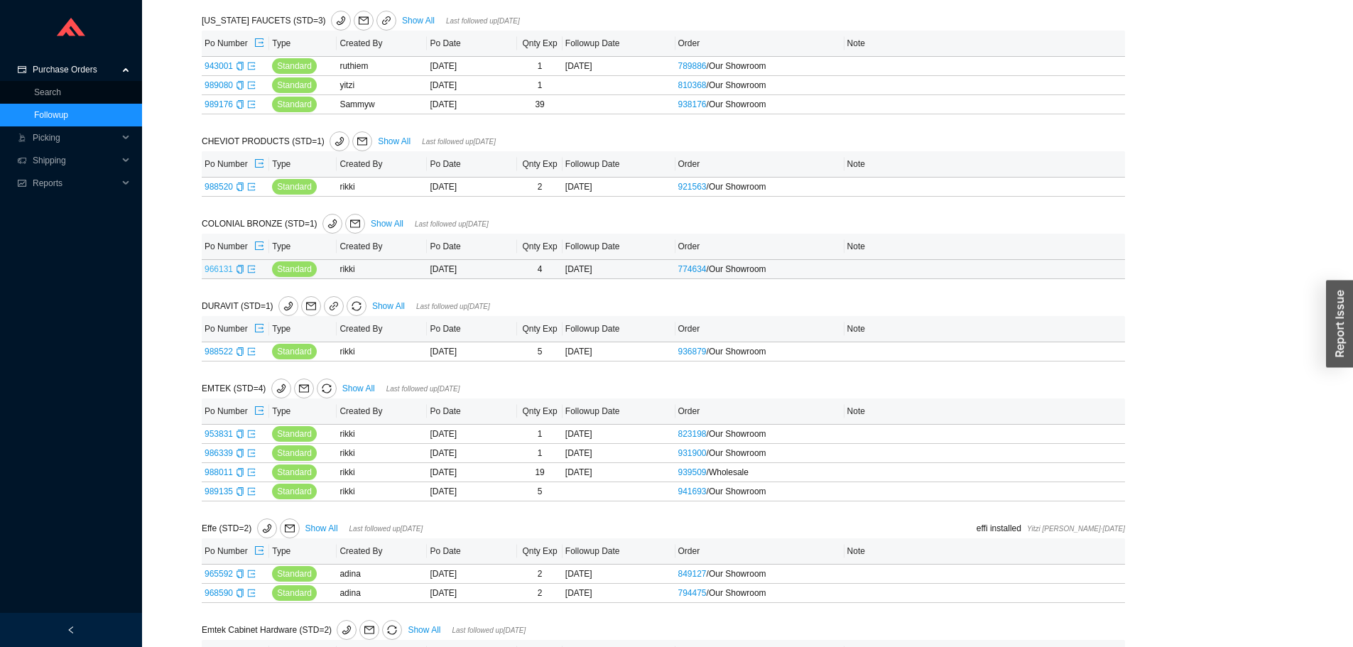
click at [223, 266] on link "966131" at bounding box center [219, 269] width 28 height 10
type input "966131"
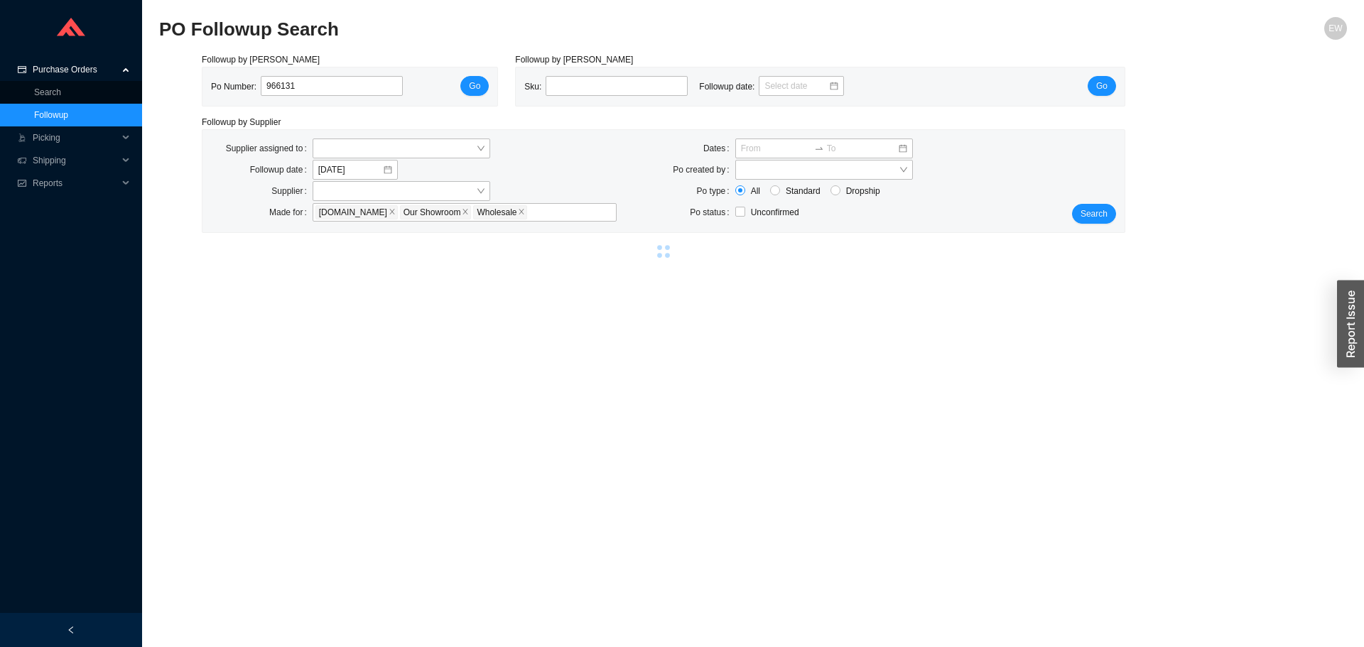
select select "1"
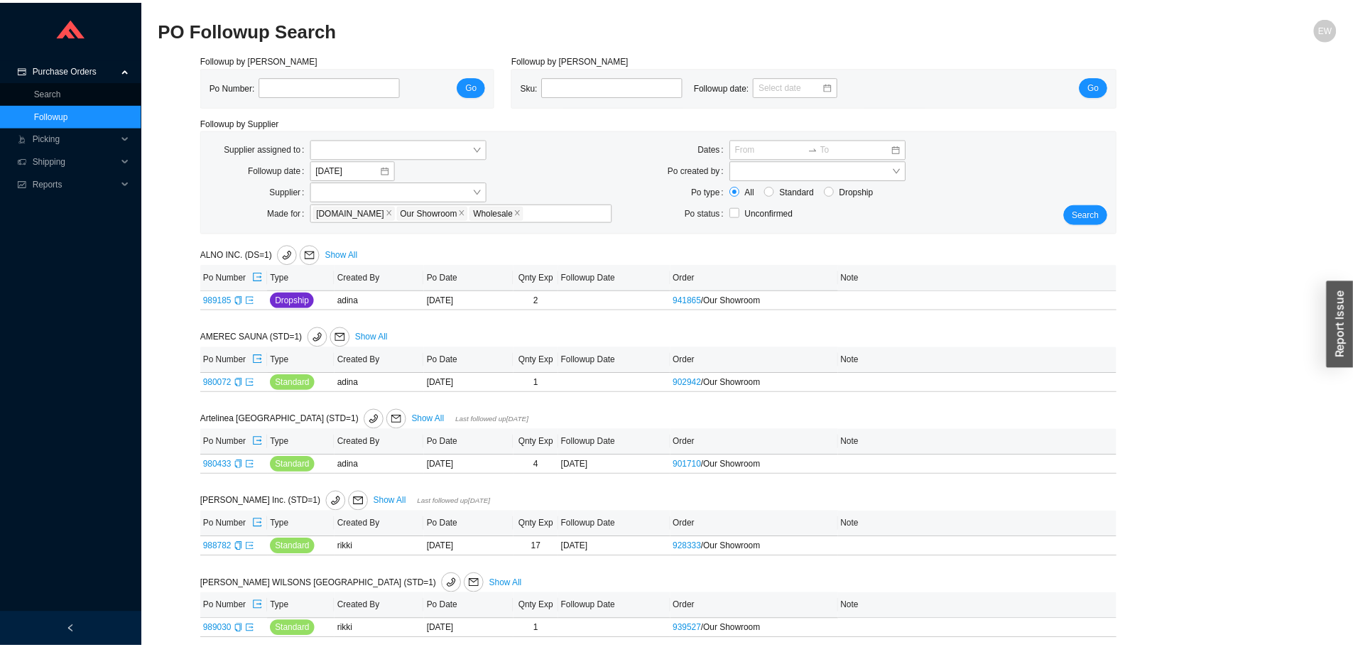
scroll to position [1065, 0]
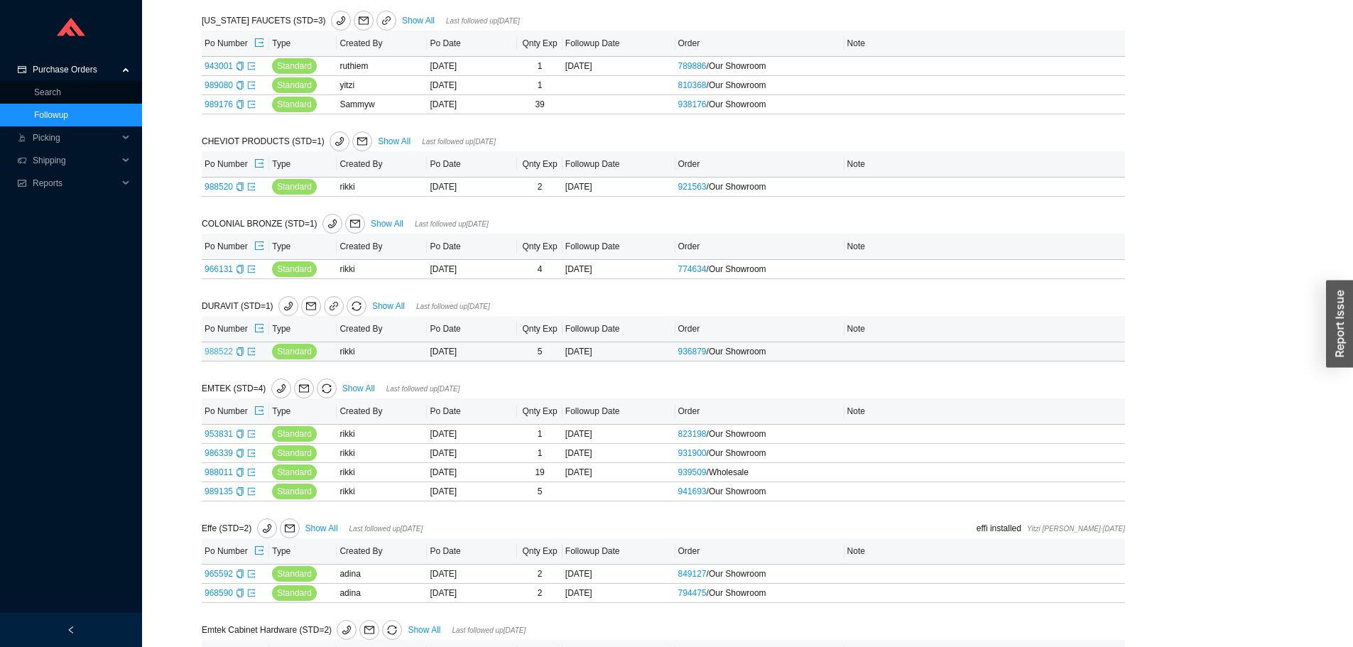
click at [225, 350] on link "988522" at bounding box center [219, 352] width 28 height 10
type input "988522"
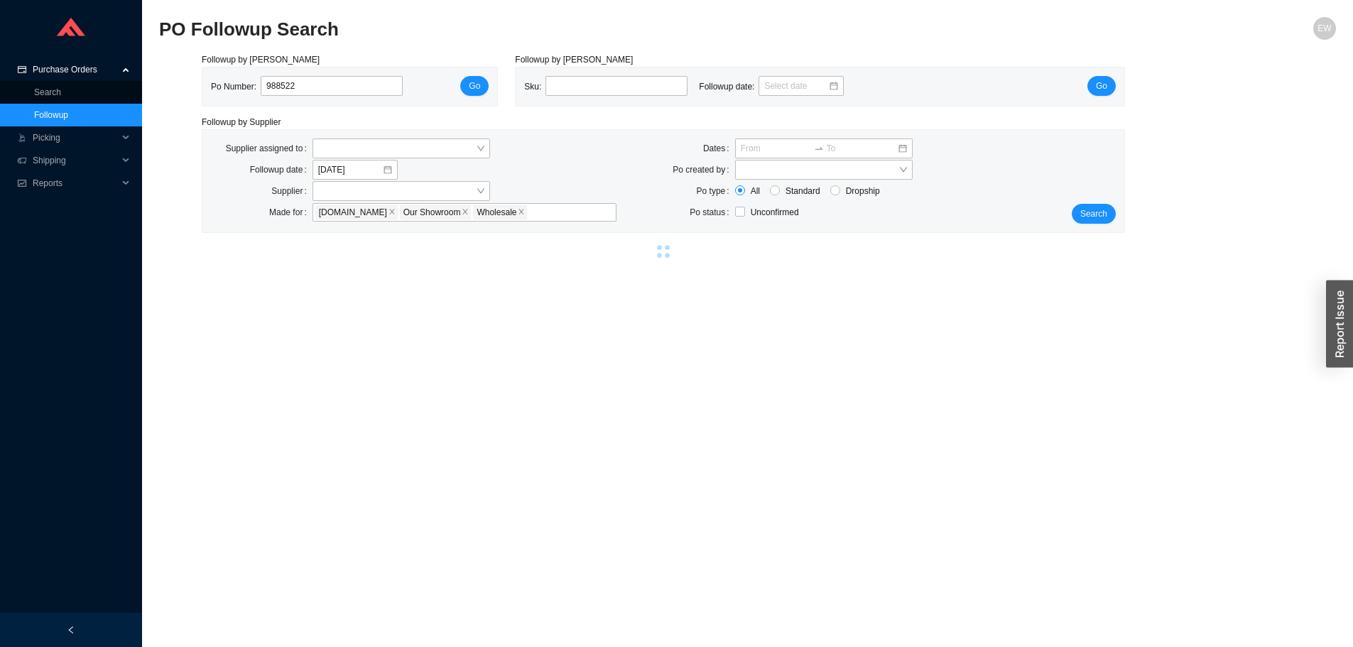
select select "41"
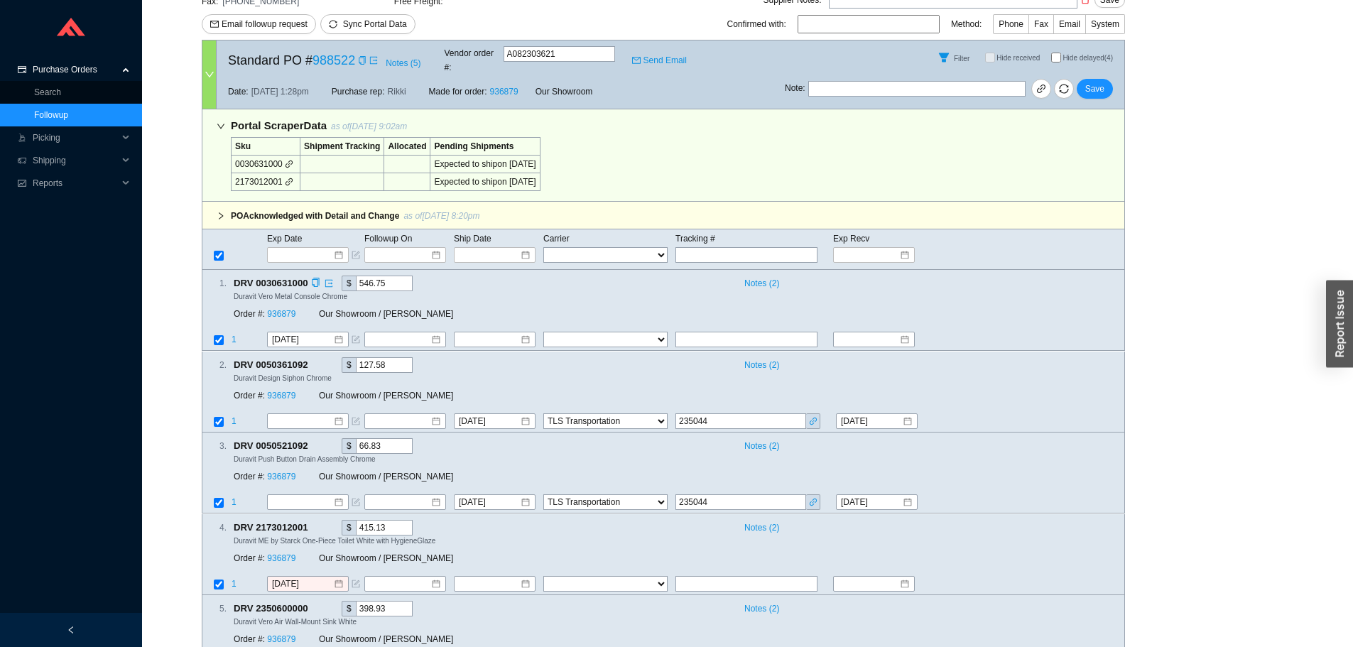
scroll to position [328, 0]
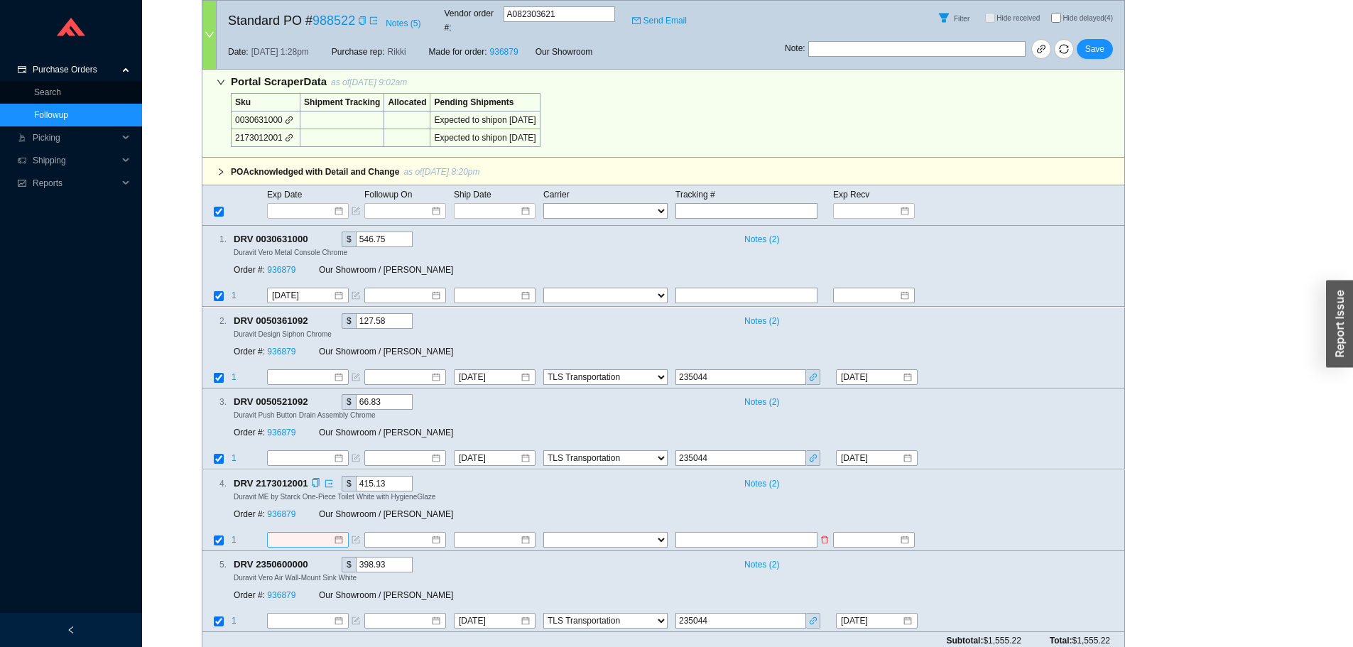
click at [342, 533] on div at bounding box center [307, 540] width 71 height 14
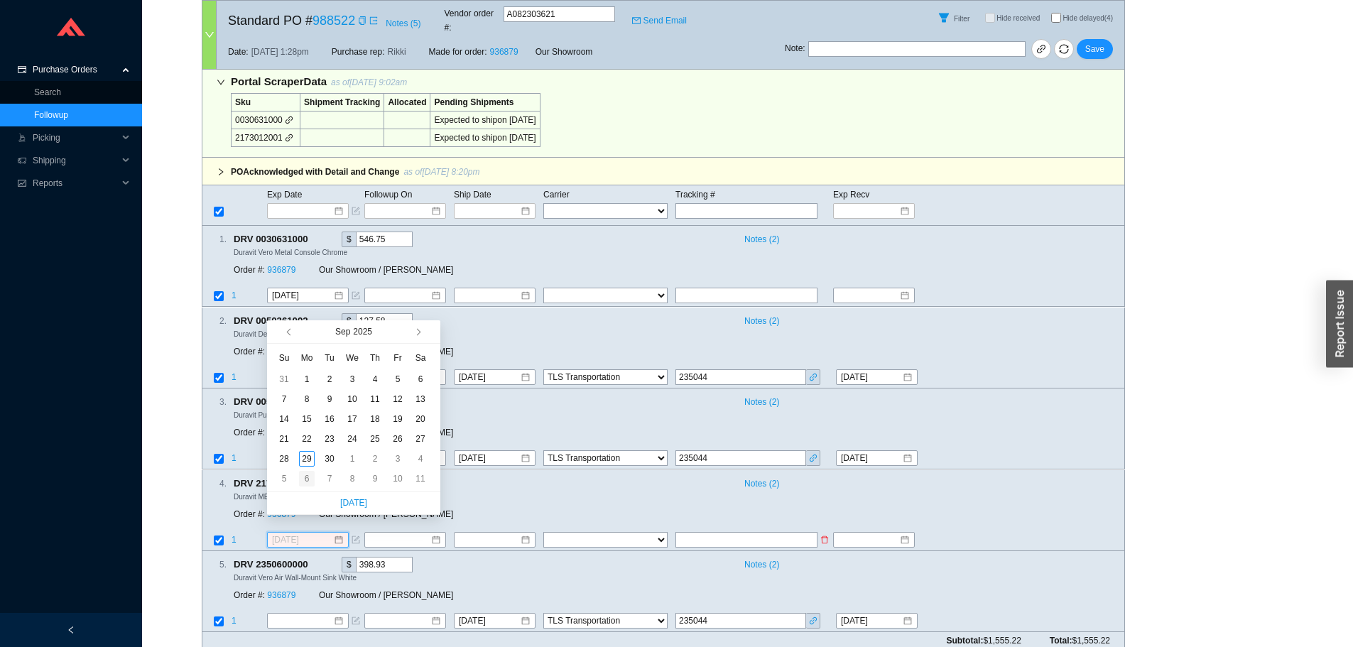
type input "[DATE]"
click at [312, 477] on div "6" at bounding box center [307, 479] width 16 height 16
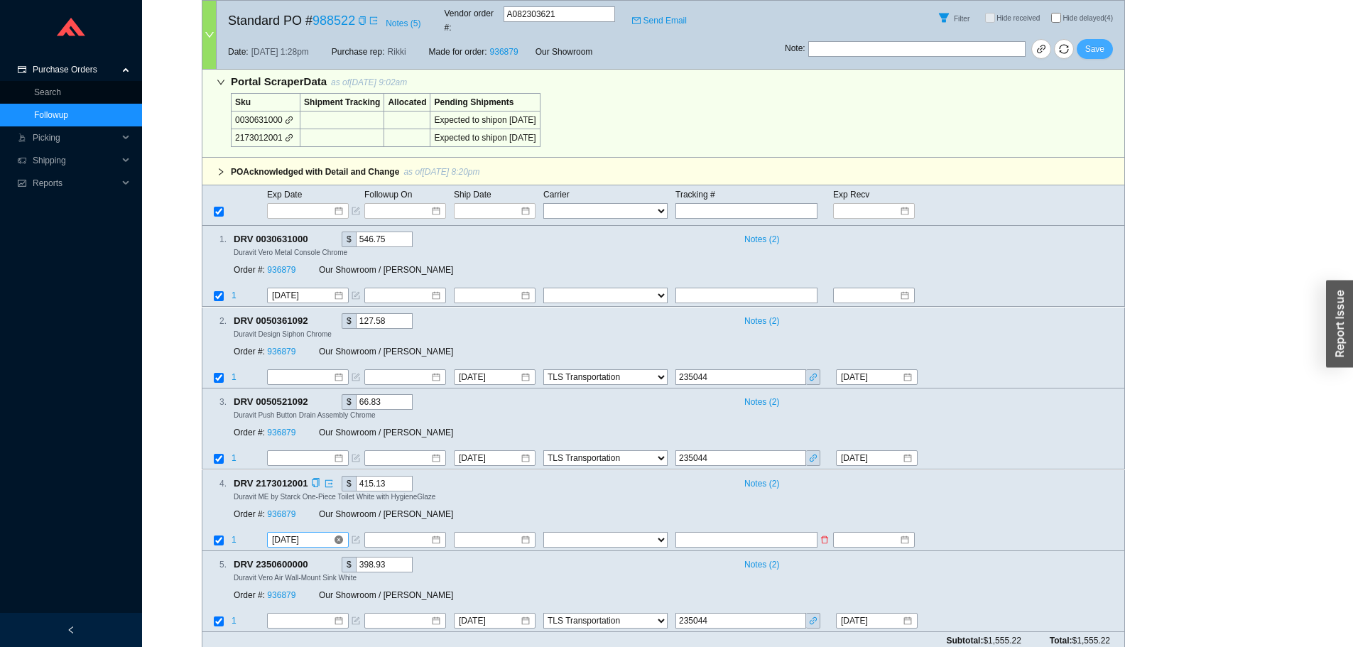
click at [1100, 42] on span "Save" at bounding box center [1094, 49] width 19 height 14
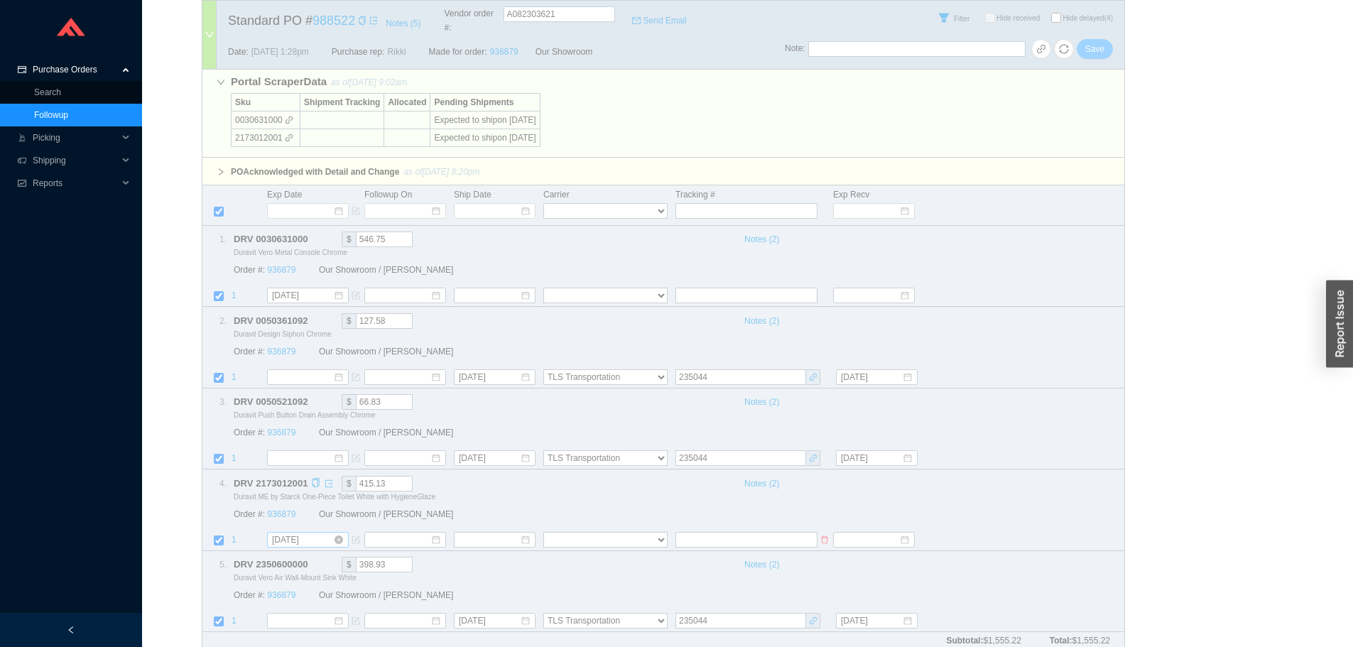
select select "41"
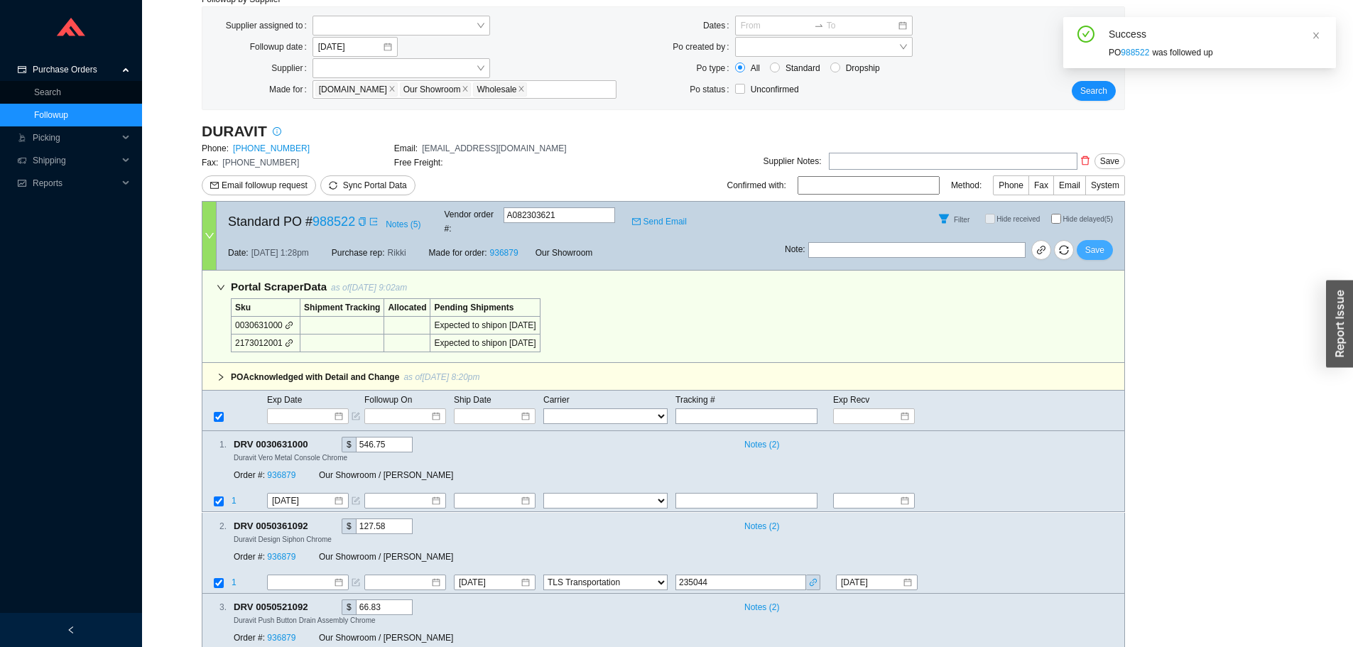
scroll to position [115, 0]
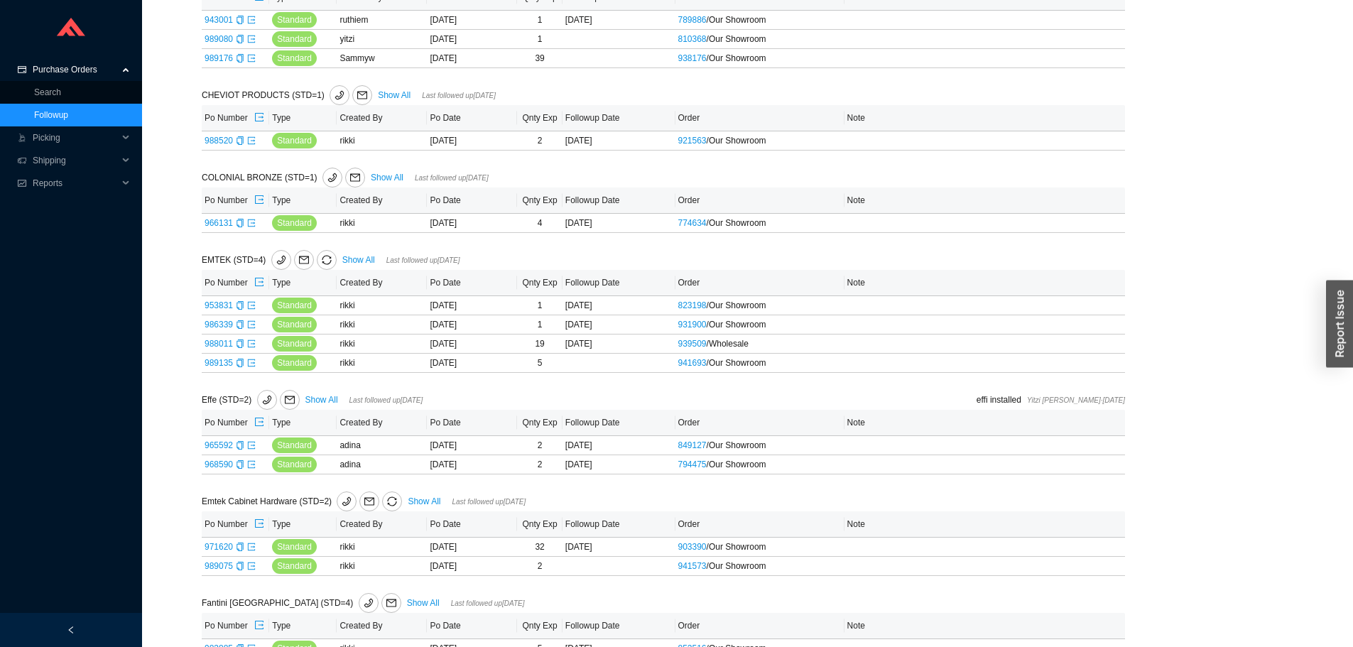
scroll to position [1136, 0]
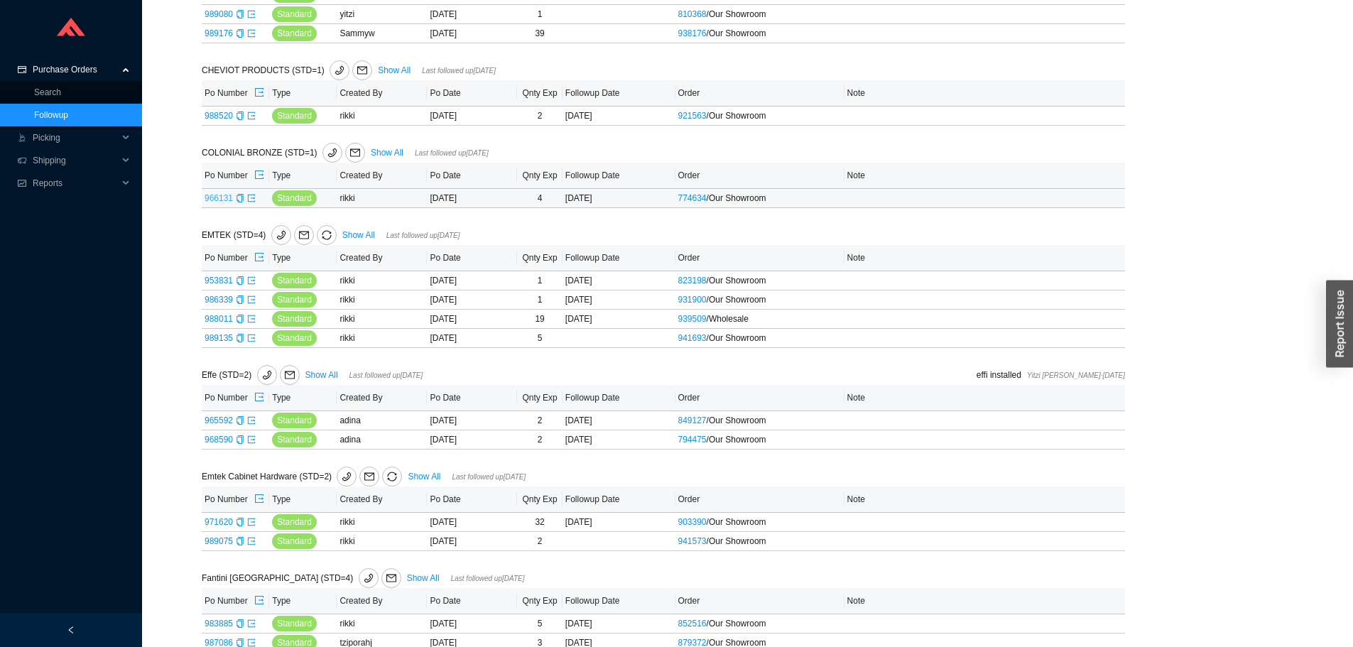
click at [226, 198] on link "966131" at bounding box center [219, 198] width 28 height 10
type input "966131"
select select "1"
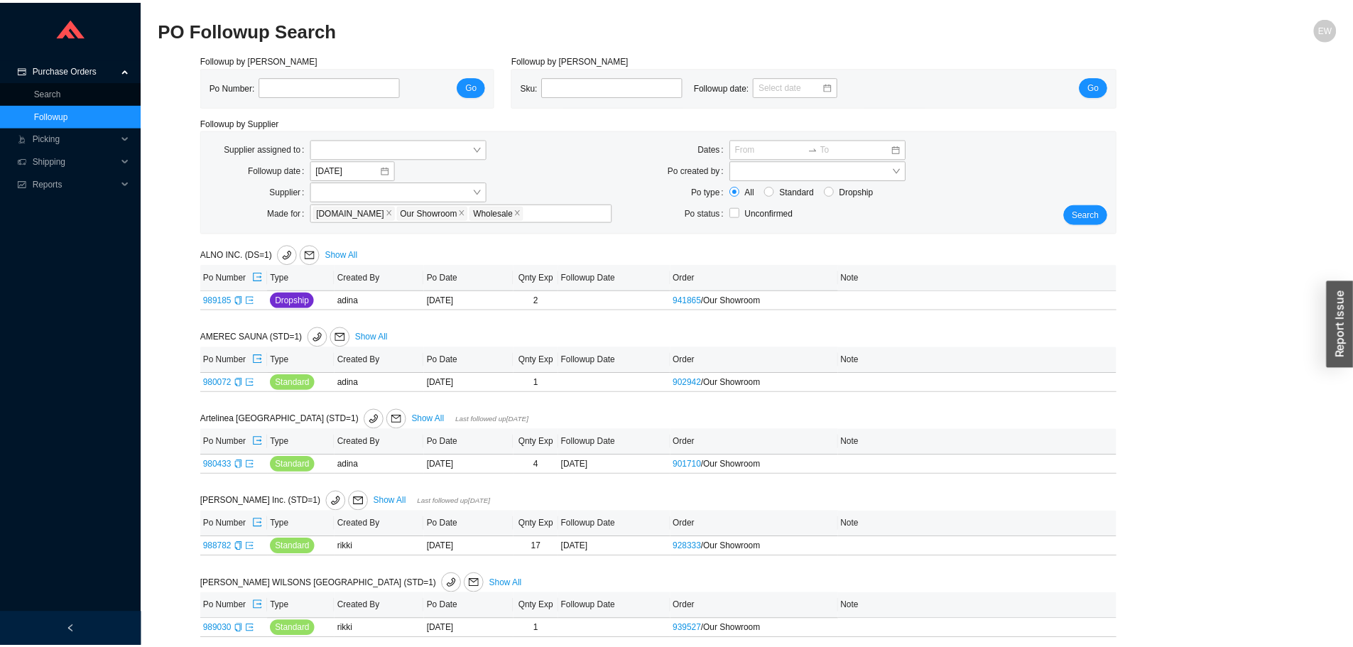
scroll to position [1136, 0]
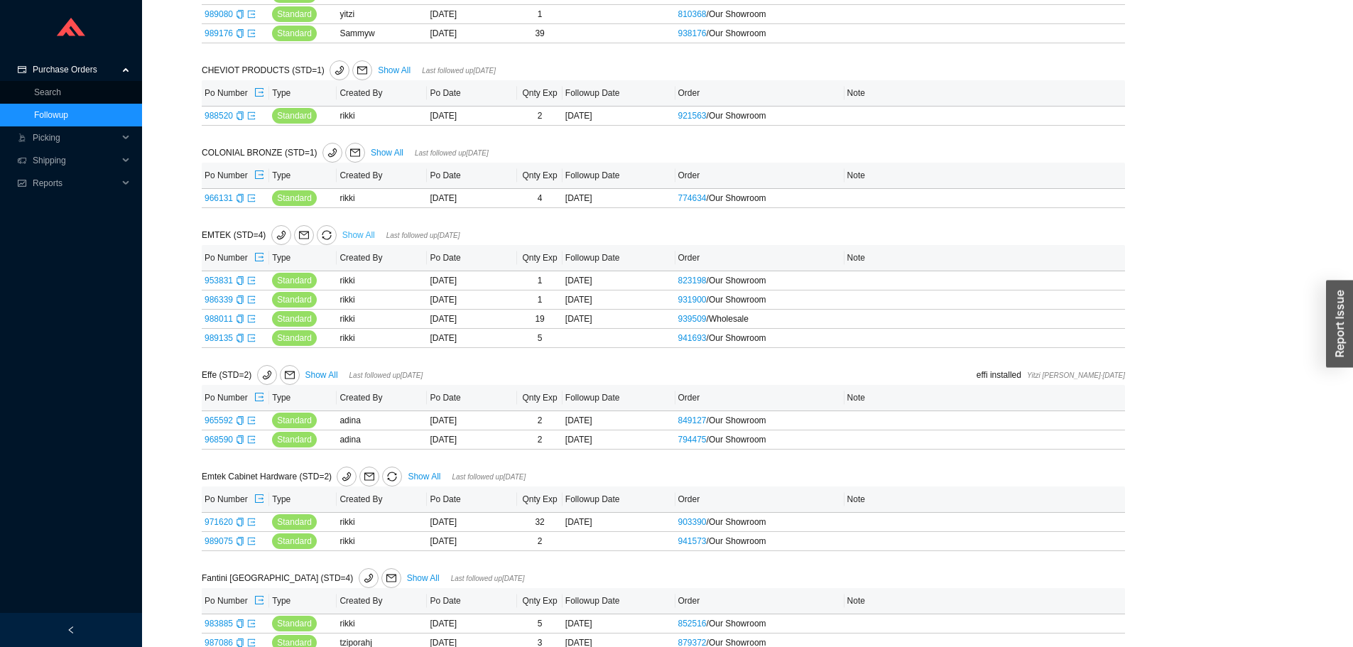
click at [350, 234] on link "Show All" at bounding box center [358, 235] width 33 height 10
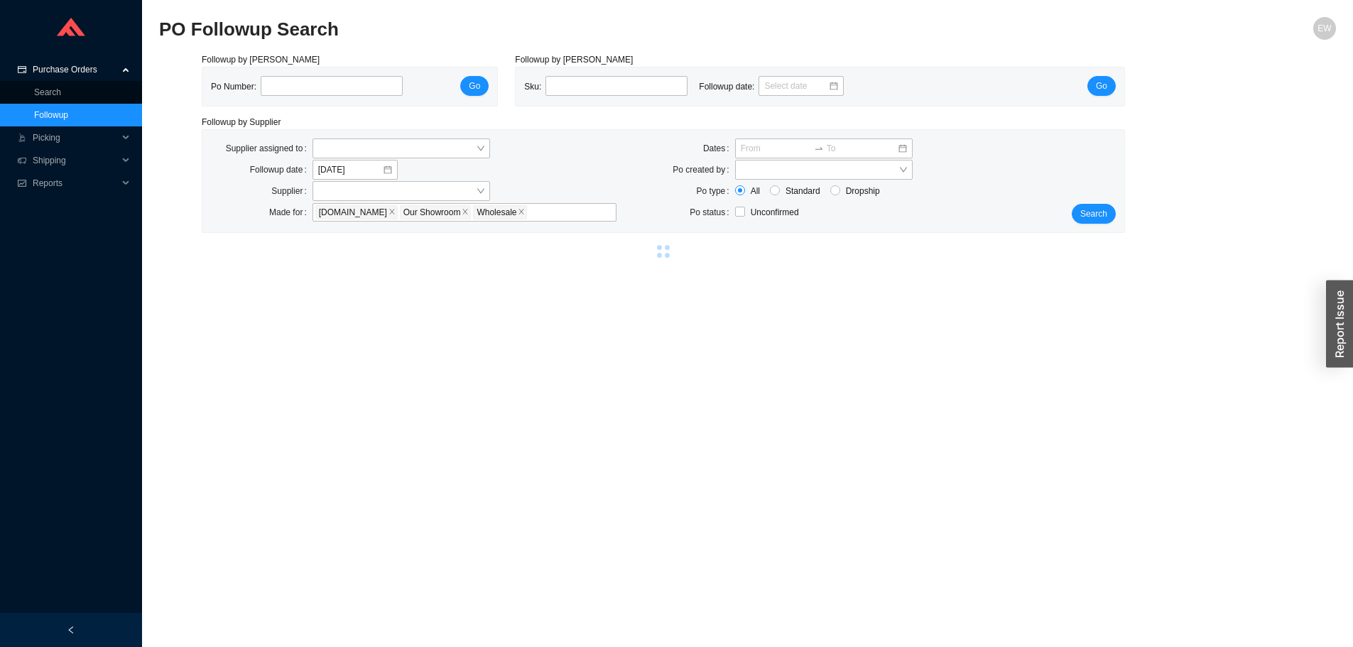
select select "2"
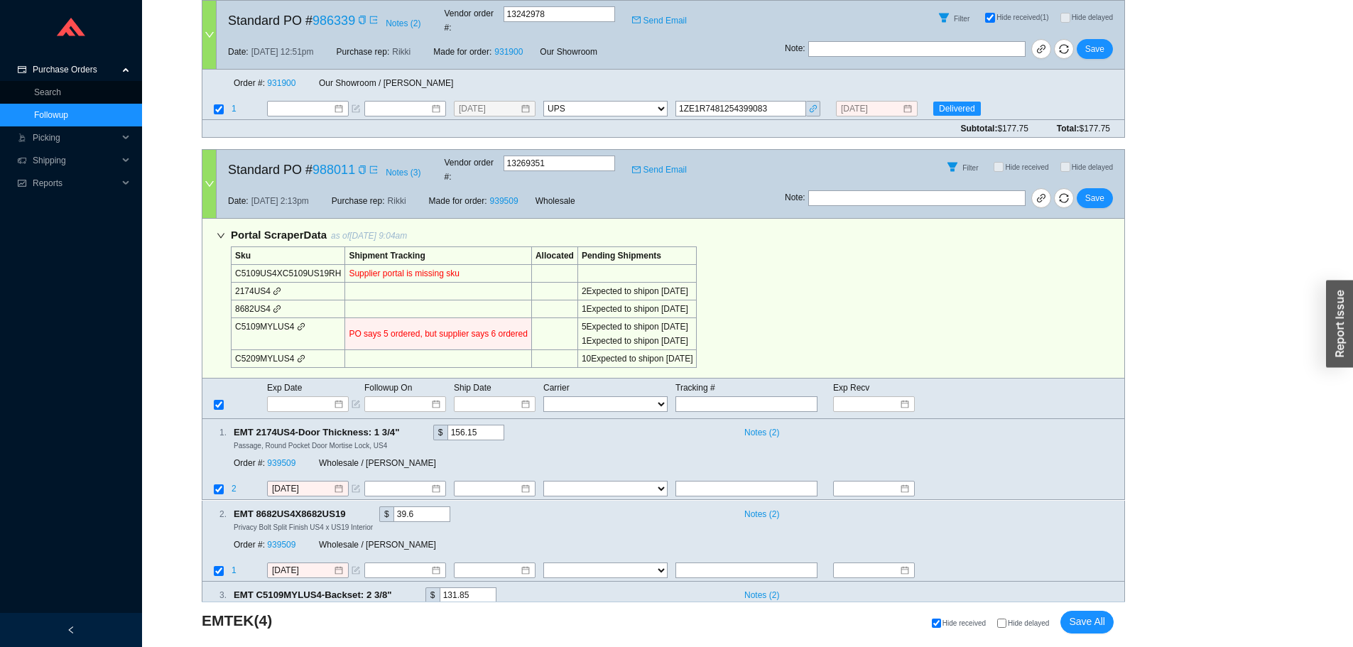
scroll to position [994, 0]
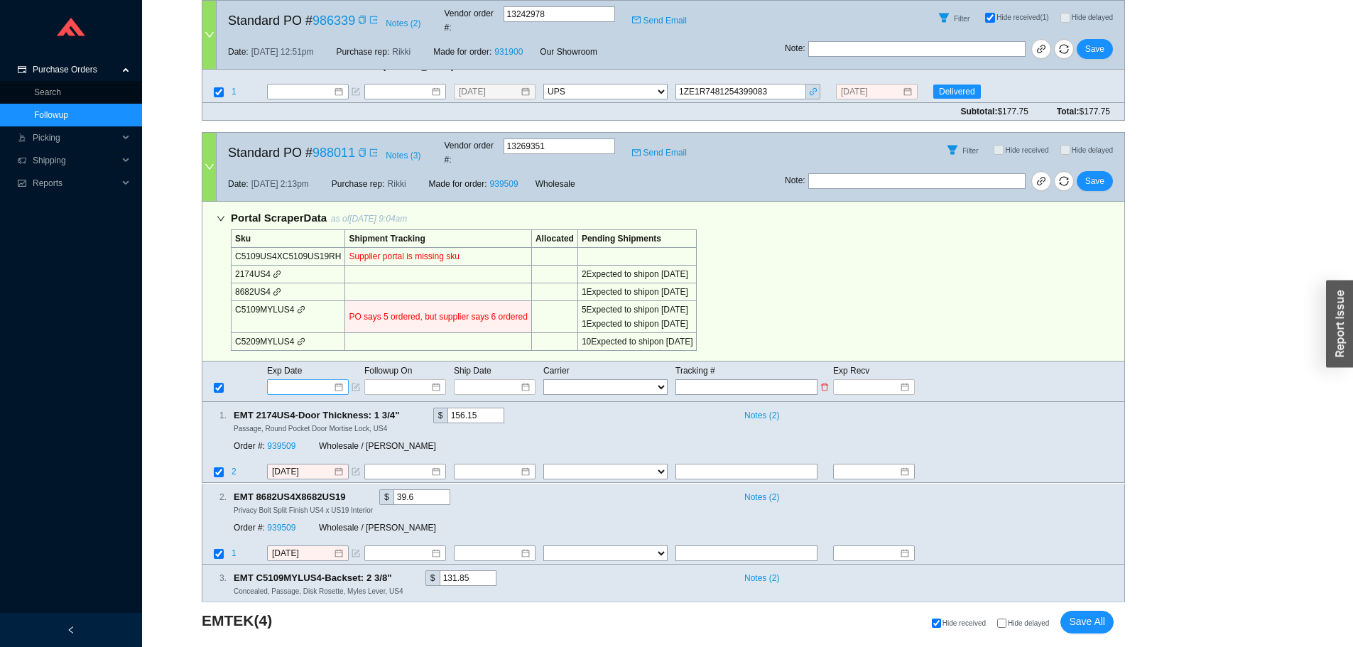
click at [333, 380] on div at bounding box center [308, 387] width 70 height 14
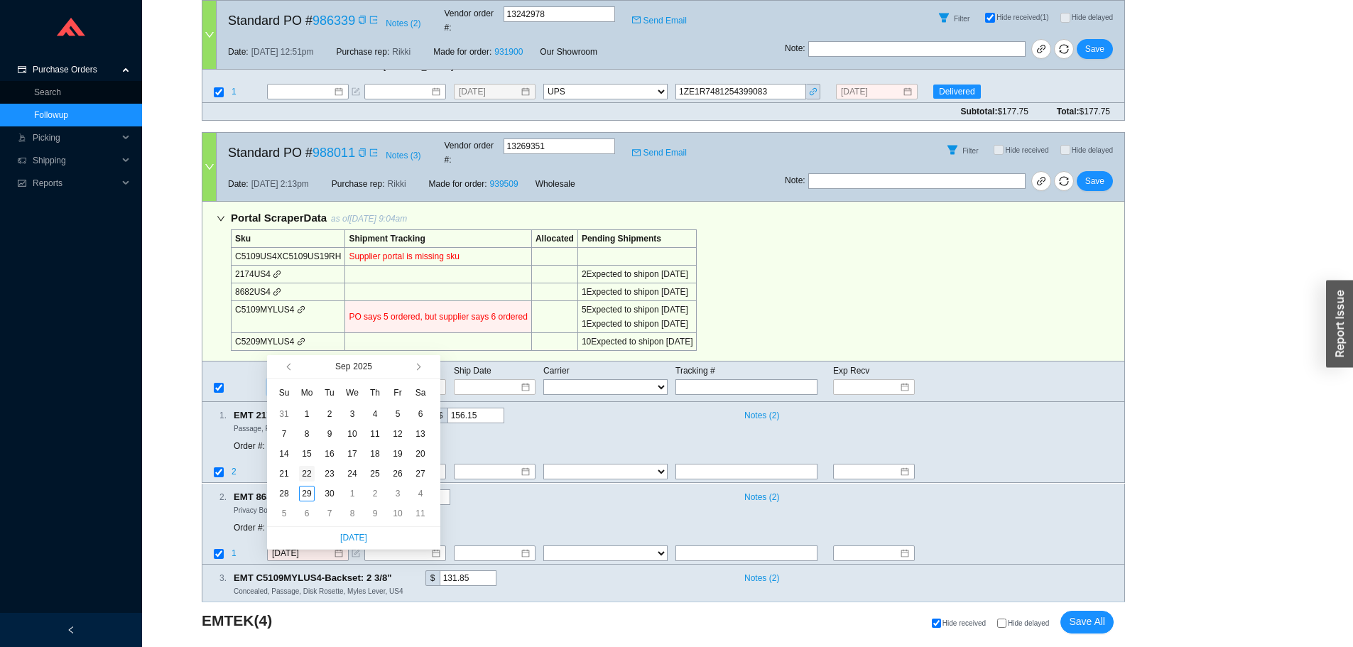
type input "9/22/2025"
type input "[DATE]"
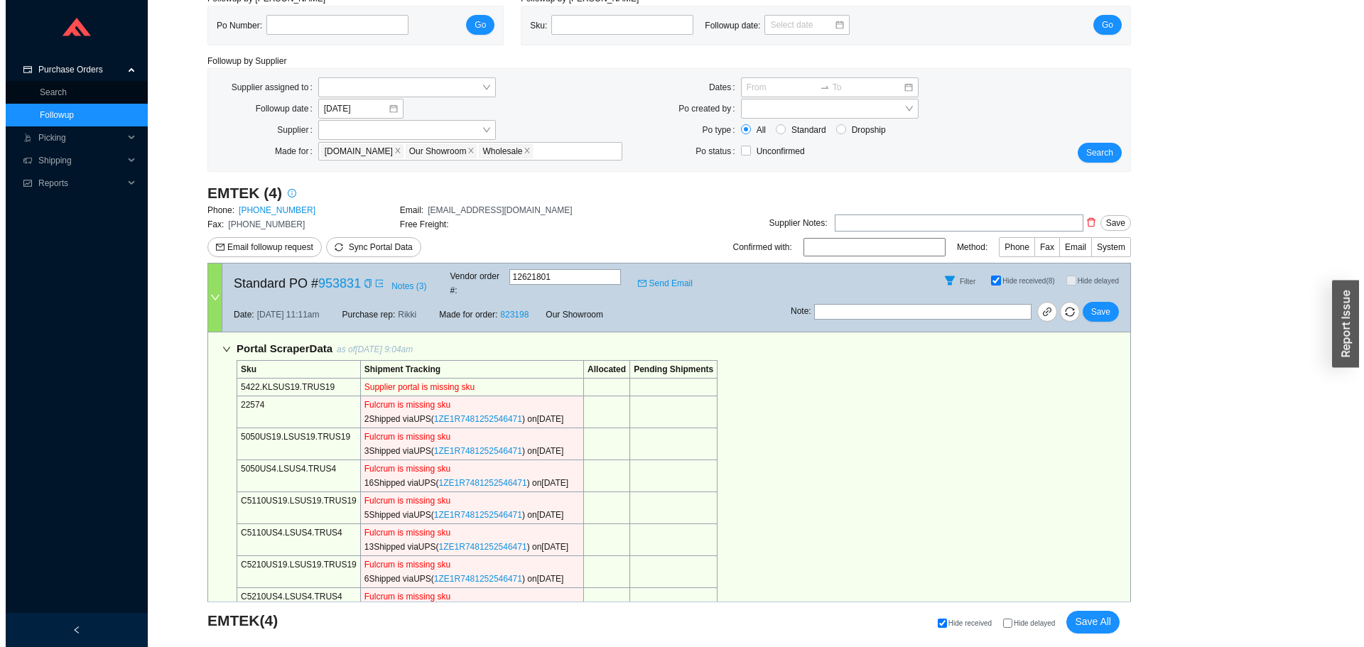
scroll to position [0, 0]
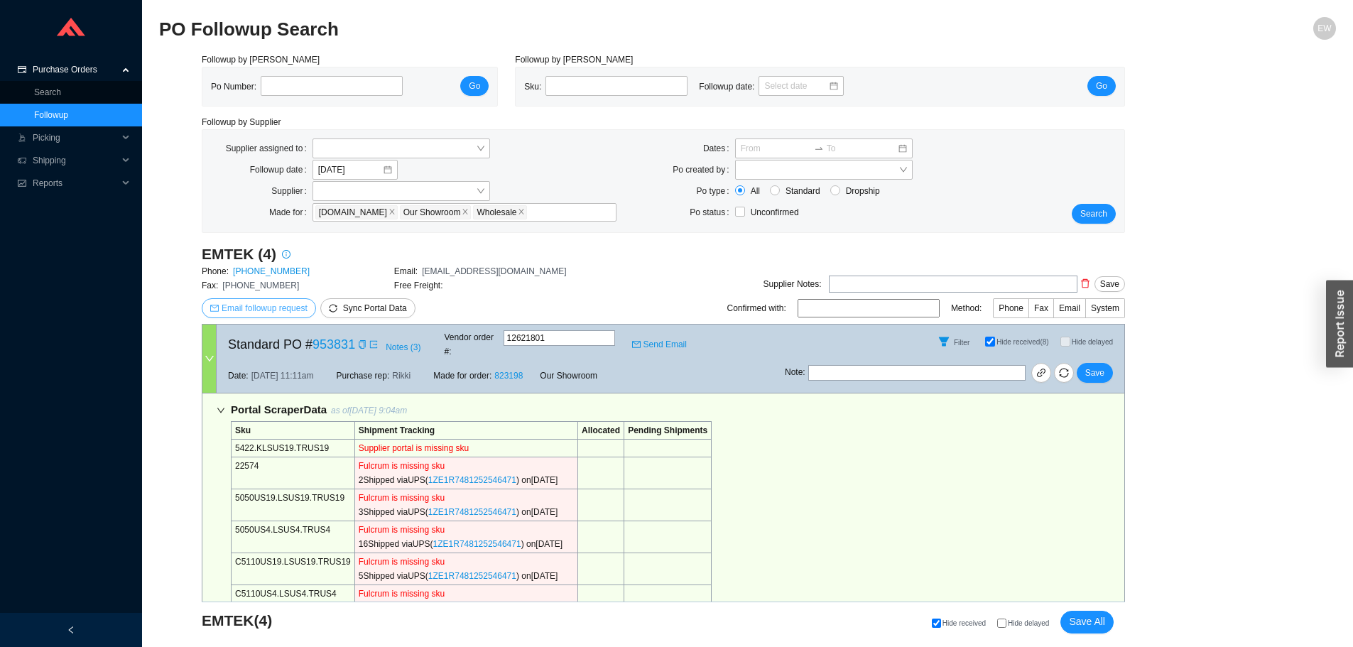
click at [253, 304] on span "Email followup request" at bounding box center [265, 308] width 86 height 14
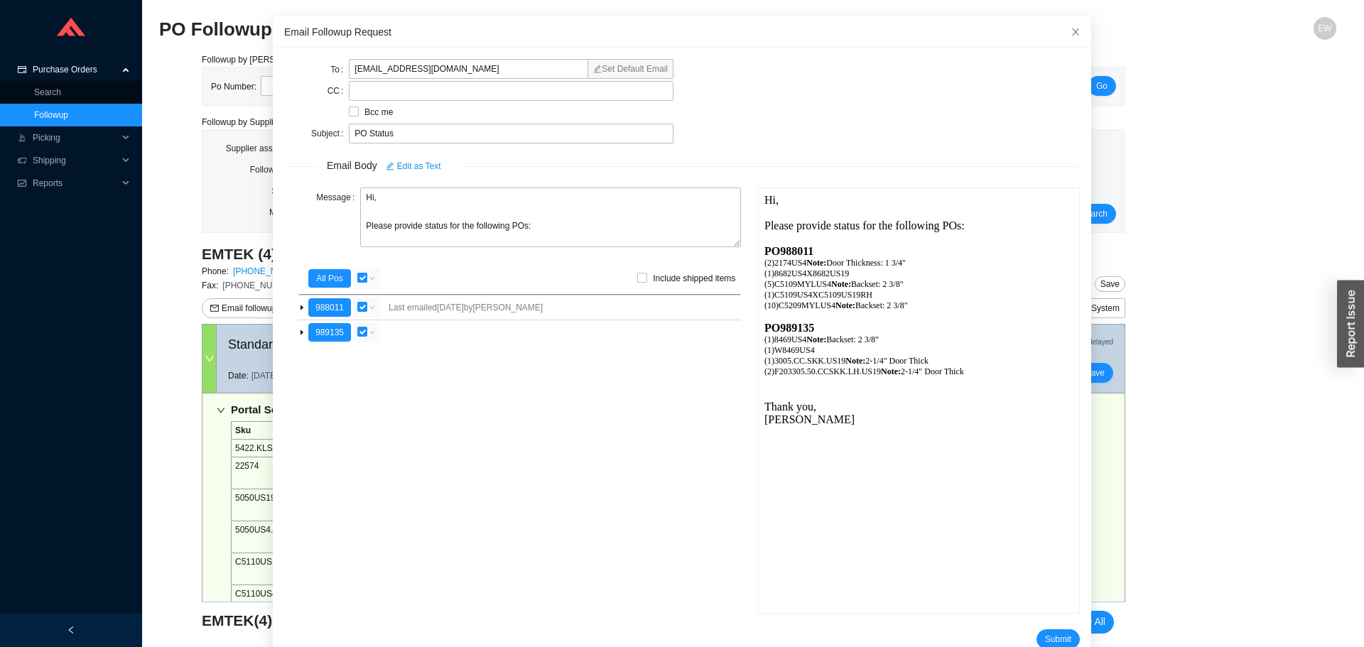
scroll to position [85, 0]
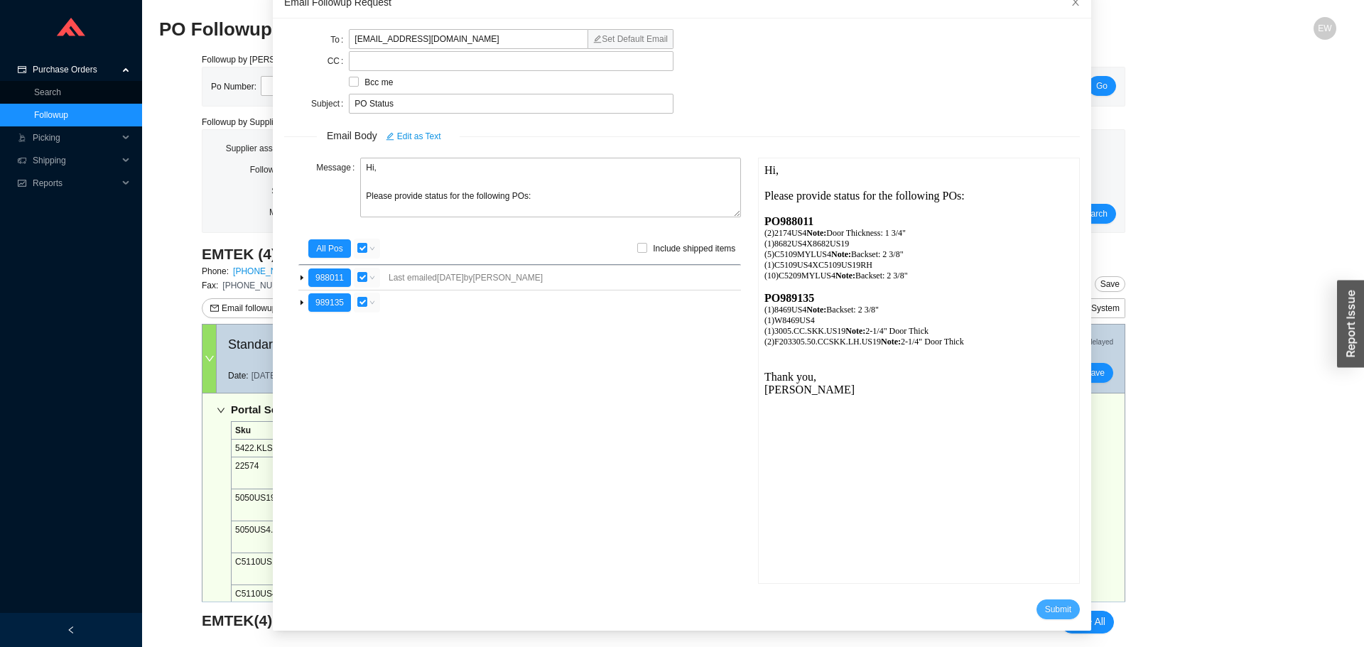
click at [1045, 607] on span "Submit" at bounding box center [1058, 609] width 26 height 14
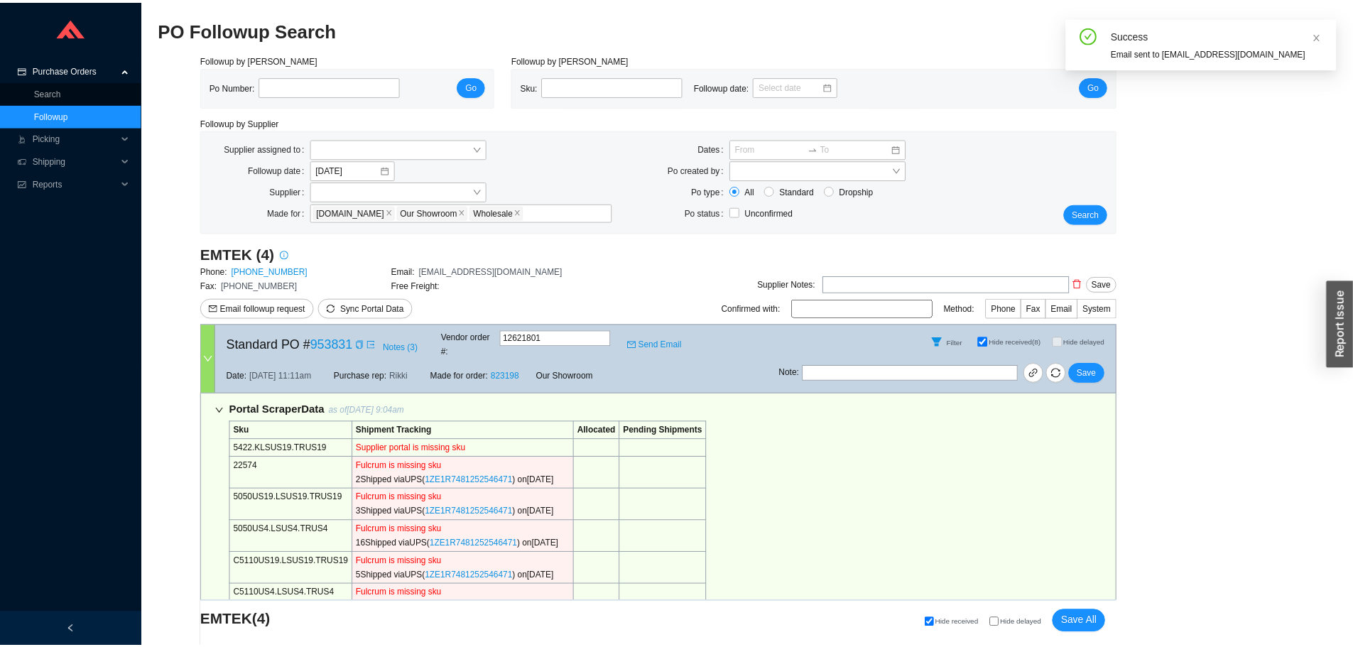
scroll to position [13, 0]
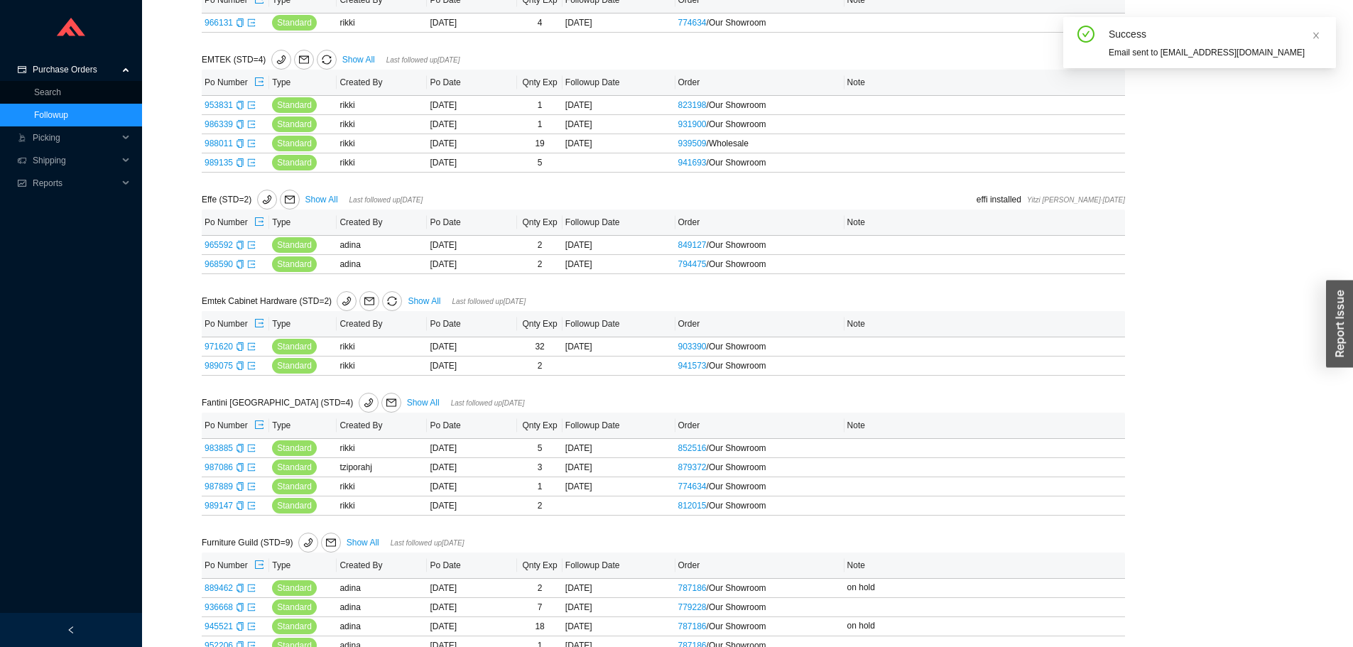
scroll to position [1349, 0]
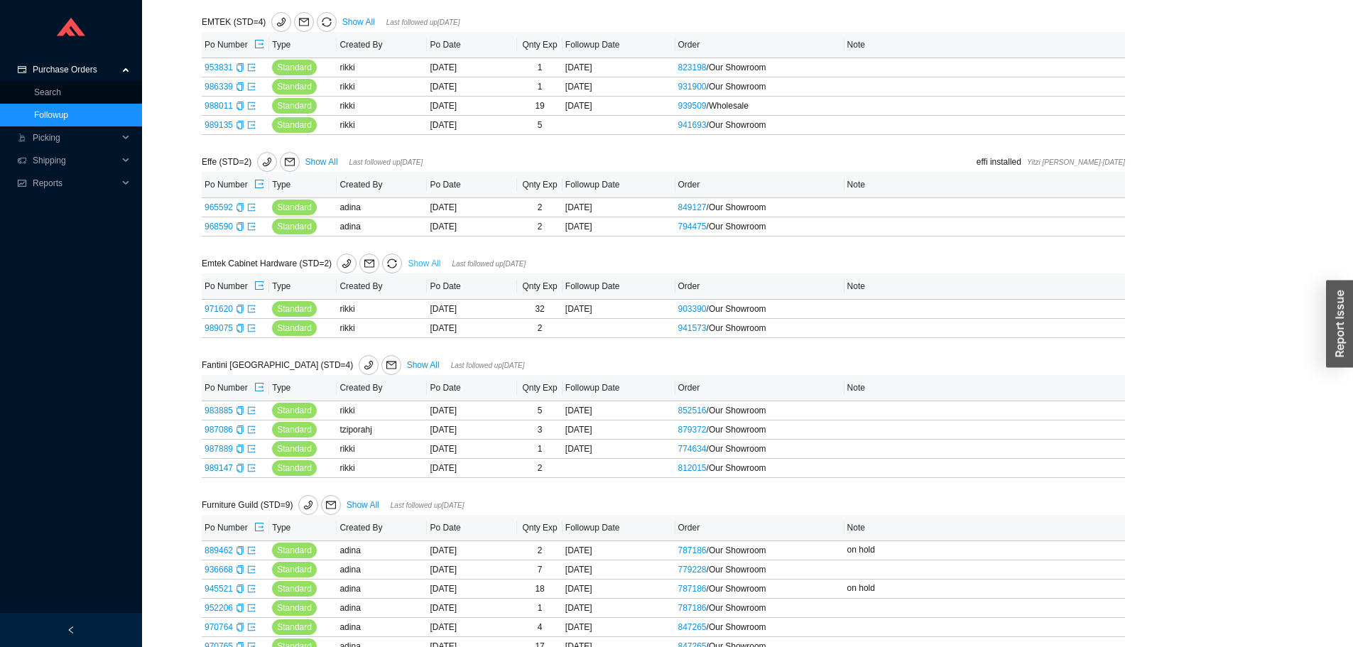
click at [426, 261] on link "Show All" at bounding box center [424, 264] width 33 height 10
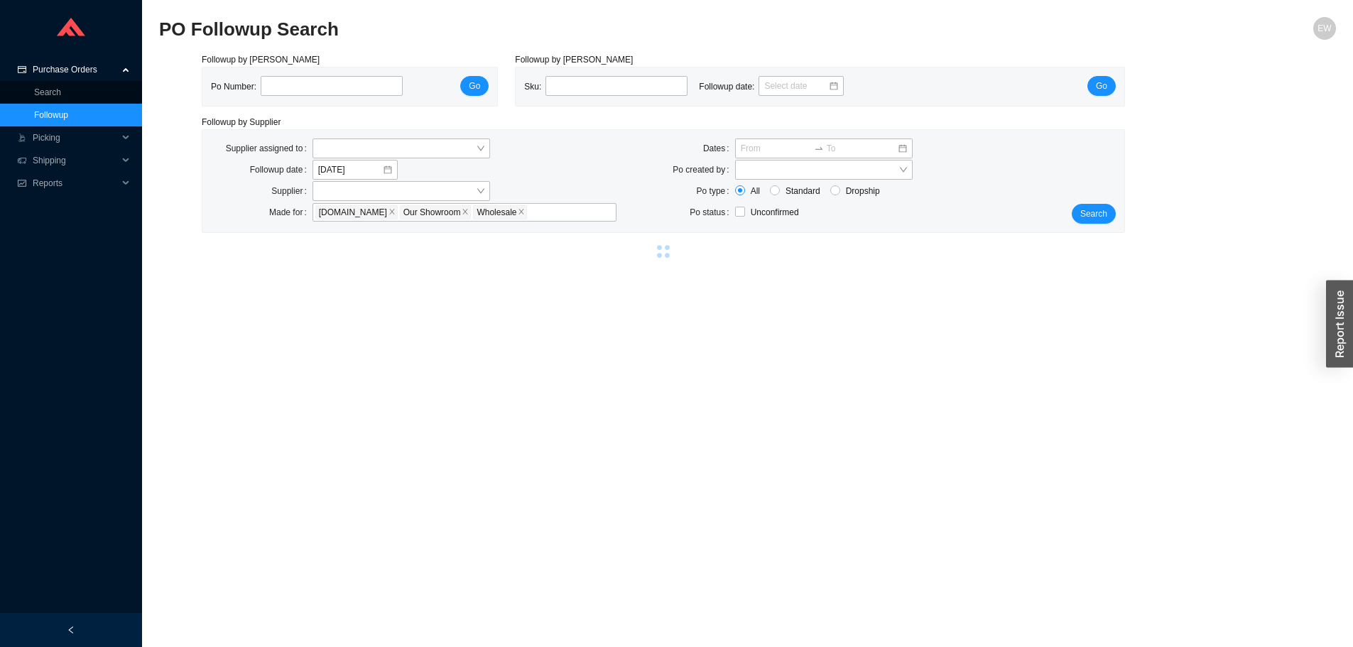
select select "2"
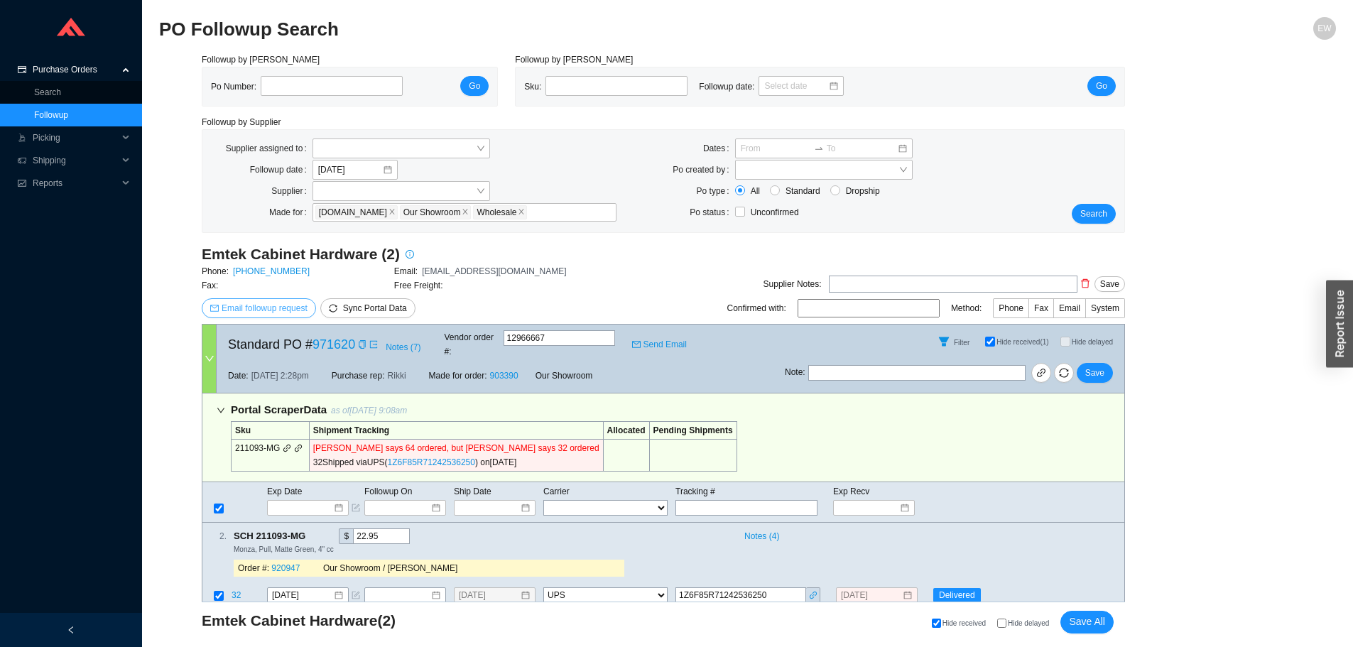
click at [260, 308] on span "Email followup request" at bounding box center [265, 308] width 86 height 14
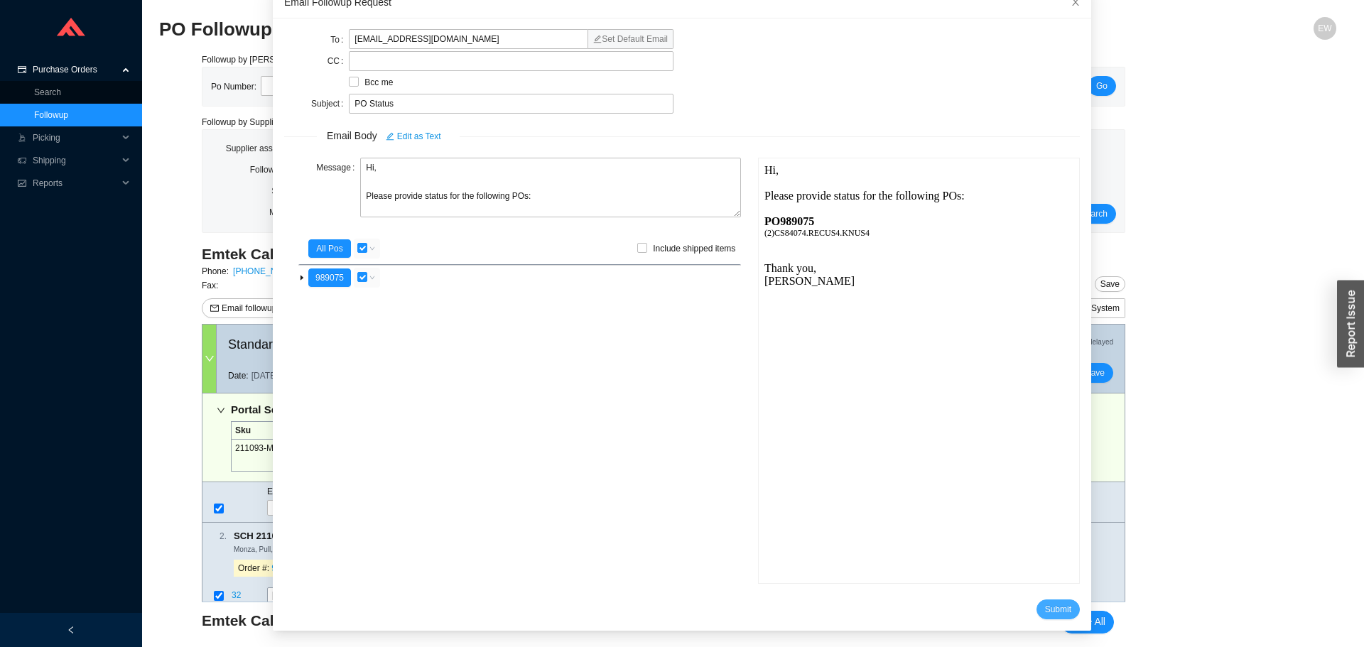
click at [1045, 609] on span "Submit" at bounding box center [1058, 609] width 26 height 14
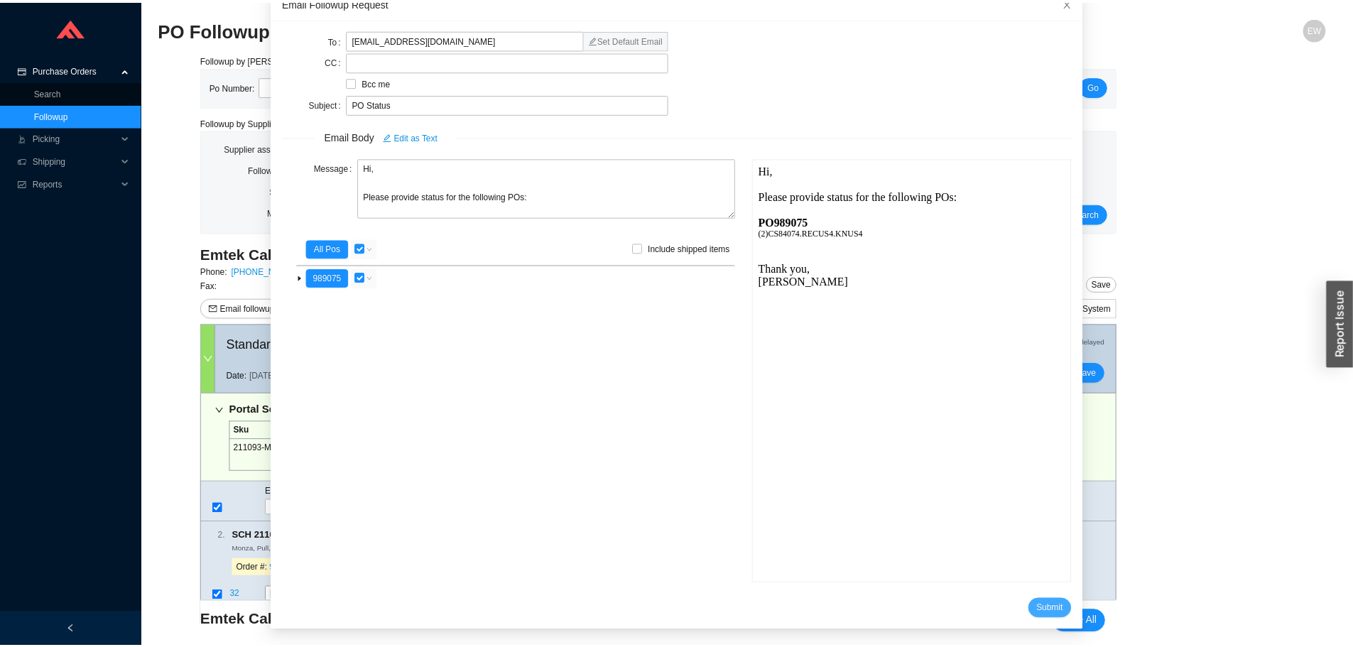
scroll to position [13, 0]
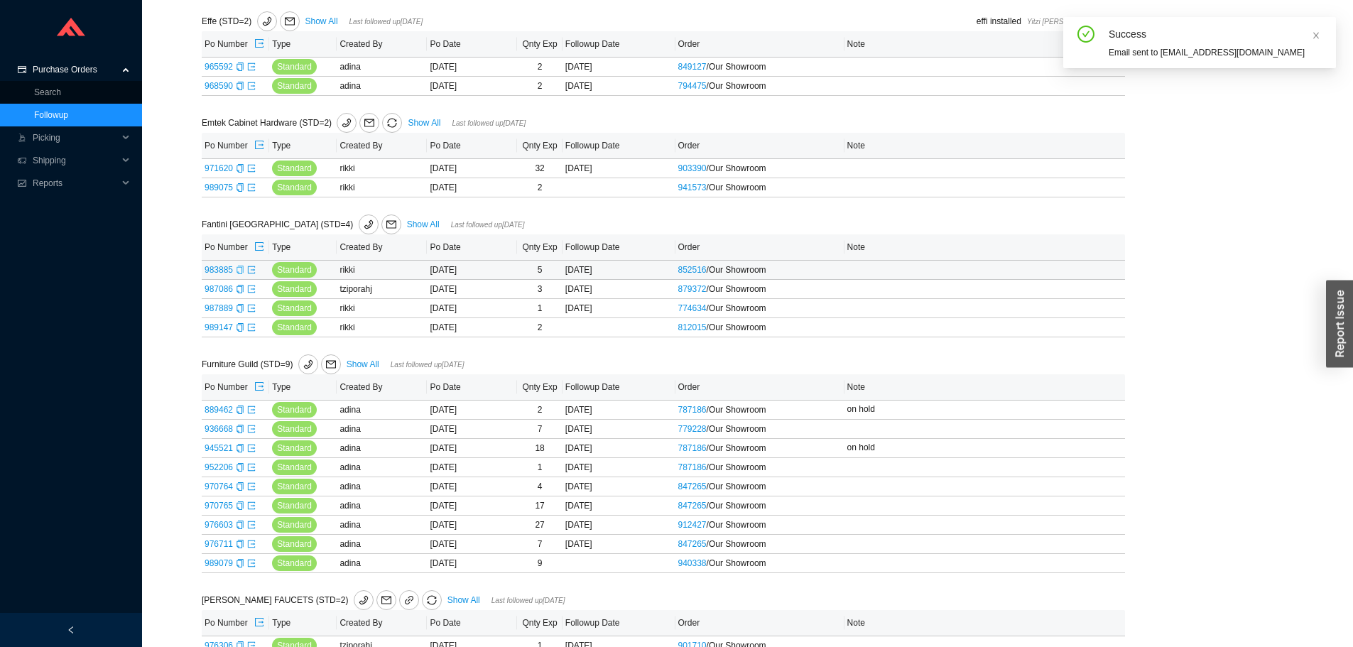
scroll to position [1491, 0]
click at [407, 225] on link "Show All" at bounding box center [423, 223] width 33 height 10
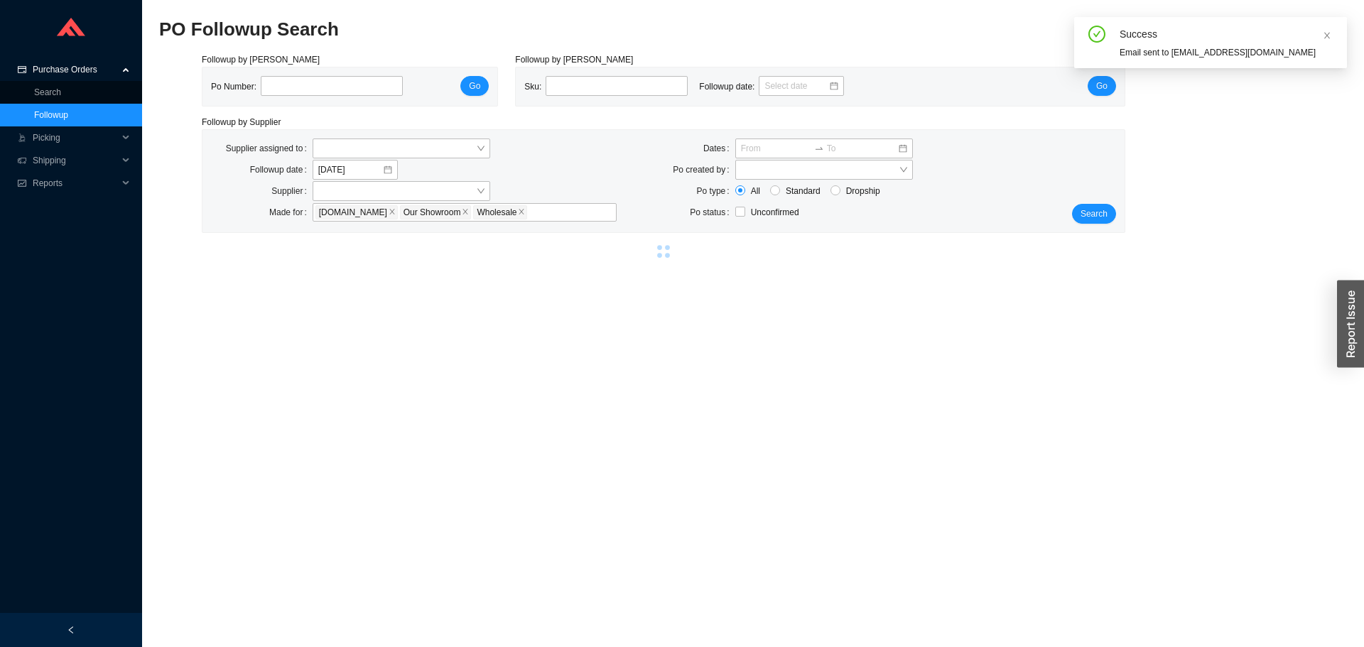
select select "2"
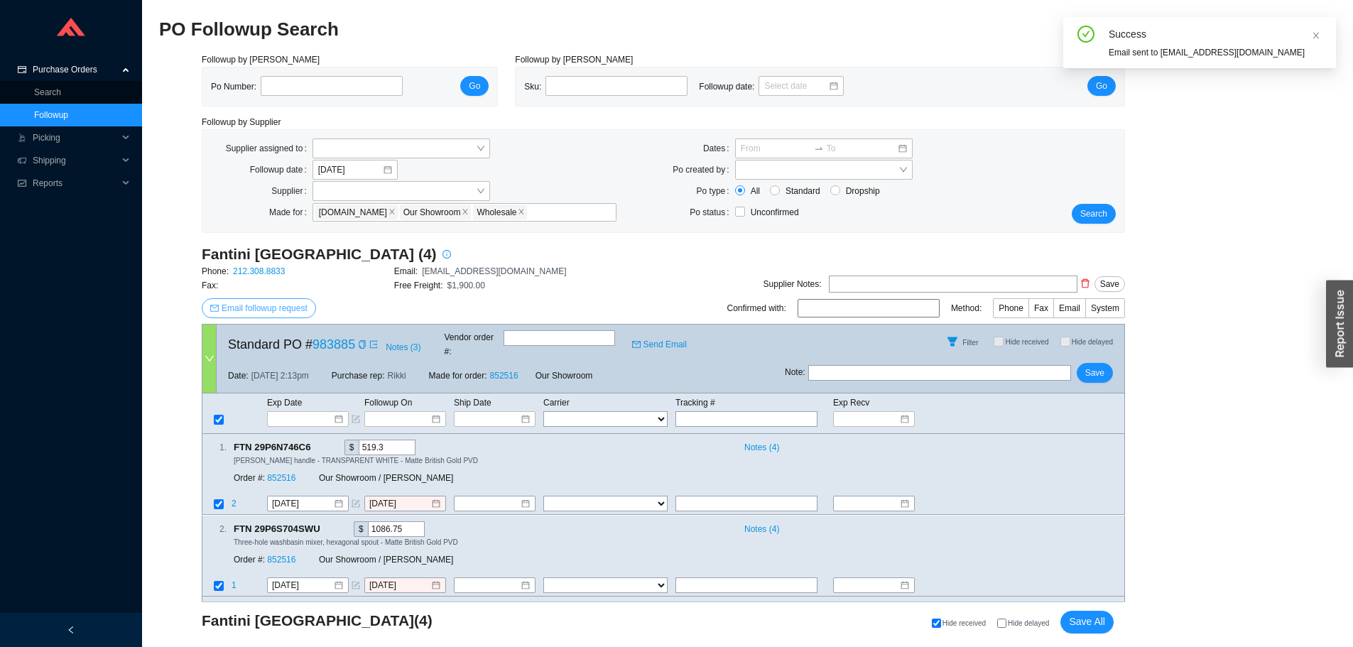
drag, startPoint x: 281, startPoint y: 302, endPoint x: 270, endPoint y: 289, distance: 16.6
click at [280, 302] on span "Email followup request" at bounding box center [265, 308] width 86 height 14
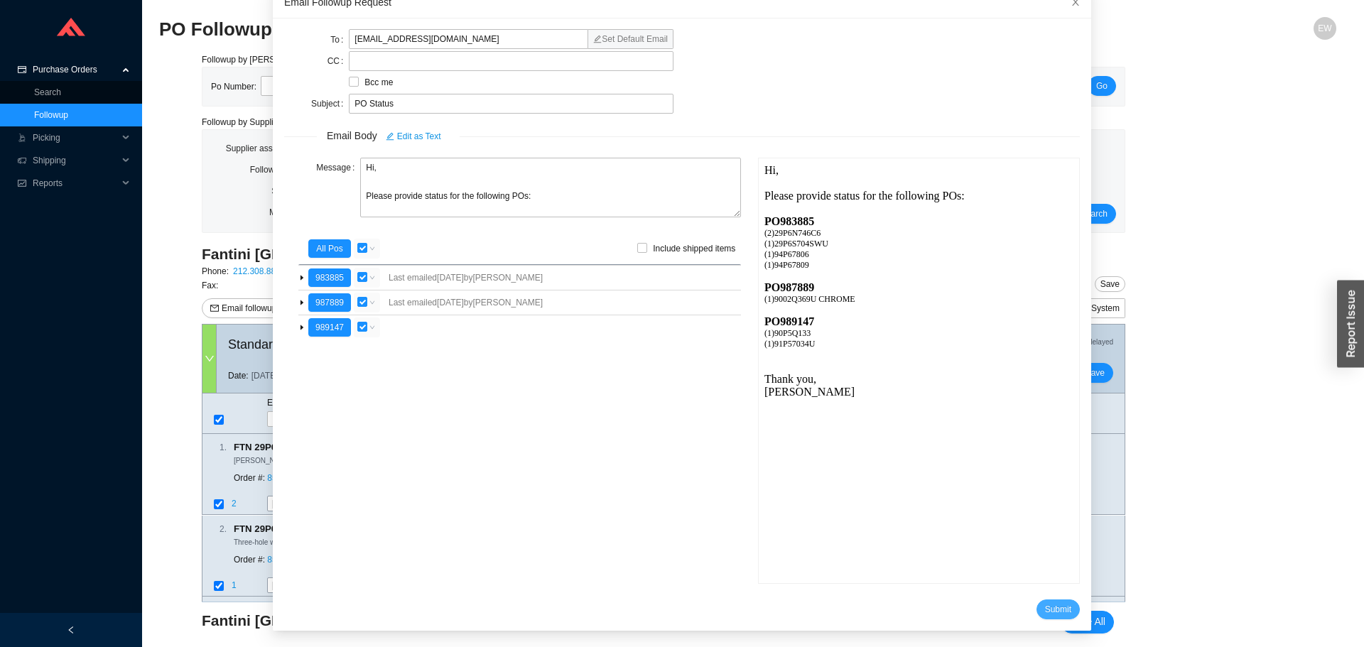
click at [1036, 616] on button "Submit" at bounding box center [1057, 609] width 43 height 20
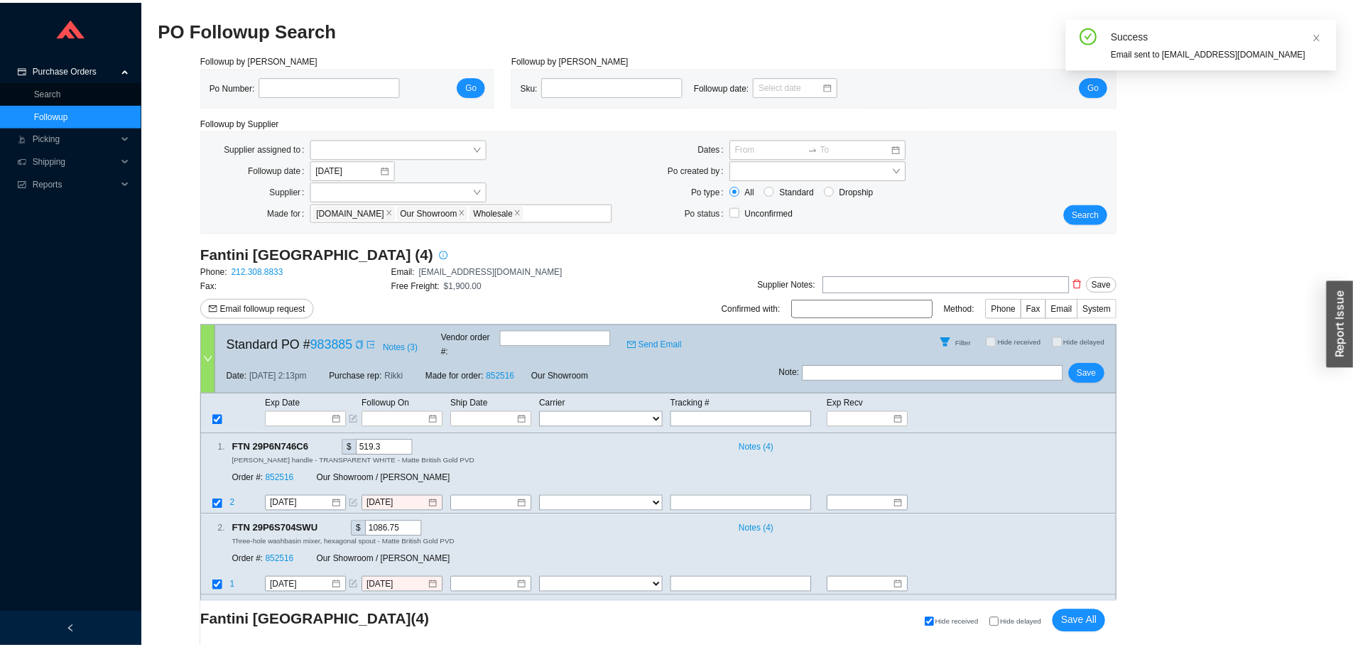
scroll to position [13, 0]
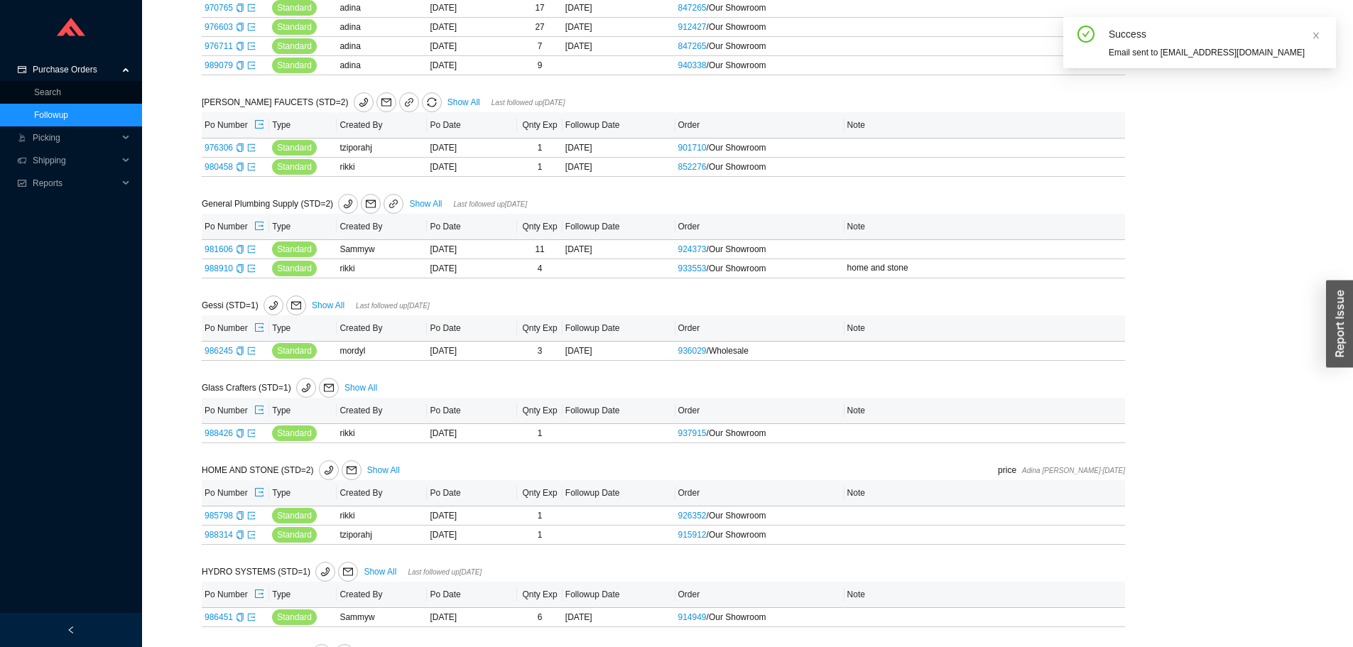
scroll to position [1989, 0]
click at [447, 101] on link "Show All" at bounding box center [463, 102] width 33 height 10
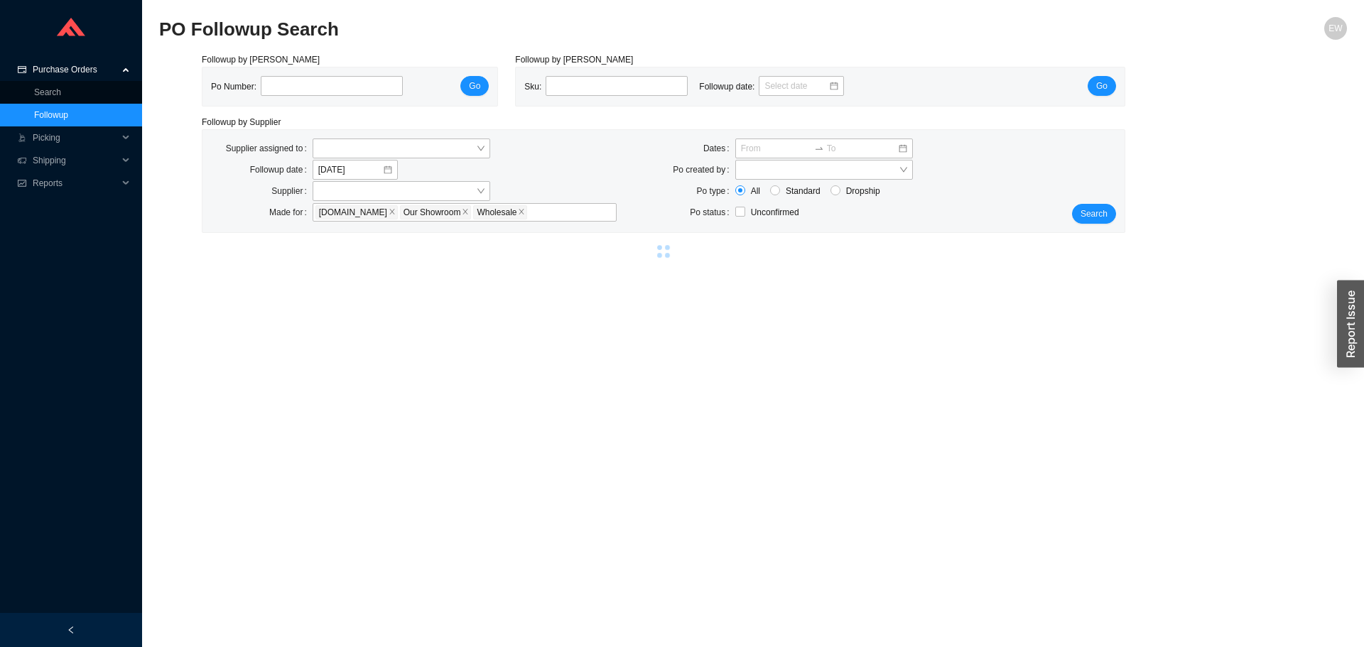
select select "2"
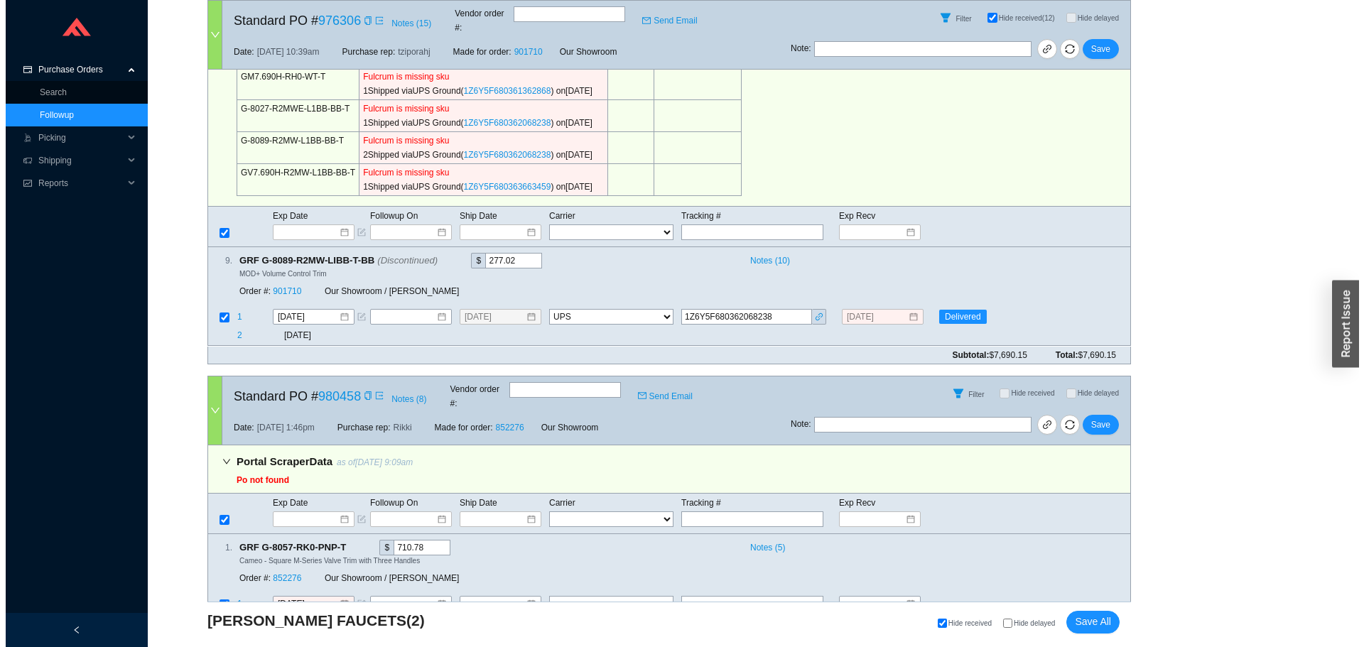
scroll to position [150, 0]
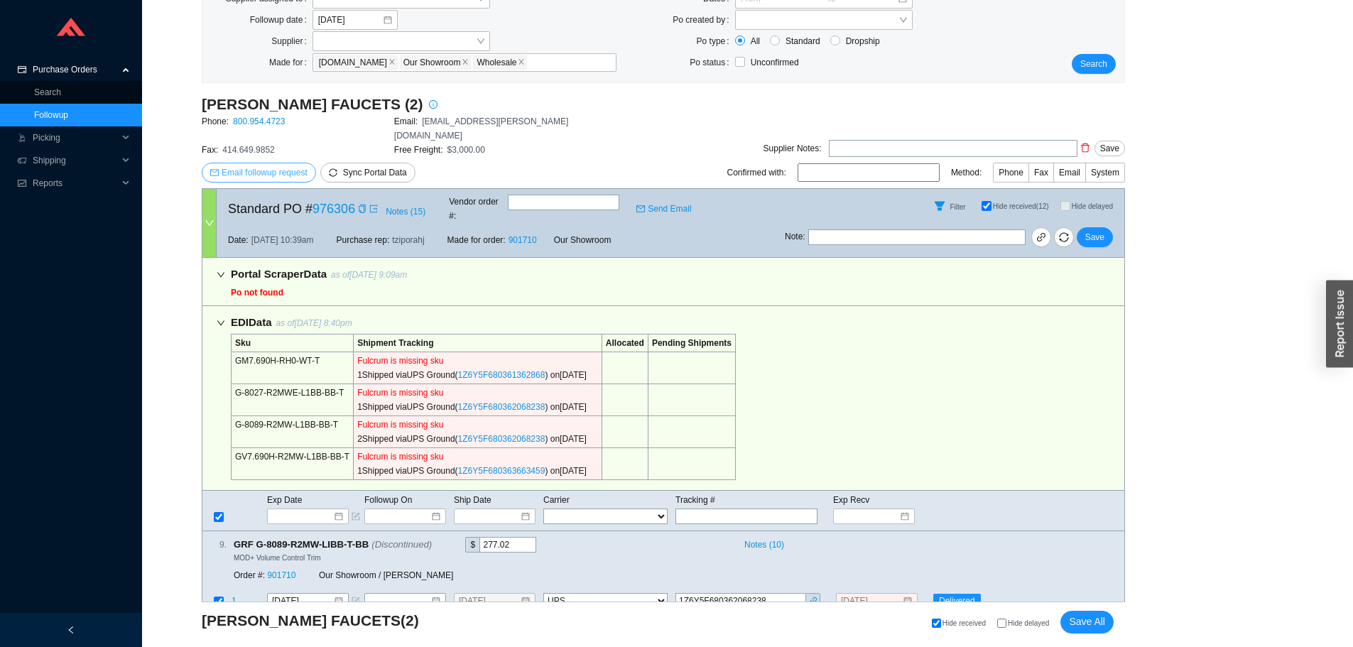
click at [280, 165] on span "Email followup request" at bounding box center [265, 172] width 86 height 14
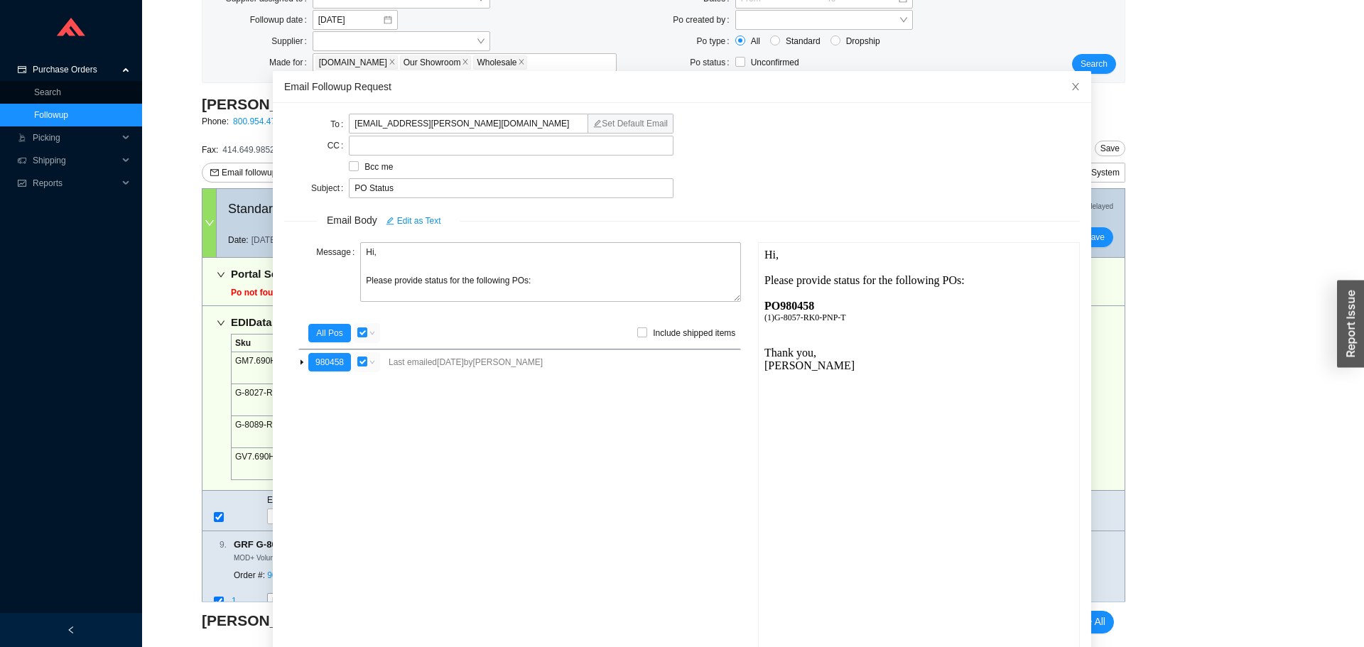
scroll to position [85, 0]
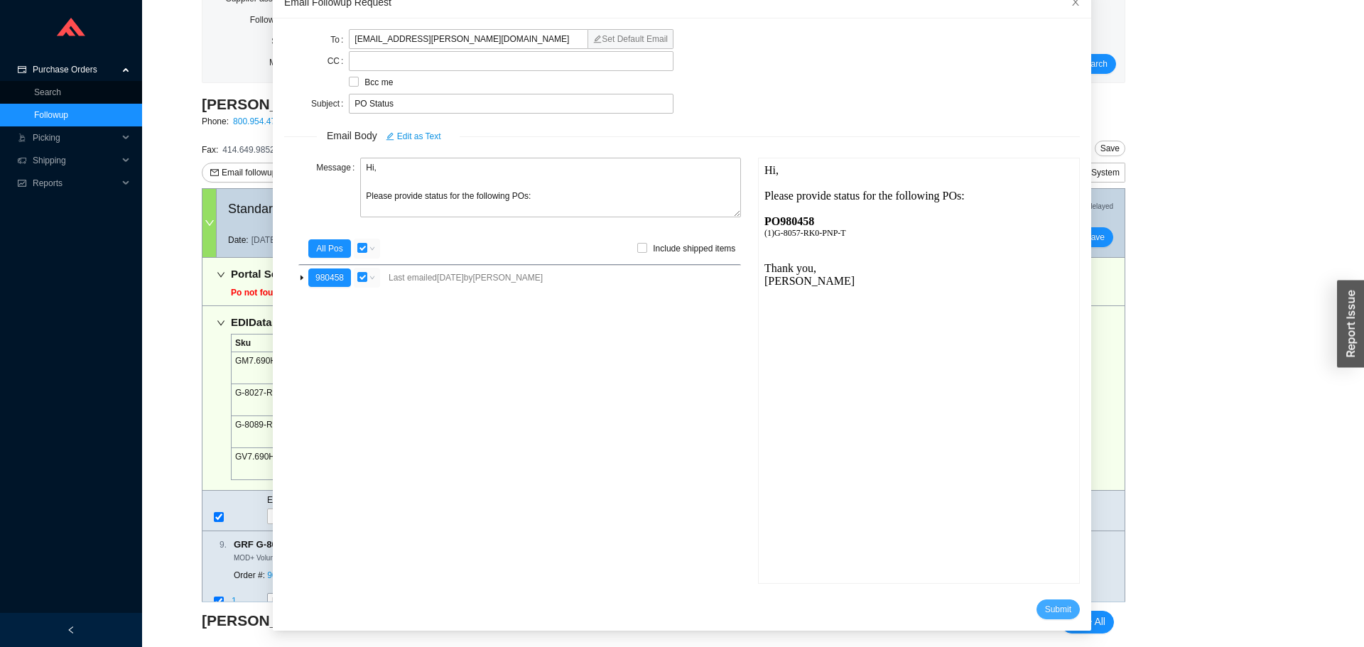
drag, startPoint x: 1045, startPoint y: 607, endPoint x: 1035, endPoint y: 590, distance: 19.1
click at [1045, 607] on span "Submit" at bounding box center [1058, 609] width 26 height 14
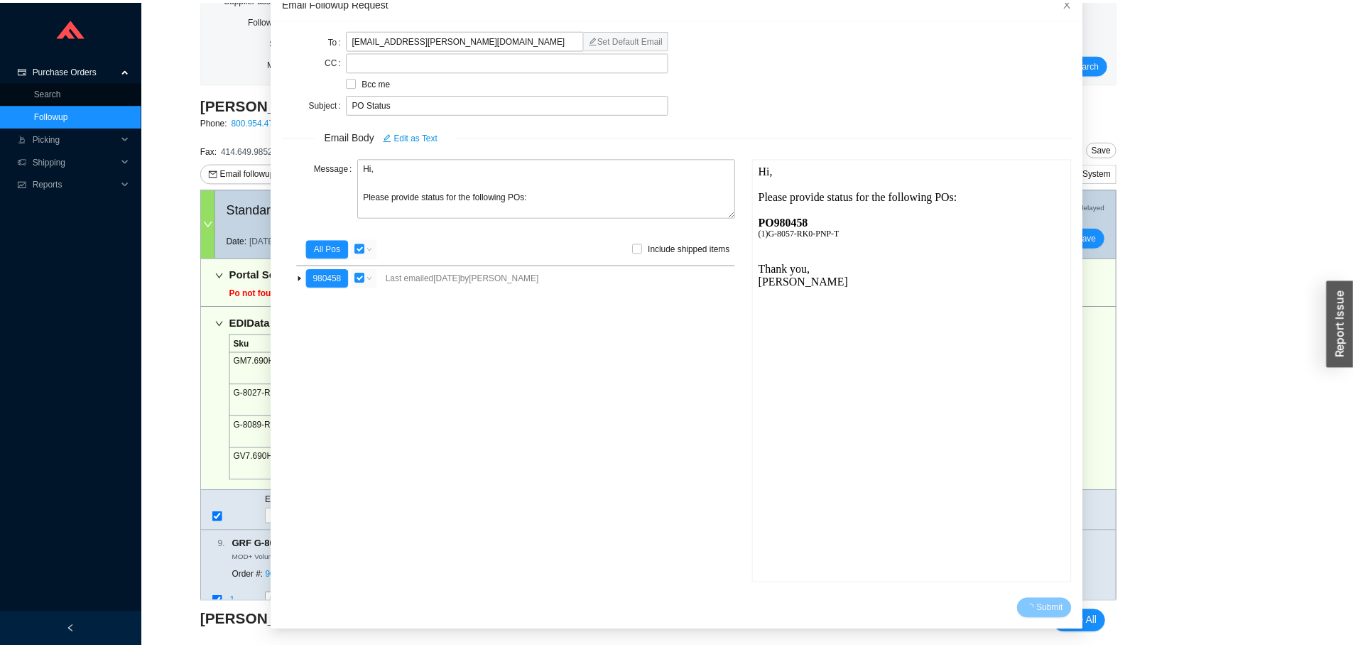
scroll to position [13, 0]
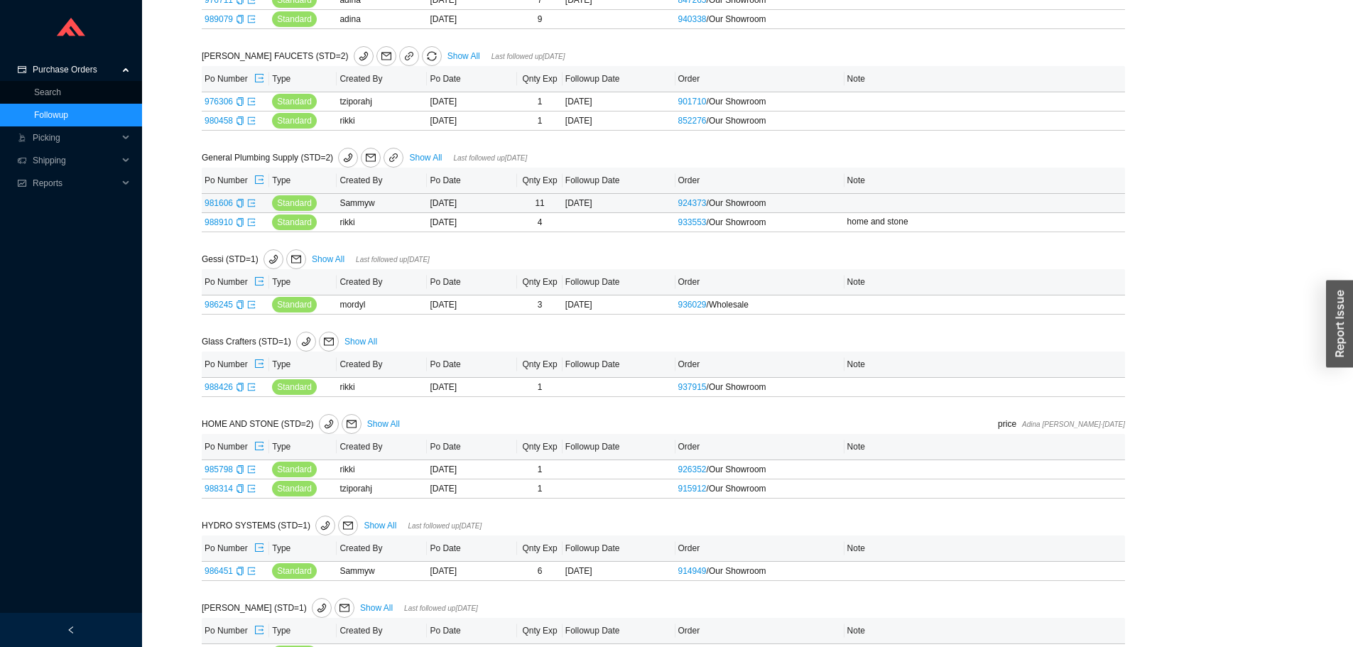
scroll to position [2060, 0]
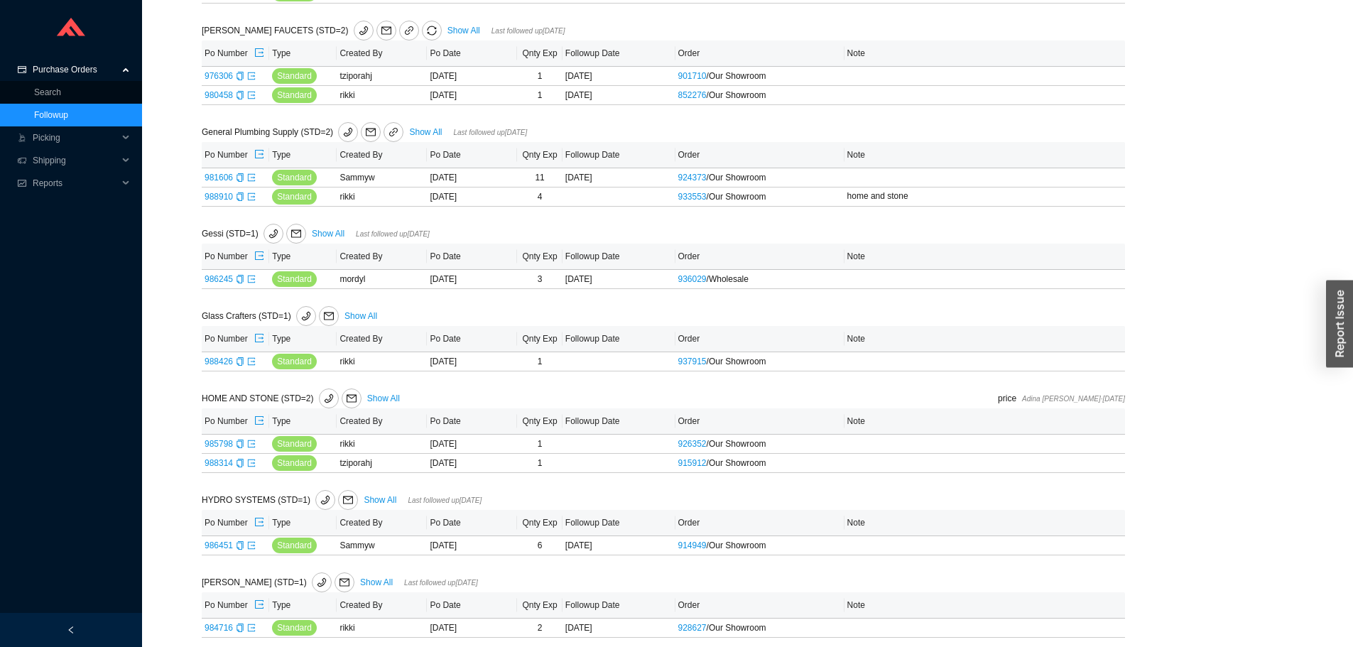
click at [423, 134] on link "Show All" at bounding box center [425, 132] width 33 height 10
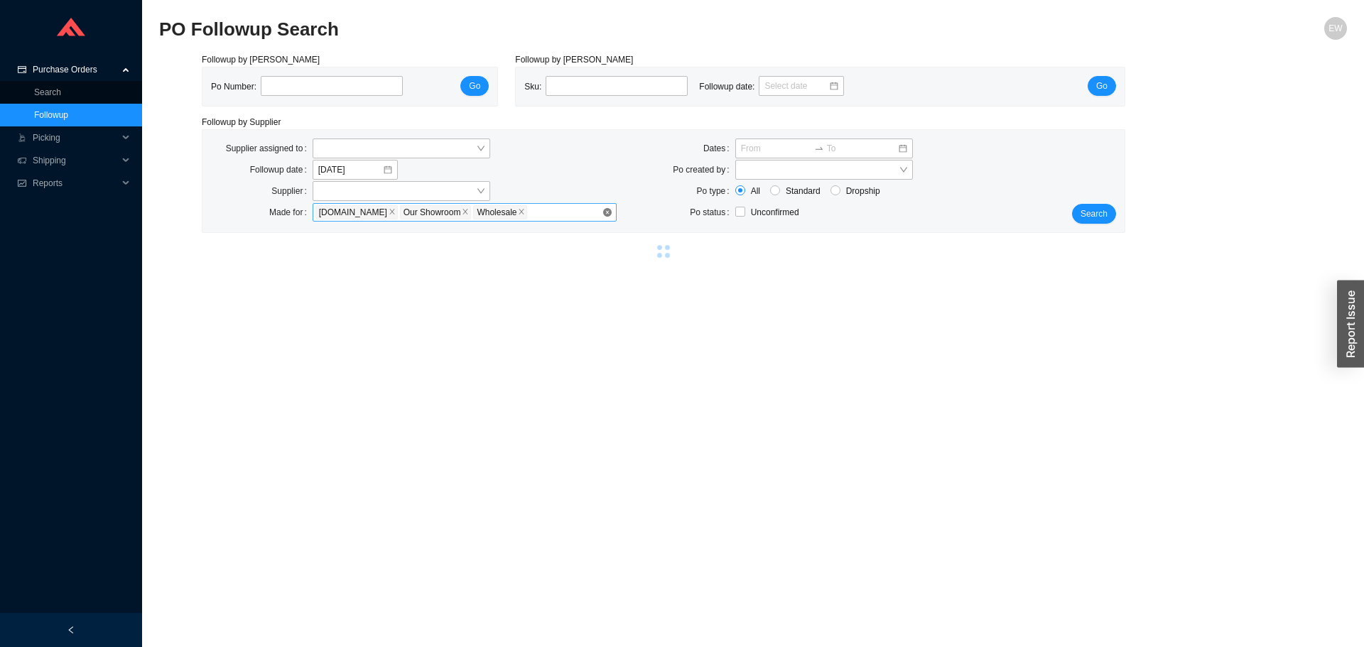
select select "48"
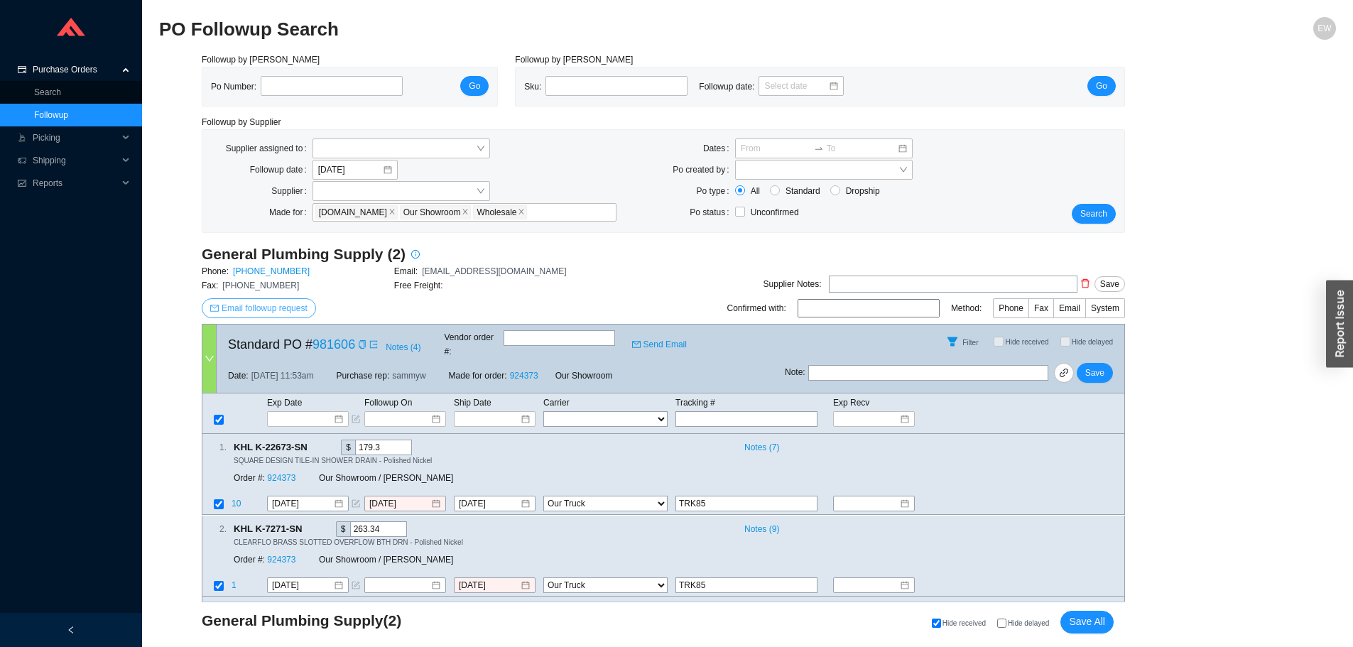
click at [288, 307] on span "Email followup request" at bounding box center [265, 308] width 86 height 14
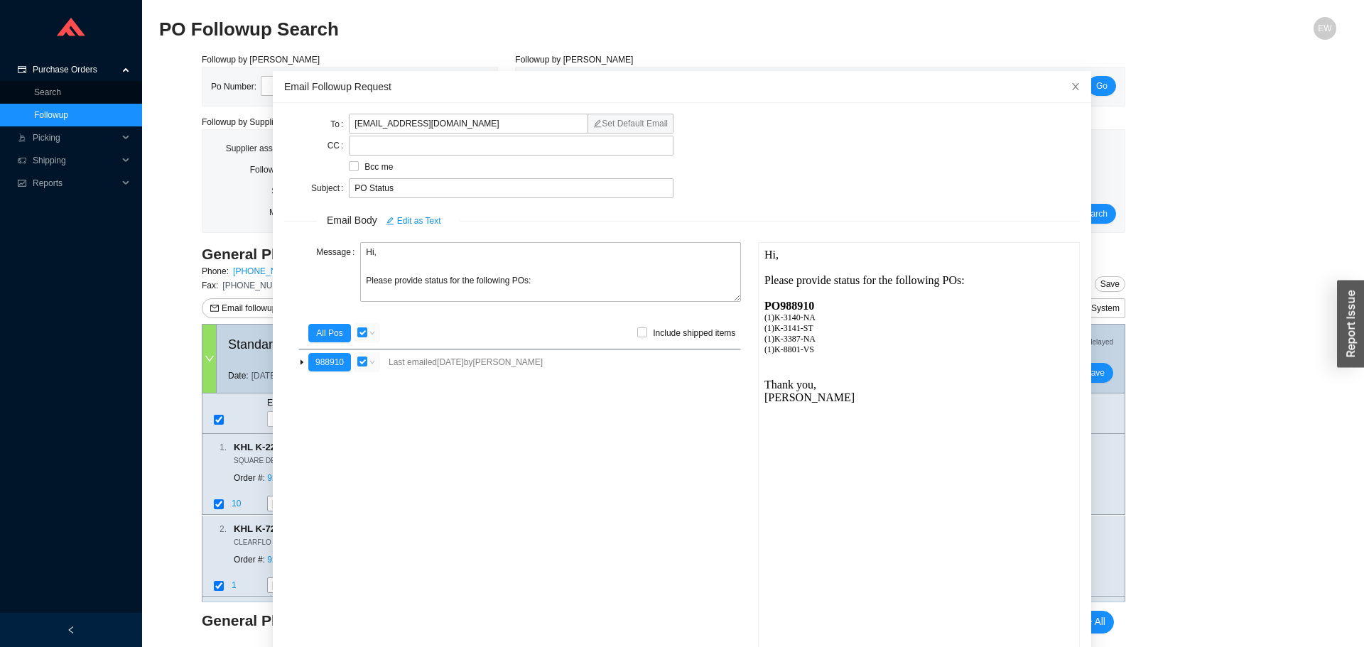
scroll to position [85, 0]
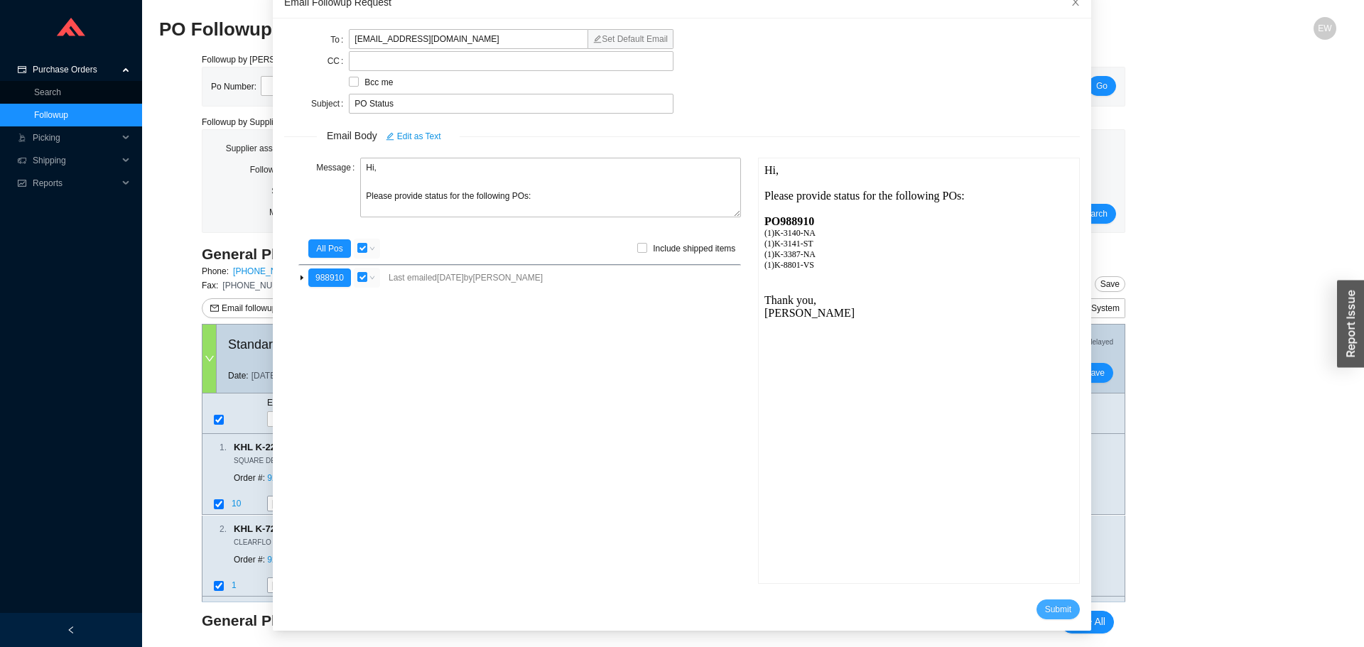
click at [1045, 607] on span "Submit" at bounding box center [1058, 609] width 26 height 14
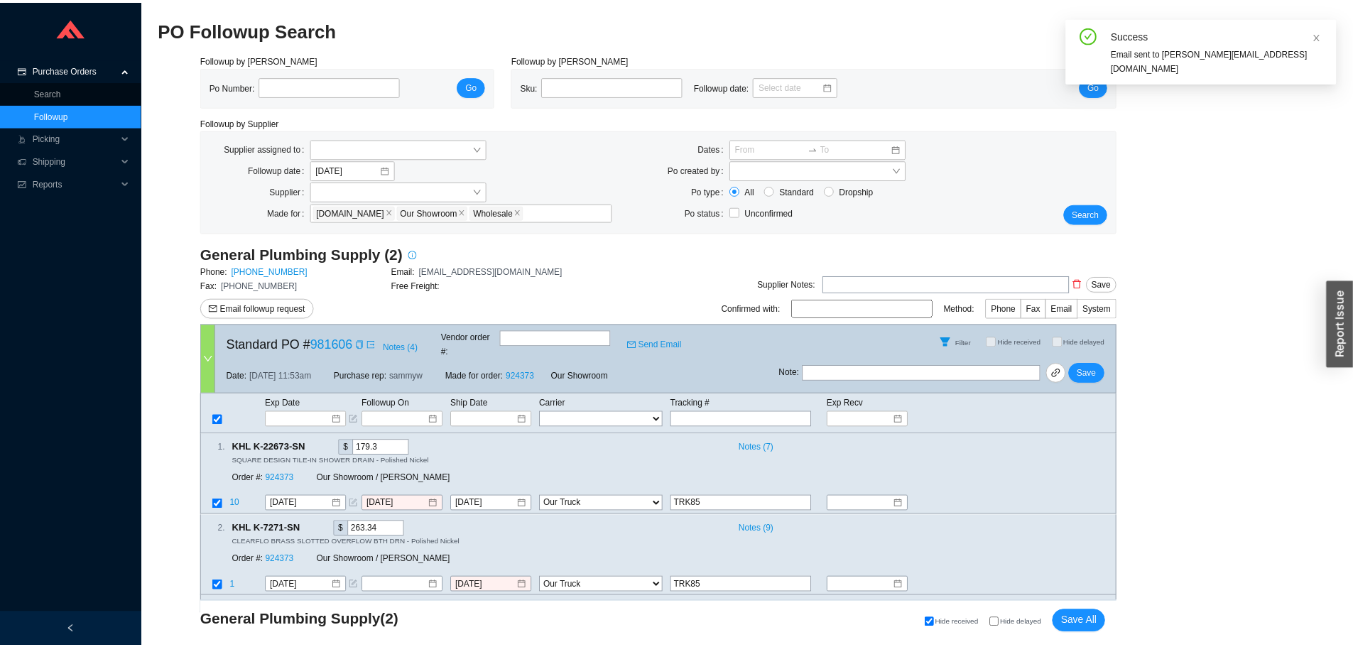
scroll to position [13, 0]
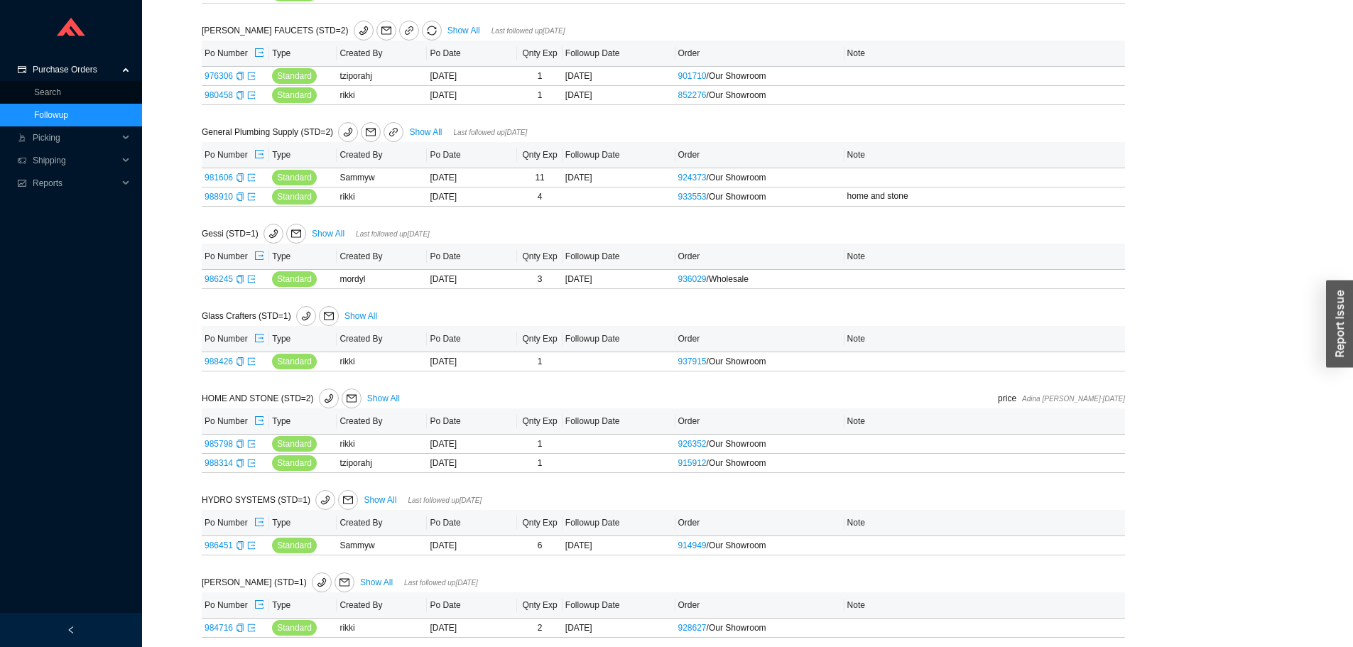
scroll to position [2131, 0]
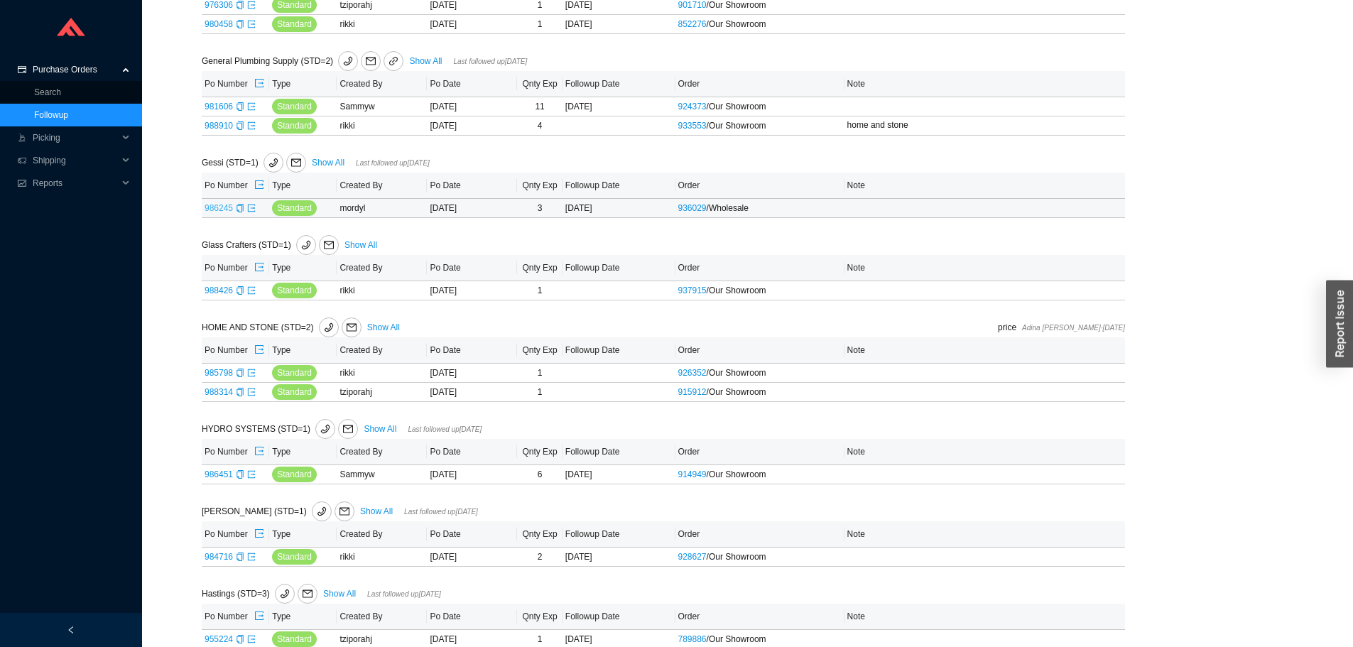
click at [215, 213] on link "986245" at bounding box center [219, 208] width 28 height 10
type input "986245"
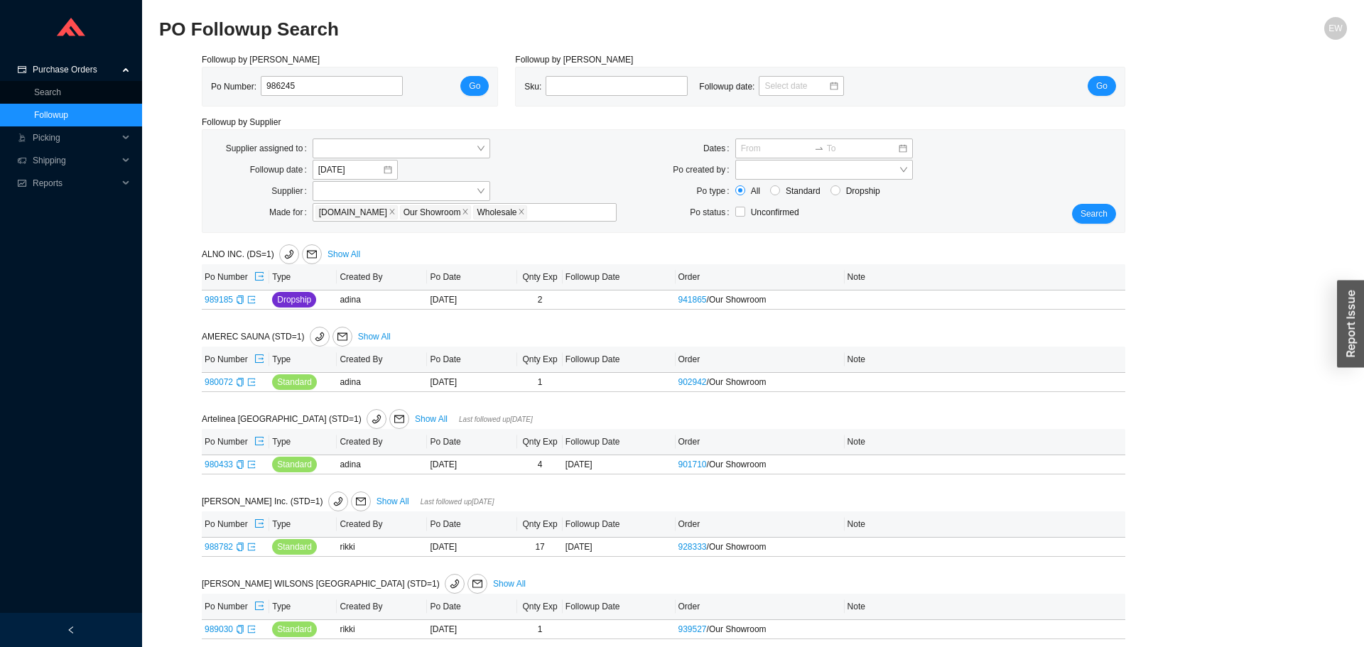
select select "2"
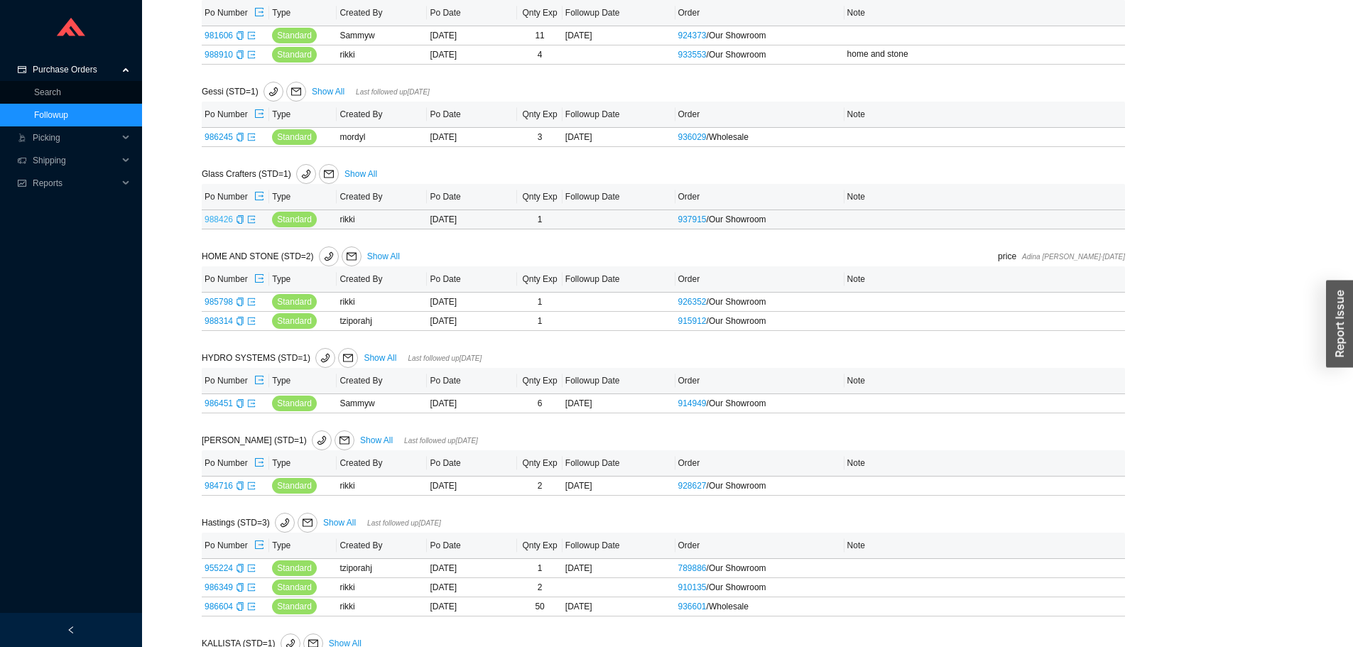
click at [218, 224] on link "988426" at bounding box center [219, 219] width 28 height 10
type input "988426"
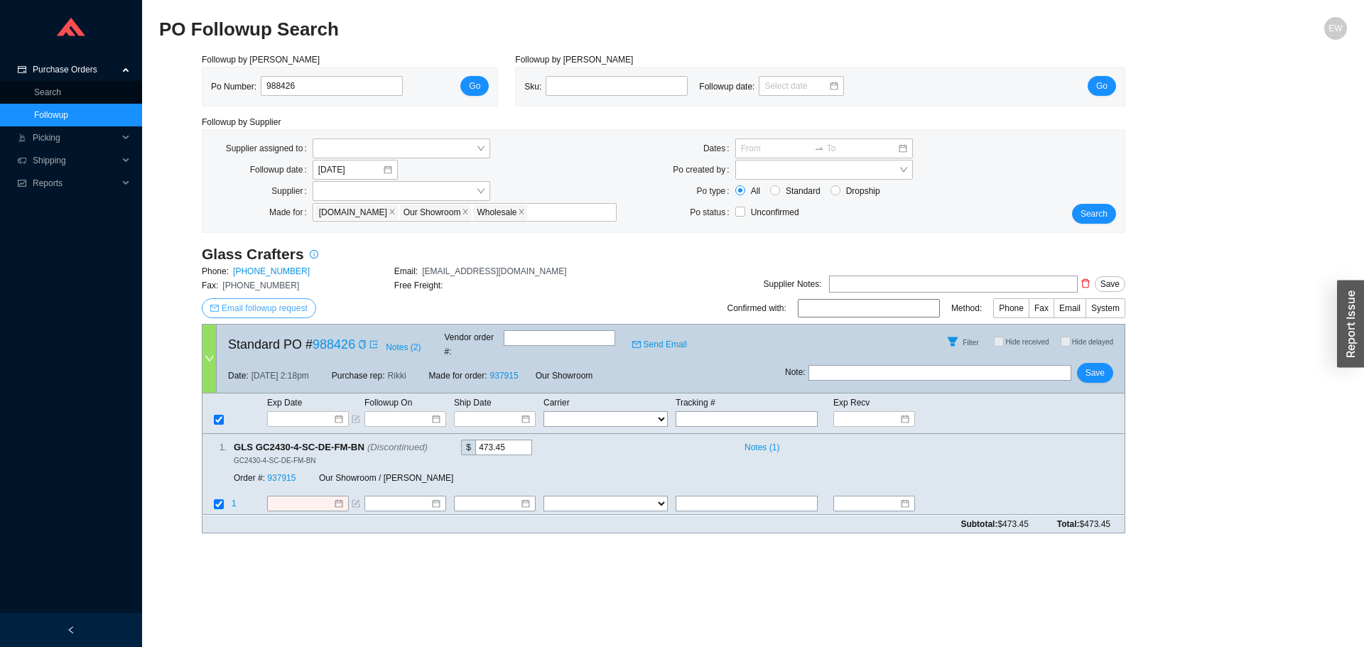
click at [288, 303] on span "Email followup request" at bounding box center [265, 308] width 86 height 14
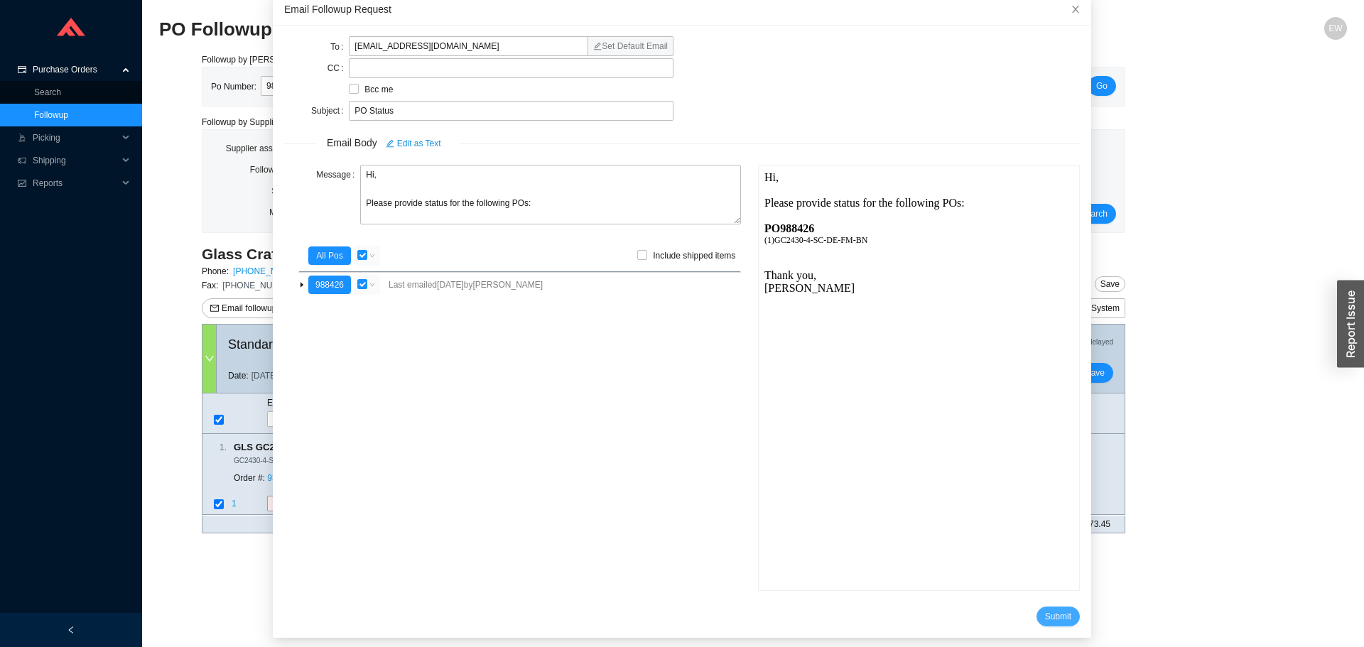
click at [1036, 609] on button "Submit" at bounding box center [1057, 617] width 43 height 20
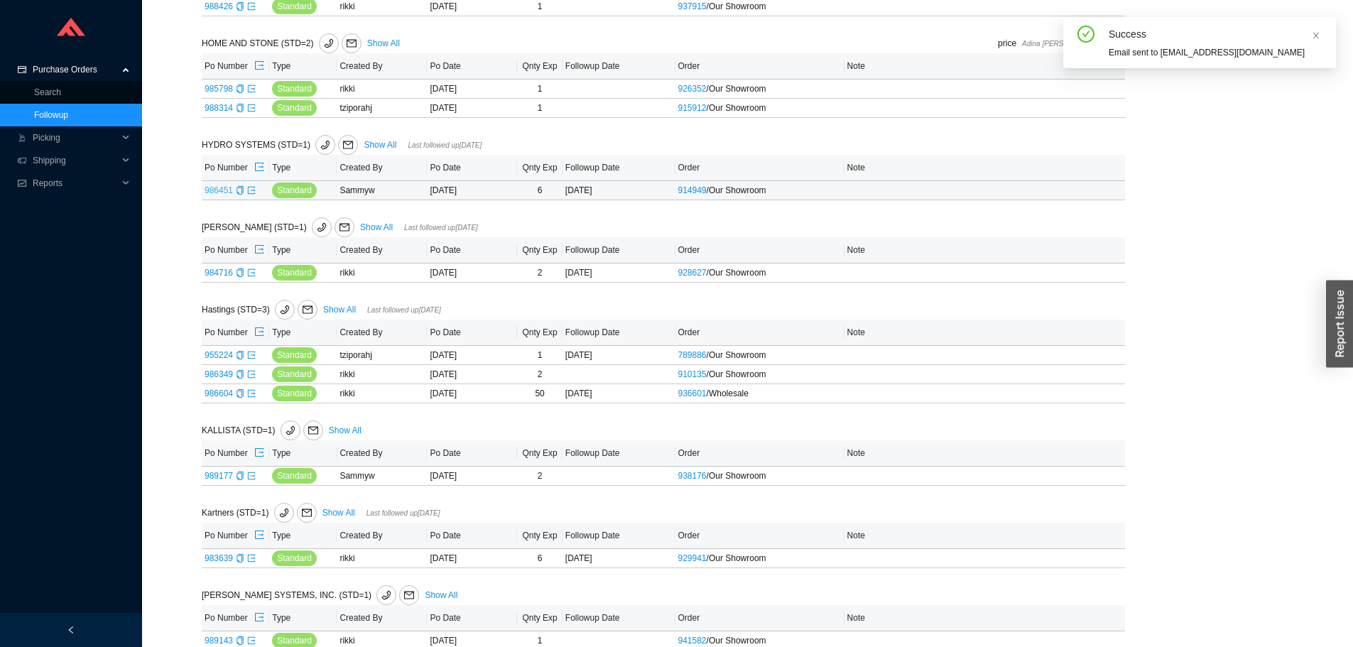
click at [218, 195] on link "986451" at bounding box center [219, 190] width 28 height 10
type input "986451"
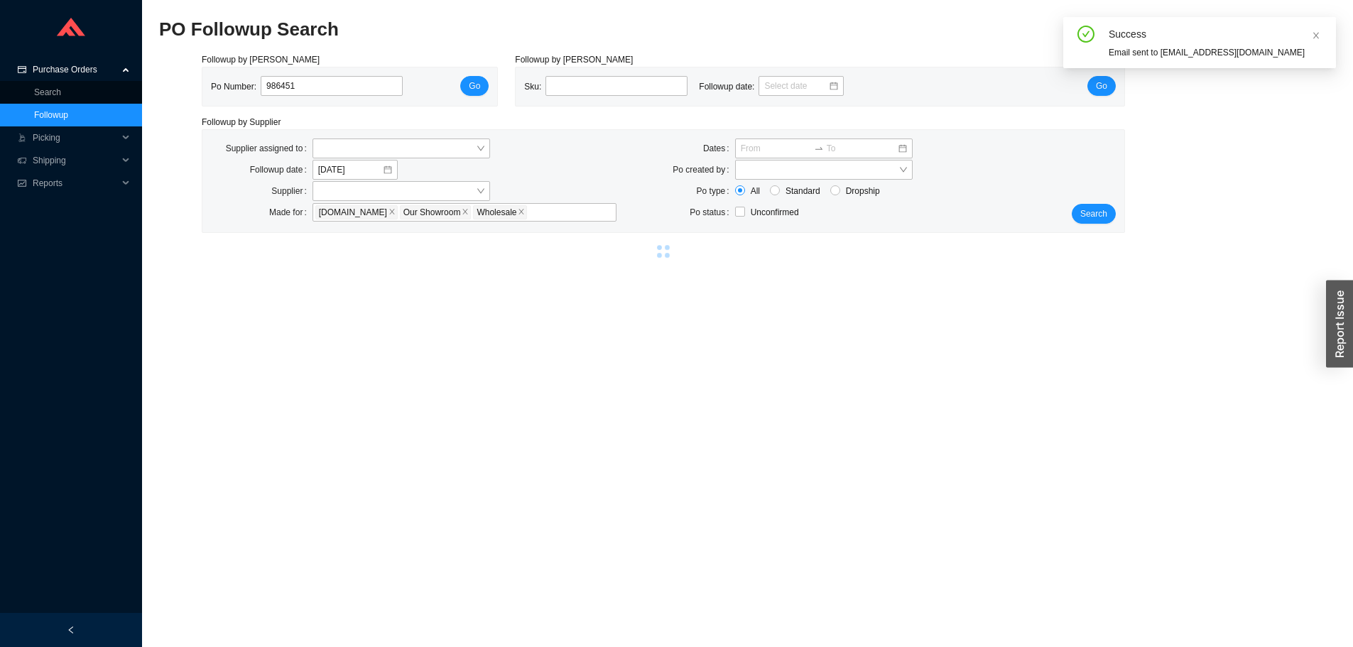
select select "79"
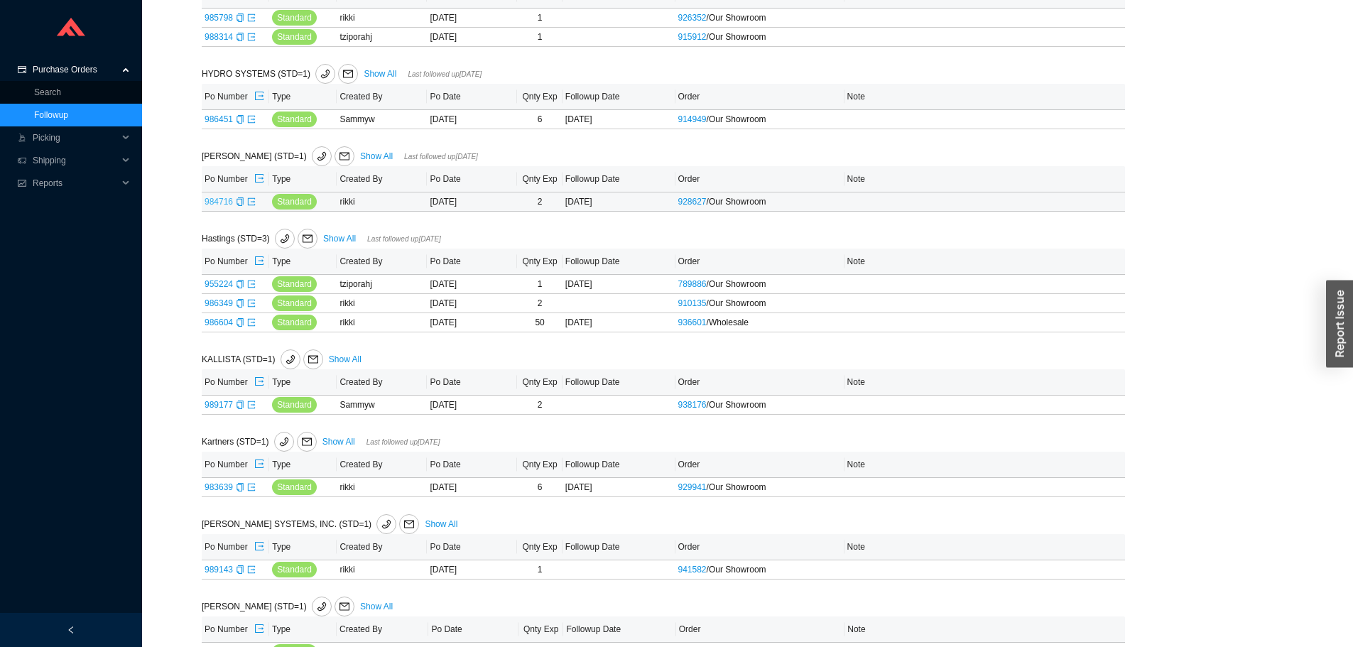
click at [222, 199] on link "984716" at bounding box center [219, 202] width 28 height 10
type input "984716"
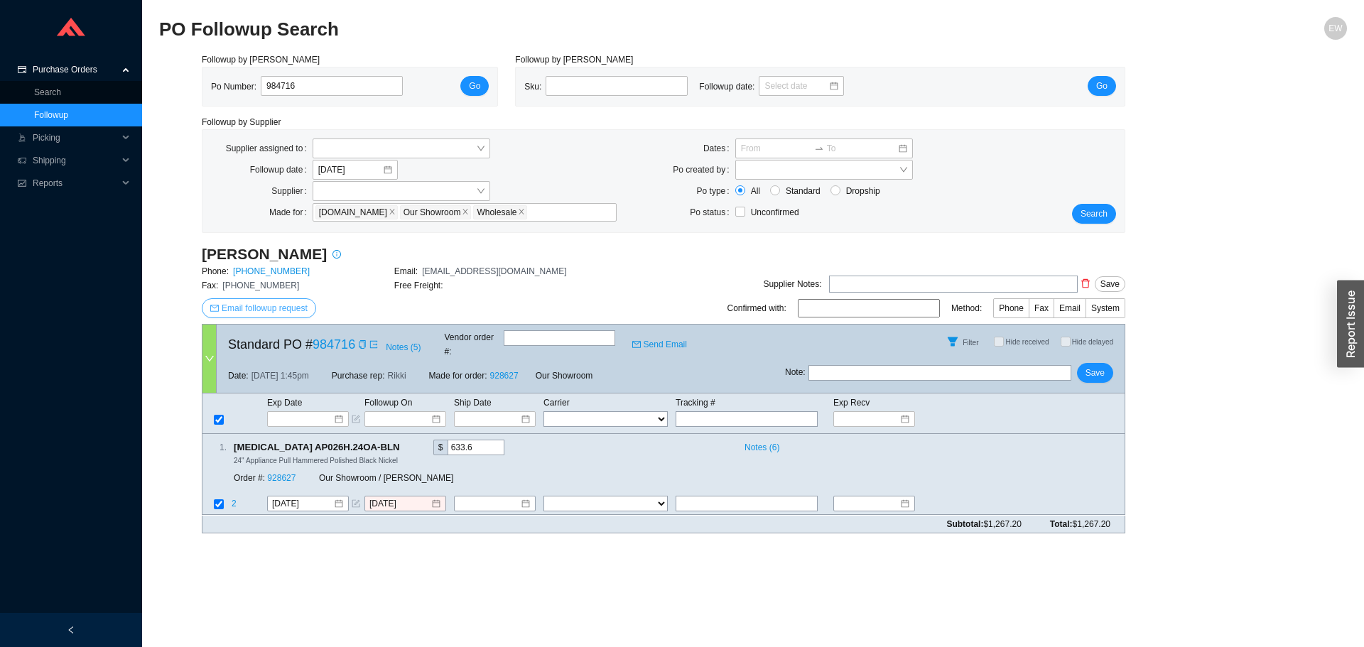
click at [282, 303] on span "Email followup request" at bounding box center [265, 308] width 86 height 14
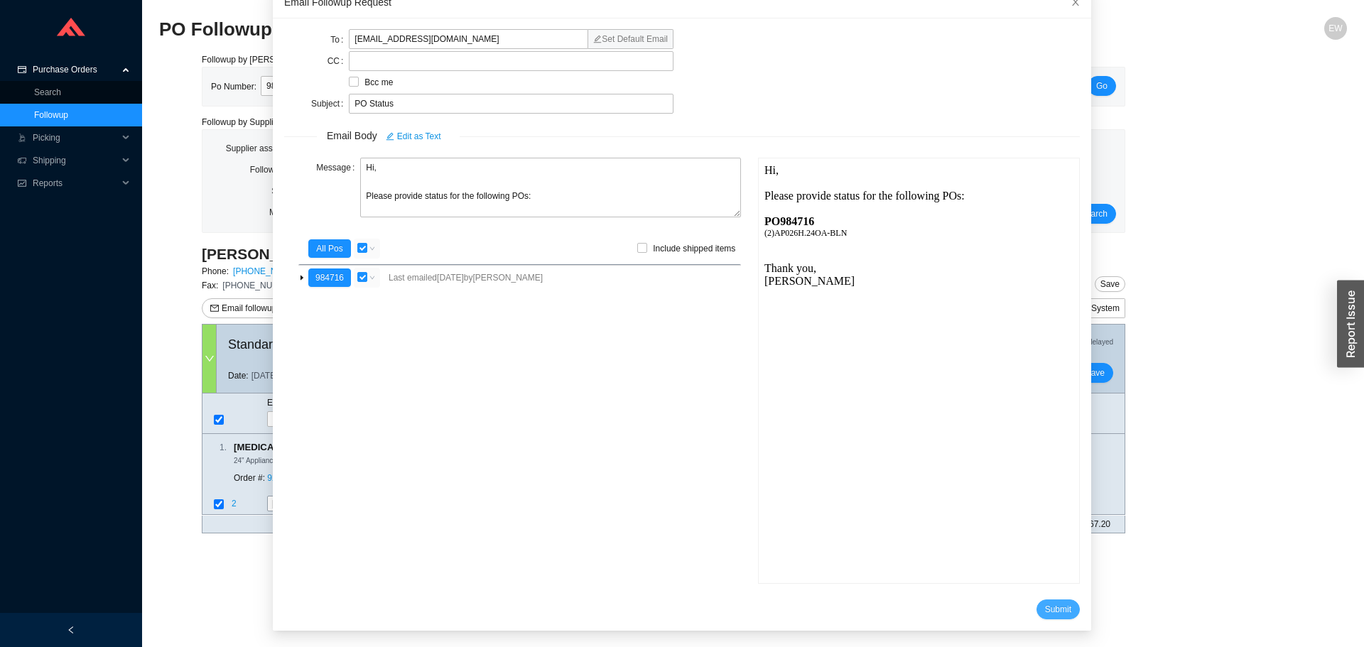
click at [1045, 613] on span "Submit" at bounding box center [1058, 609] width 26 height 14
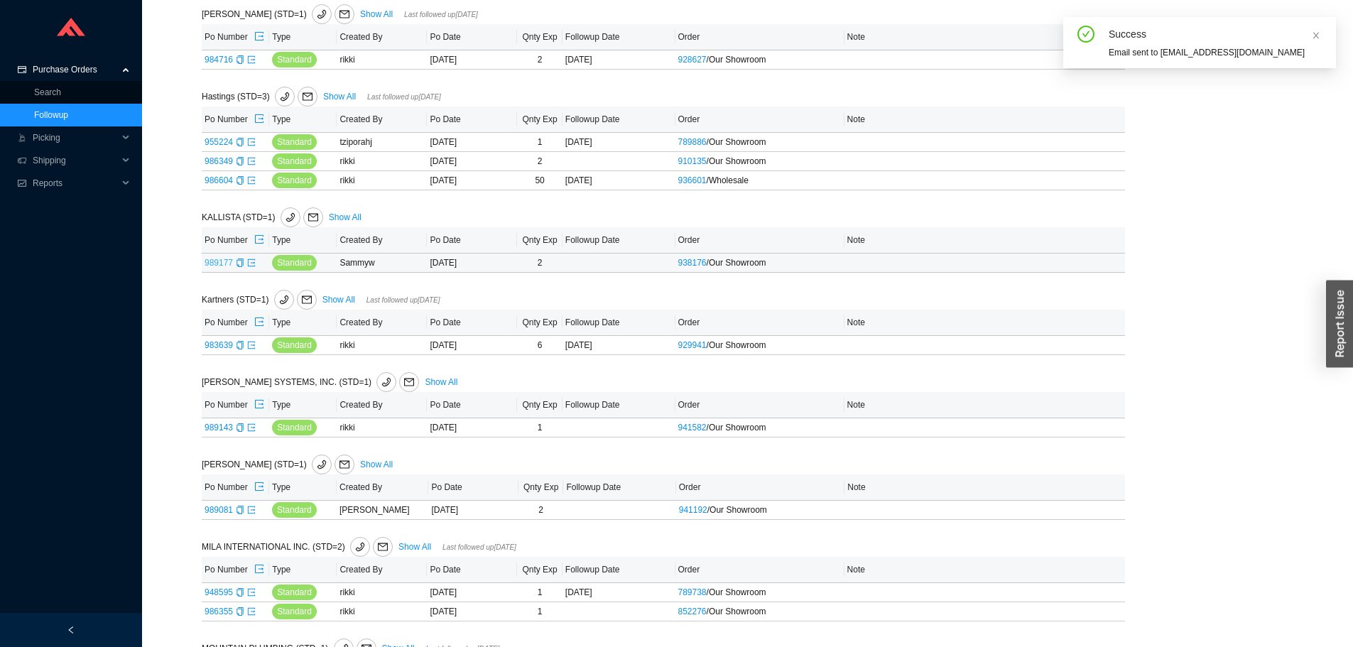
click at [220, 261] on link "989177" at bounding box center [219, 263] width 28 height 10
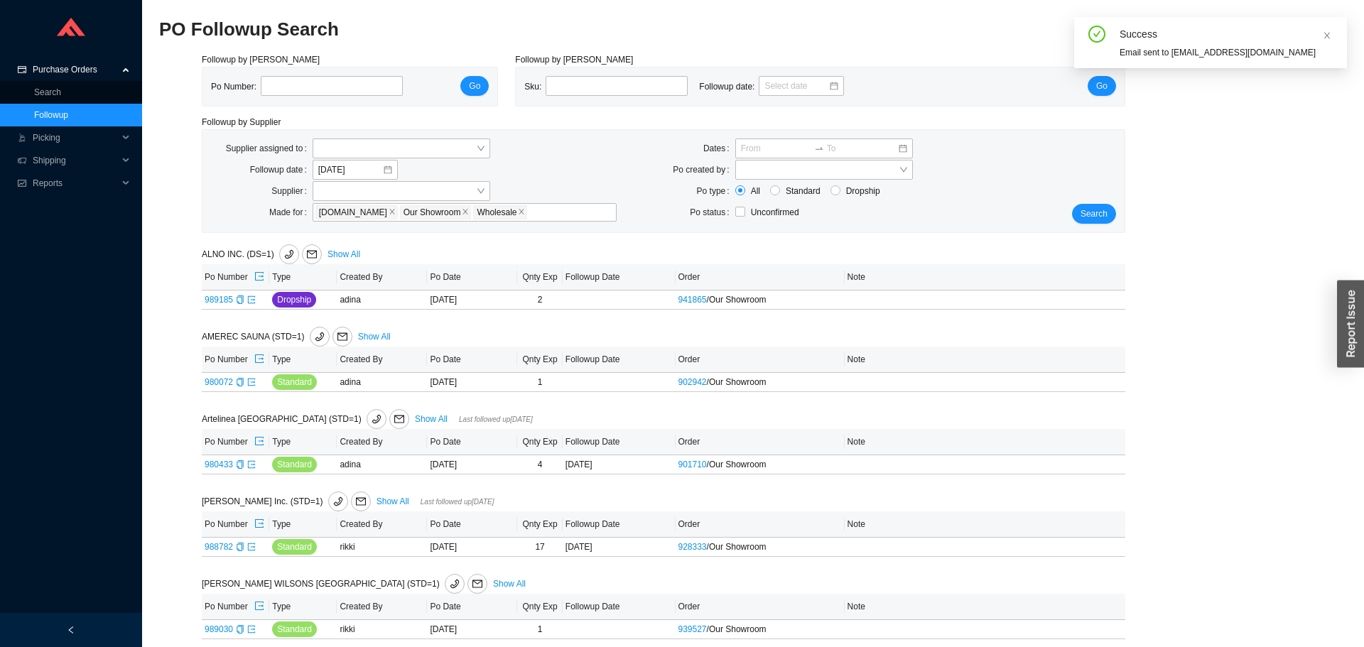
type input "989177"
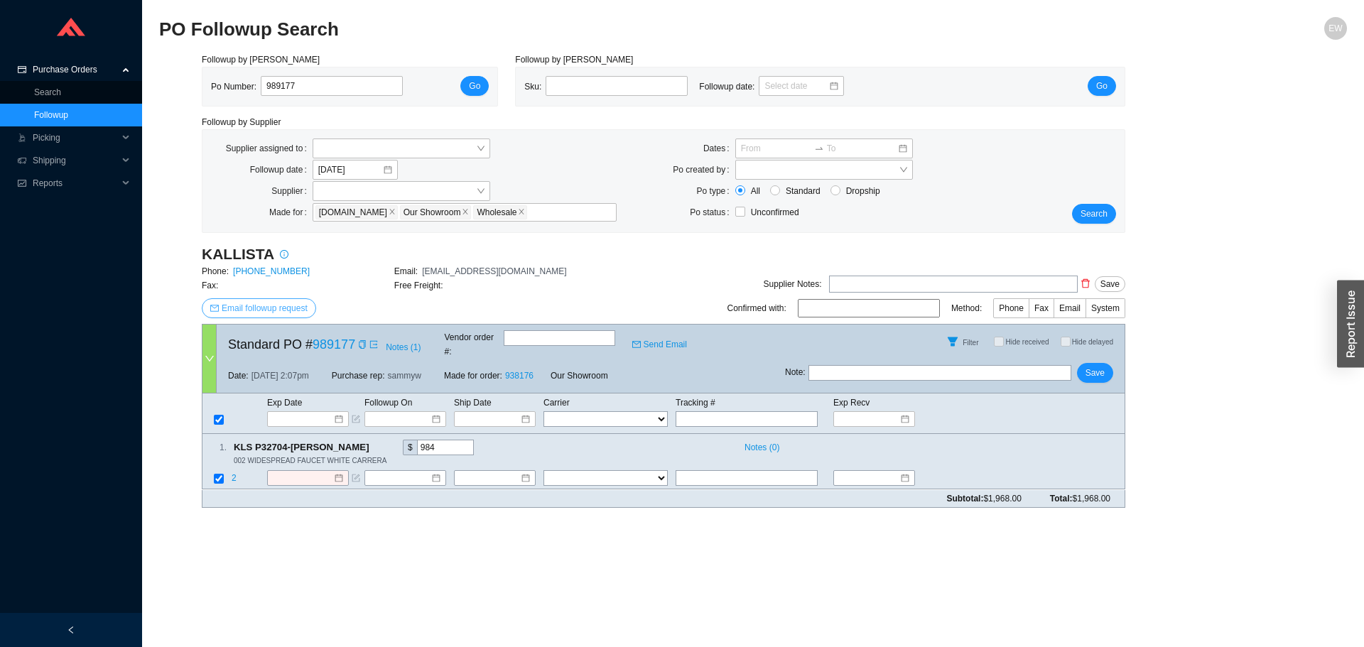
click at [261, 303] on span "Email followup request" at bounding box center [265, 308] width 86 height 14
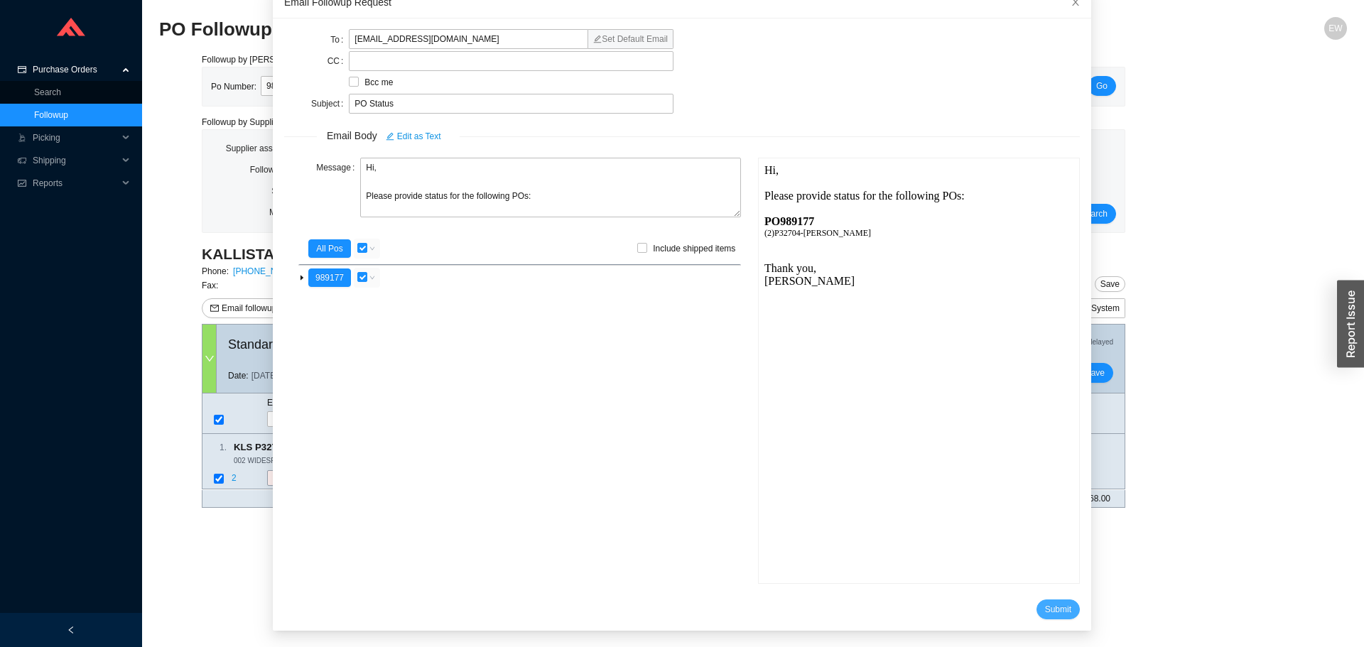
drag, startPoint x: 1037, startPoint y: 606, endPoint x: 1026, endPoint y: 584, distance: 24.5
click at [1045, 606] on span "Submit" at bounding box center [1058, 609] width 26 height 14
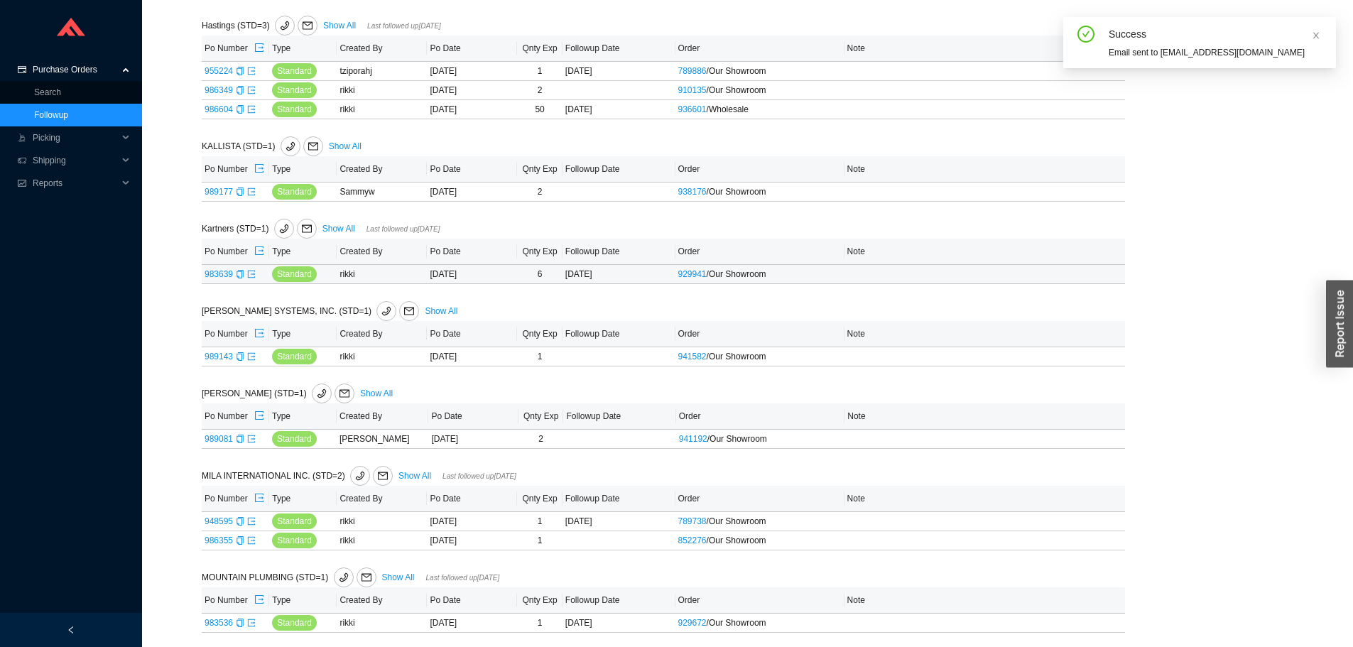
drag, startPoint x: 221, startPoint y: 278, endPoint x: 194, endPoint y: 259, distance: 32.7
click at [219, 278] on link "983639" at bounding box center [219, 274] width 28 height 10
type input "983639"
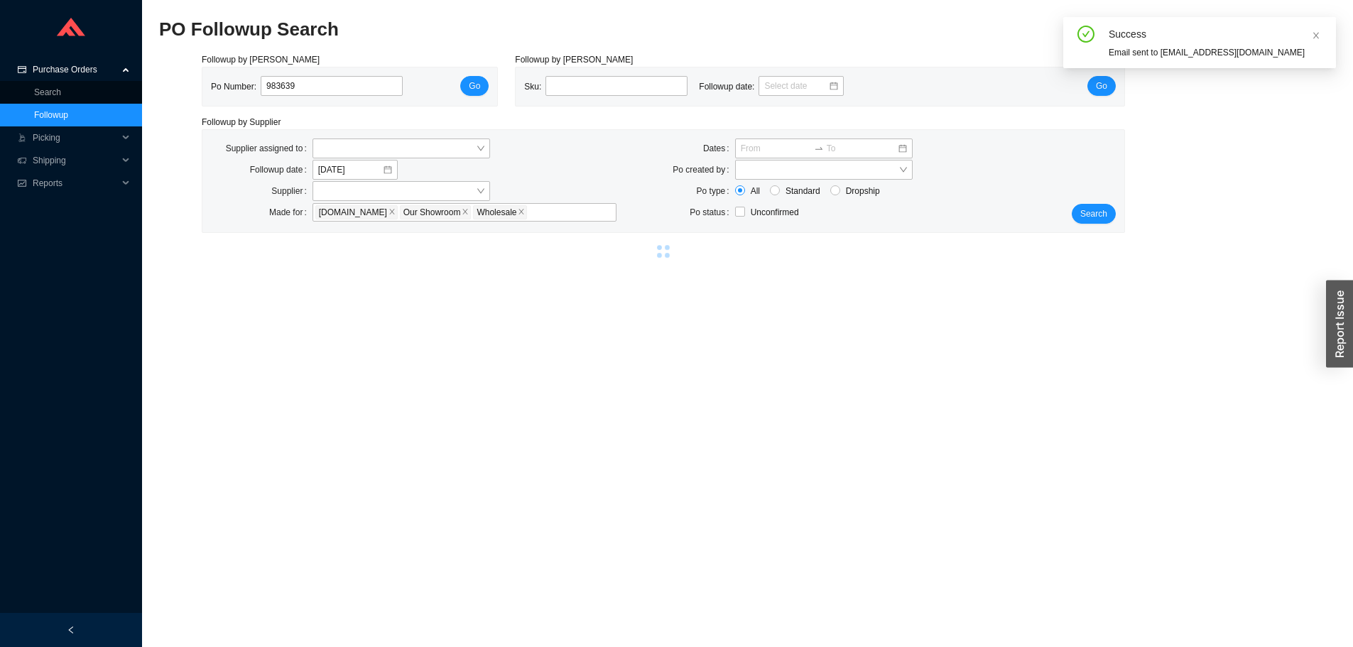
select select "2"
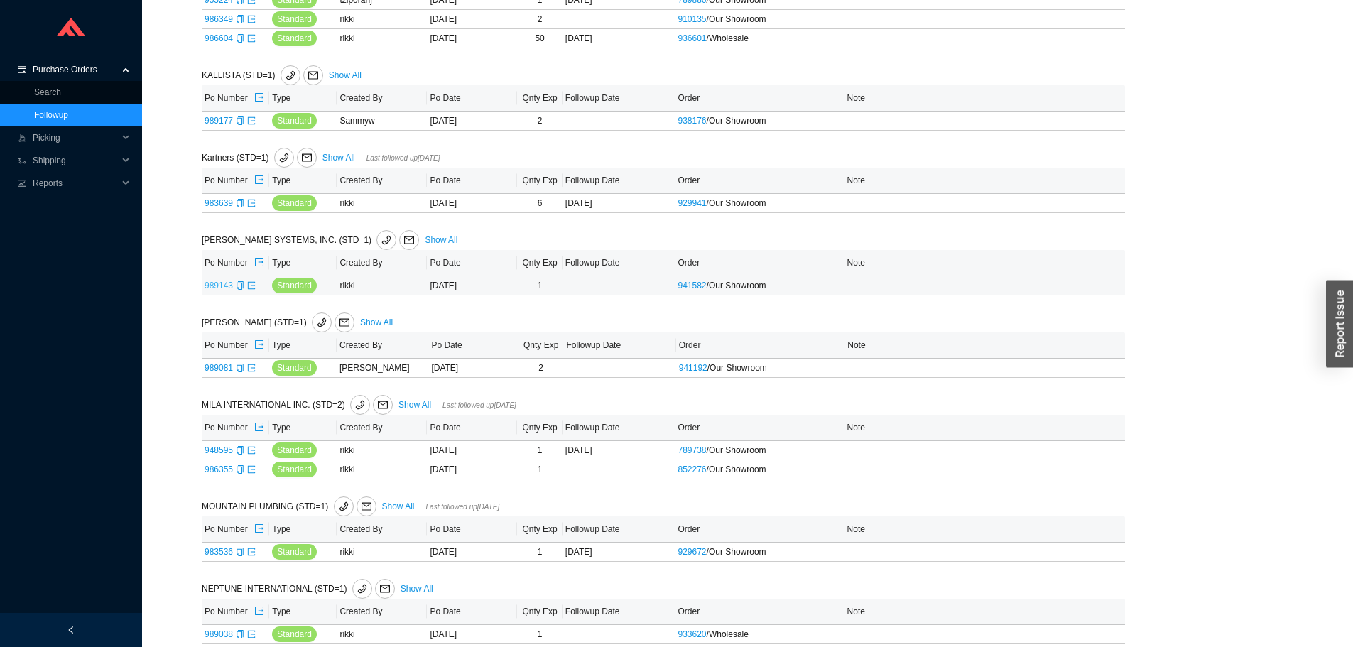
click at [221, 283] on link "989143" at bounding box center [219, 286] width 28 height 10
type input "989143"
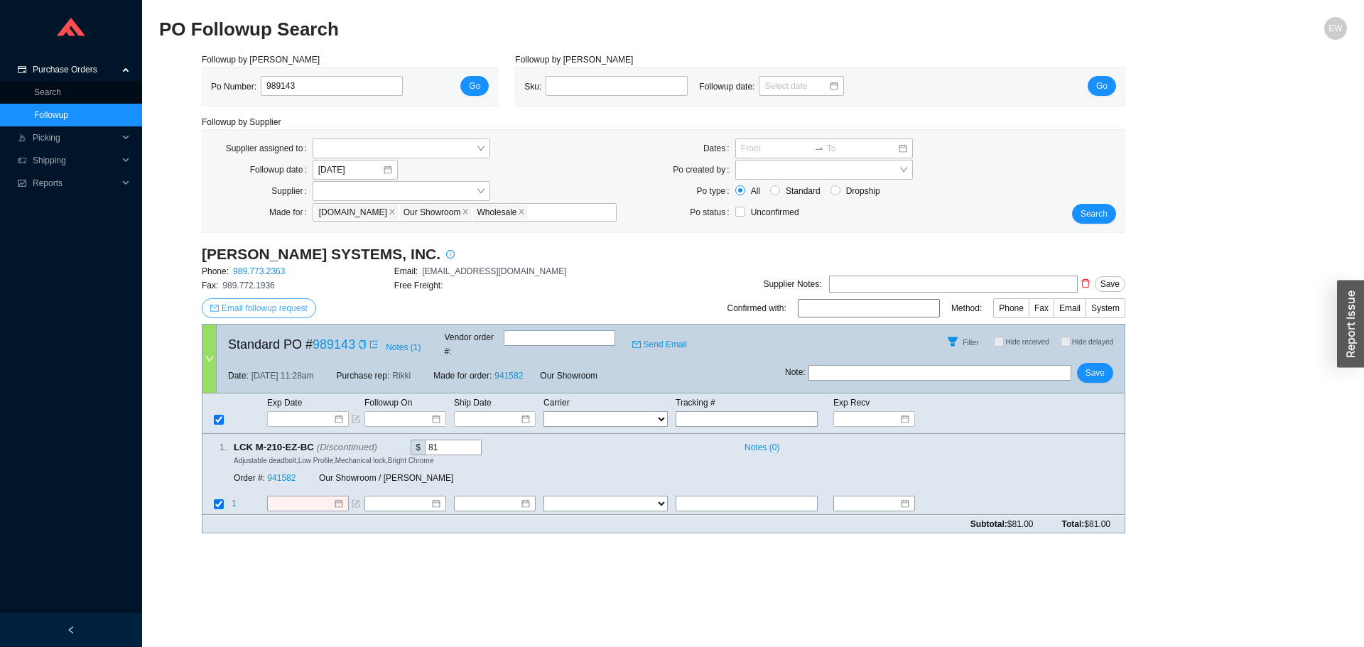
click at [286, 312] on span "Email followup request" at bounding box center [265, 308] width 86 height 14
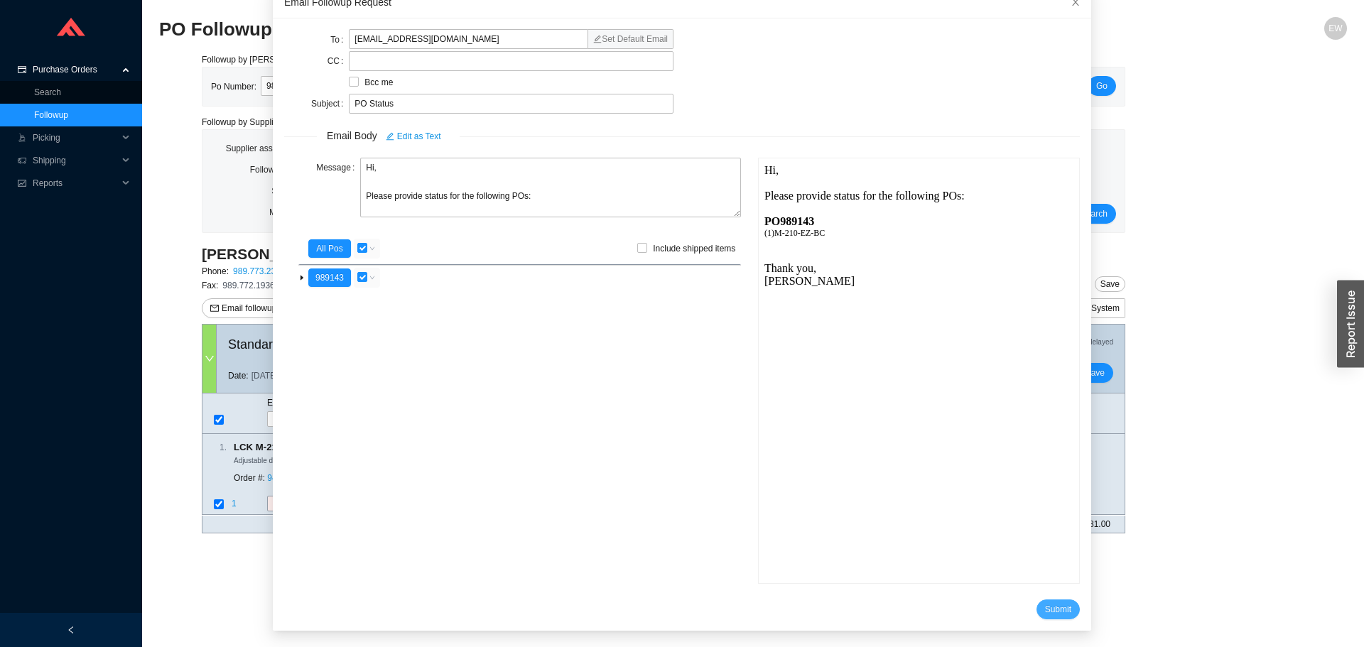
click at [1045, 602] on span "Submit" at bounding box center [1058, 609] width 26 height 14
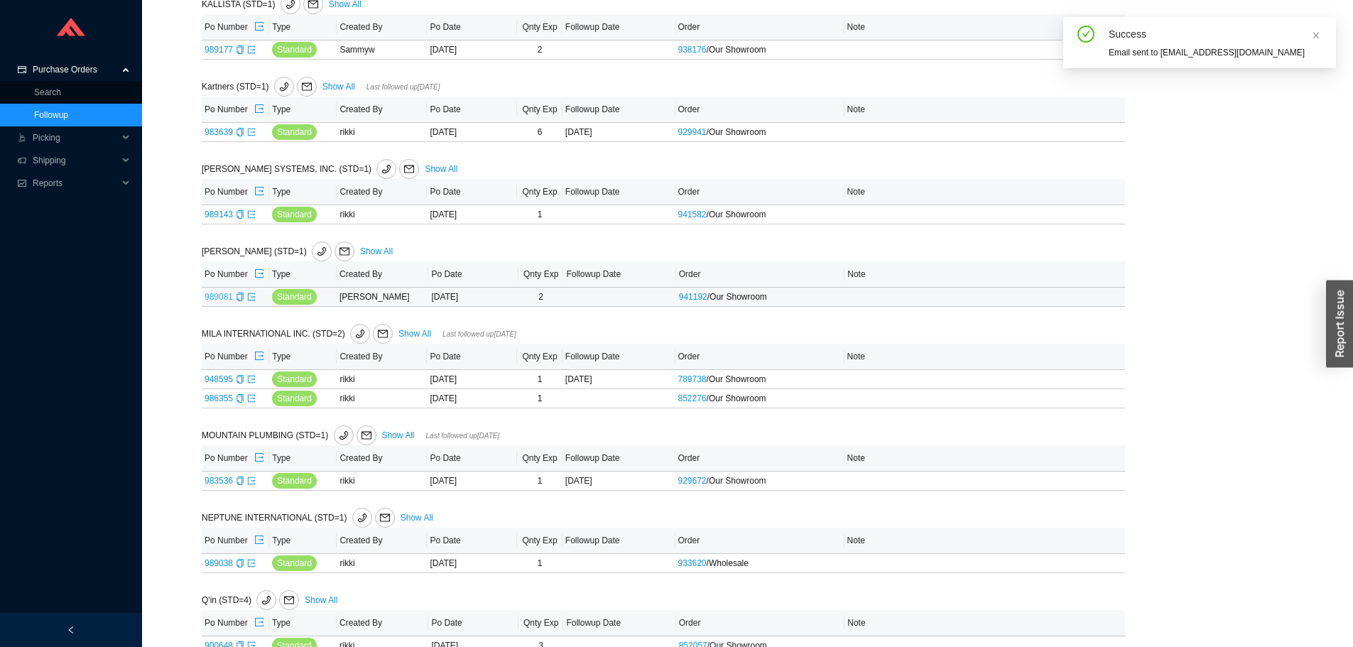
click at [219, 295] on link "989081" at bounding box center [219, 297] width 28 height 10
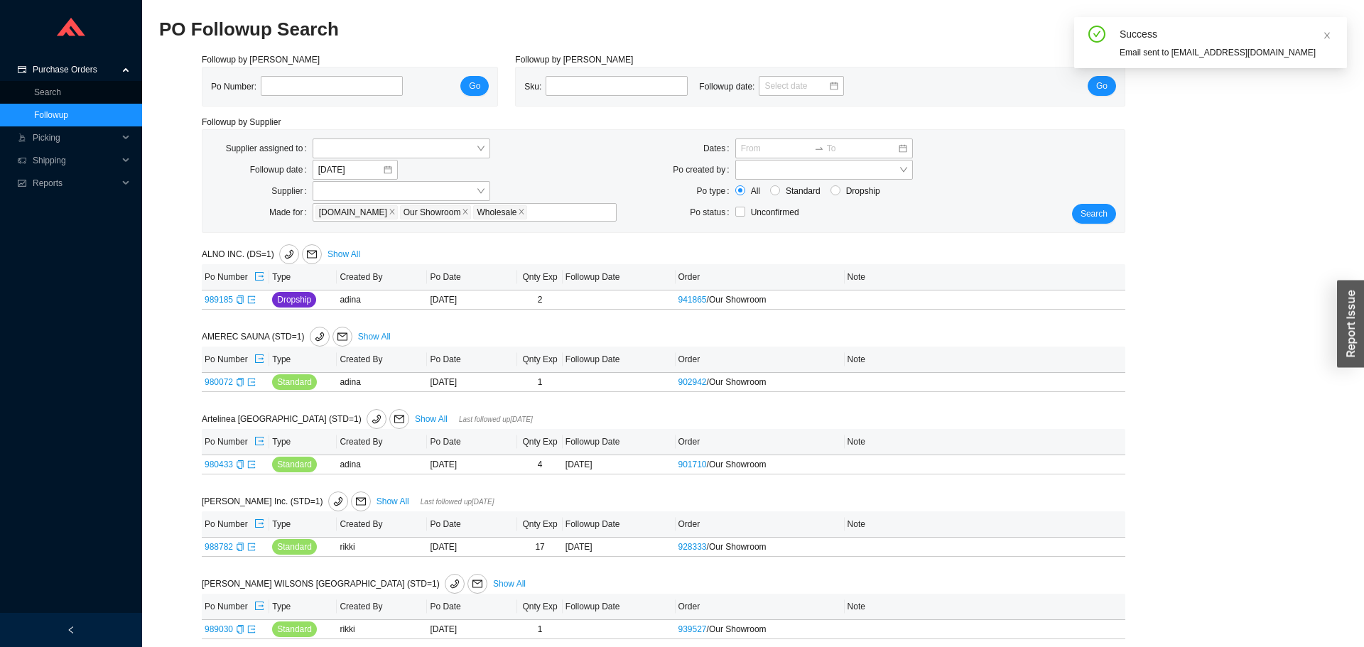
type input "989081"
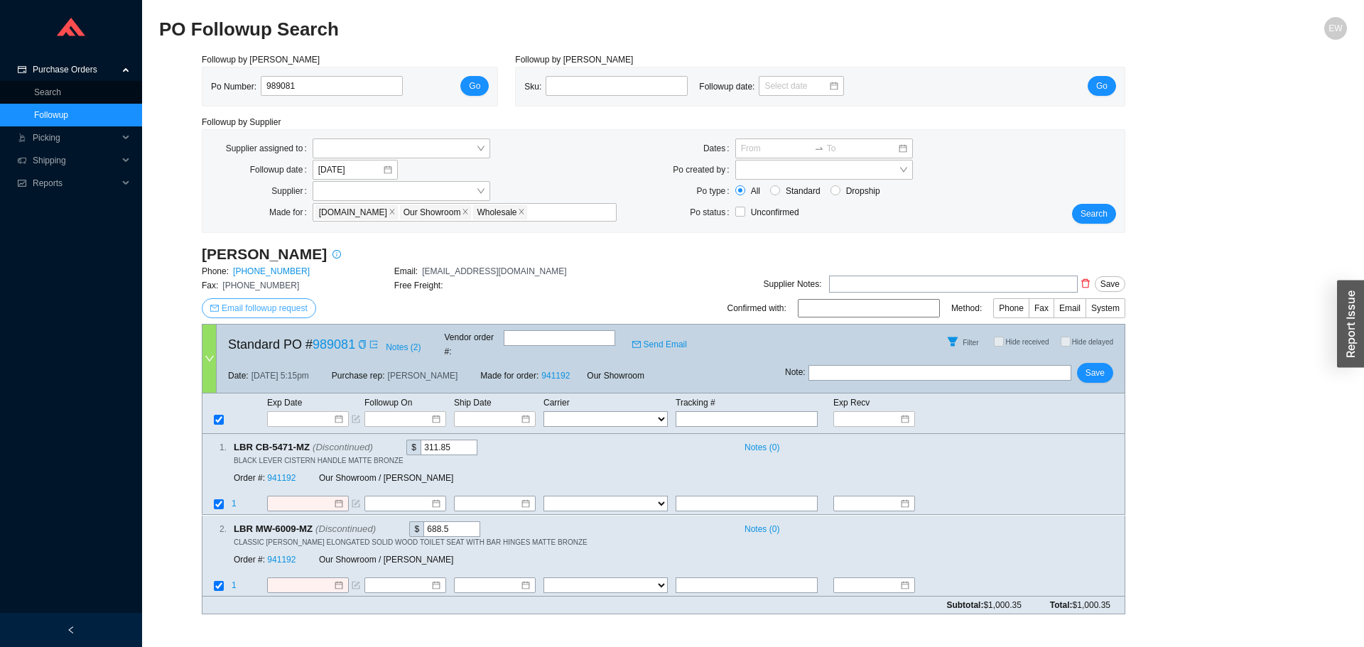
click at [292, 304] on button "Email followup request" at bounding box center [259, 308] width 114 height 20
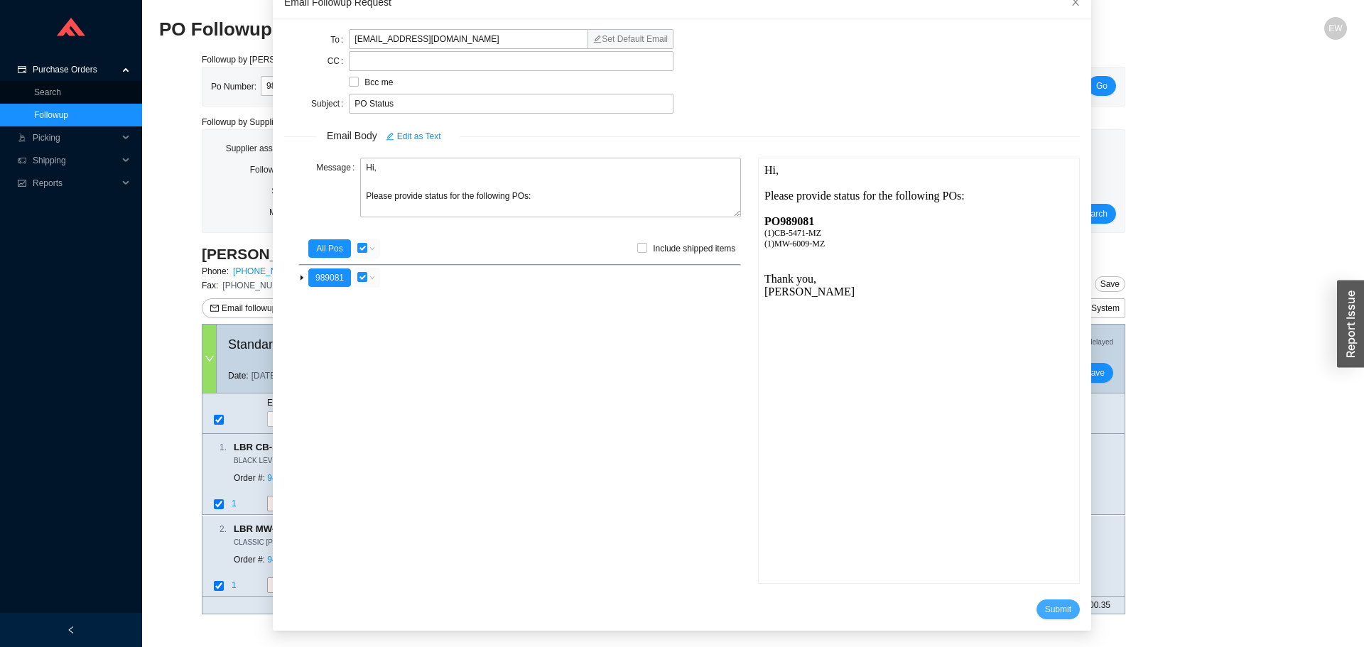
click at [1045, 607] on span "Submit" at bounding box center [1058, 609] width 26 height 14
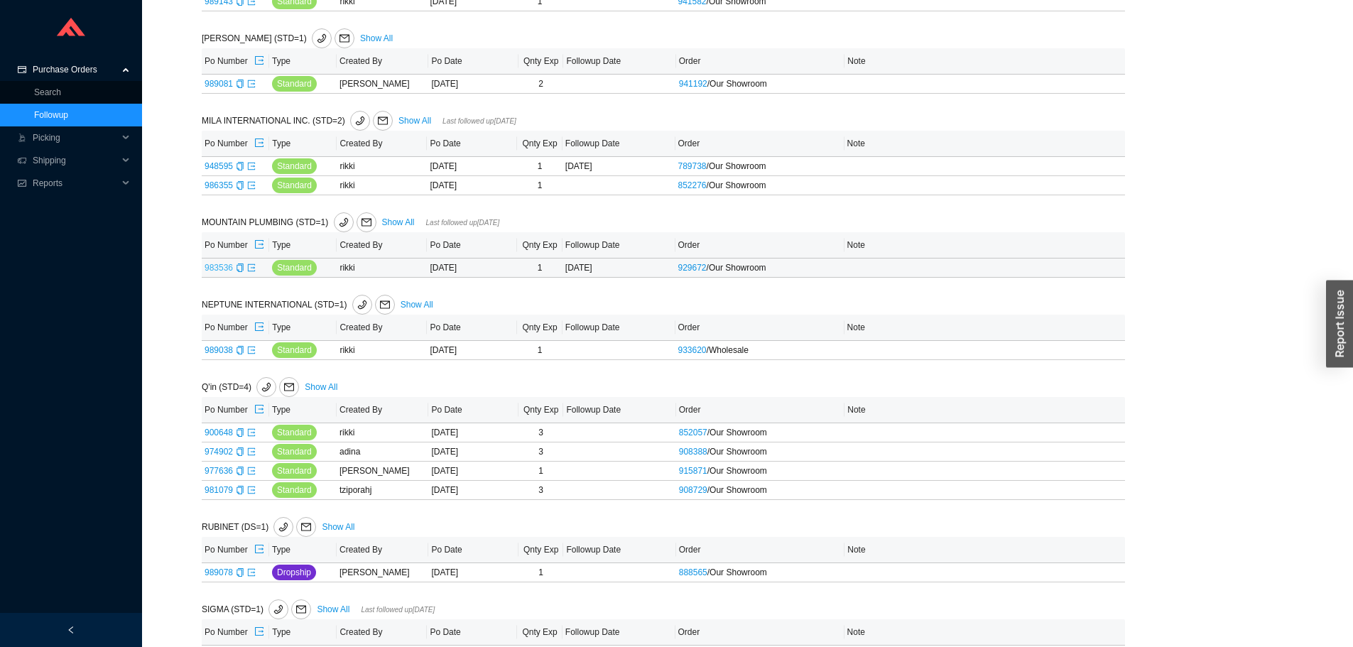
click at [221, 271] on link "983536" at bounding box center [219, 268] width 28 height 10
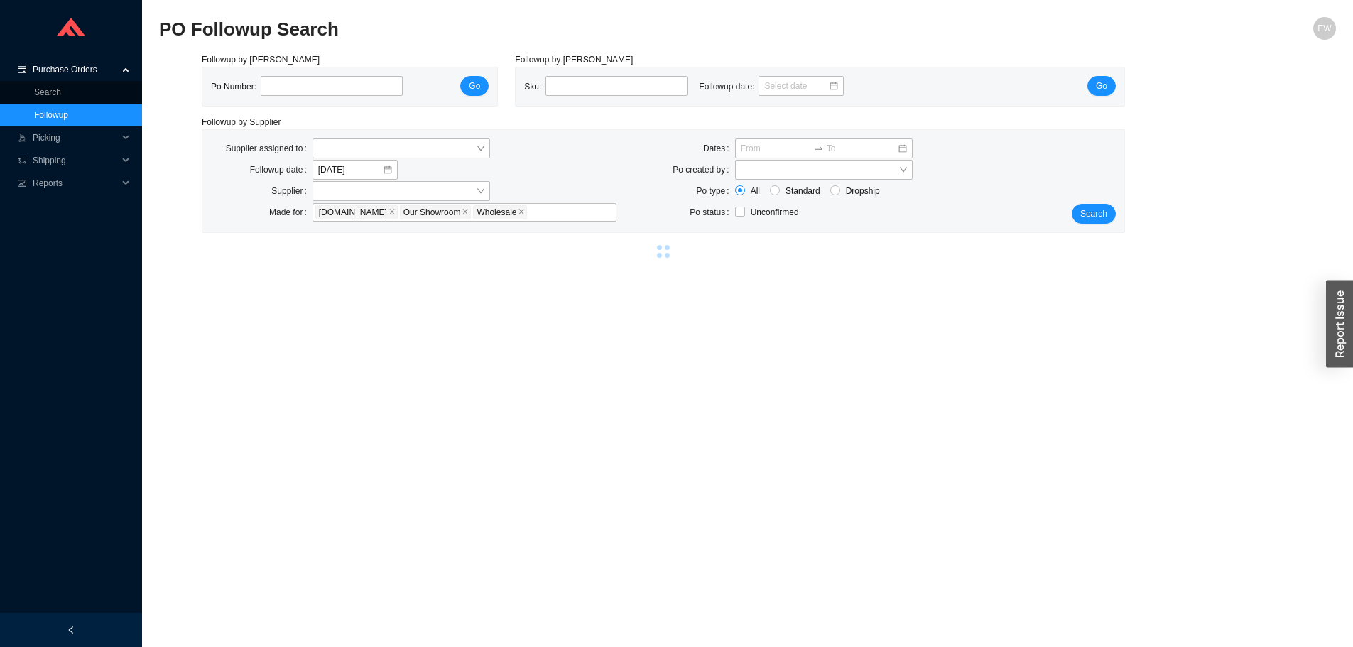
type input "983536"
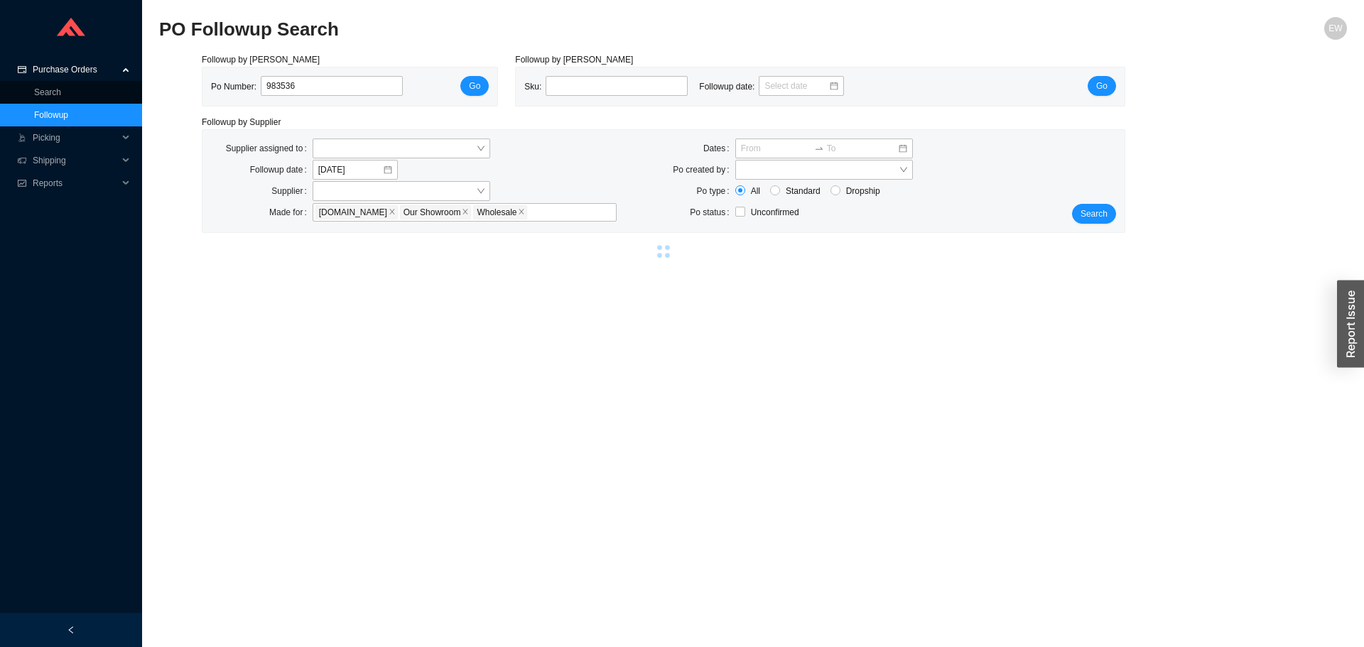
select select "1"
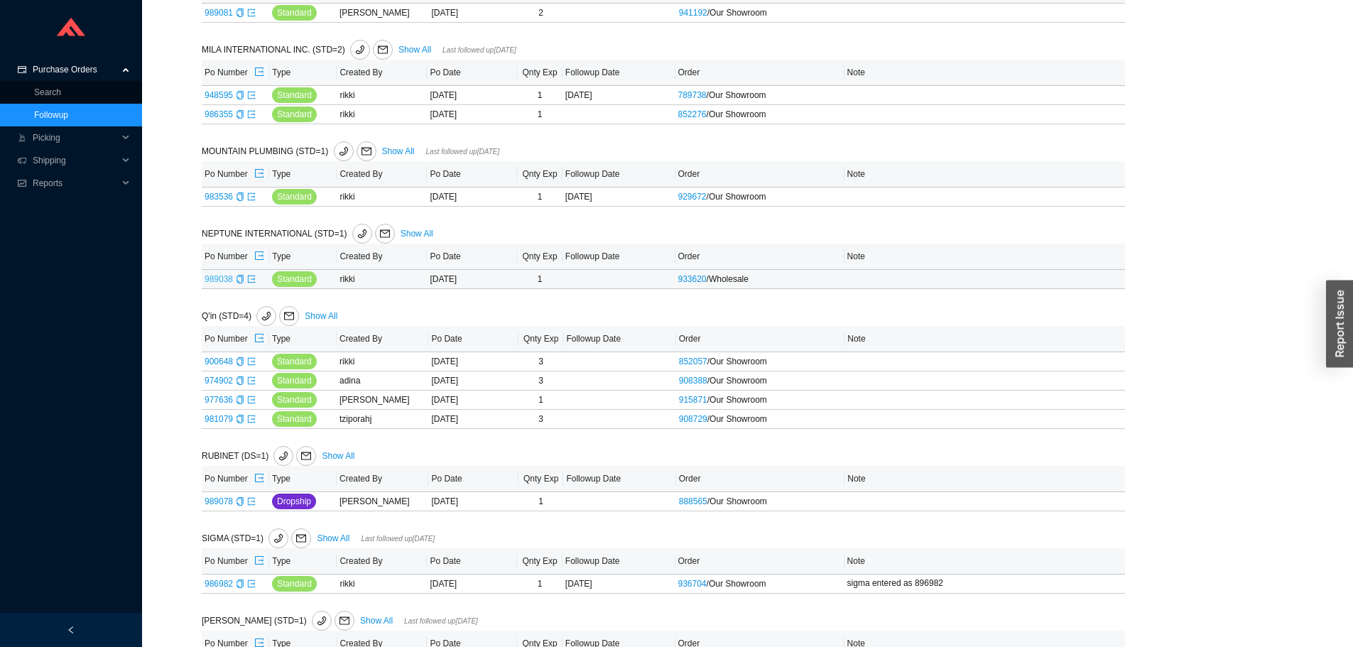
click at [226, 279] on link "989038" at bounding box center [219, 279] width 28 height 10
type input "989038"
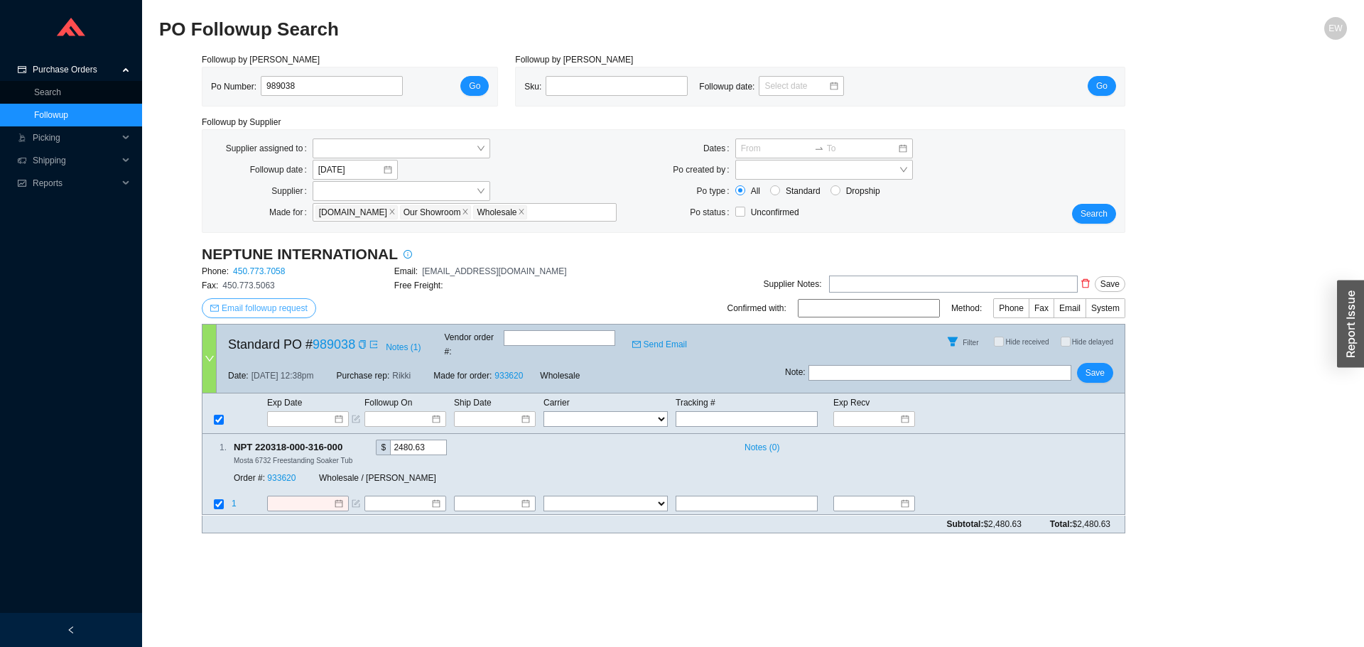
click at [265, 312] on span "Email followup request" at bounding box center [265, 308] width 86 height 14
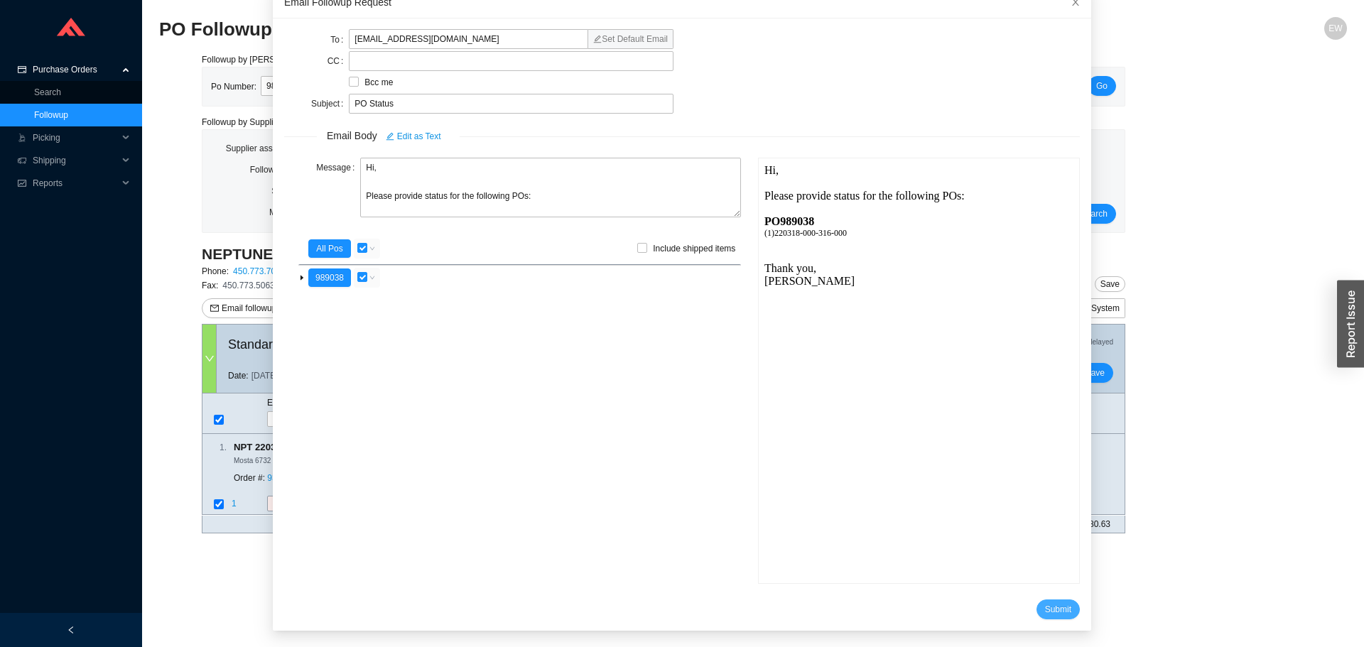
click at [1045, 608] on span "Submit" at bounding box center [1058, 609] width 26 height 14
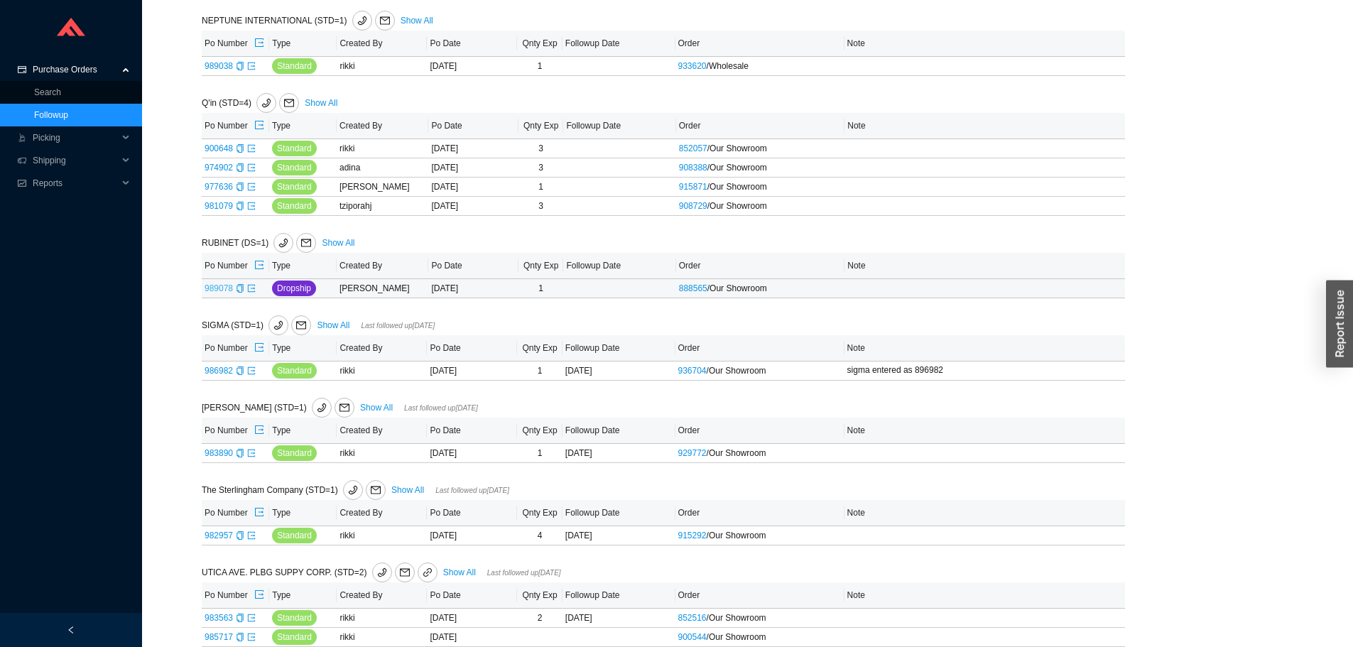
click at [215, 293] on link "989078" at bounding box center [219, 288] width 28 height 10
type input "989078"
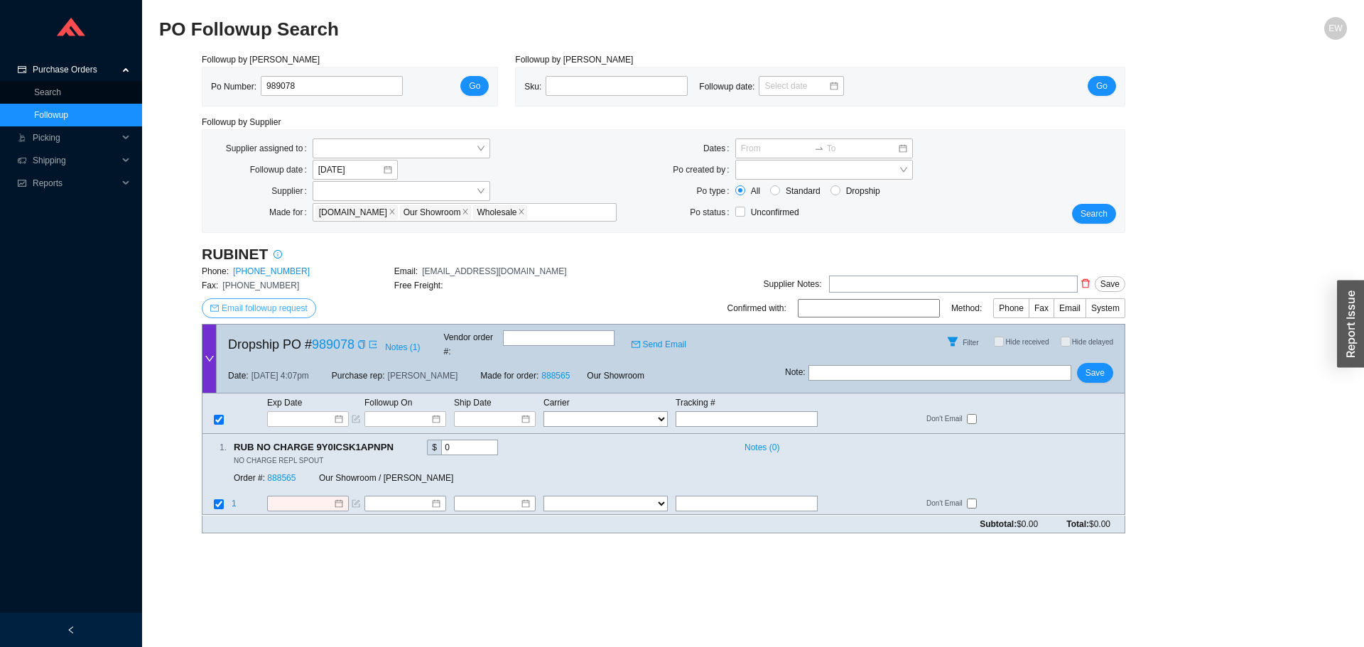
click at [286, 307] on span "Email followup request" at bounding box center [265, 308] width 86 height 14
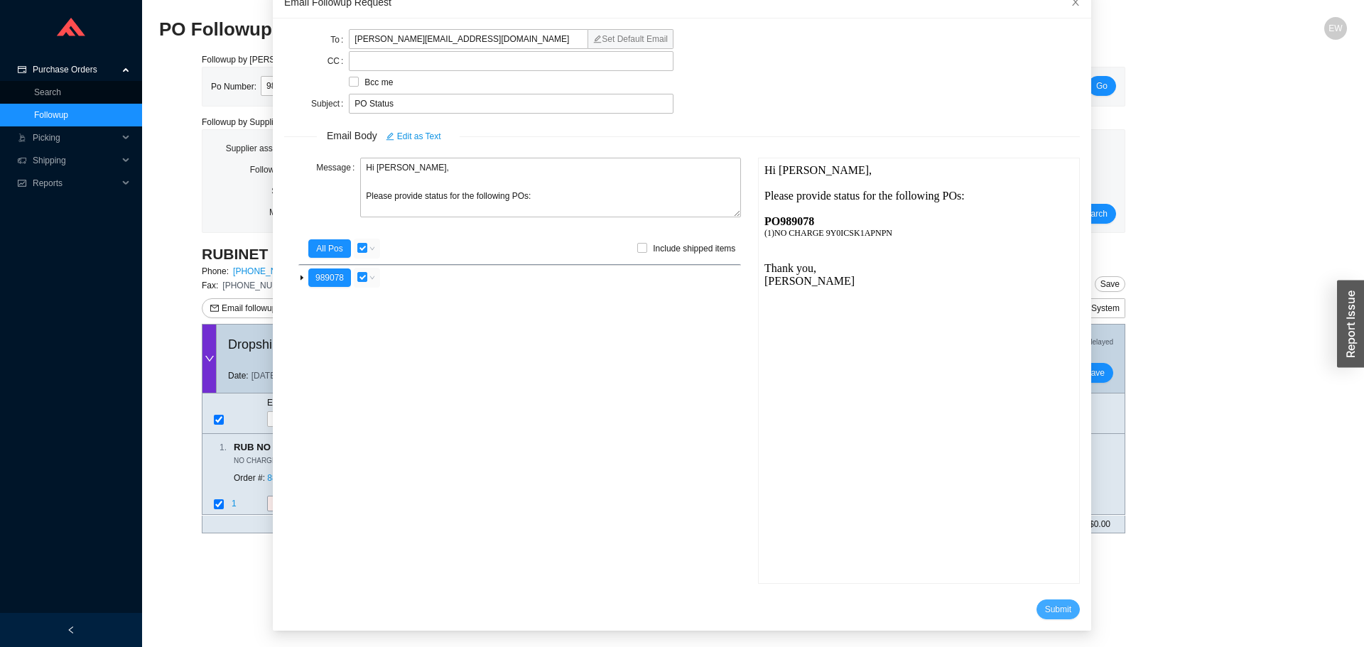
drag, startPoint x: 1044, startPoint y: 606, endPoint x: 1025, endPoint y: 589, distance: 25.2
click at [1045, 607] on span "Submit" at bounding box center [1058, 609] width 26 height 14
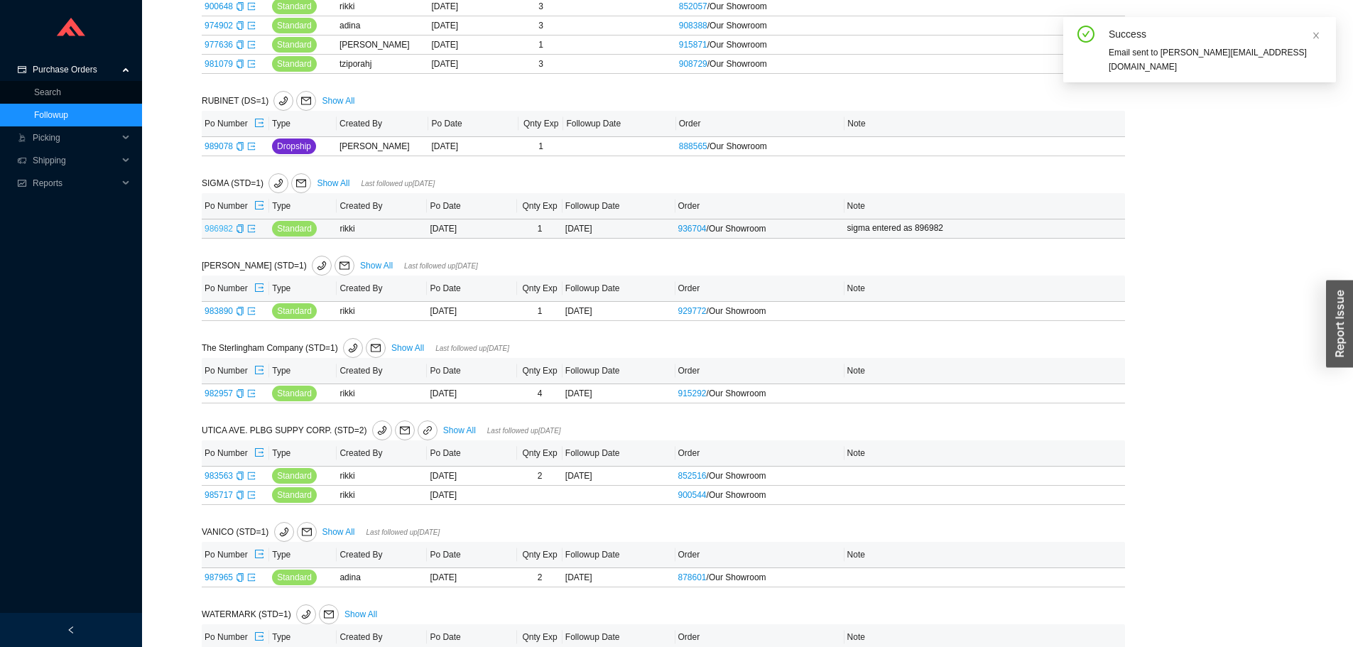
click at [212, 230] on link "986982" at bounding box center [219, 229] width 28 height 10
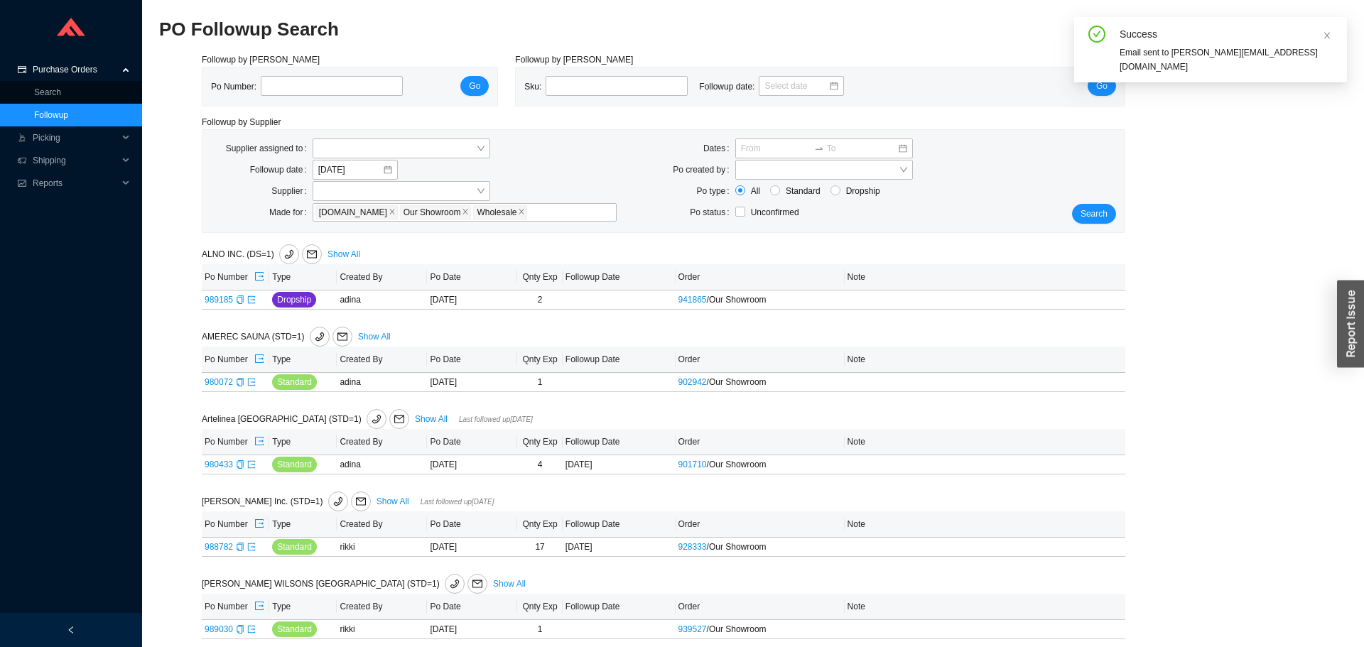
type input "986982"
select select "1"
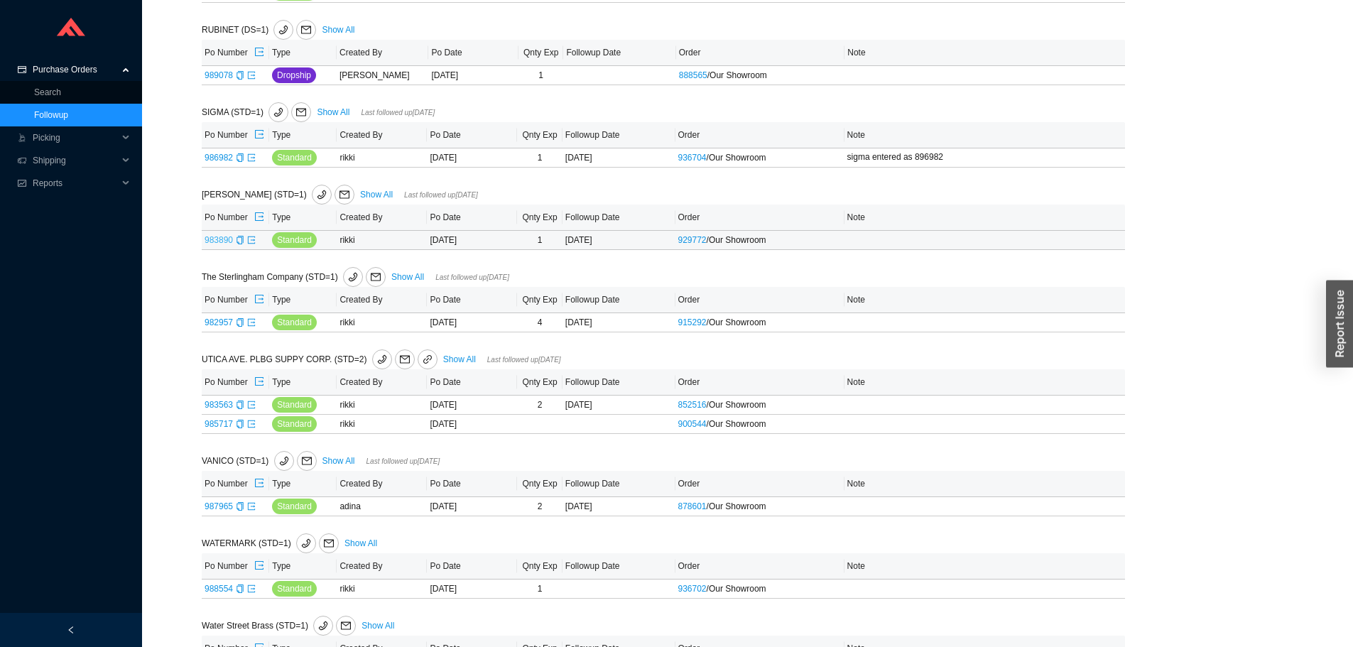
click at [224, 244] on link "983890" at bounding box center [219, 240] width 28 height 10
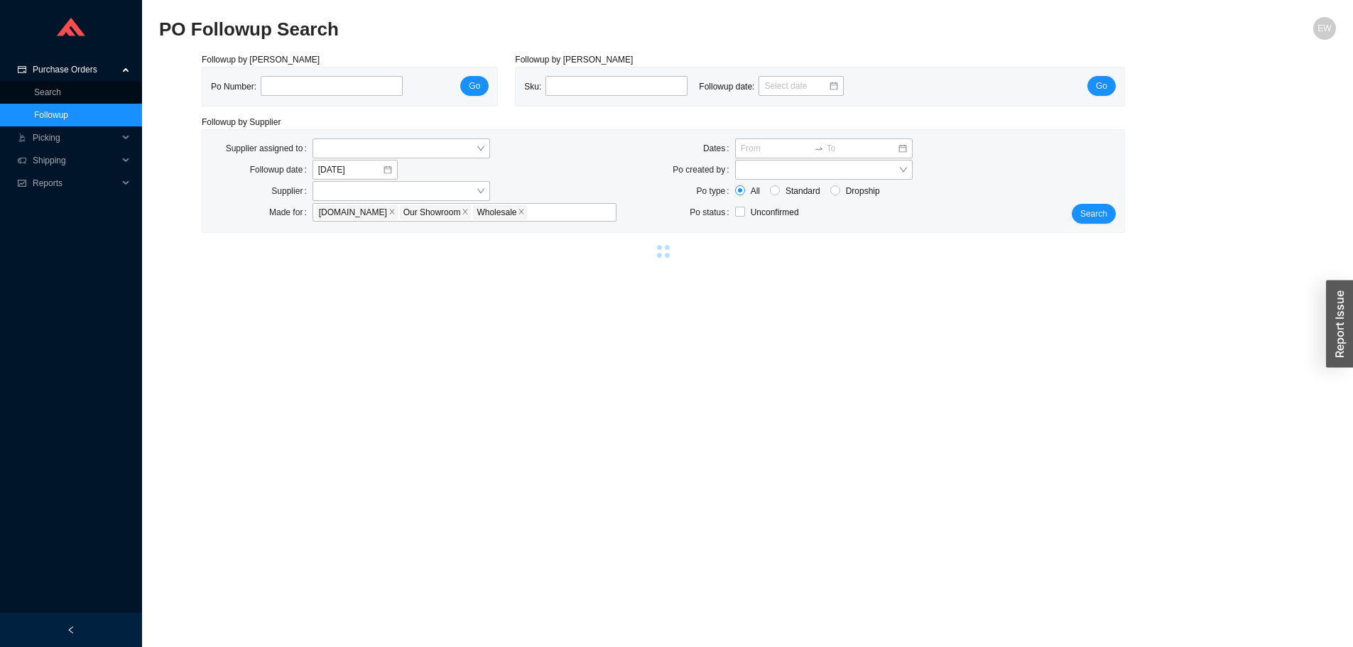
type input "983890"
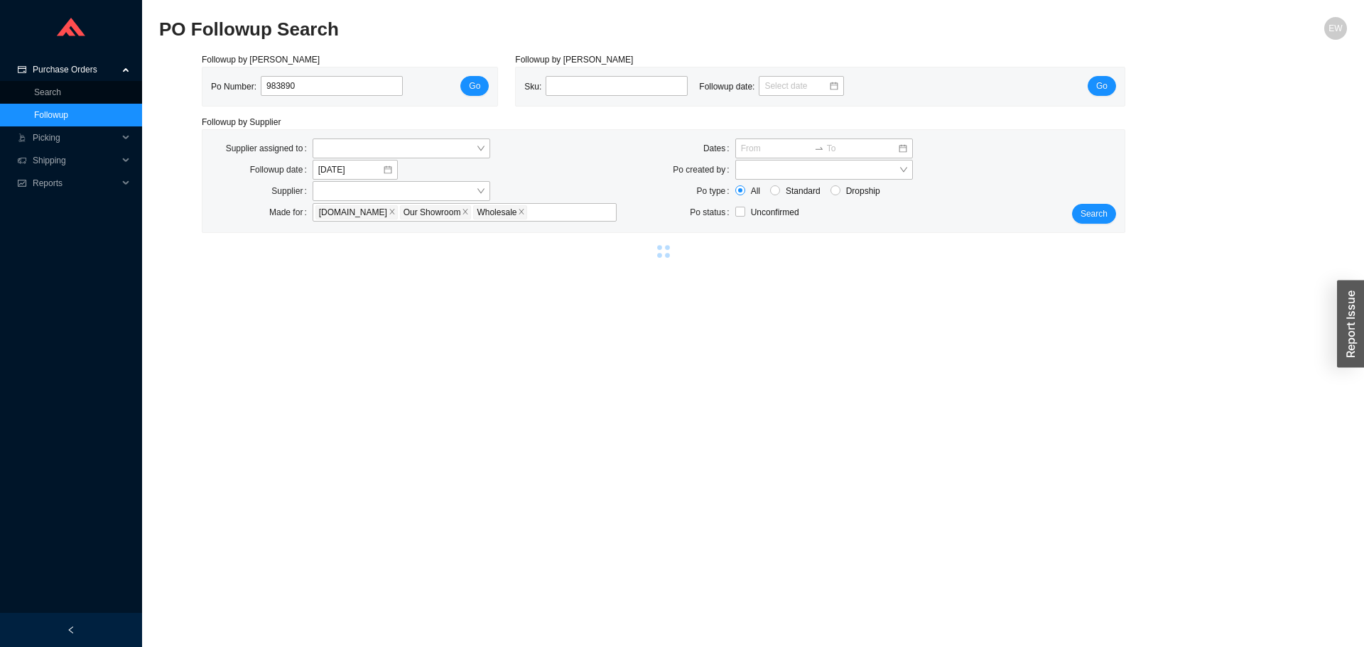
select select "2"
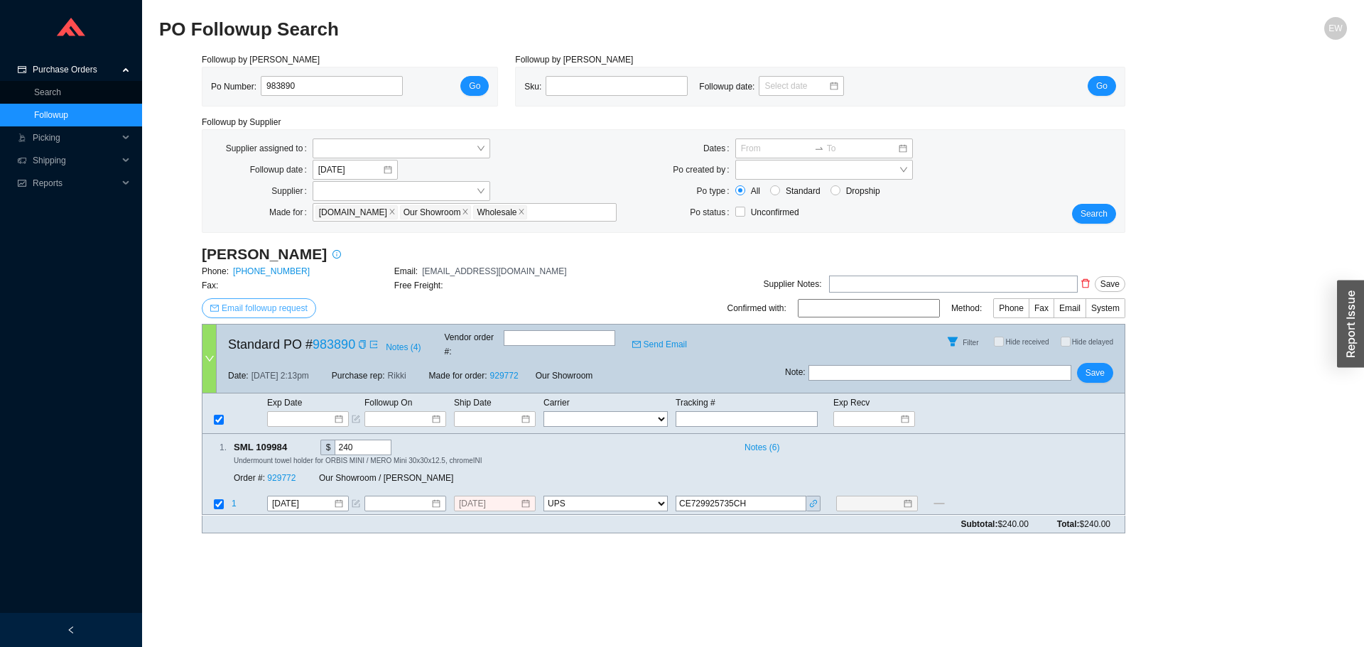
click at [287, 312] on span "Email followup request" at bounding box center [265, 308] width 86 height 14
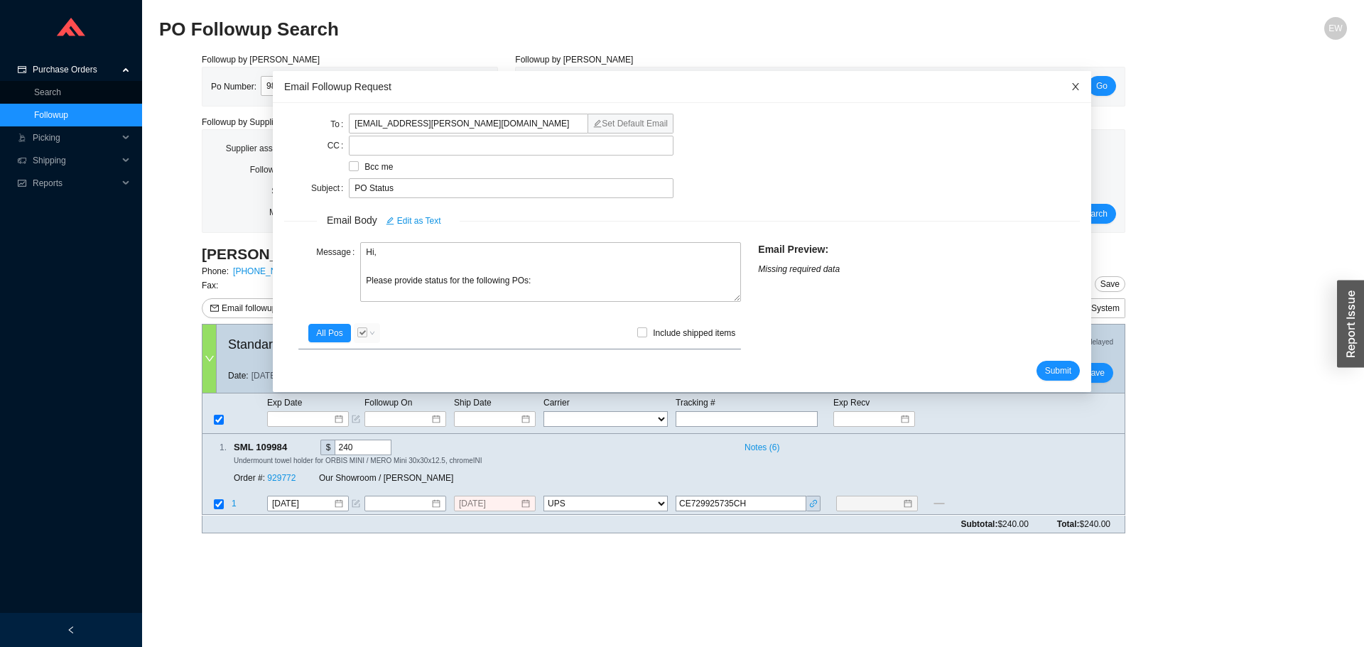
click at [1072, 83] on icon "close" at bounding box center [1075, 86] width 7 height 7
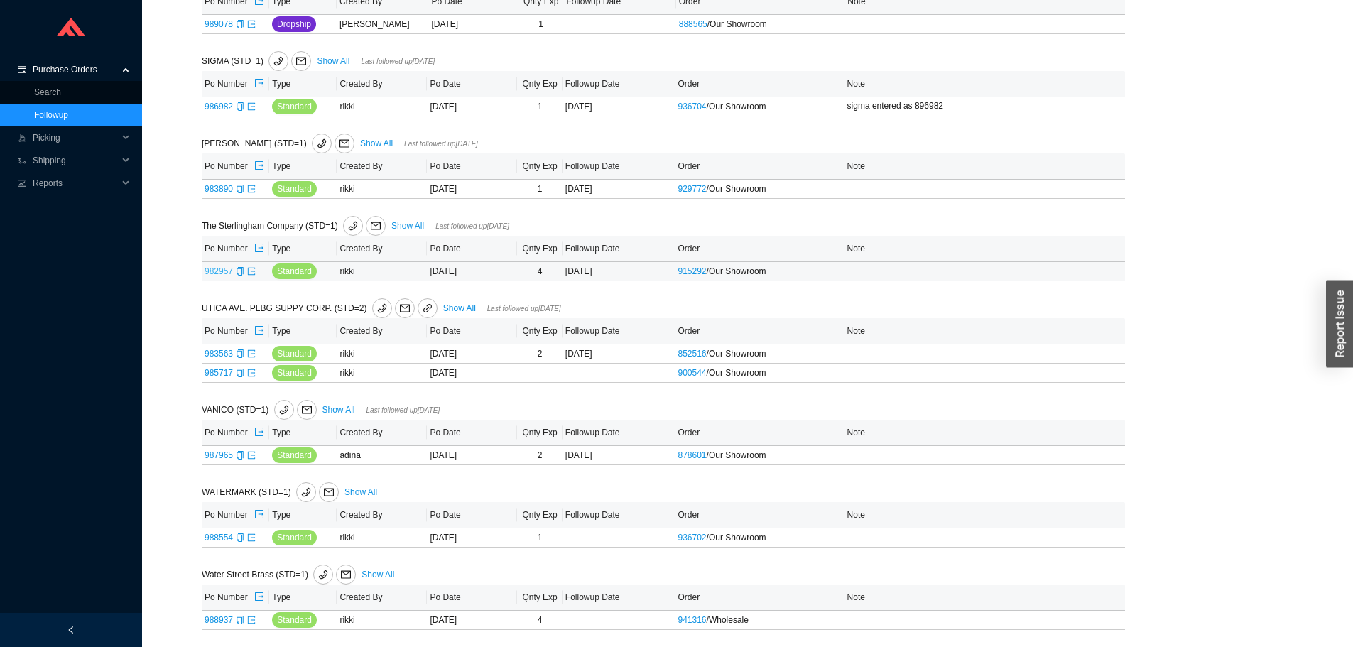
click at [212, 273] on link "982957" at bounding box center [219, 271] width 28 height 10
type input "982957"
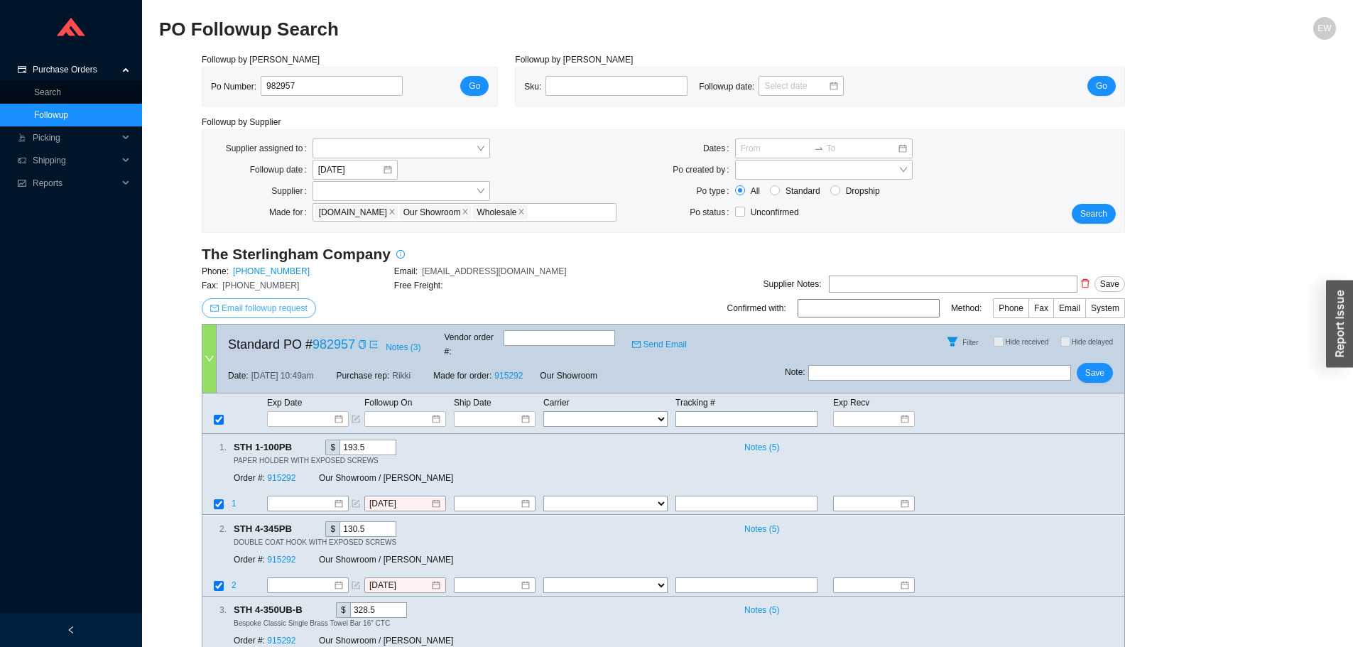
click at [276, 309] on span "Email followup request" at bounding box center [265, 308] width 86 height 14
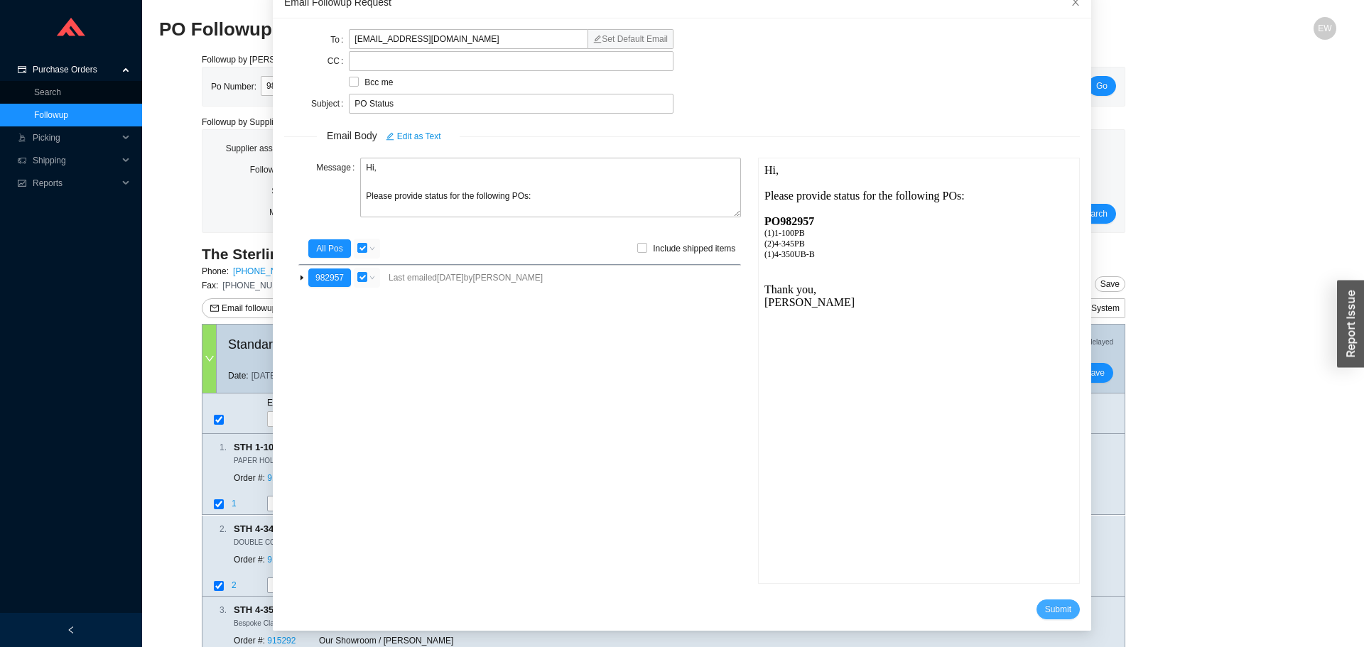
click at [1045, 604] on span "Submit" at bounding box center [1058, 609] width 26 height 14
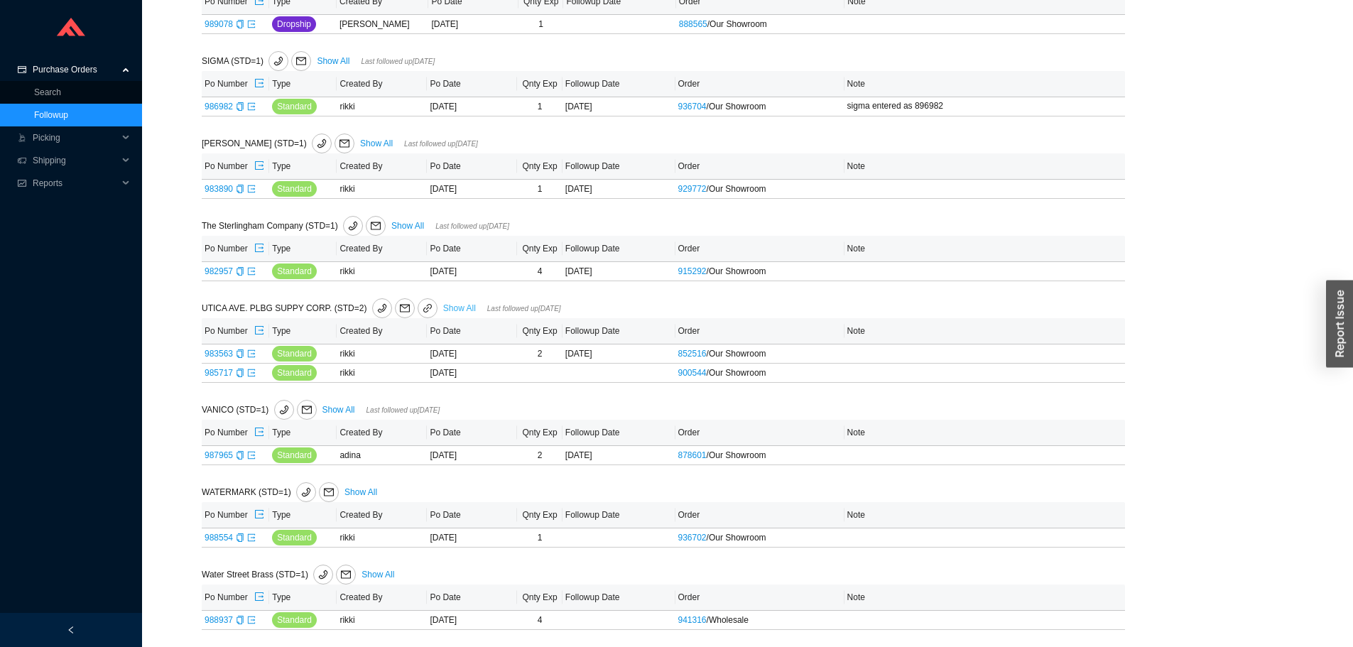
click at [443, 307] on link "Show All" at bounding box center [459, 308] width 33 height 10
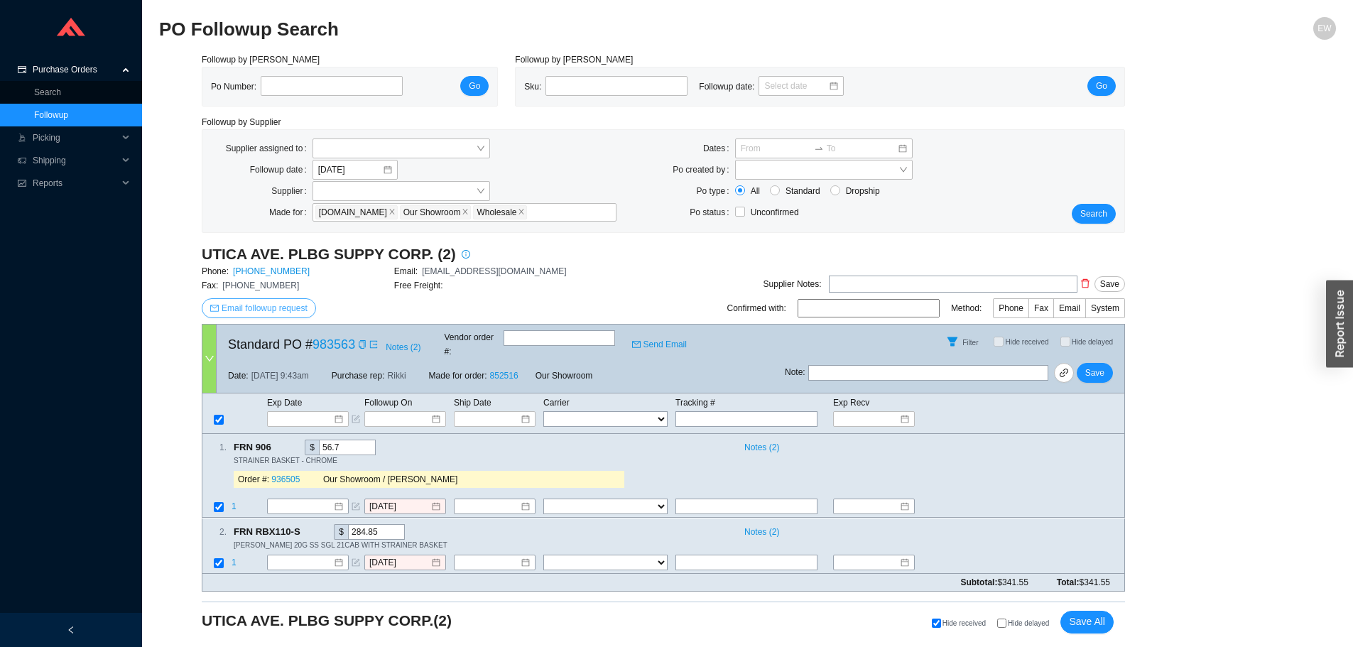
click at [254, 306] on span "Email followup request" at bounding box center [265, 308] width 86 height 14
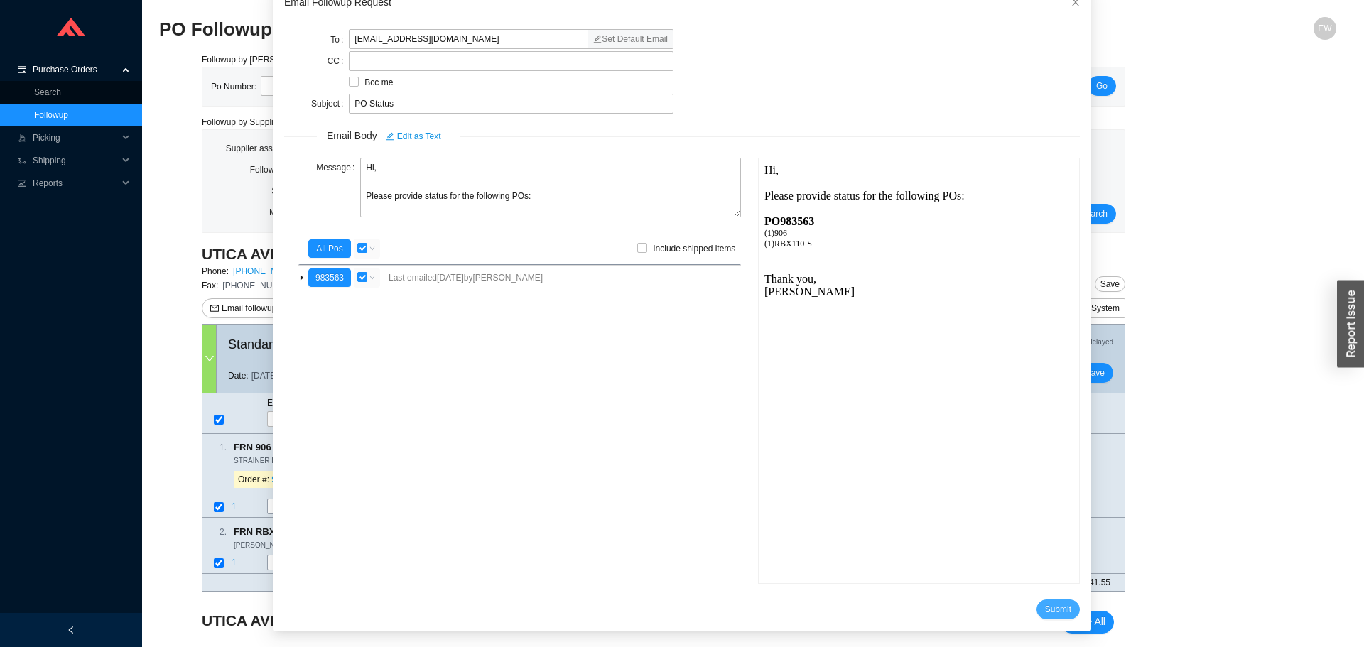
drag, startPoint x: 1038, startPoint y: 604, endPoint x: 1021, endPoint y: 585, distance: 25.7
click at [1045, 604] on span "Submit" at bounding box center [1058, 609] width 26 height 14
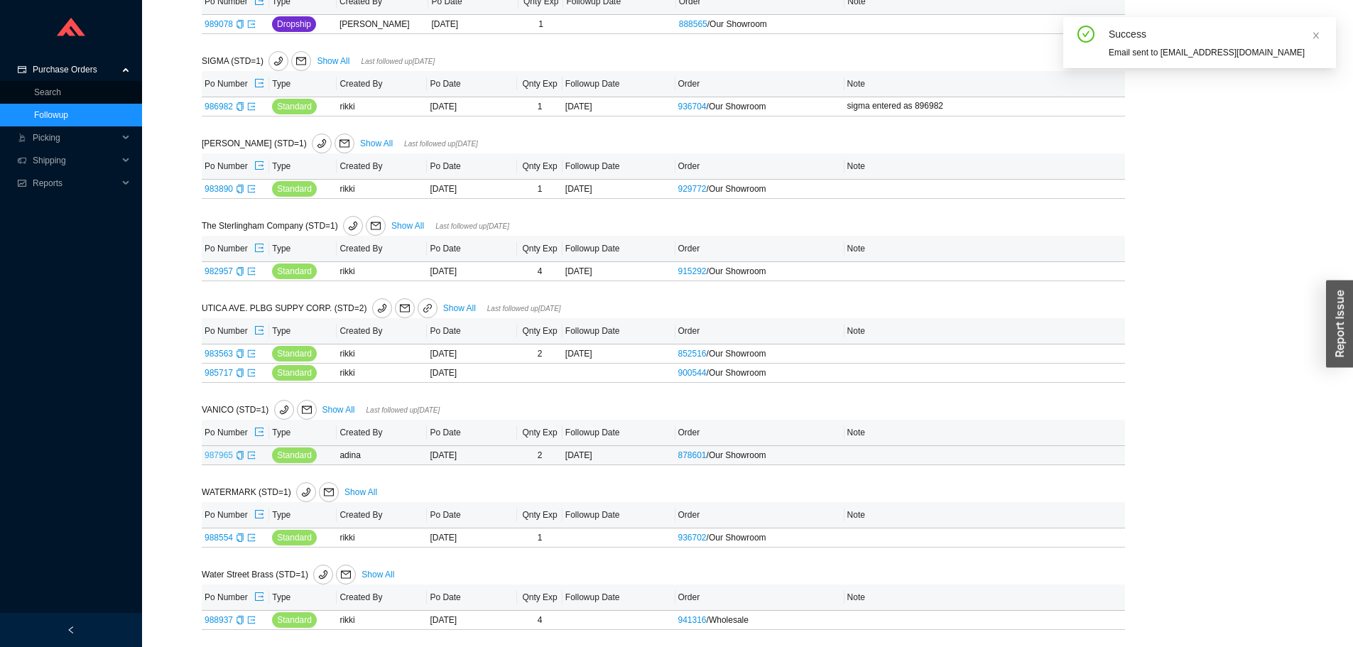
click at [215, 455] on link "987965" at bounding box center [219, 455] width 28 height 10
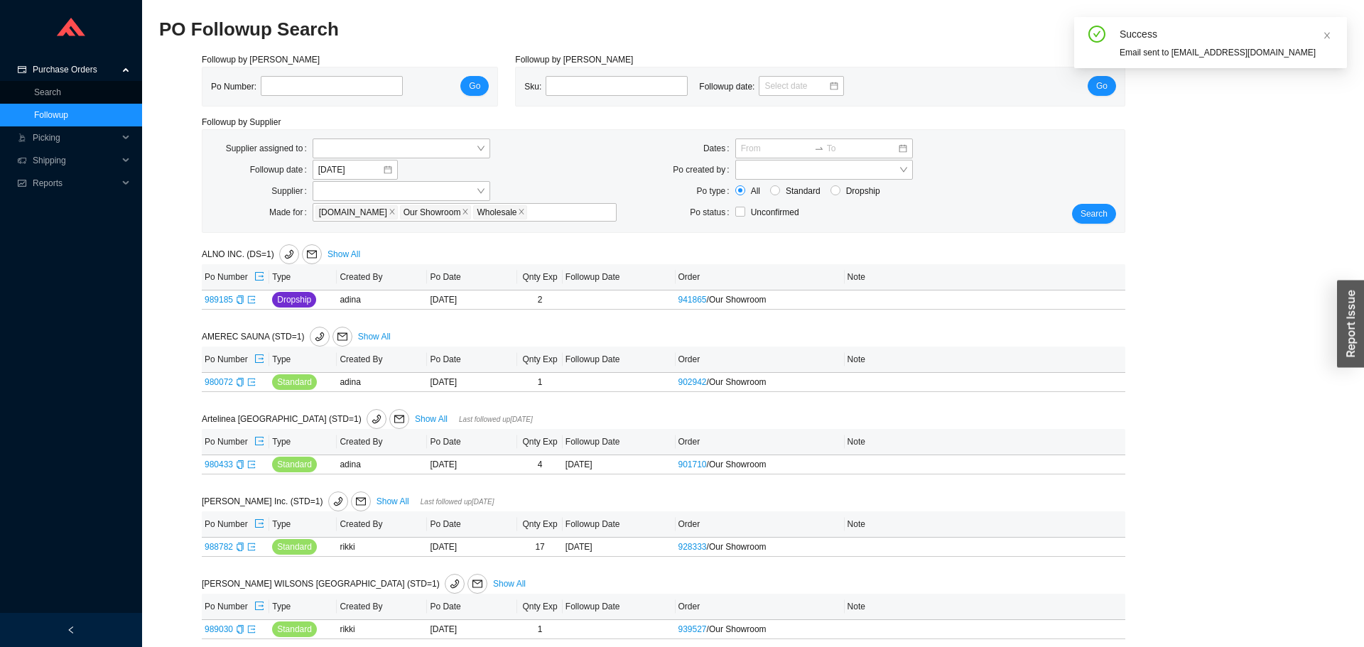
type input "987965"
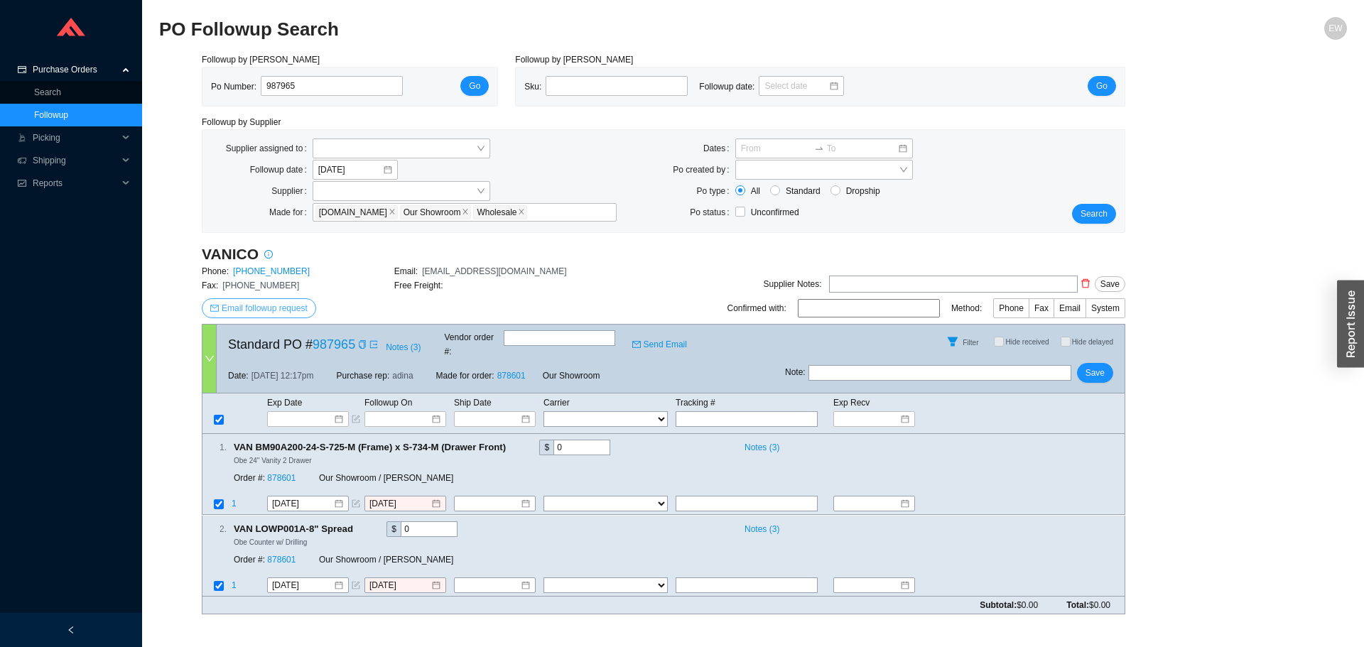
click at [268, 312] on span "Email followup request" at bounding box center [265, 308] width 86 height 14
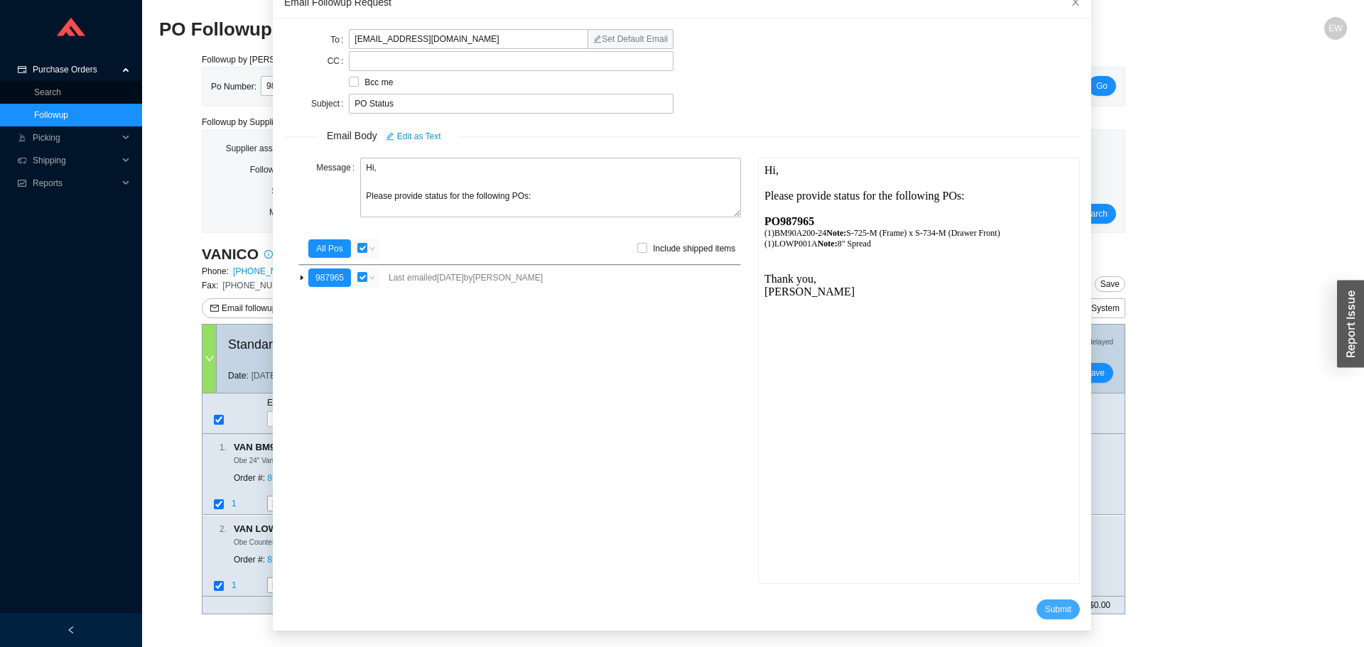
click at [1045, 611] on span "Submit" at bounding box center [1058, 609] width 26 height 14
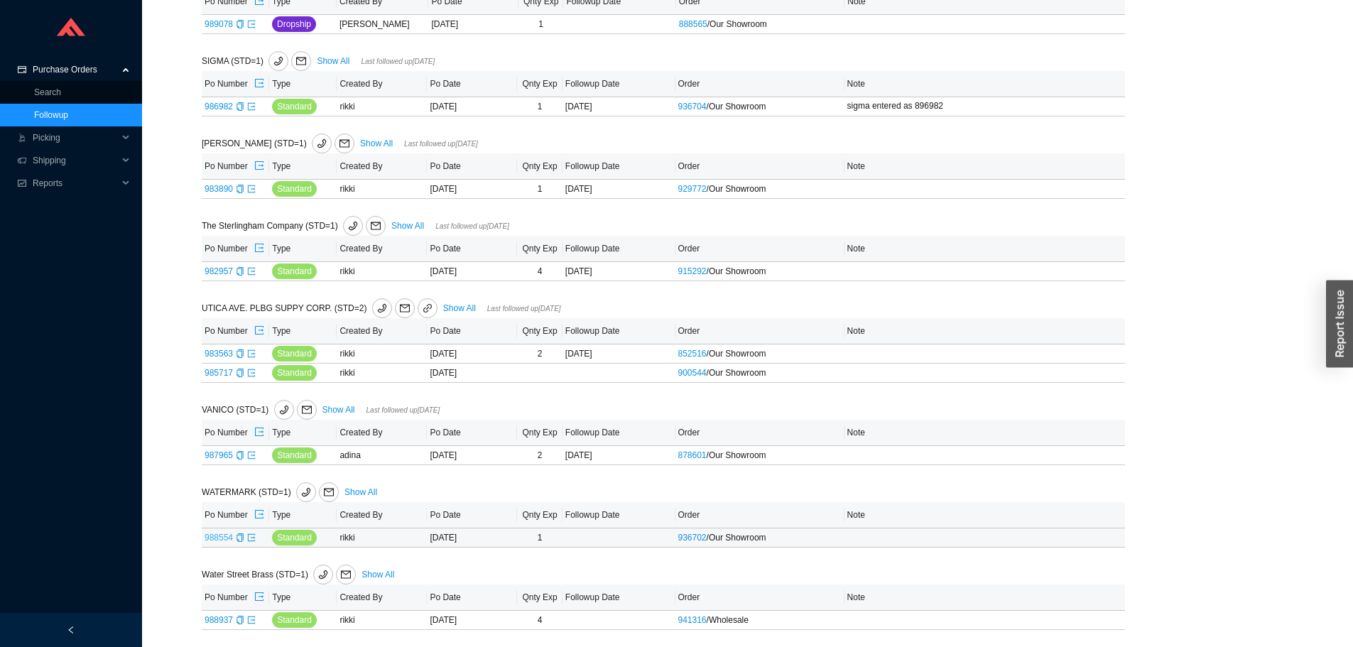
click at [214, 538] on link "988554" at bounding box center [219, 538] width 28 height 10
type input "988554"
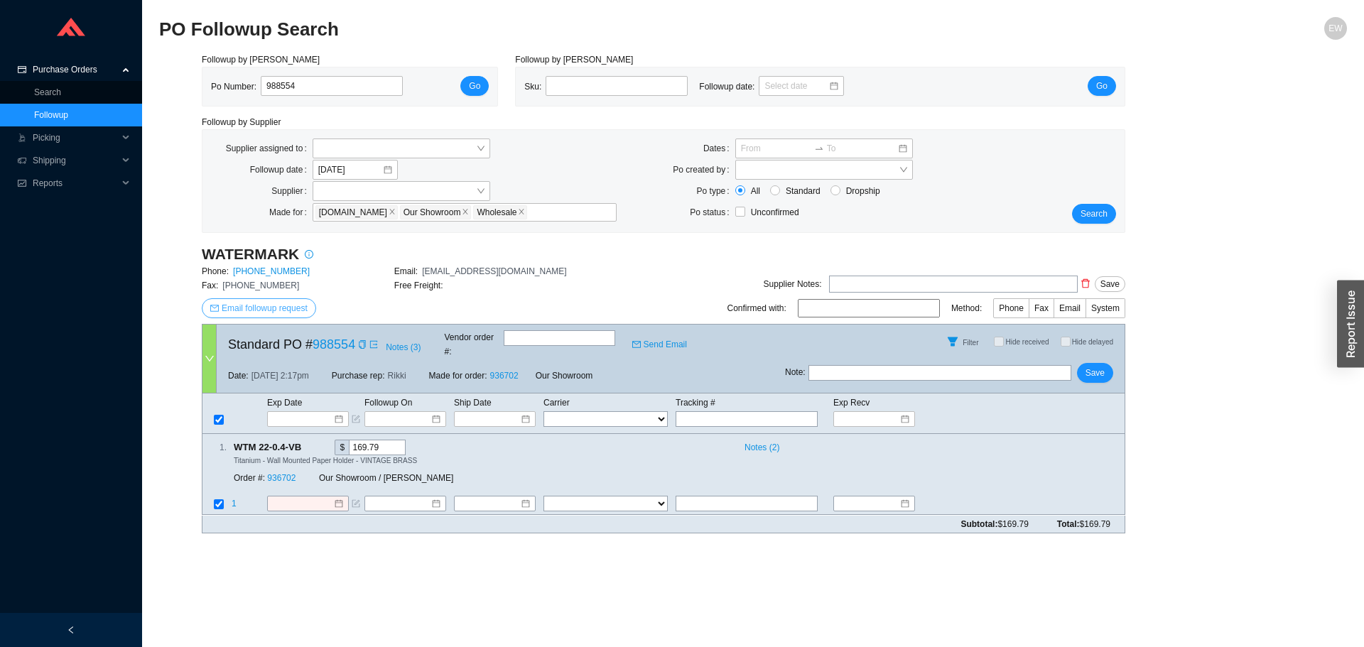
click at [266, 313] on span "Email followup request" at bounding box center [265, 308] width 86 height 14
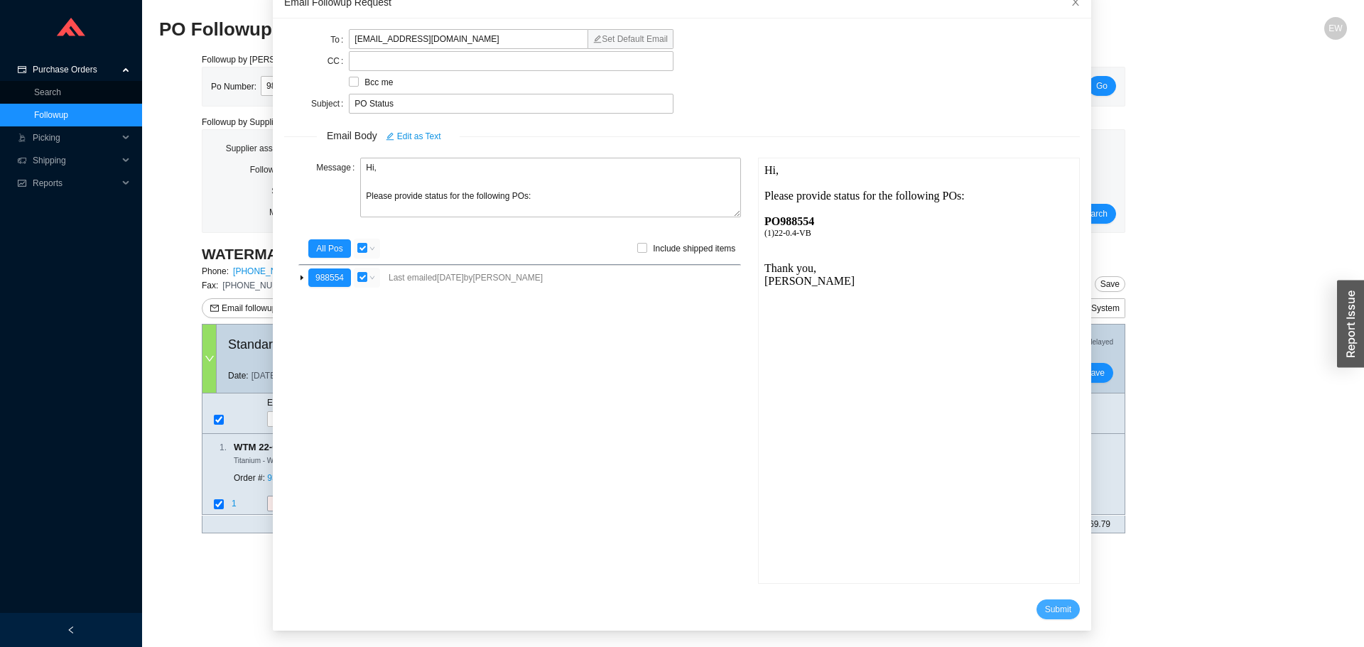
click at [1045, 607] on span "Submit" at bounding box center [1058, 609] width 26 height 14
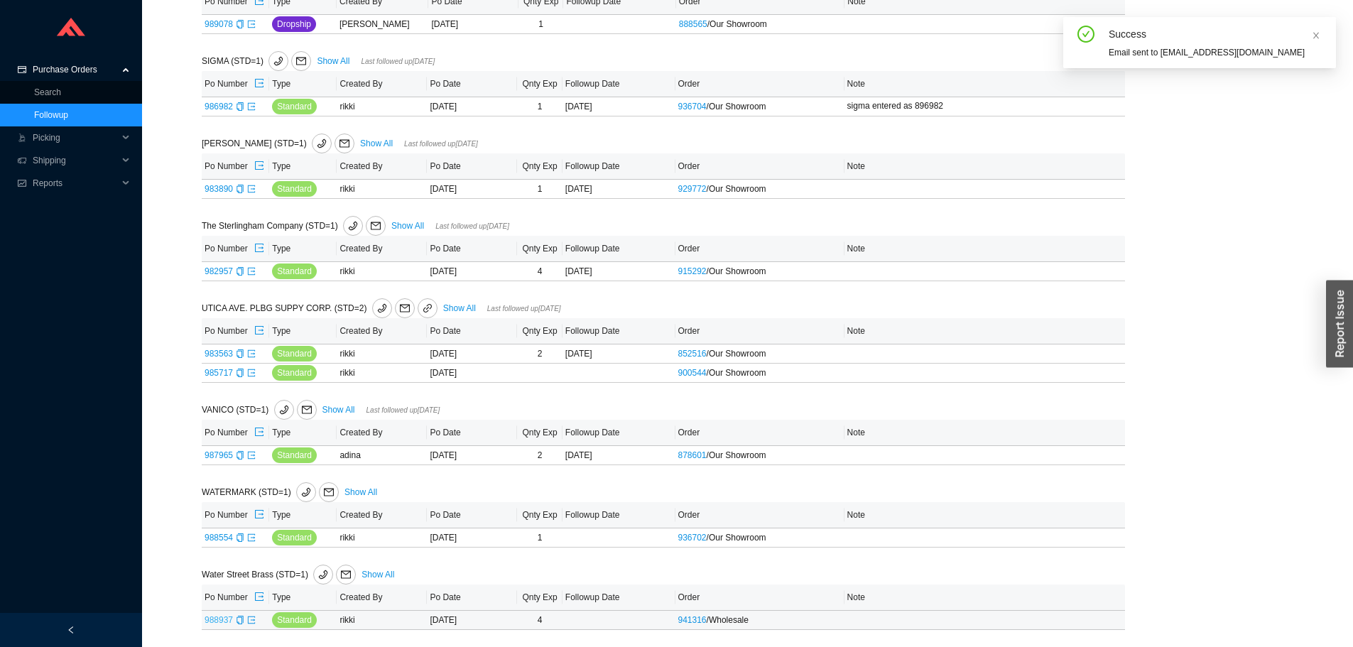
click at [215, 620] on link "988937" at bounding box center [219, 620] width 28 height 10
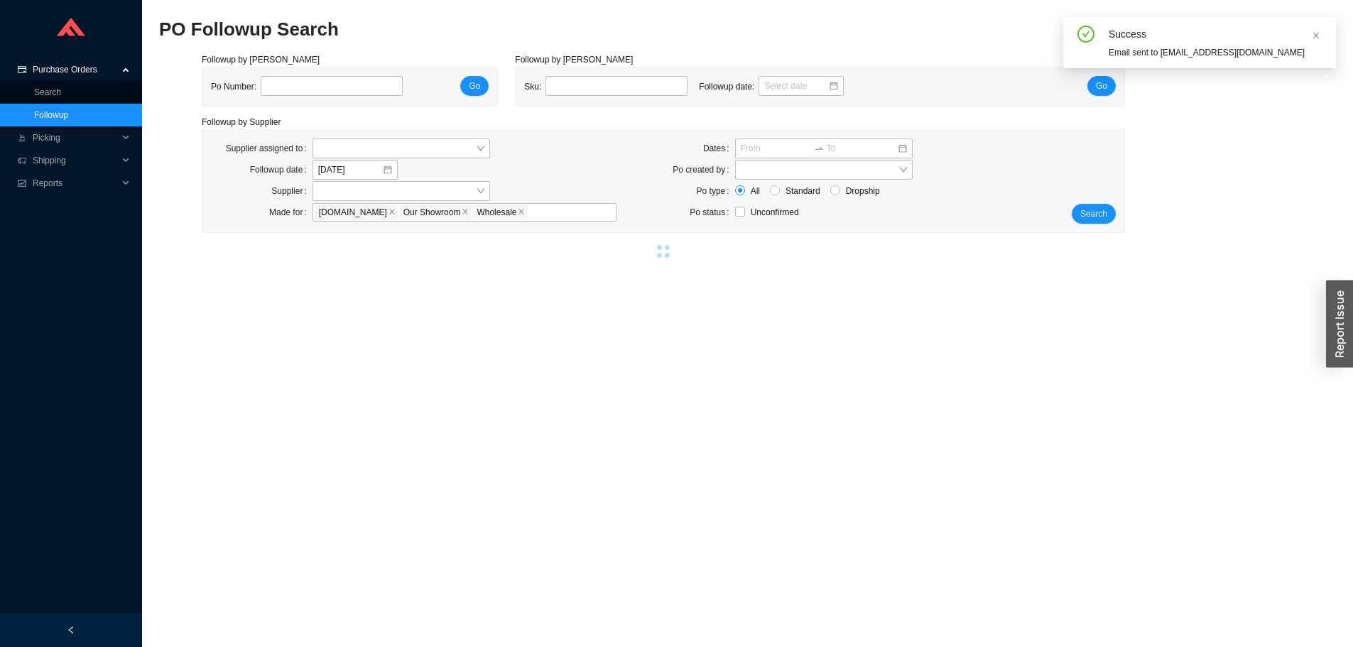
type input "988937"
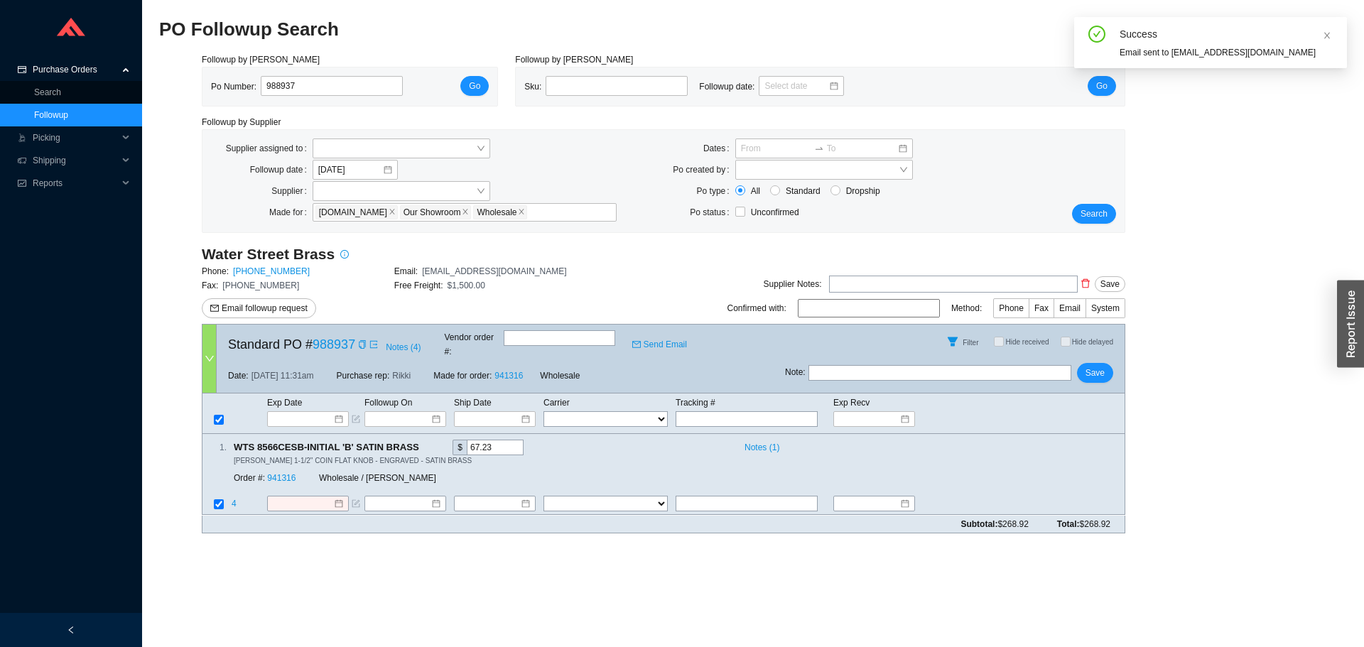
click at [249, 297] on div "Water Street Brass Phone: (855) 664-4321 Email: orders@waterstreetbrass.com Fax…" at bounding box center [394, 284] width 385 height 80
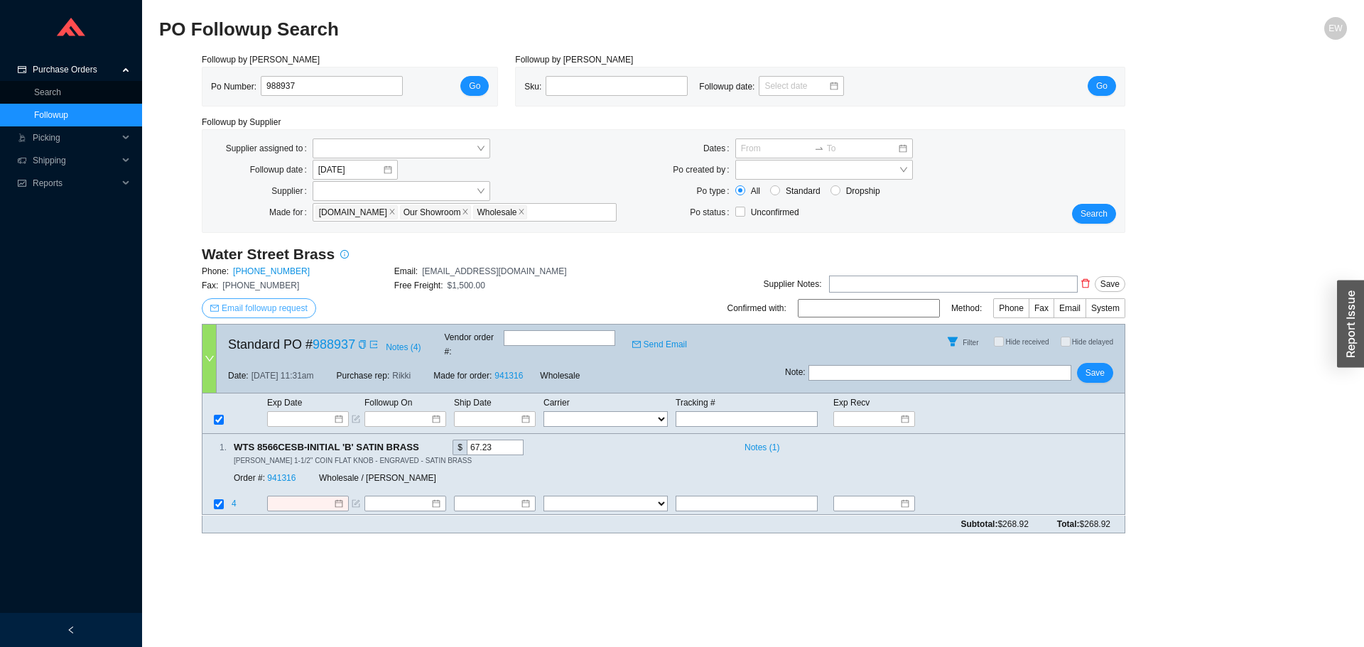
click at [251, 308] on span "Email followup request" at bounding box center [265, 308] width 86 height 14
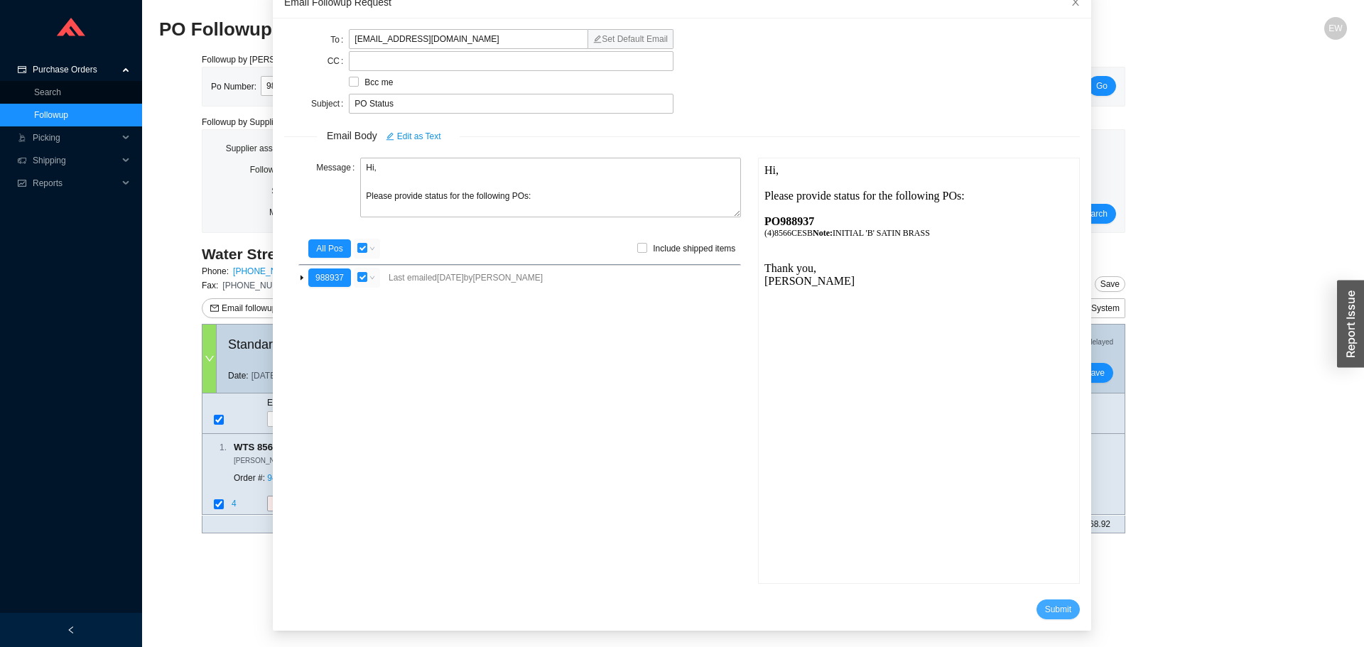
click at [1045, 606] on span "Submit" at bounding box center [1058, 609] width 26 height 14
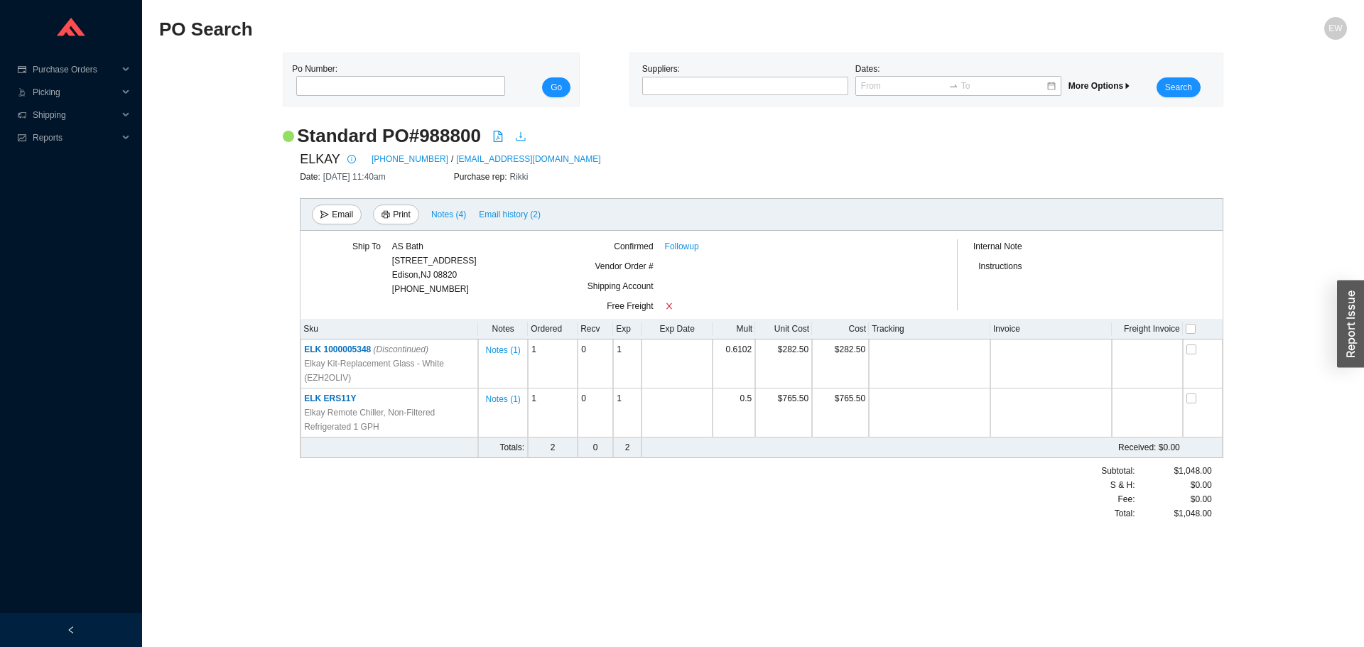
click at [522, 136] on icon "download" at bounding box center [520, 136] width 11 height 11
paste input "988910"
type input "988910"
click at [548, 95] on button "Go" at bounding box center [556, 87] width 28 height 20
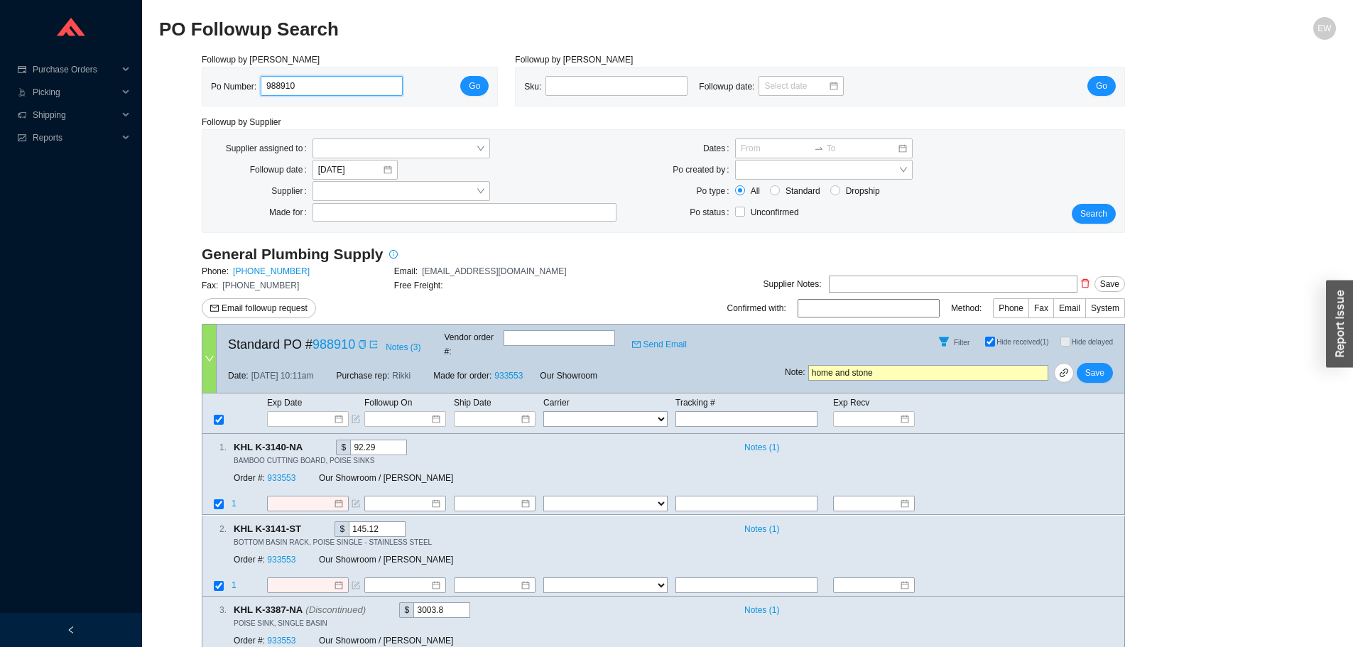
drag, startPoint x: 251, startPoint y: 89, endPoint x: 216, endPoint y: 91, distance: 35.6
click at [216, 91] on div "Po Number: 988910" at bounding box center [312, 86] width 203 height 21
paste input "989030"
type input "989030"
click button "Go" at bounding box center [474, 86] width 28 height 20
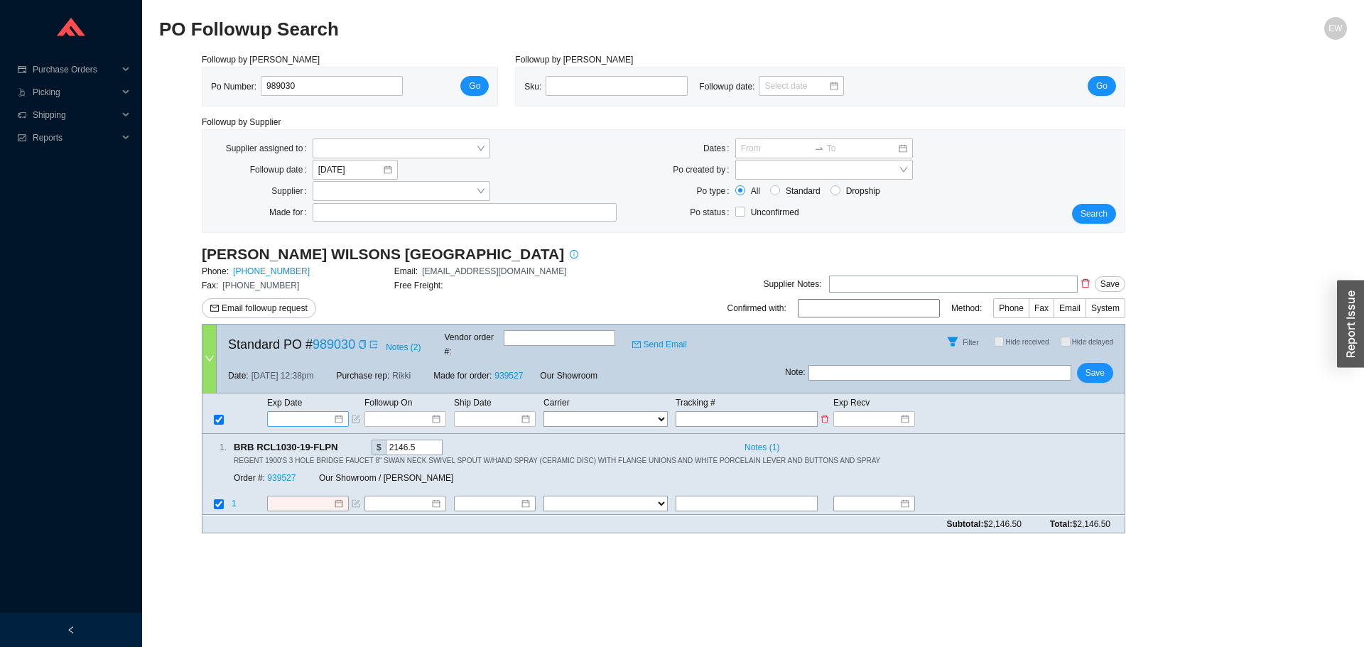
click at [337, 412] on div at bounding box center [308, 419] width 70 height 14
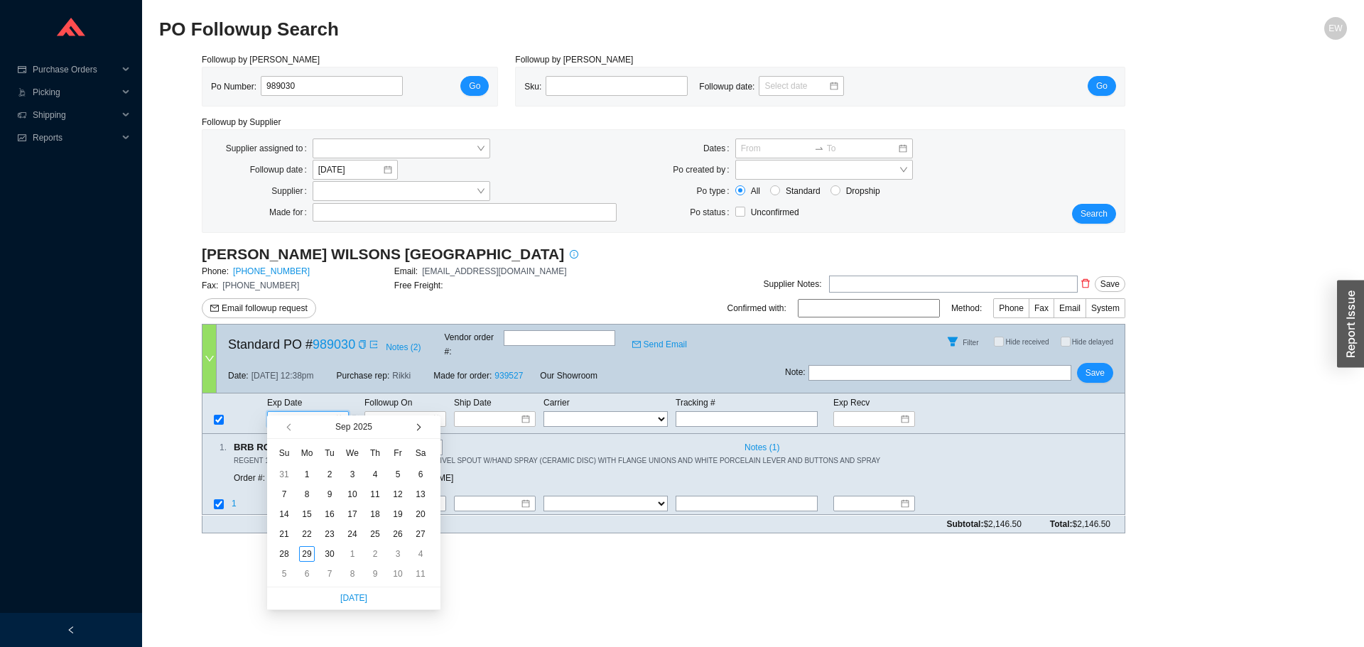
type input "[DATE]"
click at [420, 430] on button "button" at bounding box center [417, 426] width 13 height 23
type input "[DATE]"
click at [418, 429] on span "button" at bounding box center [416, 427] width 7 height 7
type input "[DATE]"
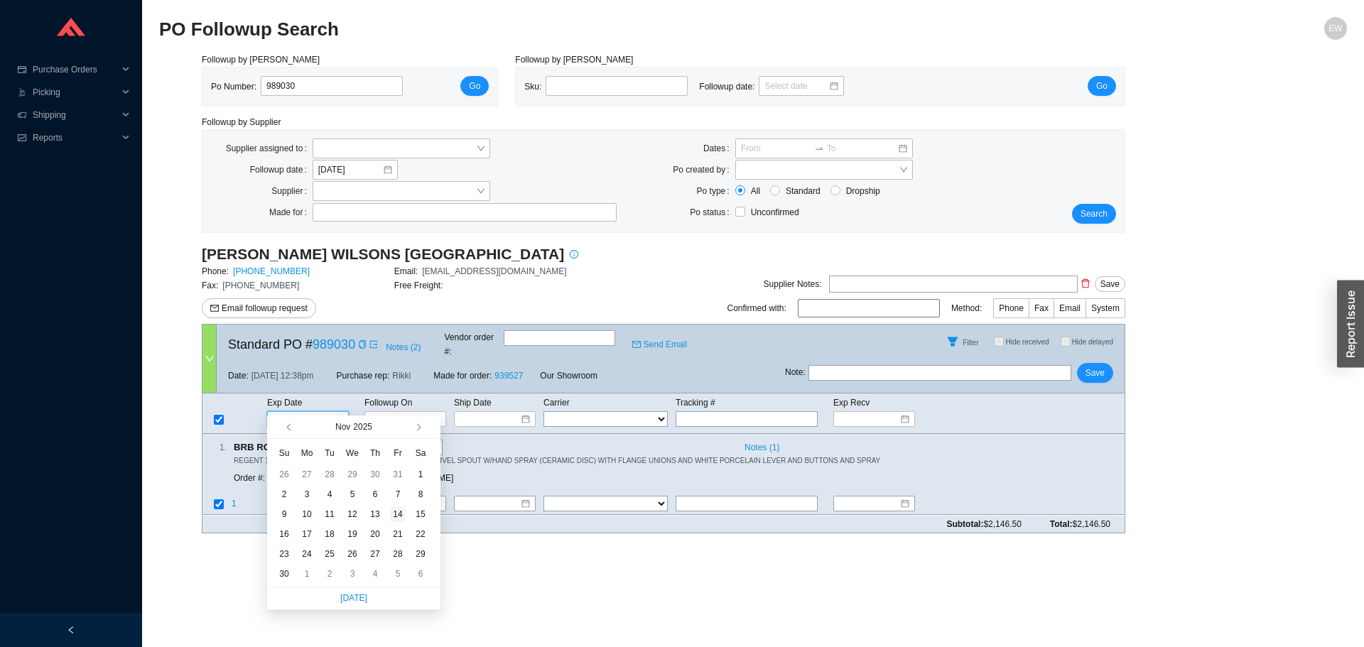
click at [401, 518] on div "14" at bounding box center [398, 514] width 16 height 16
type input "[DATE]"
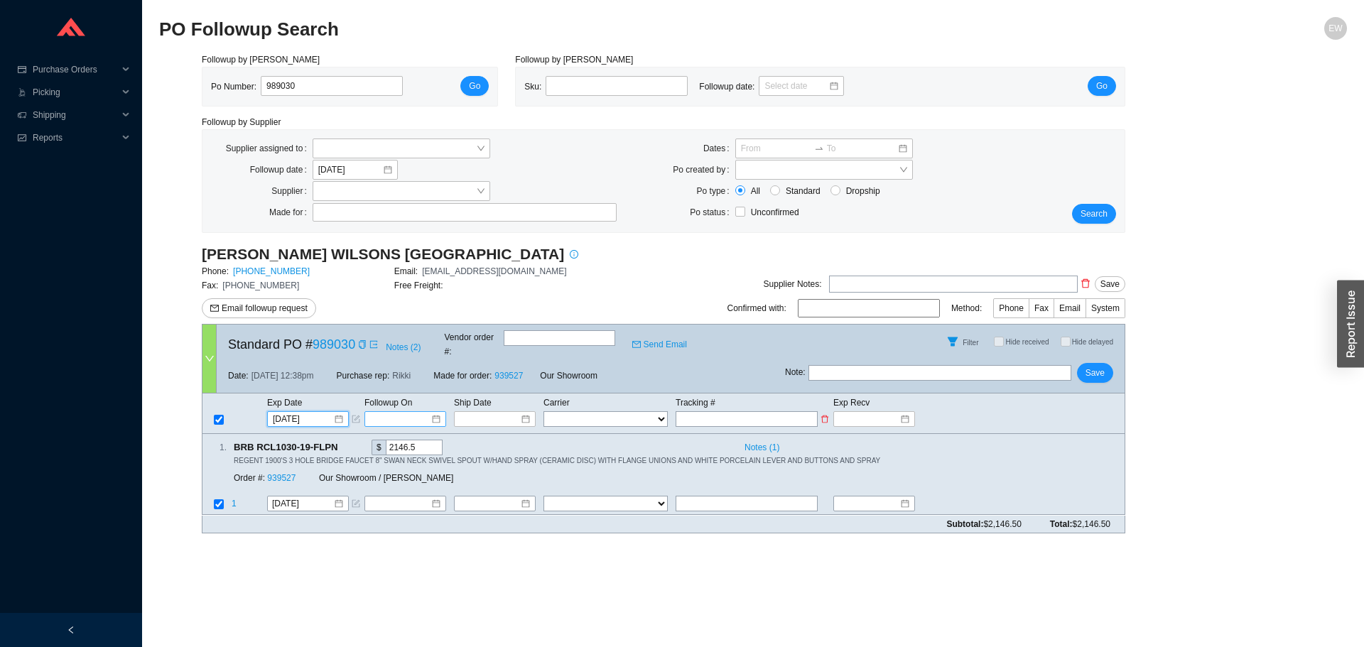
click at [414, 412] on input at bounding box center [400, 419] width 60 height 14
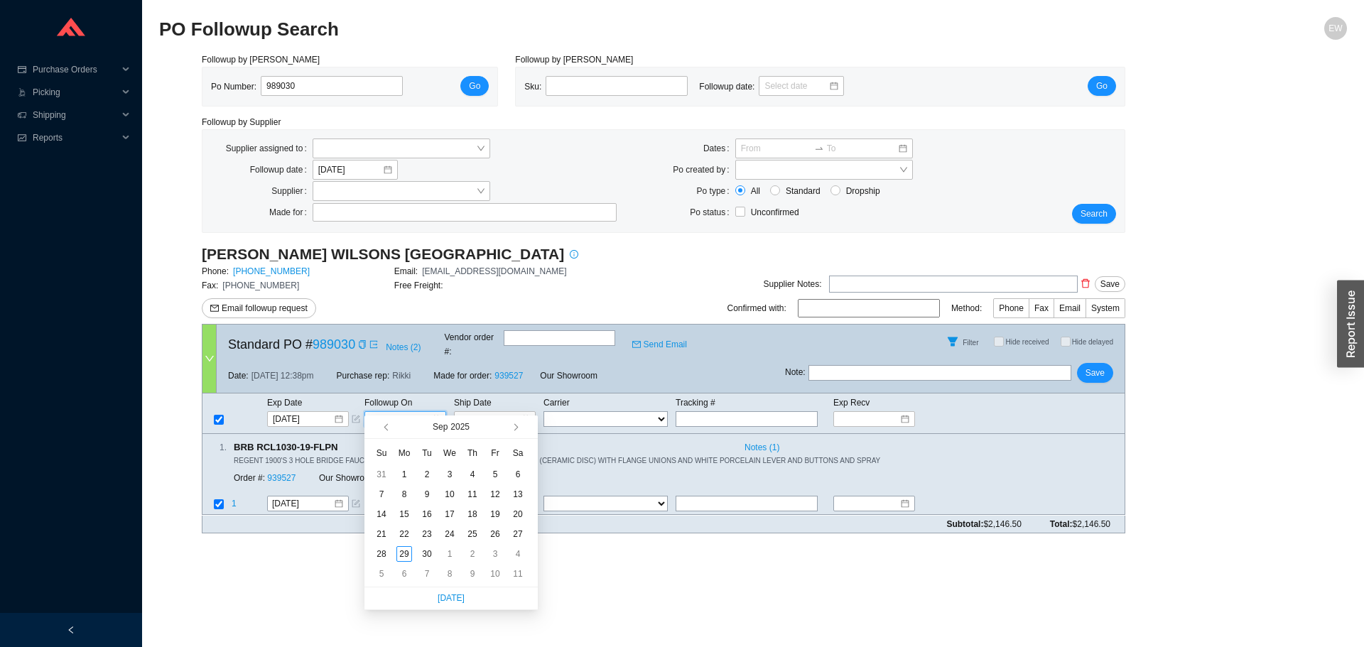
type input "[DATE]"
click at [520, 425] on button "button" at bounding box center [514, 426] width 13 height 23
type input "[DATE]"
click at [517, 419] on button "button" at bounding box center [514, 426] width 13 height 23
type input "[DATE]"
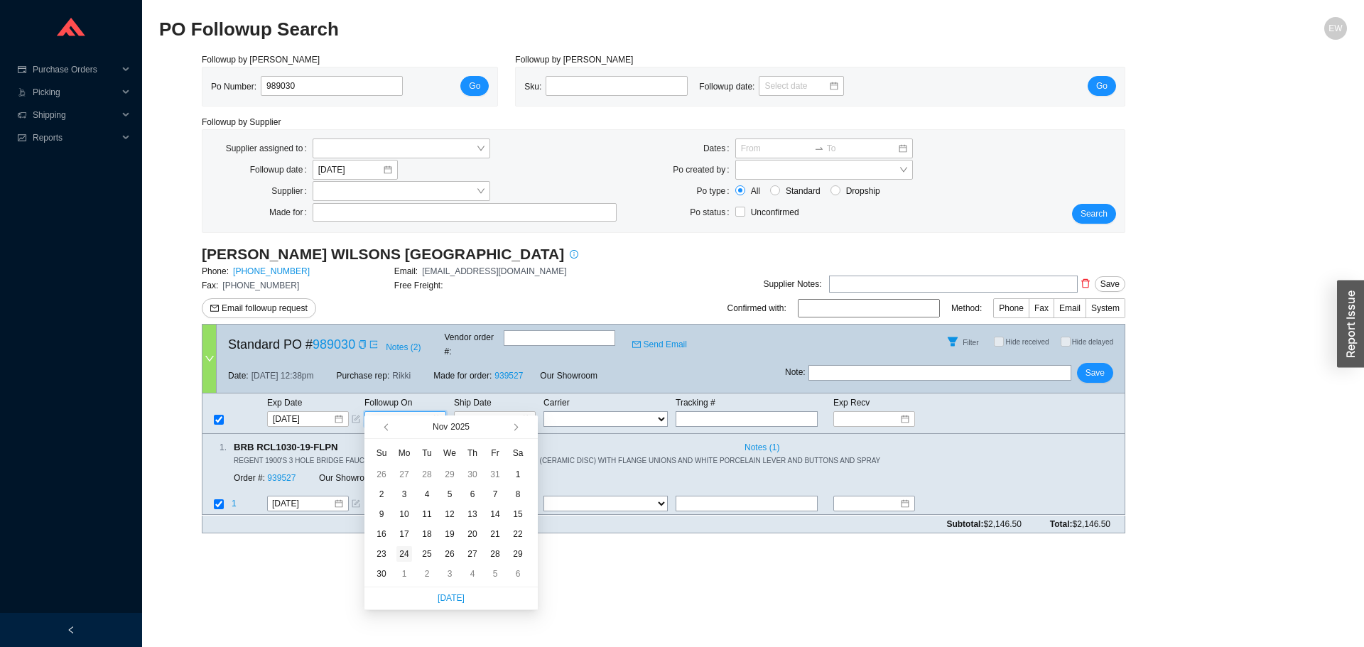
click at [403, 553] on div "24" at bounding box center [404, 554] width 16 height 16
type input "[DATE]"
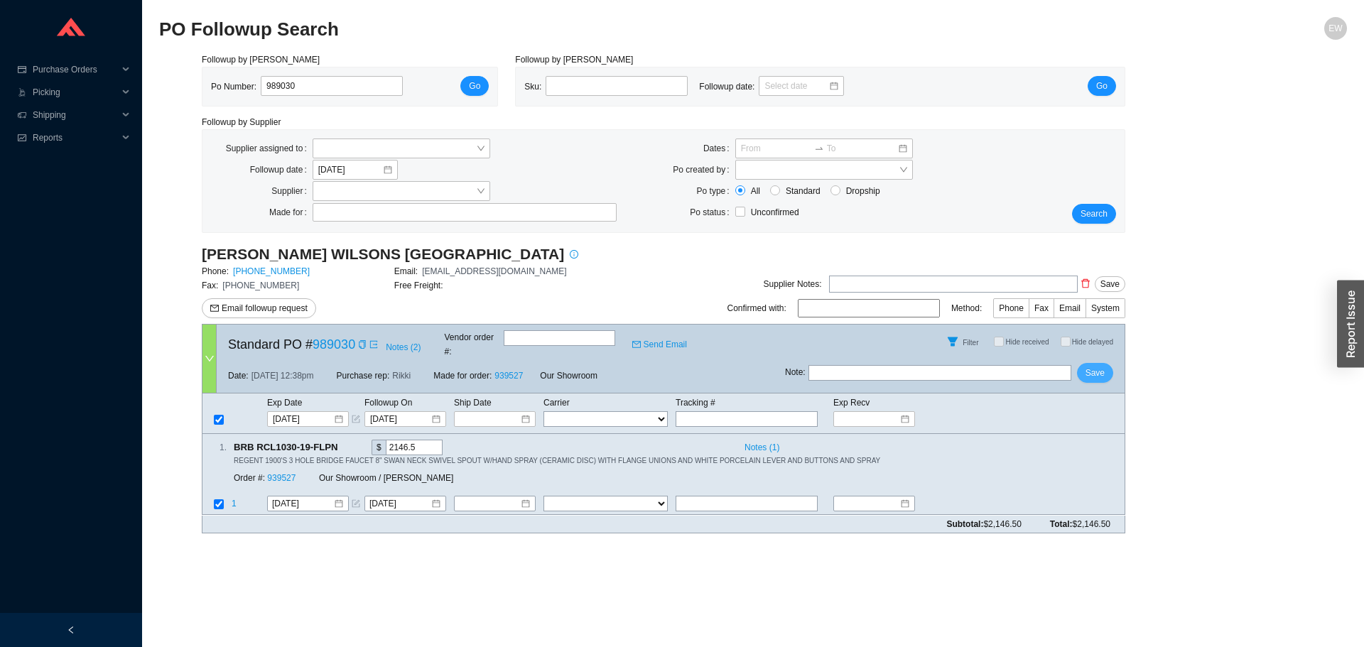
click at [1102, 366] on span "Save" at bounding box center [1094, 373] width 19 height 14
drag, startPoint x: 299, startPoint y: 79, endPoint x: 254, endPoint y: 85, distance: 45.9
click at [254, 85] on div "Po Number: 989030" at bounding box center [312, 86] width 203 height 21
paste input "988937"
type input "988937"
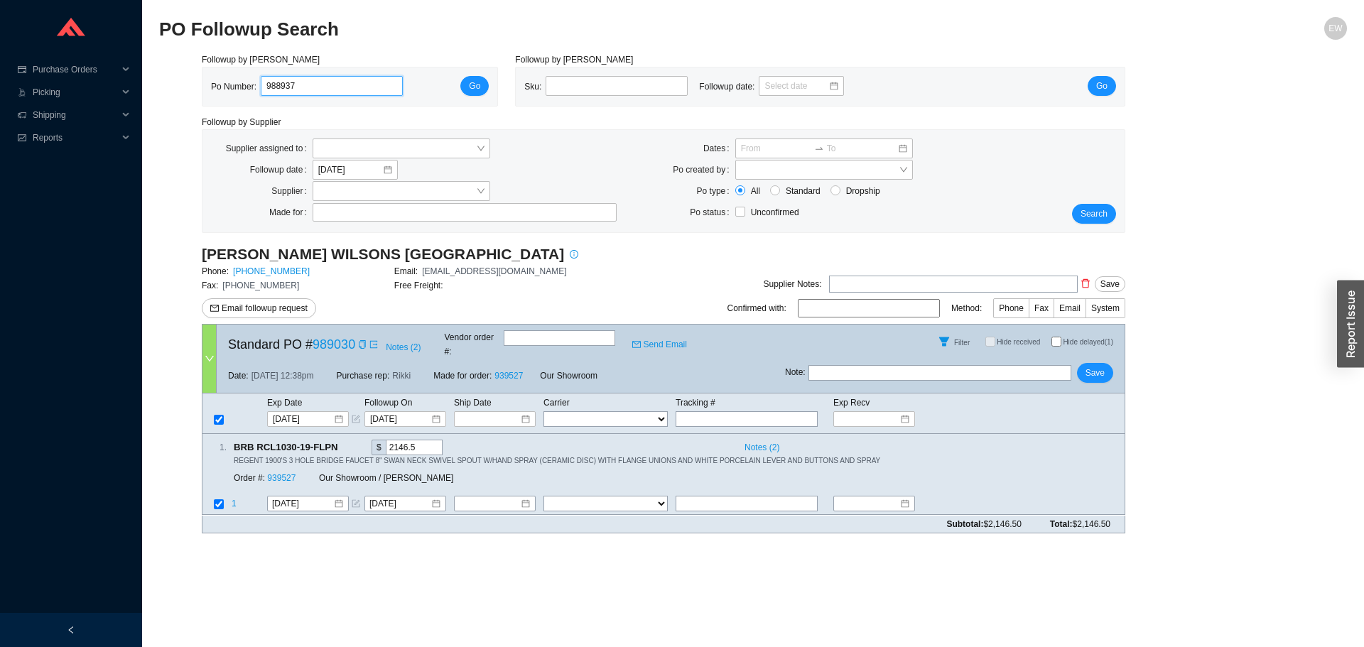
click button "Go" at bounding box center [474, 86] width 28 height 20
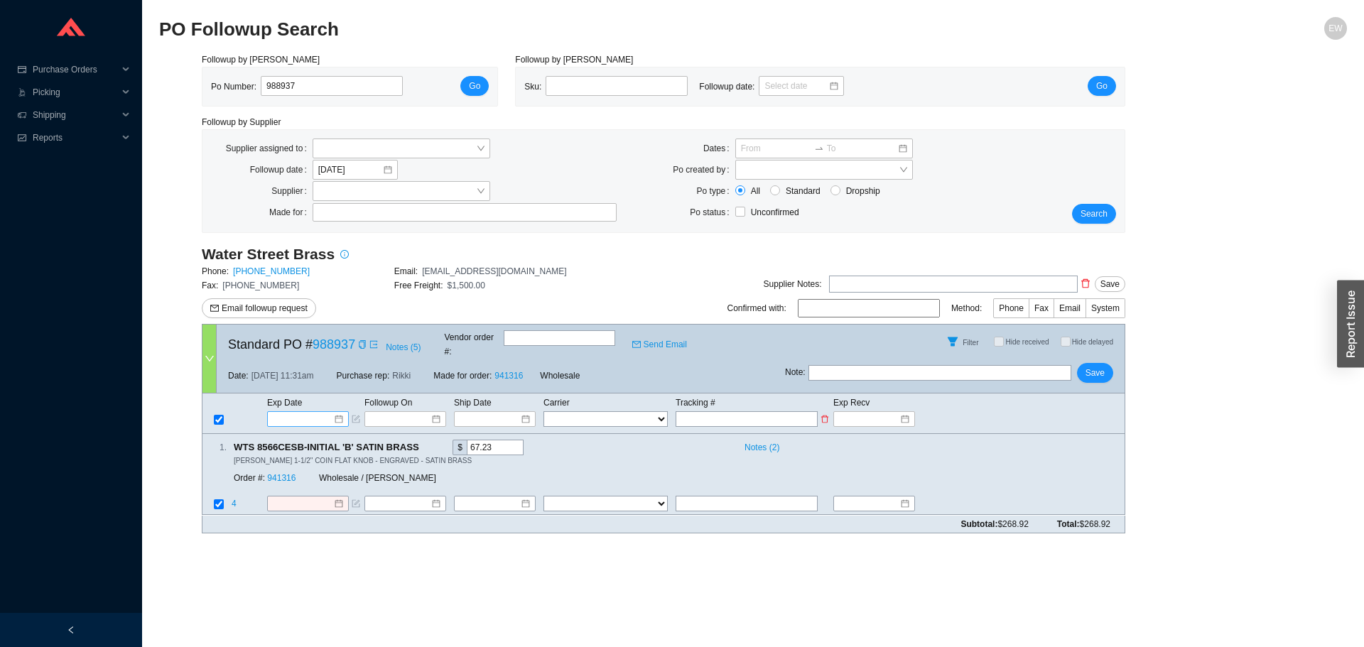
click at [339, 412] on div at bounding box center [308, 419] width 70 height 14
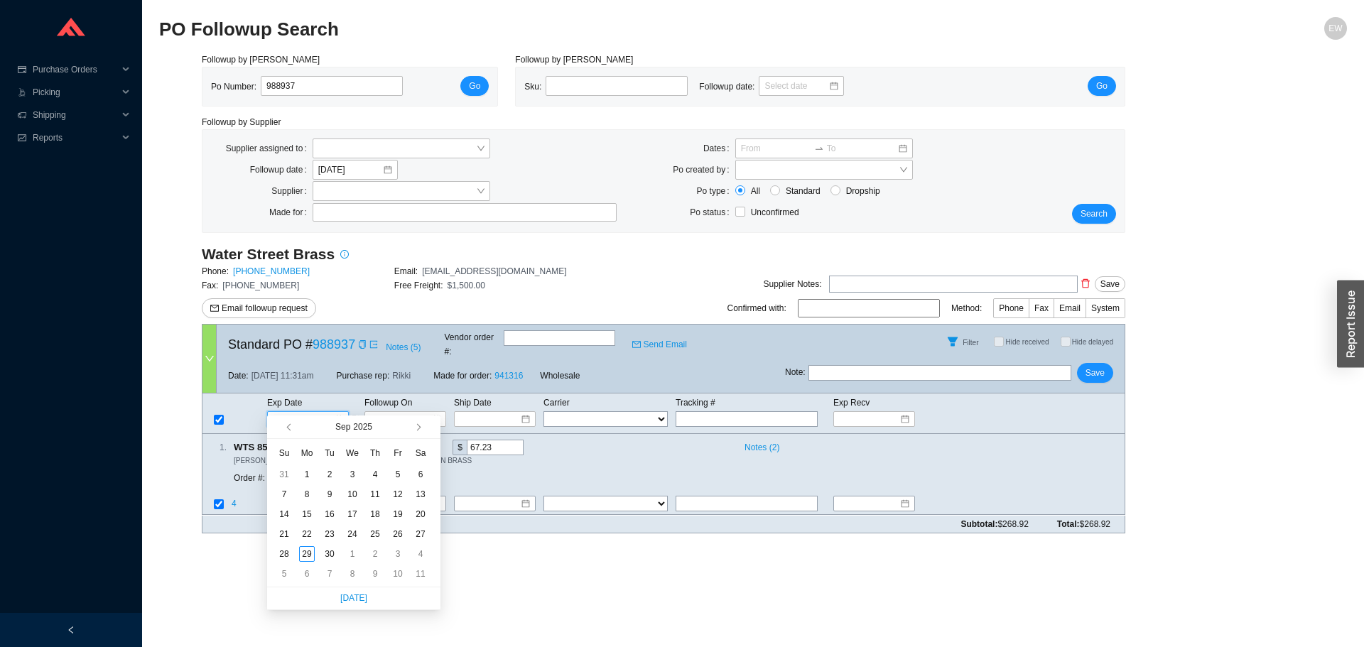
type input "[DATE]"
click at [432, 432] on span "button" at bounding box center [430, 426] width 13 height 23
click at [428, 423] on span "button" at bounding box center [430, 426] width 13 height 23
click at [421, 420] on button "button" at bounding box center [417, 426] width 13 height 23
type input "[DATE]"
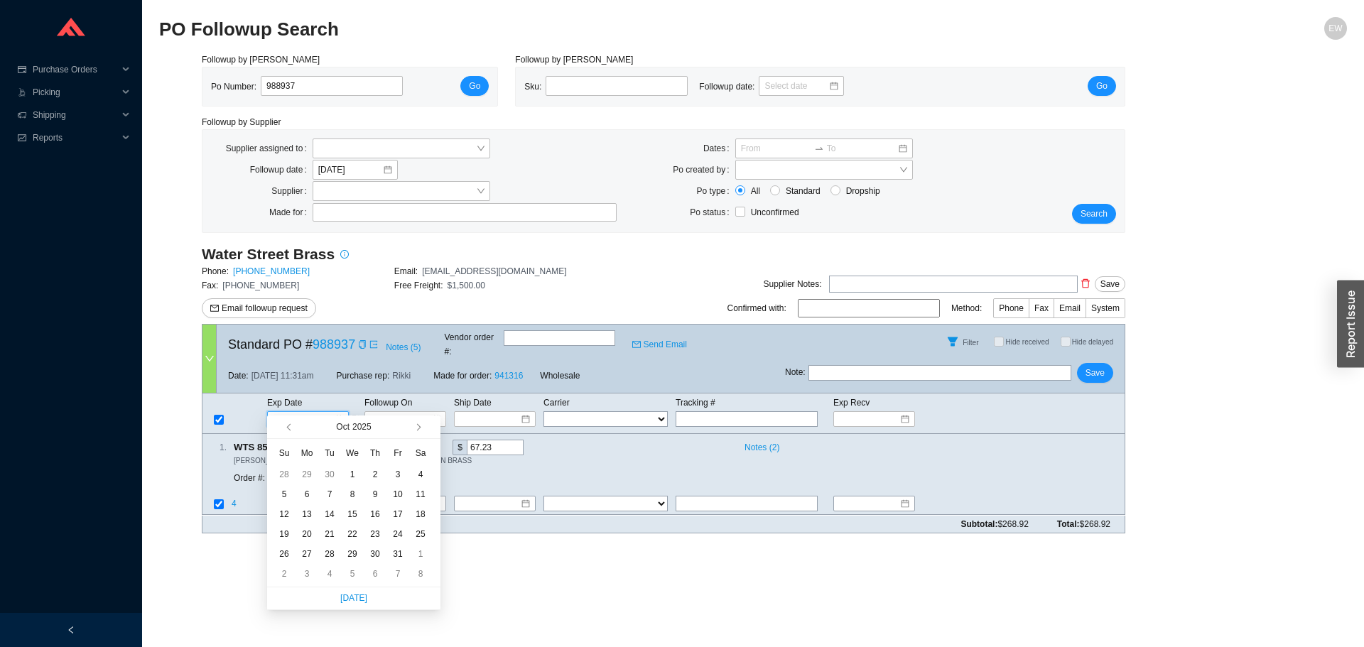
click at [406, 428] on div "[DATE]" at bounding box center [353, 426] width 113 height 23
click at [413, 428] on span "button" at bounding box center [416, 427] width 7 height 7
type input "[DATE]"
click at [415, 434] on button "button" at bounding box center [417, 426] width 13 height 23
type input "[DATE]"
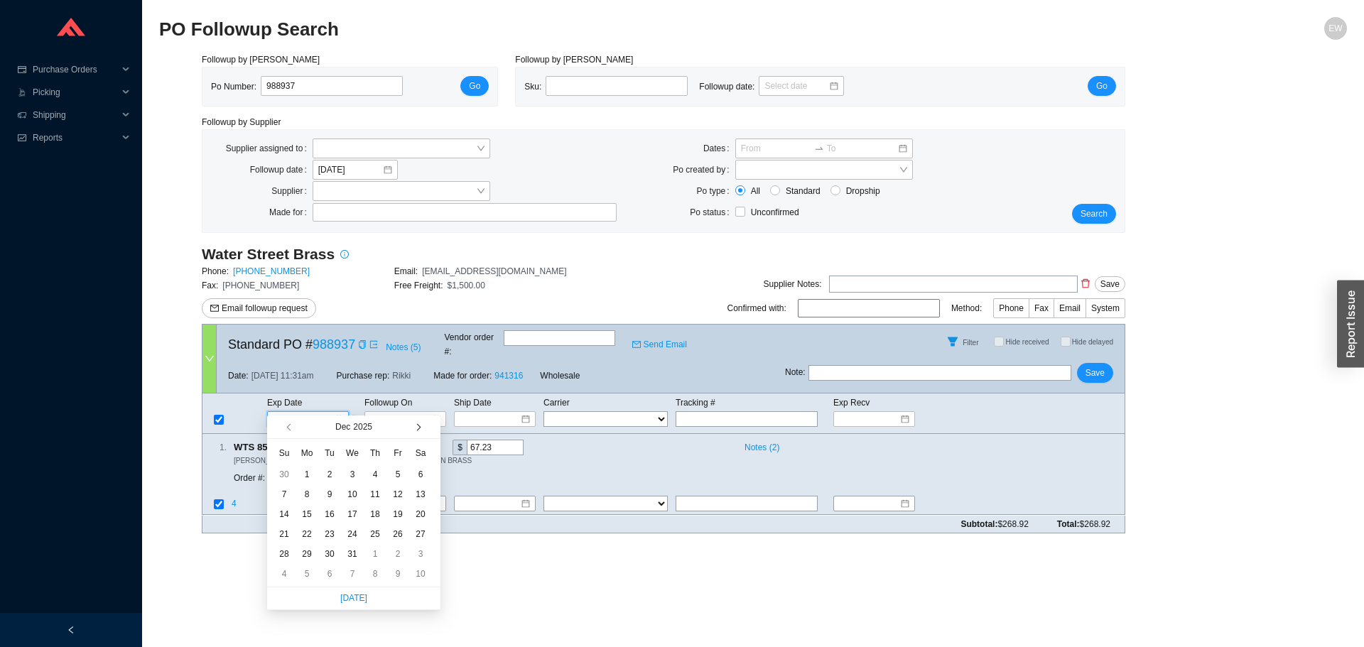
click at [411, 428] on button "button" at bounding box center [417, 426] width 13 height 23
type input "[DATE]"
click at [310, 513] on div "12" at bounding box center [307, 514] width 16 height 16
type input "[DATE]"
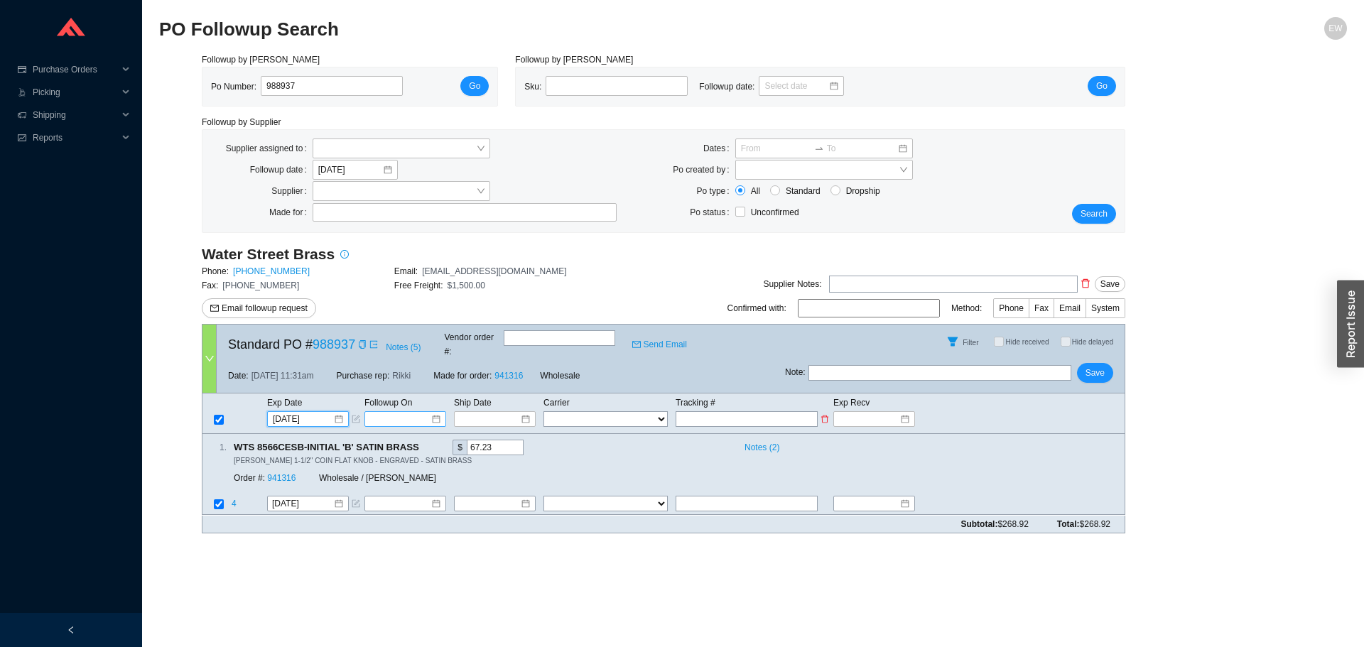
click at [424, 412] on input at bounding box center [400, 419] width 60 height 14
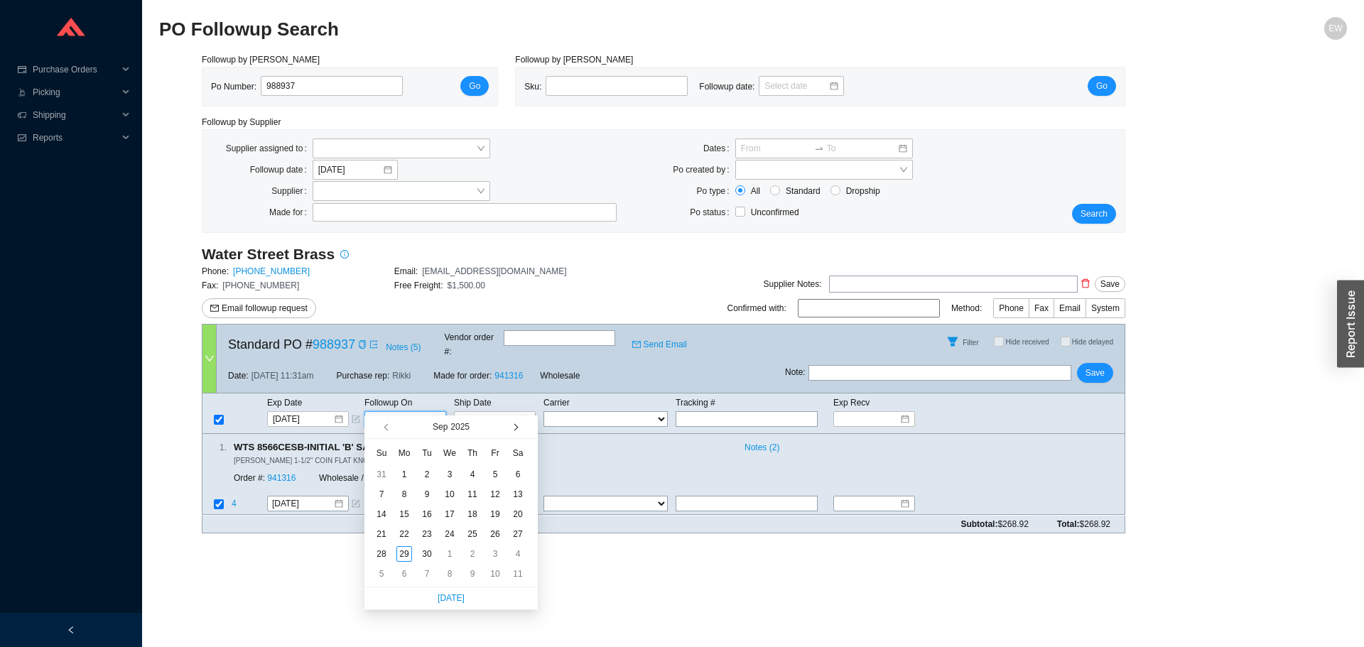
click at [510, 423] on button "button" at bounding box center [514, 426] width 13 height 23
type input "[DATE]"
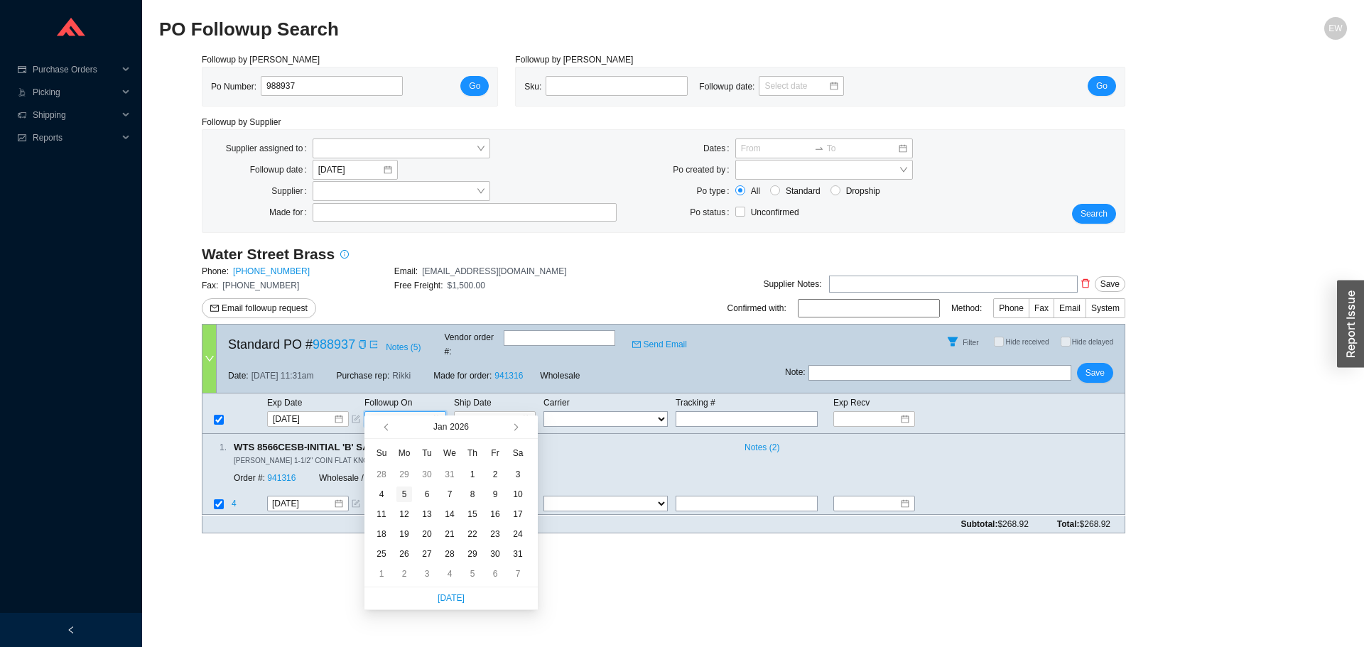
click at [403, 494] on div "5" at bounding box center [404, 494] width 16 height 16
type input "[DATE]"
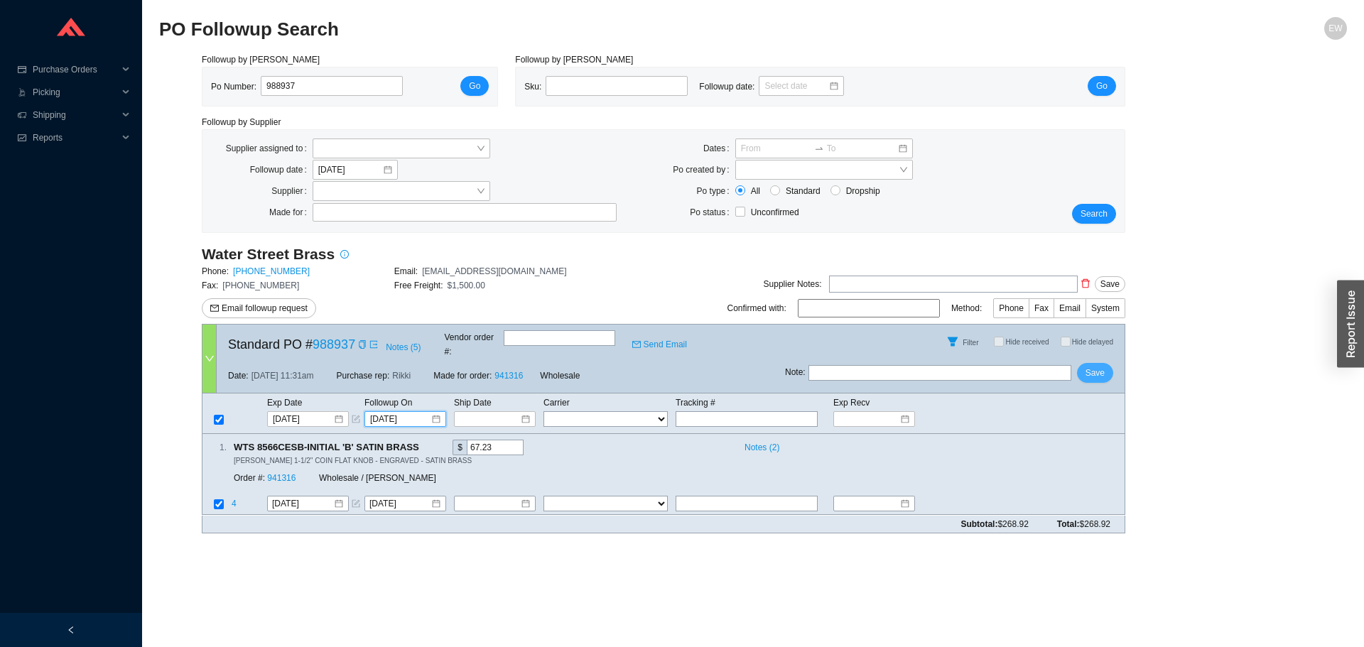
click at [1108, 363] on button "Save" at bounding box center [1095, 373] width 36 height 20
drag, startPoint x: 368, startPoint y: 82, endPoint x: 199, endPoint y: 91, distance: 169.2
click at [199, 91] on div "Followup by PO Po Number: 988937 Go" at bounding box center [349, 80] width 313 height 54
paste input "982957"
type input "982957"
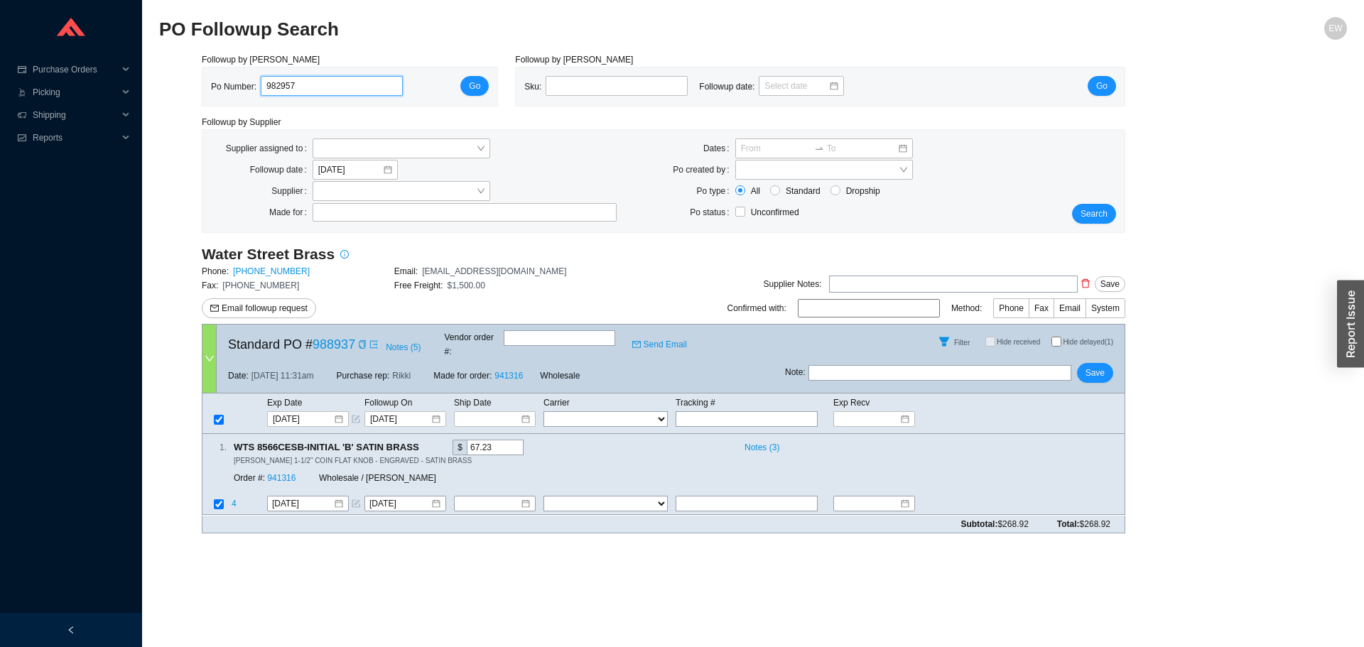
click button "Go" at bounding box center [474, 86] width 28 height 20
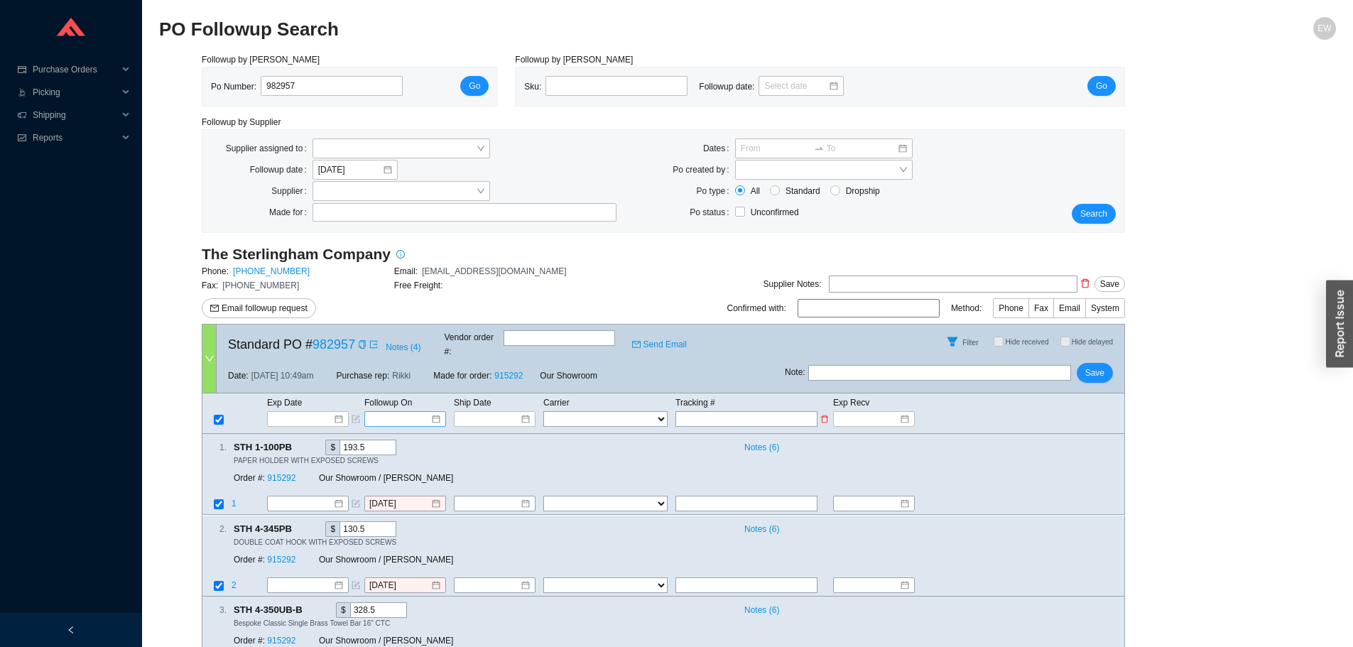
click at [430, 412] on input at bounding box center [400, 419] width 60 height 14
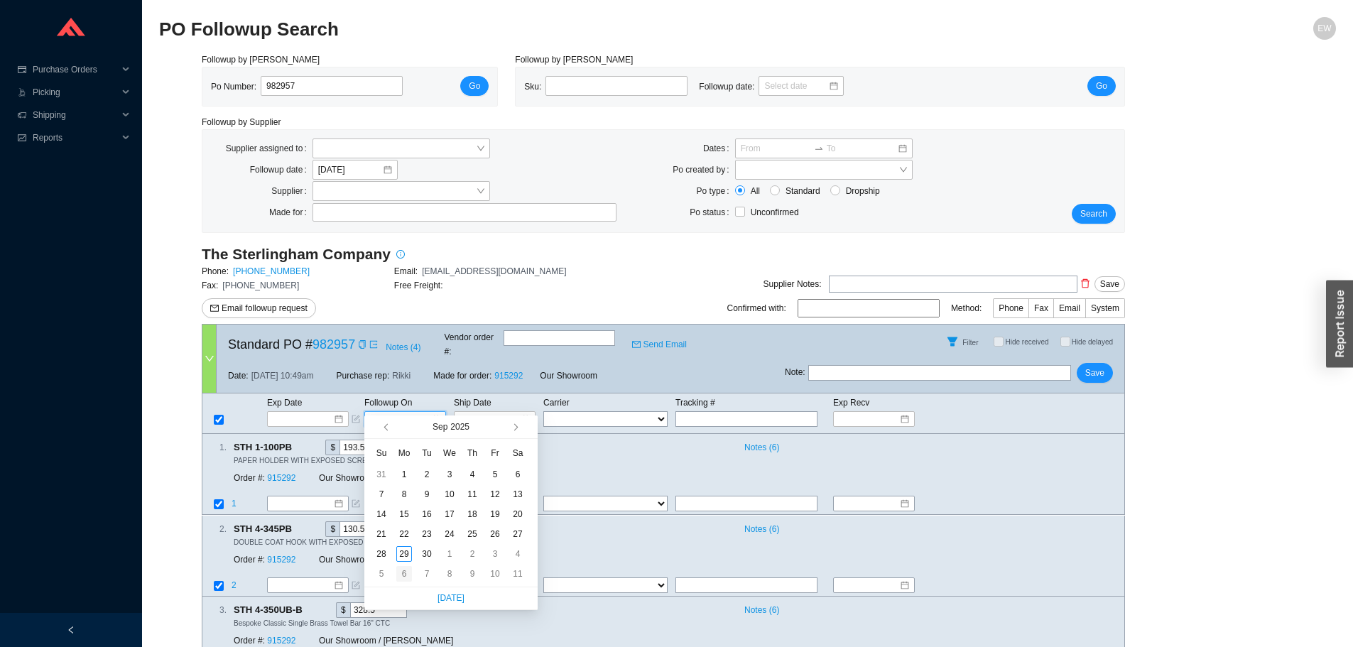
type input "[DATE]"
click at [401, 577] on div "6" at bounding box center [404, 574] width 16 height 16
type input "[DATE]"
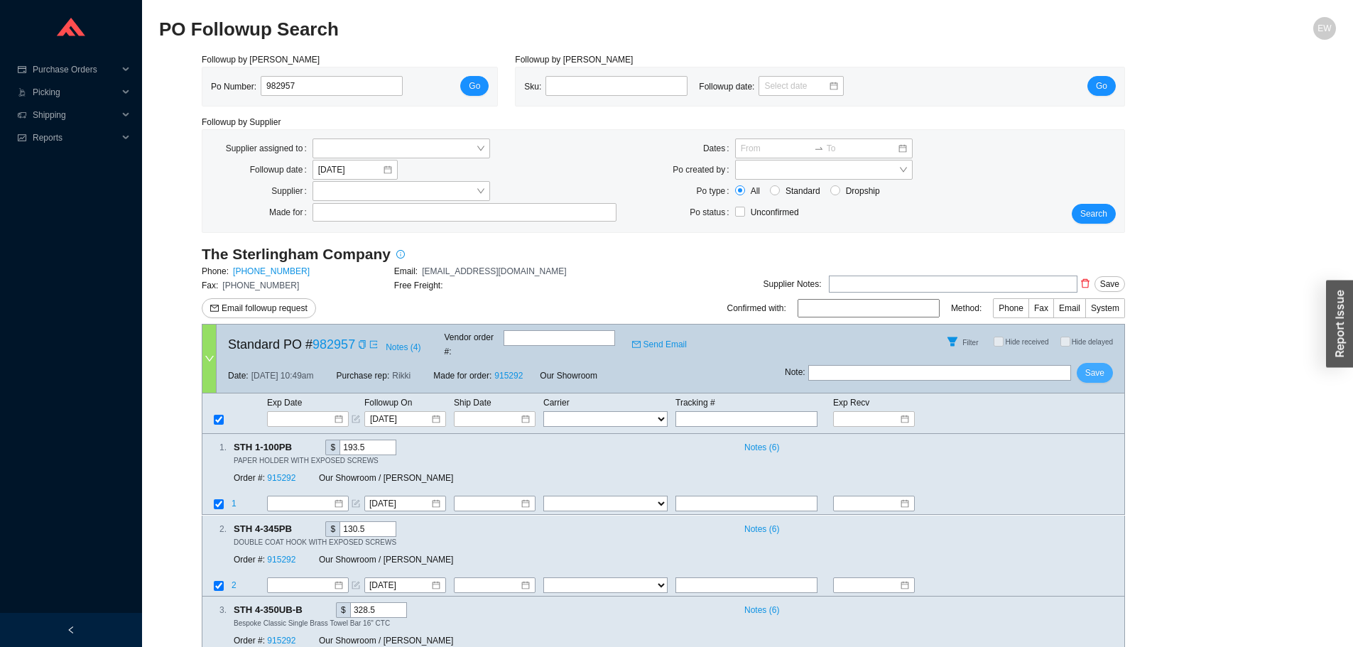
click at [1094, 366] on span "Save" at bounding box center [1094, 373] width 19 height 14
click at [334, 412] on div at bounding box center [308, 419] width 70 height 14
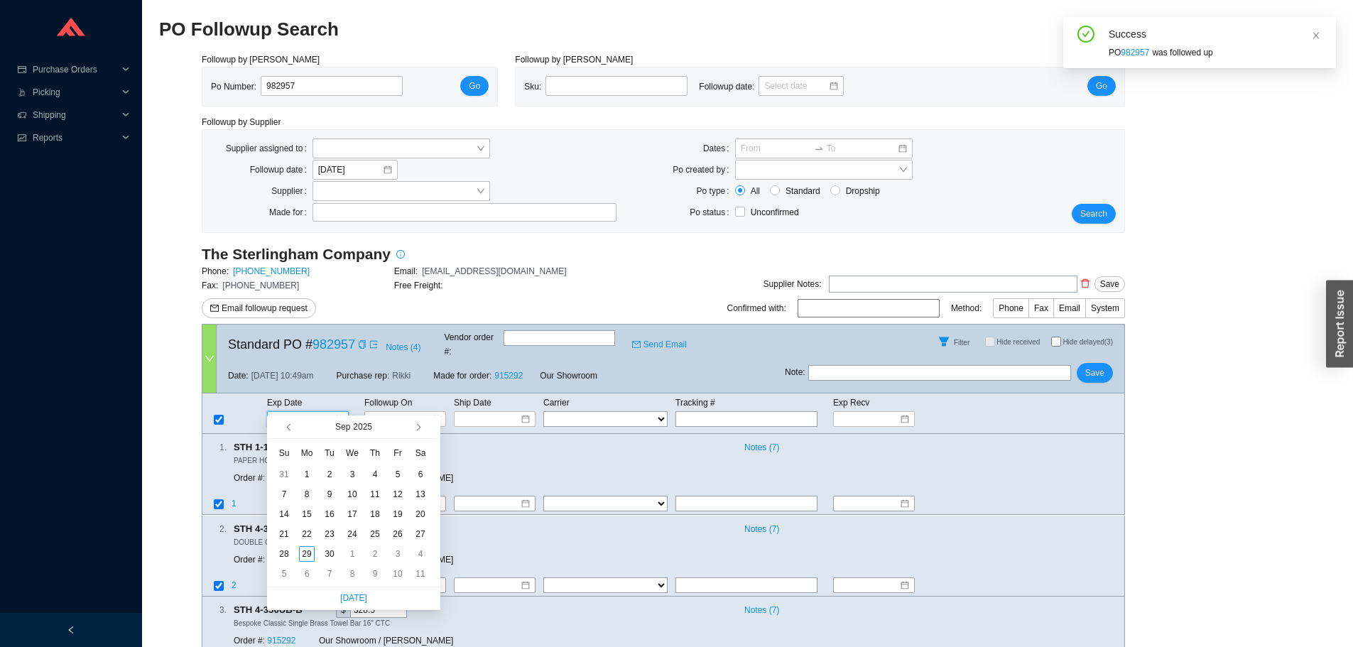
type input "[DATE]"
click at [430, 425] on span "button" at bounding box center [430, 426] width 13 height 23
click at [420, 424] on div "[DATE]" at bounding box center [353, 426] width 173 height 23
click at [420, 425] on button "button" at bounding box center [417, 426] width 13 height 23
type input "[DATE]"
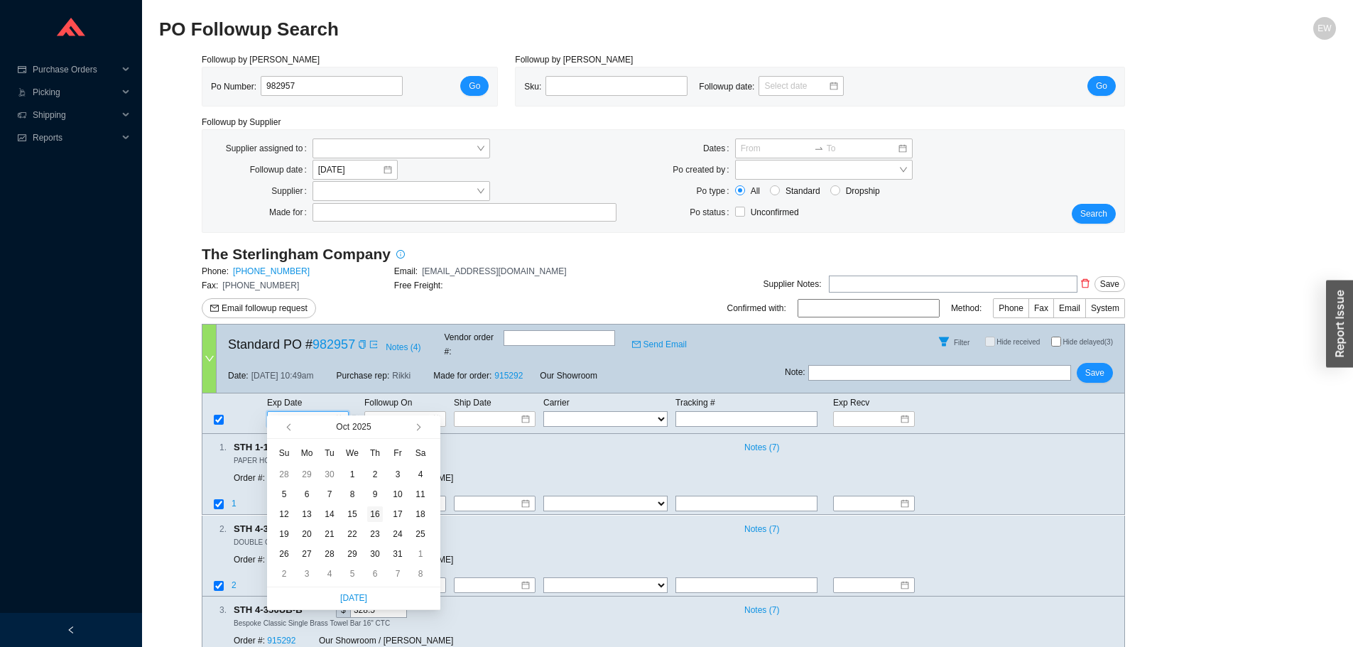
click at [374, 511] on div "16" at bounding box center [375, 514] width 16 height 16
type input "[DATE]"
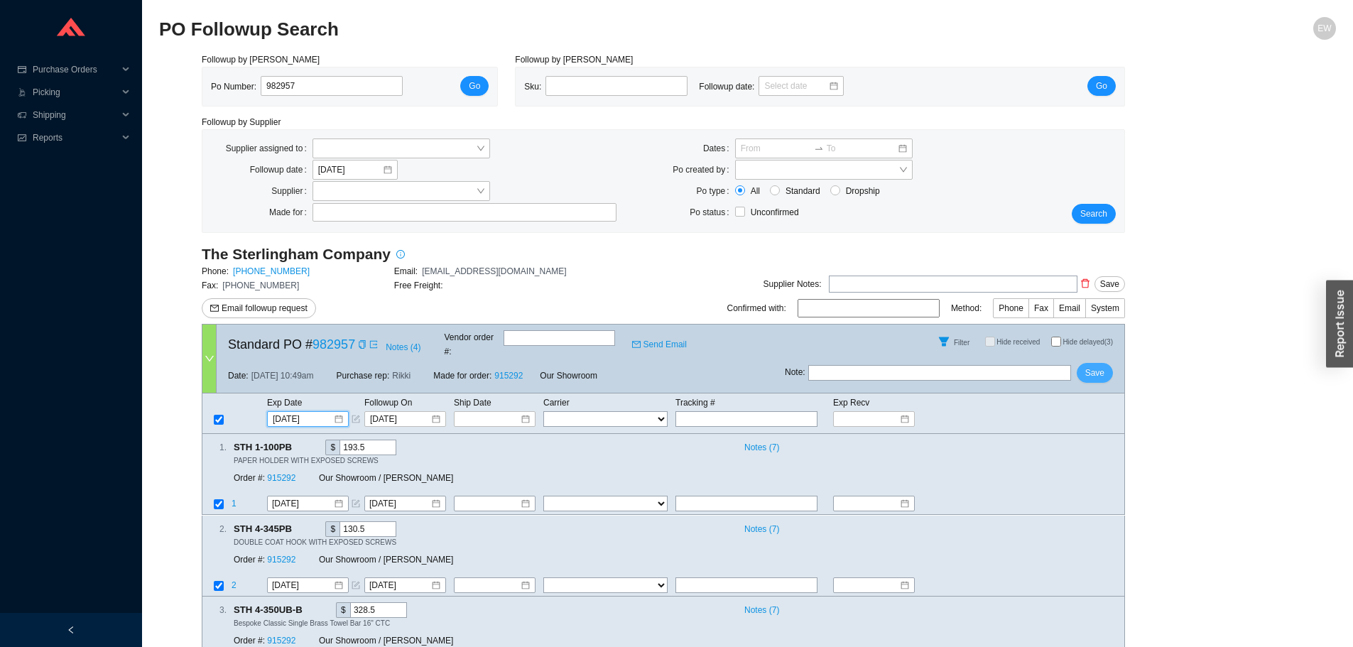
click at [1090, 366] on span "Save" at bounding box center [1094, 373] width 19 height 14
drag, startPoint x: 330, startPoint y: 90, endPoint x: 187, endPoint y: 82, distance: 143.0
click at [195, 84] on div "Followup by PO Po Number: 982957 Go" at bounding box center [349, 80] width 313 height 54
paste input "989078"
type input "989078"
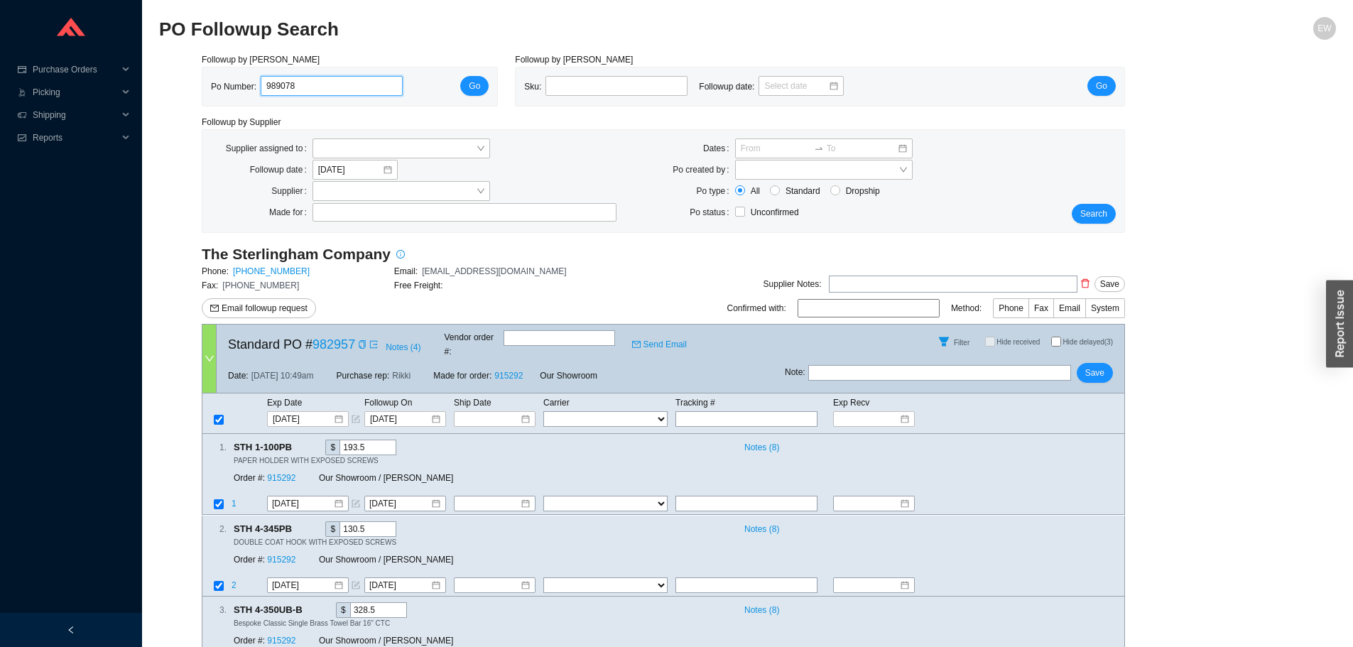
click button "Go" at bounding box center [474, 86] width 28 height 20
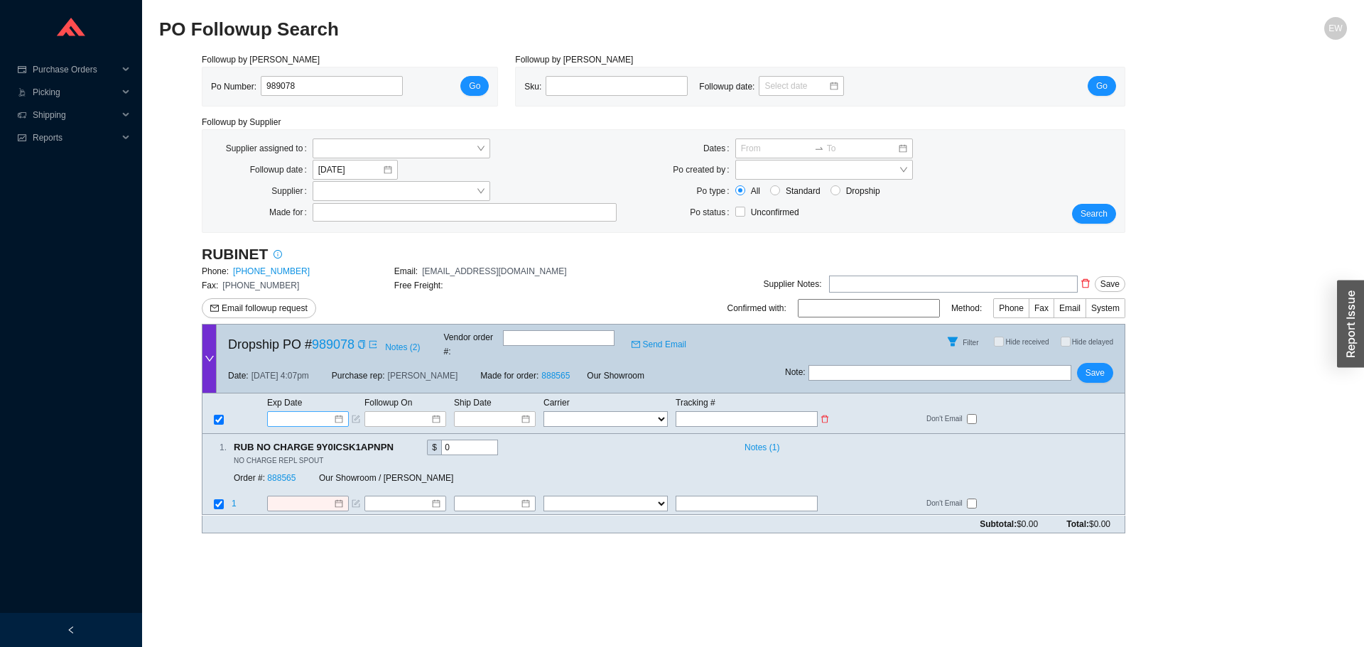
click at [335, 412] on div at bounding box center [308, 419] width 70 height 14
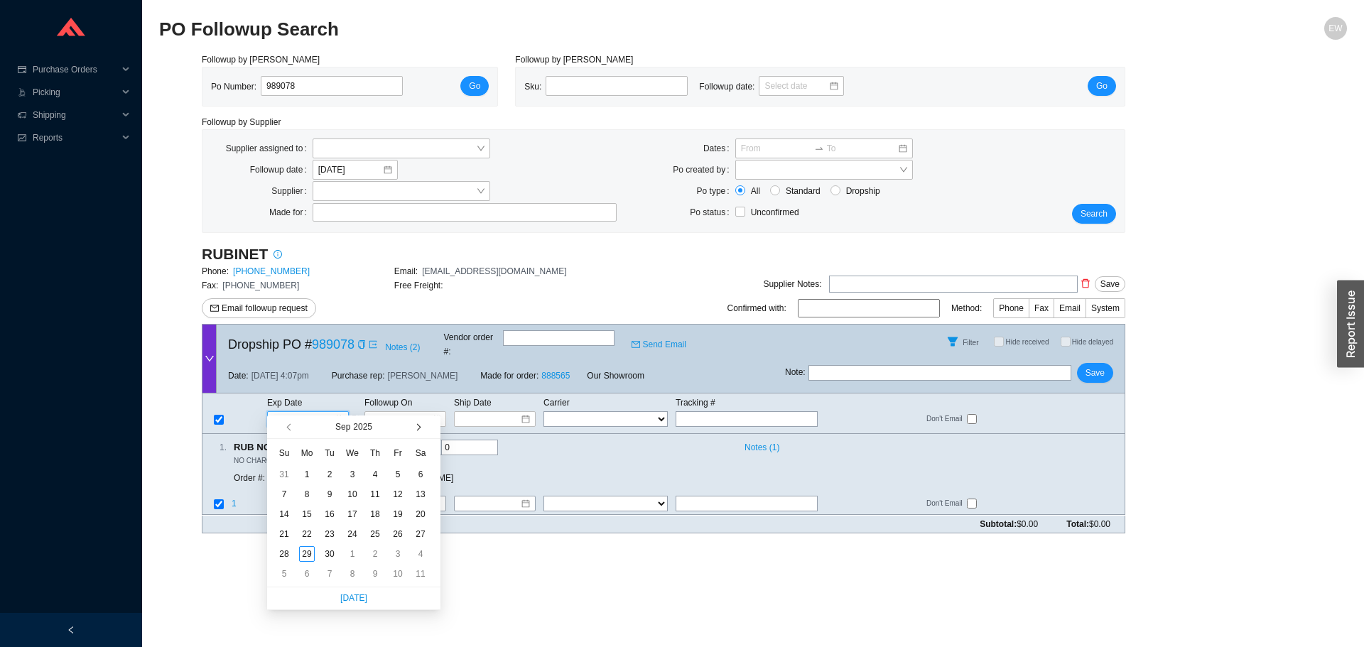
click at [411, 430] on button "button" at bounding box center [417, 426] width 13 height 23
type input "[DATE]"
click at [308, 549] on div "24" at bounding box center [307, 554] width 16 height 16
type input "[DATE]"
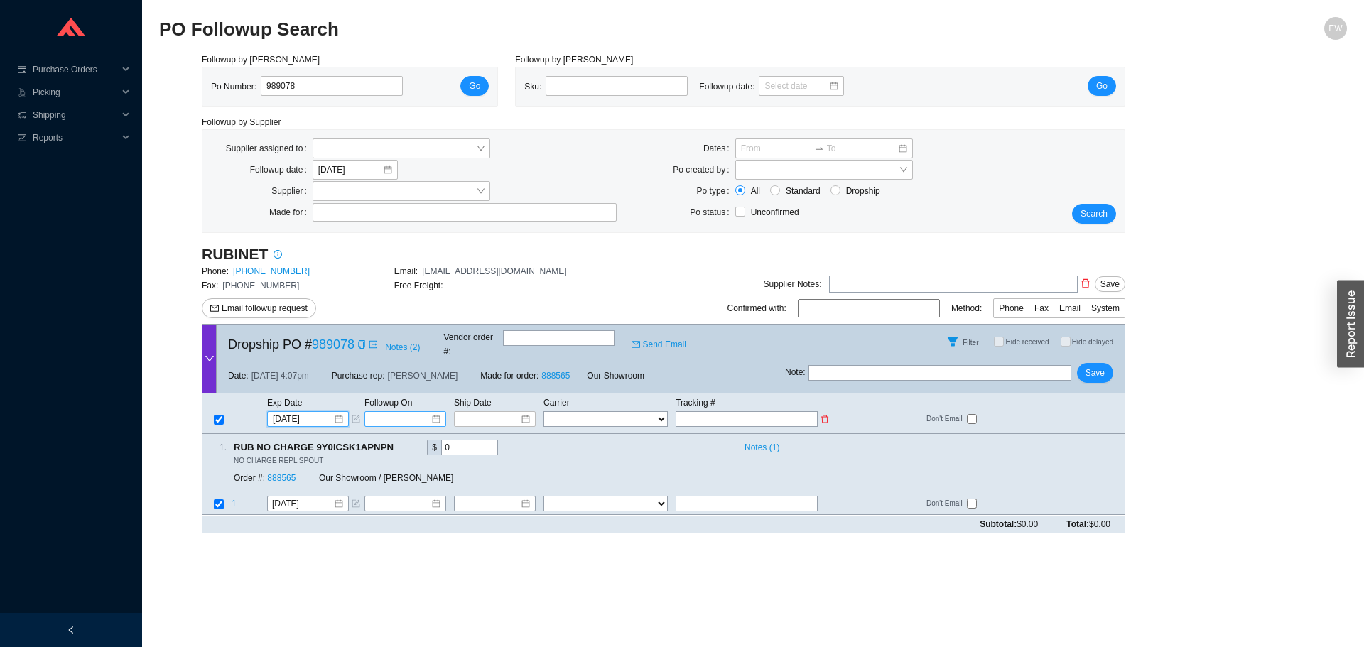
click at [428, 412] on input at bounding box center [400, 419] width 60 height 14
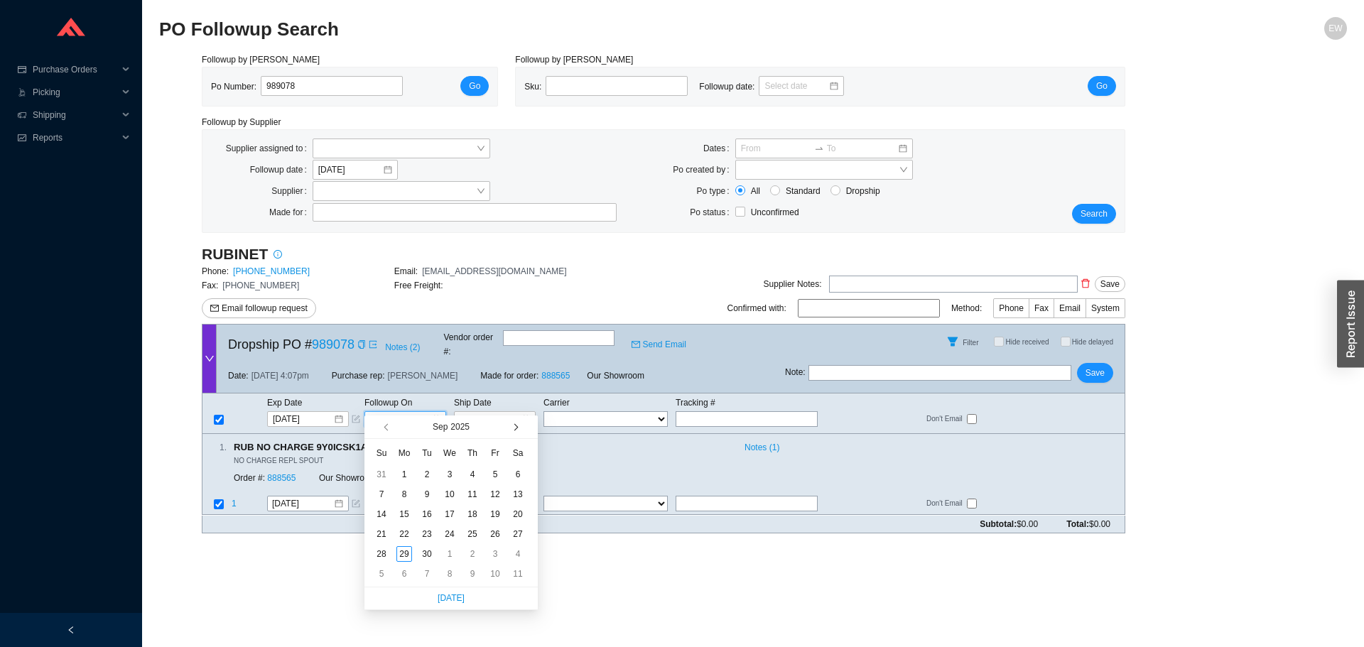
click at [513, 430] on span "button" at bounding box center [514, 427] width 7 height 7
type input "[DATE]"
click at [491, 531] on div "21" at bounding box center [495, 534] width 16 height 16
type input "[DATE]"
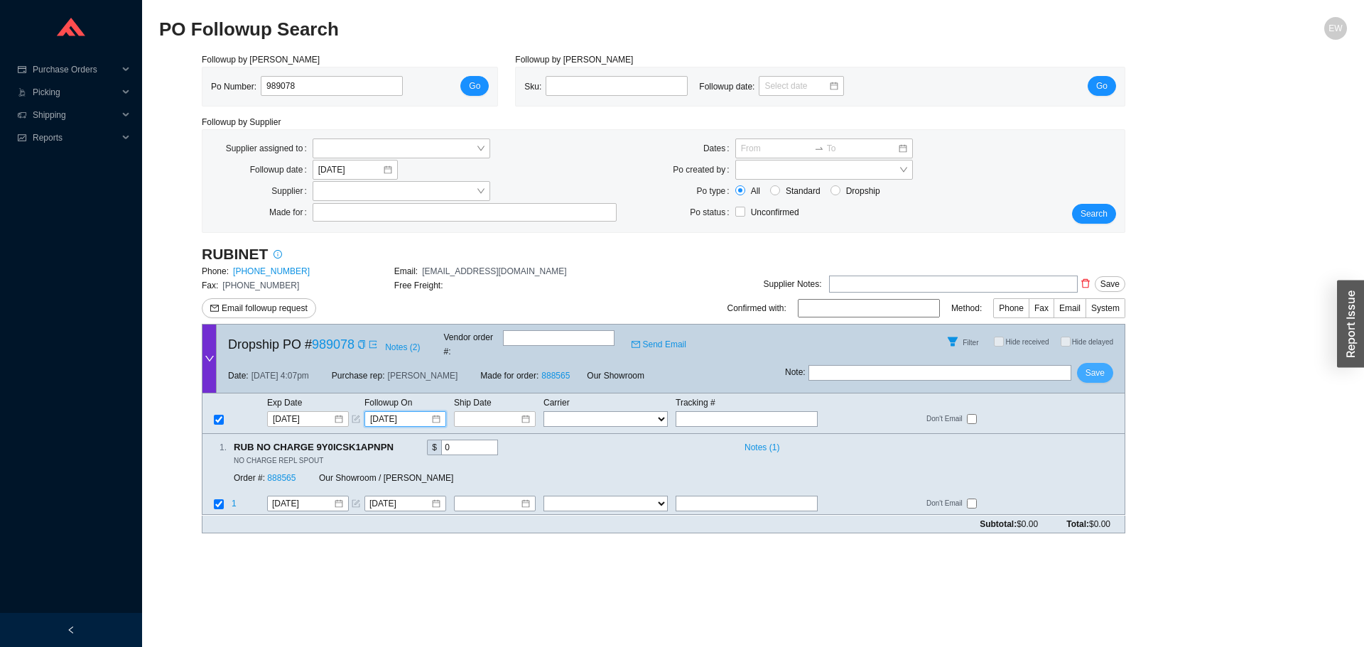
click at [1099, 366] on span "Save" at bounding box center [1094, 373] width 19 height 14
